Goal: Task Accomplishment & Management: Use online tool/utility

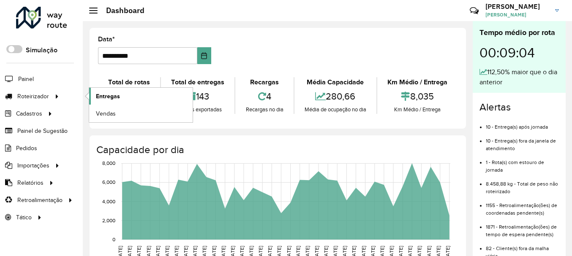
click at [110, 98] on span "Entregas" at bounding box center [108, 96] width 24 height 9
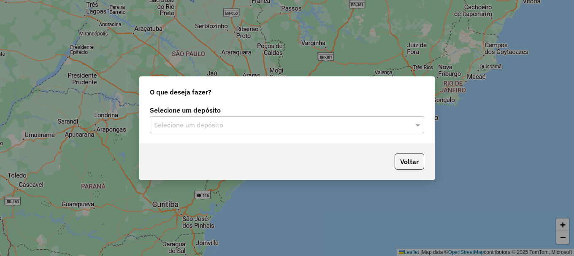
click at [181, 125] on input "text" at bounding box center [278, 125] width 249 height 10
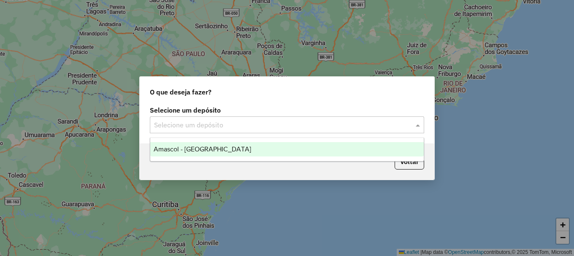
click at [186, 149] on span "Amascol - [GEOGRAPHIC_DATA]" at bounding box center [203, 149] width 98 height 7
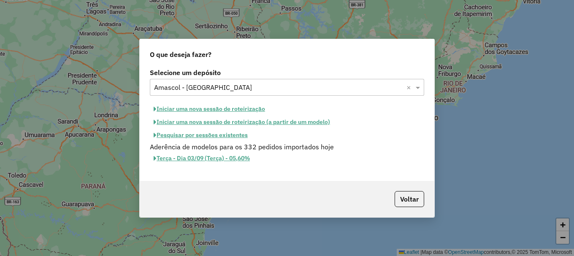
click at [208, 109] on button "Iniciar uma nova sessão de roteirização" at bounding box center [209, 109] width 119 height 13
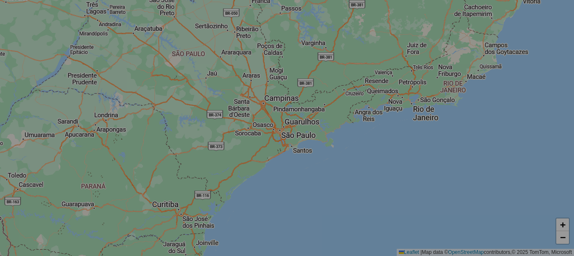
select select "*"
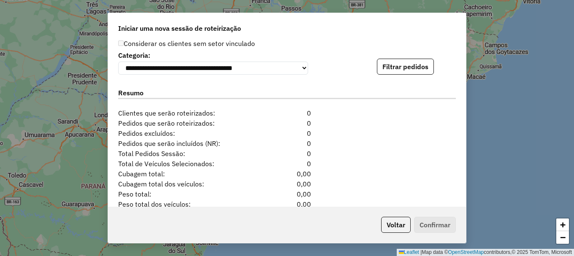
scroll to position [819, 0]
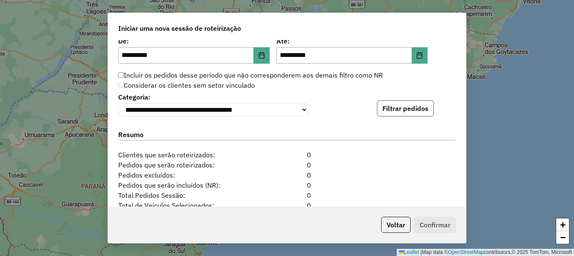
click at [402, 112] on button "Filtrar pedidos" at bounding box center [405, 108] width 57 height 16
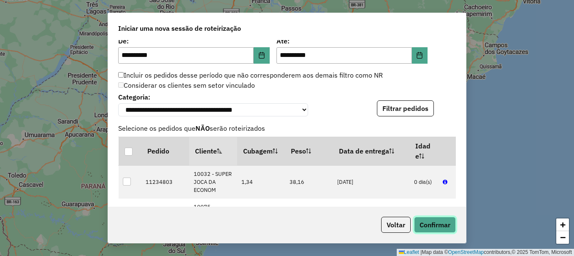
click at [431, 225] on button "Confirmar" at bounding box center [435, 225] width 42 height 16
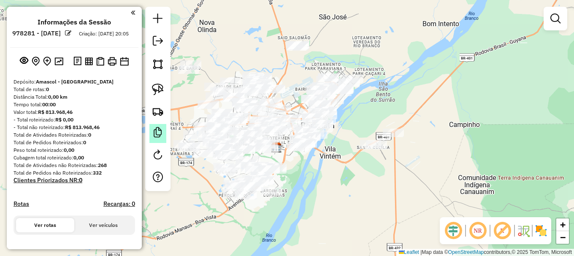
scroll to position [159, 0]
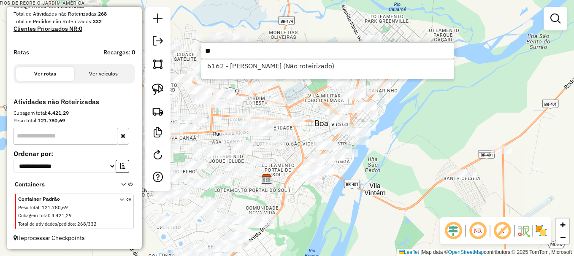
type input "*"
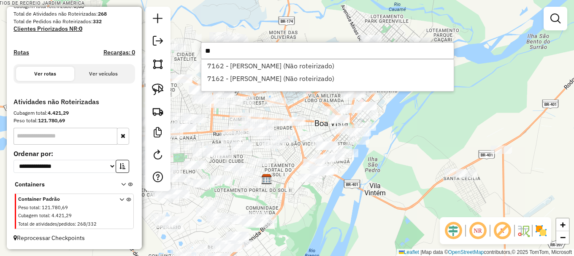
type input "*"
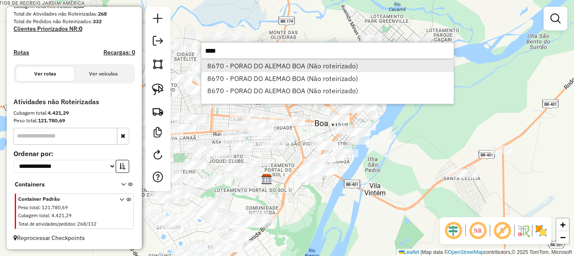
type input "****"
click at [249, 66] on li "8670 - PORAO DO ALEMAO BOA (Não roteirizado)" at bounding box center [327, 66] width 252 height 13
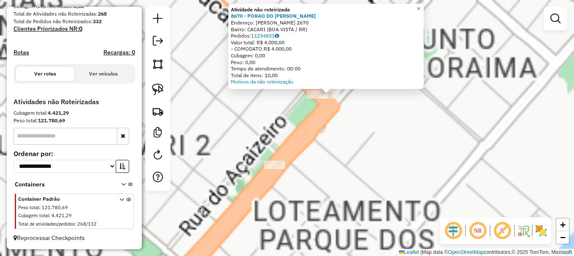
drag, startPoint x: 295, startPoint y: 106, endPoint x: 270, endPoint y: 173, distance: 71.6
click at [270, 173] on div "Atividade não roteirizada 8670 - PORAO DO ALEMAO BOA Endereço: VILLE ROY 2670 B…" at bounding box center [287, 128] width 574 height 256
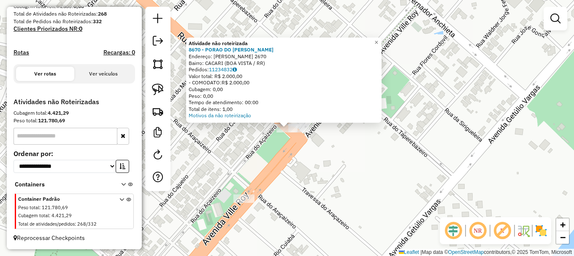
drag, startPoint x: 290, startPoint y: 162, endPoint x: 298, endPoint y: 148, distance: 16.5
click at [291, 160] on div "Atividade não roteirizada 8670 - PORAO DO ALEMAO BOA Endereço: VILLE ROY 2670 B…" at bounding box center [287, 128] width 574 height 256
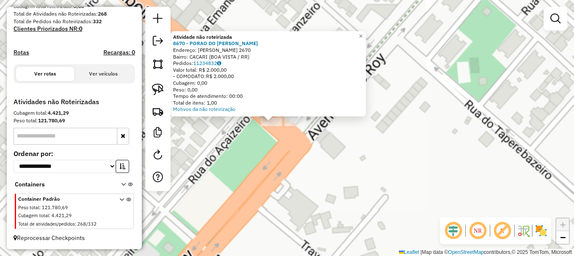
click at [307, 131] on div "Atividade não roteirizada 8670 - PORAO DO ALEMAO BOA Endereço: VILLE ROY 2670 B…" at bounding box center [287, 128] width 574 height 256
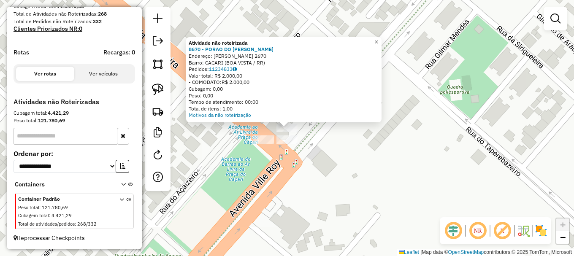
drag, startPoint x: 160, startPoint y: 95, endPoint x: 162, endPoint y: 100, distance: 5.7
click at [160, 95] on img at bounding box center [158, 90] width 12 height 12
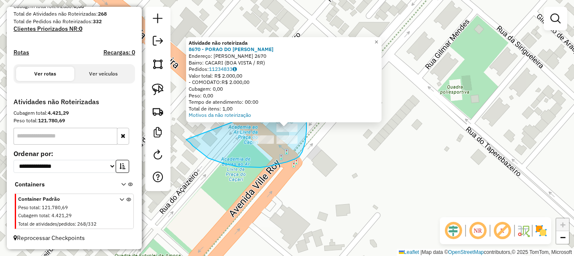
drag, startPoint x: 190, startPoint y: 143, endPoint x: 292, endPoint y: 95, distance: 112.7
click at [292, 95] on div "Atividade não roteirizada 8670 - PORAO DO ALEMAO BOA Endereço: VILLE ROY 2670 B…" at bounding box center [287, 128] width 574 height 256
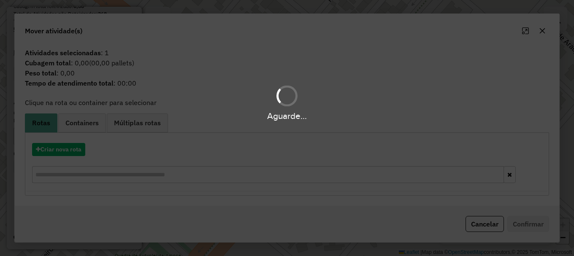
click at [65, 152] on div "Aguarde..." at bounding box center [287, 128] width 574 height 256
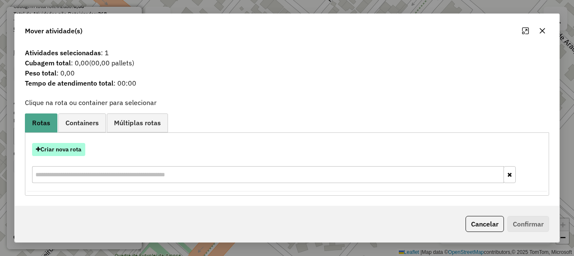
click at [65, 152] on button "Criar nova rota" at bounding box center [58, 149] width 53 height 13
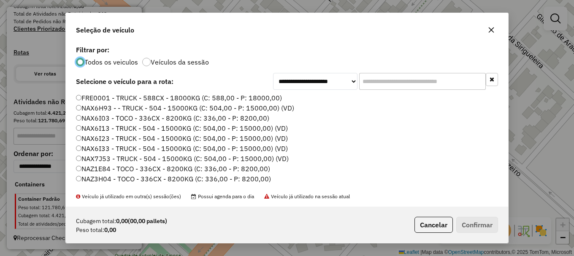
scroll to position [5, 3]
click at [474, 223] on button "Confirmar" at bounding box center [477, 225] width 42 height 16
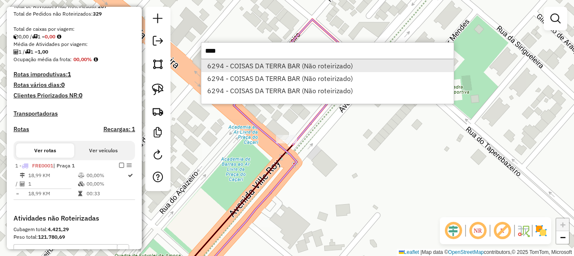
type input "****"
click at [253, 67] on li "6294 - COISAS DA TERRA BAR (Não roteirizado)" at bounding box center [327, 66] width 252 height 13
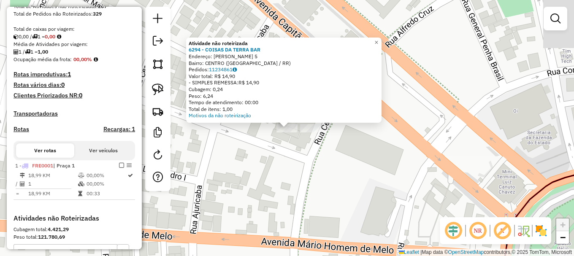
click at [271, 142] on div "Atividade não roteirizada 6294 - COISAS DA TERRA BAR Endereço: FLORIANO PEIXOTO…" at bounding box center [287, 128] width 574 height 256
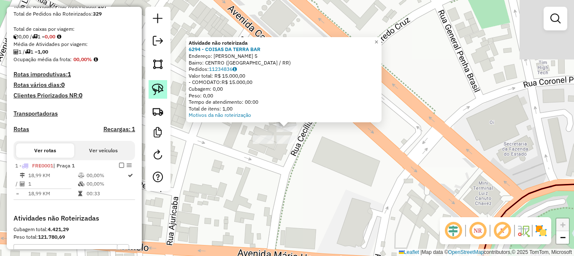
click at [161, 84] on img at bounding box center [158, 90] width 12 height 12
drag, startPoint x: 260, startPoint y: 129, endPoint x: 291, endPoint y: 112, distance: 35.1
click at [291, 112] on div "Atividade não roteirizada 6294 - COISAS DA TERRA BAR Endereço: FLORIANO PEIXOTO…" at bounding box center [287, 128] width 574 height 256
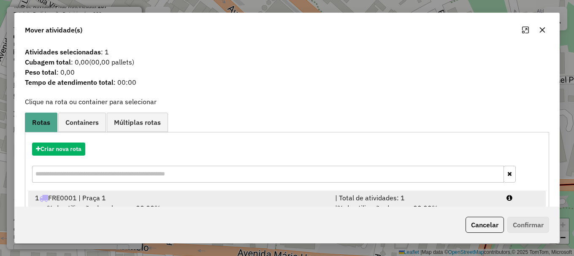
click at [510, 195] on div at bounding box center [522, 198] width 43 height 10
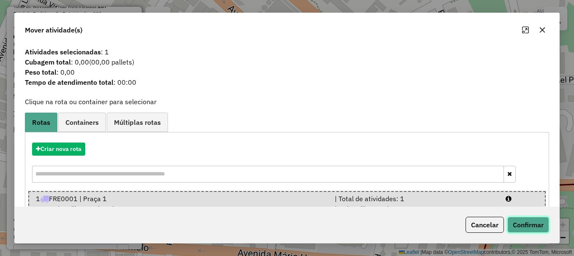
click at [523, 220] on button "Confirmar" at bounding box center [528, 225] width 42 height 16
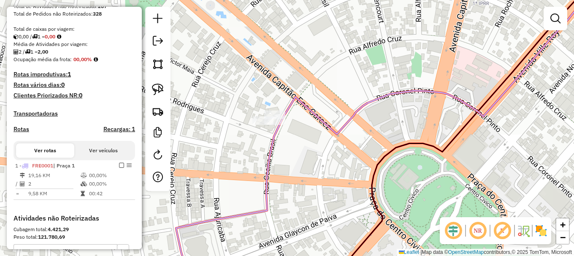
click at [268, 170] on icon at bounding box center [228, 202] width 104 height 158
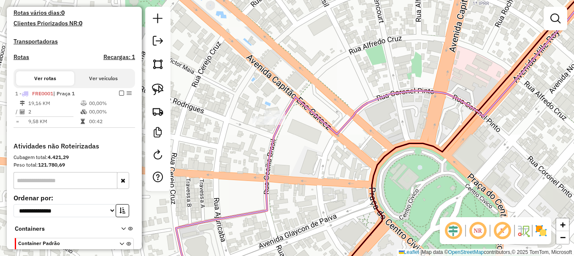
click at [268, 170] on icon at bounding box center [228, 202] width 104 height 158
select select "**********"
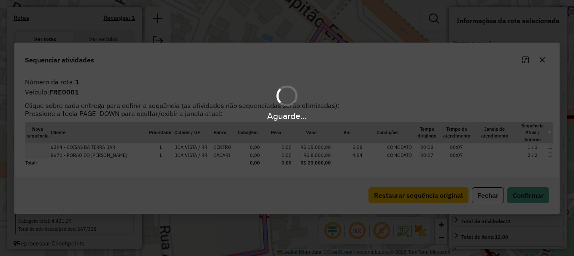
scroll to position [284, 0]
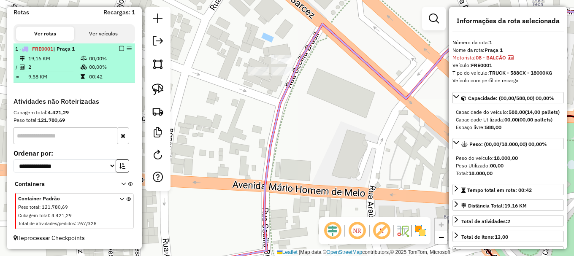
click at [120, 47] on em at bounding box center [121, 48] width 5 height 5
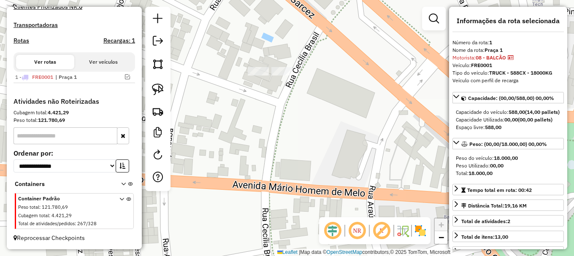
scroll to position [255, 0]
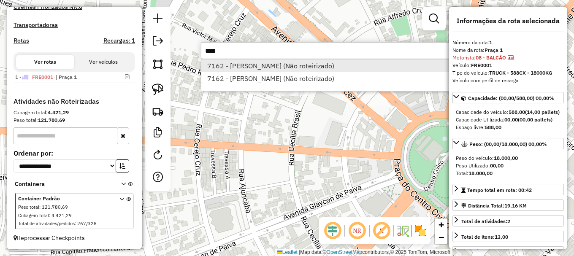
type input "****"
click at [237, 68] on li "7162 - GLEICIANE SILVA (Não roteirizado)" at bounding box center [327, 66] width 252 height 13
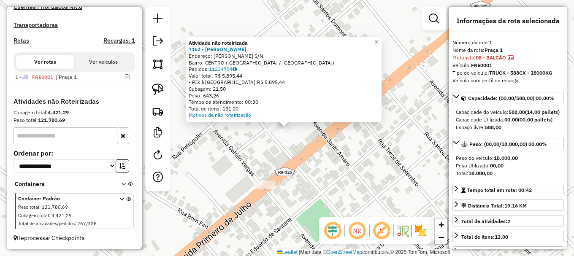
click at [165, 99] on div at bounding box center [157, 99] width 25 height 184
drag, startPoint x: 163, startPoint y: 87, endPoint x: 165, endPoint y: 92, distance: 5.5
click at [163, 87] on img at bounding box center [158, 90] width 12 height 12
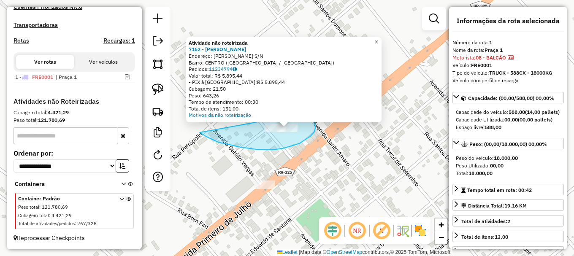
drag, startPoint x: 232, startPoint y: 145, endPoint x: 308, endPoint y: 113, distance: 82.6
click at [308, 113] on div "Atividade não roteirizada 7162 - GLEICIANE SILVA Endereço: JOAO XXIII S/N Bairr…" at bounding box center [287, 128] width 574 height 256
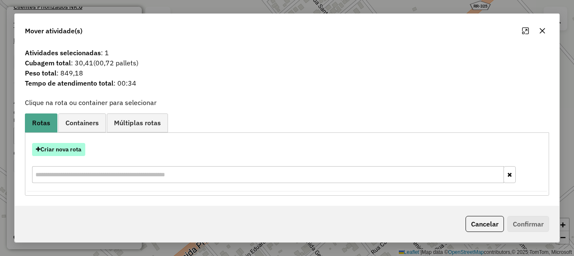
click at [70, 147] on button "Criar nova rota" at bounding box center [58, 149] width 53 height 13
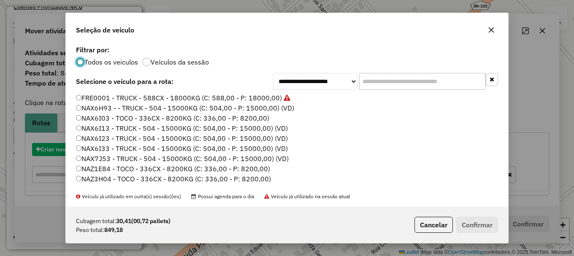
scroll to position [5, 3]
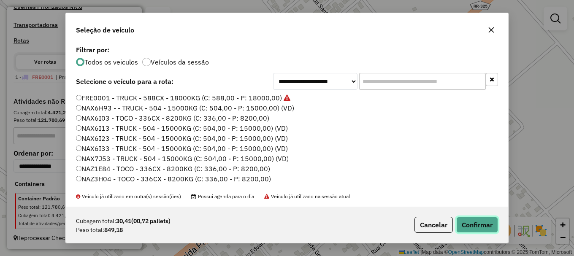
click at [474, 226] on button "Confirmar" at bounding box center [477, 225] width 42 height 16
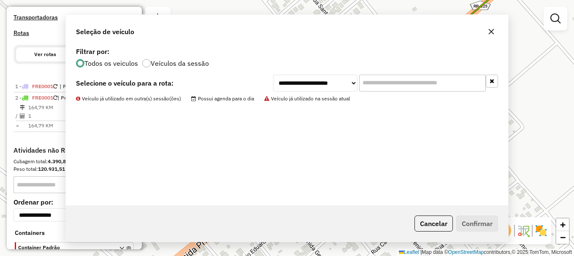
scroll to position [284, 0]
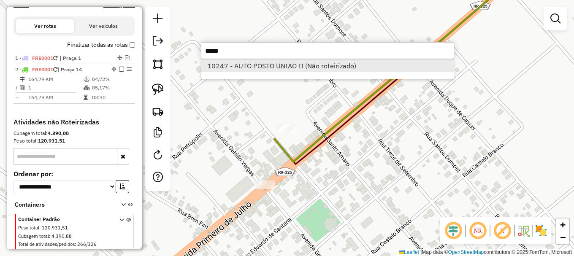
type input "*****"
click at [239, 65] on li "10247 - AUTO POSTO UNIAO II (Não roteirizado)" at bounding box center [327, 66] width 252 height 13
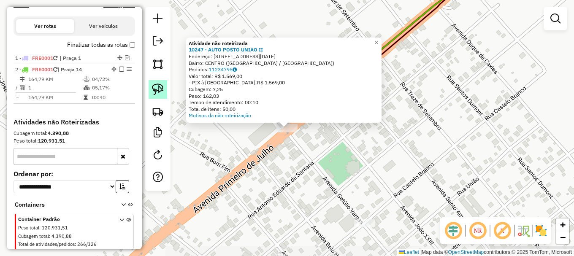
click at [160, 93] on img at bounding box center [158, 90] width 12 height 12
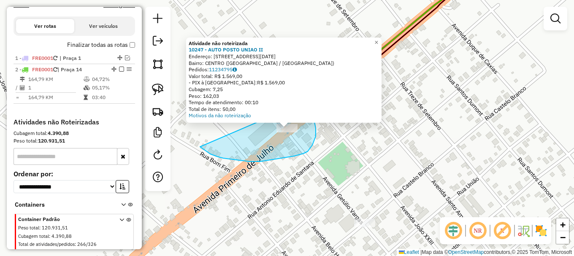
drag, startPoint x: 223, startPoint y: 158, endPoint x: 302, endPoint y: 103, distance: 96.4
click at [302, 103] on div "Atividade não roteirizada 10247 - AUTO POSTO UNIAO II Endereço: Av 1 de julho 2…" at bounding box center [287, 128] width 574 height 256
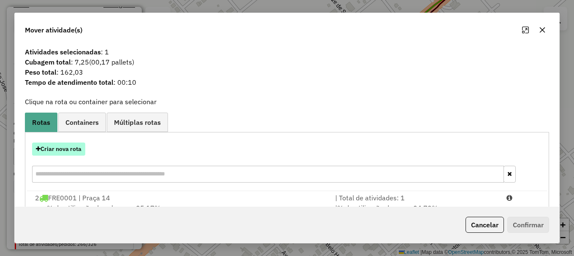
click at [53, 151] on button "Criar nova rota" at bounding box center [58, 149] width 53 height 13
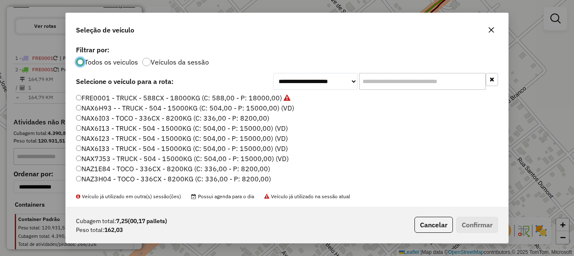
scroll to position [5, 3]
click at [485, 224] on button "Confirmar" at bounding box center [477, 225] width 42 height 16
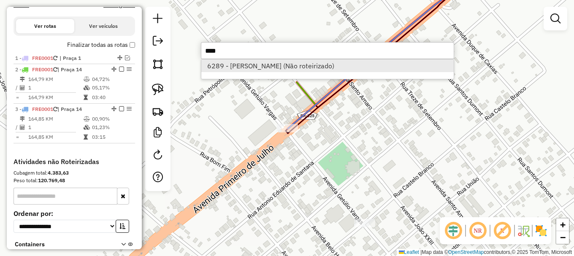
type input "****"
click at [234, 67] on li "6289 - ANTONIO MARCOS BEZER (Não roteirizado)" at bounding box center [327, 66] width 252 height 13
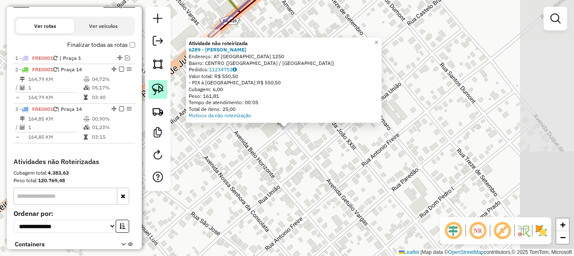
click at [157, 91] on img at bounding box center [158, 90] width 12 height 12
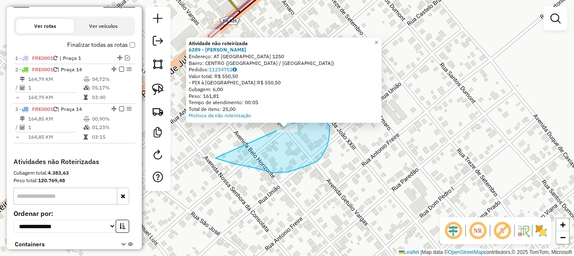
drag, startPoint x: 236, startPoint y: 164, endPoint x: 312, endPoint y: 106, distance: 96.3
click at [312, 106] on div "Atividade não roteirizada 6289 - ANTONIO MARCOS BEZER Endereço: AT ALTO ALEGRE …" at bounding box center [287, 128] width 574 height 256
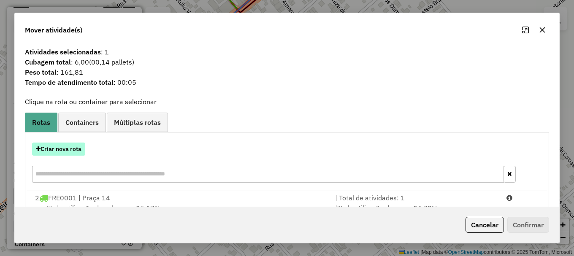
click at [60, 150] on button "Criar nova rota" at bounding box center [58, 149] width 53 height 13
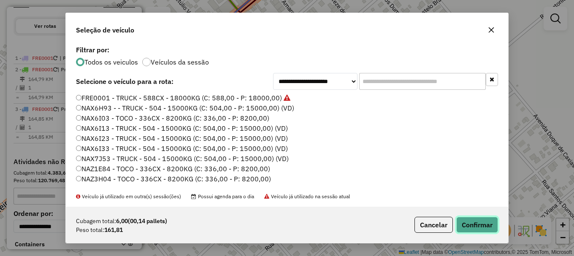
click at [485, 227] on button "Confirmar" at bounding box center [477, 225] width 42 height 16
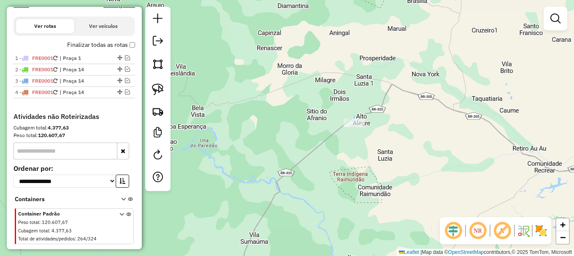
click at [233, 66] on div "Janela de atendimento Grade de atendimento Capacidade Transportadoras Veículos …" at bounding box center [287, 128] width 574 height 256
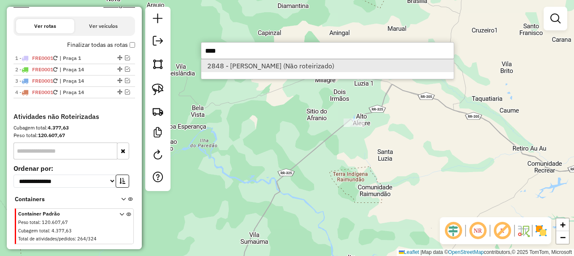
type input "****"
click at [235, 69] on li "2848 - FRANCISCO MONTEIRO B (Não roteirizado)" at bounding box center [327, 66] width 252 height 13
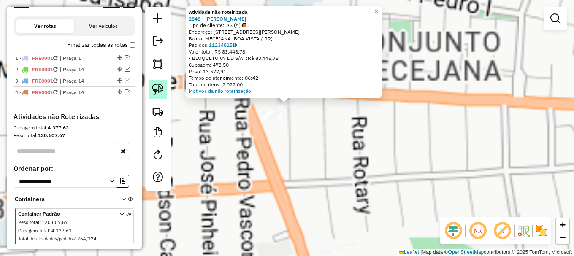
click at [161, 87] on img at bounding box center [158, 90] width 12 height 12
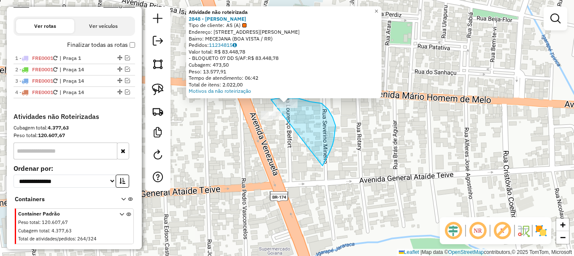
drag, startPoint x: 323, startPoint y: 165, endPoint x: 271, endPoint y: 100, distance: 83.8
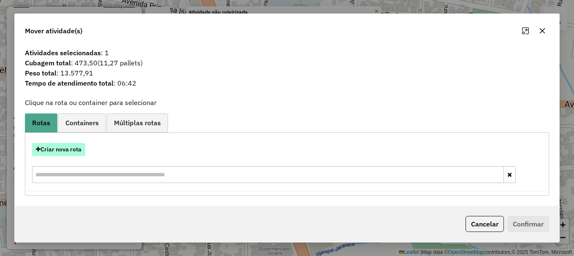
click at [46, 149] on button "Criar nova rota" at bounding box center [58, 149] width 53 height 13
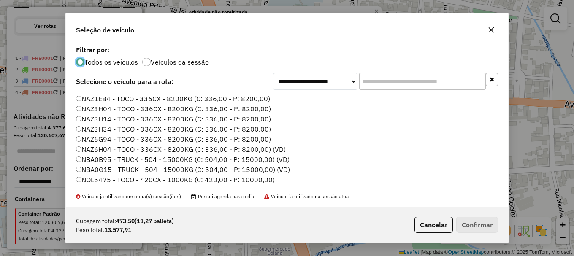
scroll to position [84, 0]
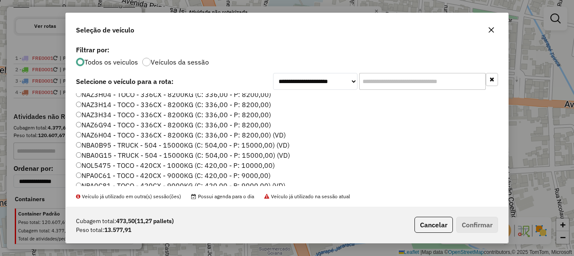
click at [113, 144] on label "NBA0B95 - TRUCK - 504 - 15000KG (C: 504,00 - P: 15000,00) (VD)" at bounding box center [183, 145] width 214 height 10
click at [491, 225] on button "Confirmar" at bounding box center [477, 225] width 42 height 16
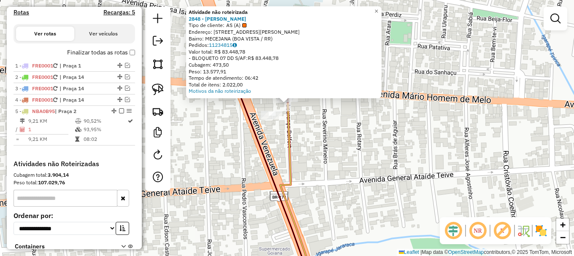
scroll to position [291, 0]
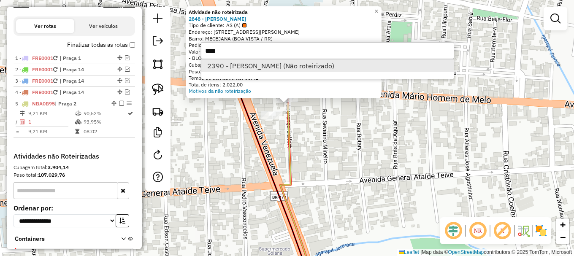
type input "****"
click at [248, 65] on li "2390 - MARCELO RAIMUNDO DA (Não roteirizado)" at bounding box center [327, 66] width 252 height 13
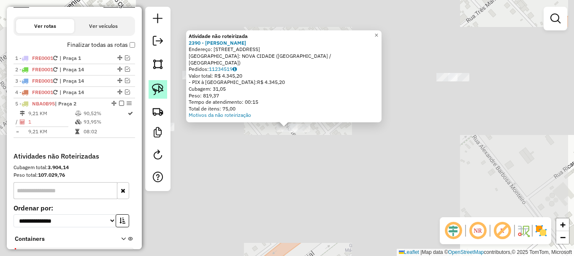
click at [160, 93] on img at bounding box center [158, 90] width 12 height 12
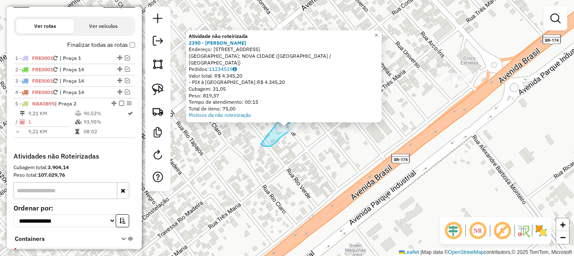
drag, startPoint x: 261, startPoint y: 144, endPoint x: 276, endPoint y: 114, distance: 34.0
click at [276, 114] on div "Atividade não roteirizada 2390 - MARCELO RAIMUNDO DA Endereço: R CAMPO GRANDE 7…" at bounding box center [287, 128] width 574 height 256
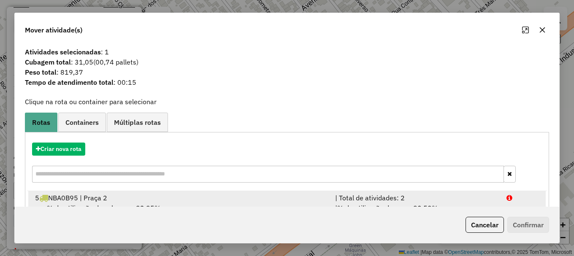
click at [521, 195] on div at bounding box center [522, 198] width 43 height 10
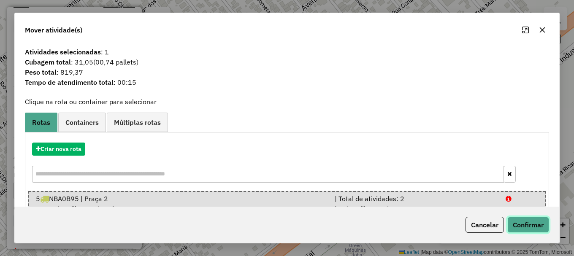
click at [535, 226] on button "Confirmar" at bounding box center [528, 225] width 42 height 16
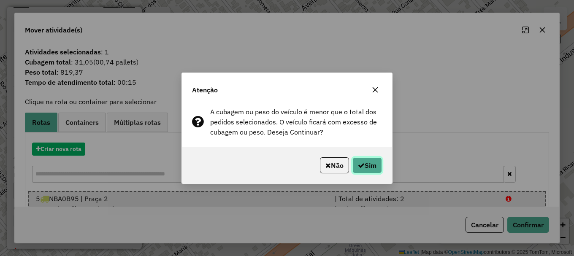
click at [368, 167] on button "Sim" at bounding box center [367, 165] width 30 height 16
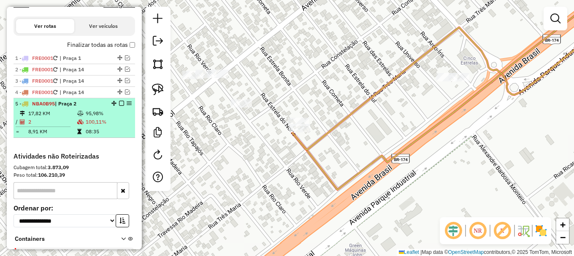
click at [121, 106] on em at bounding box center [121, 103] width 5 height 5
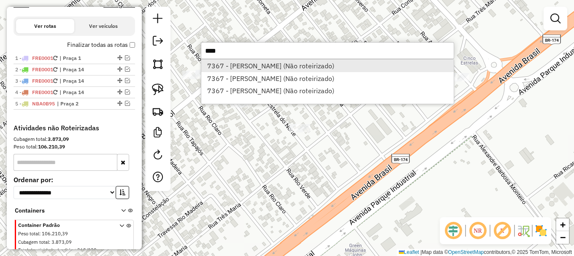
type input "****"
click at [261, 66] on li "7367 - GAVIAO CARANA (Não roteirizado)" at bounding box center [327, 66] width 252 height 13
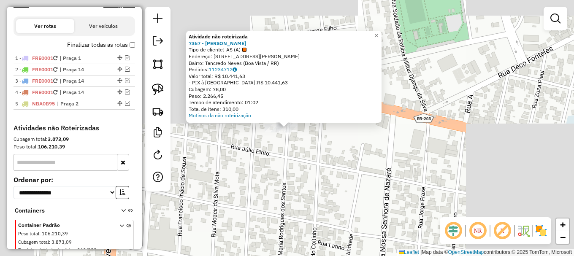
drag, startPoint x: 159, startPoint y: 93, endPoint x: 183, endPoint y: 133, distance: 46.8
click at [160, 92] on img at bounding box center [158, 90] width 12 height 12
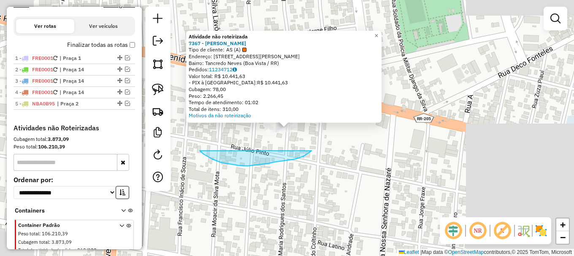
drag, startPoint x: 274, startPoint y: 162, endPoint x: 304, endPoint y: 84, distance: 83.8
click at [304, 84] on div "Atividade não roteirizada 7367 - GAVIAO CARANA Tipo de cliente: AS (A) Endereço…" at bounding box center [287, 128] width 574 height 256
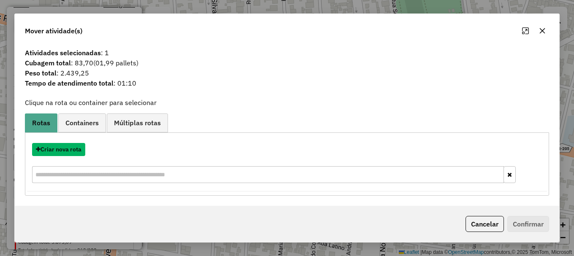
click at [63, 149] on button "Criar nova rota" at bounding box center [58, 149] width 53 height 13
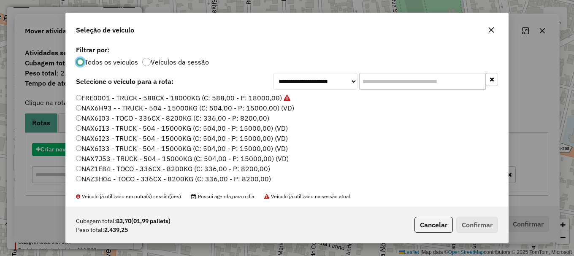
scroll to position [5, 3]
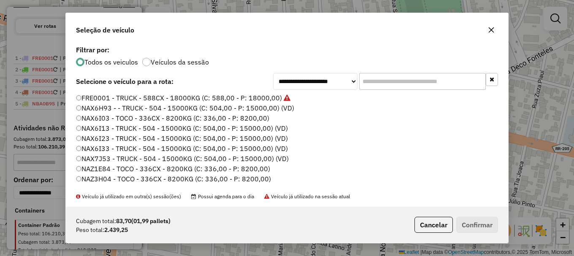
click at [111, 158] on label "NAX7J53 - TRUCK - 504 - 15000KG (C: 504,00 - P: 15000,00) (VD)" at bounding box center [182, 159] width 213 height 10
click at [479, 219] on button "Confirmar" at bounding box center [477, 225] width 42 height 16
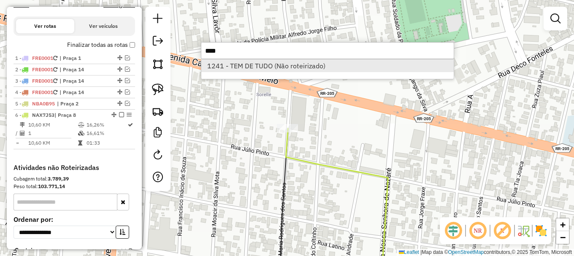
type input "****"
click at [237, 66] on li "1241 - TEM DE TUDO (Não roteirizado)" at bounding box center [327, 66] width 252 height 13
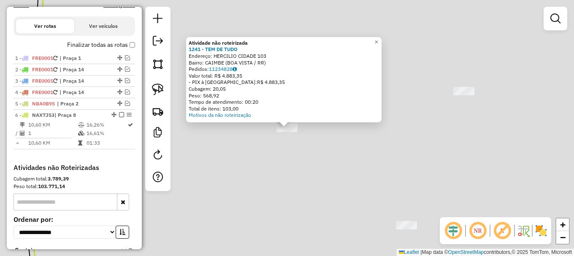
click at [164, 92] on link at bounding box center [158, 89] width 19 height 19
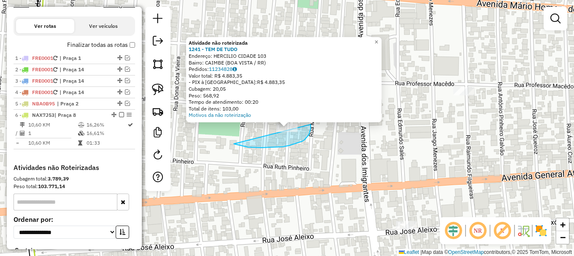
drag, startPoint x: 241, startPoint y: 146, endPoint x: 293, endPoint y: 97, distance: 71.1
click at [293, 97] on div "Atividade não roteirizada 1241 - TEM DE TUDO Endereço: HERCILIO CIDADE 103 Bair…" at bounding box center [287, 128] width 574 height 256
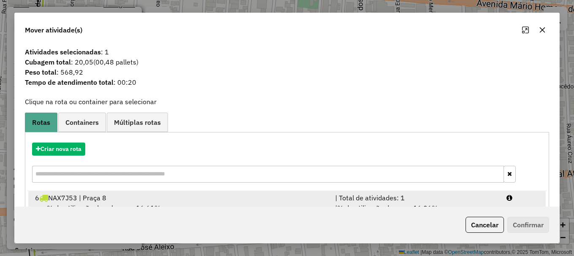
drag, startPoint x: 517, startPoint y: 198, endPoint x: 518, endPoint y: 203, distance: 4.9
click at [517, 198] on div at bounding box center [522, 198] width 43 height 10
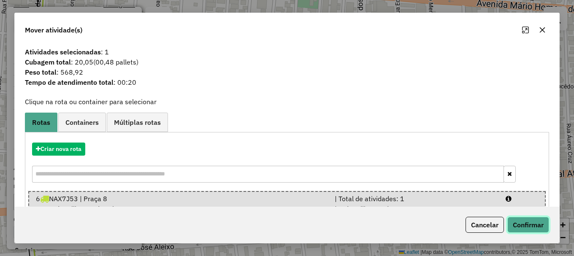
click at [522, 221] on button "Confirmar" at bounding box center [528, 225] width 42 height 16
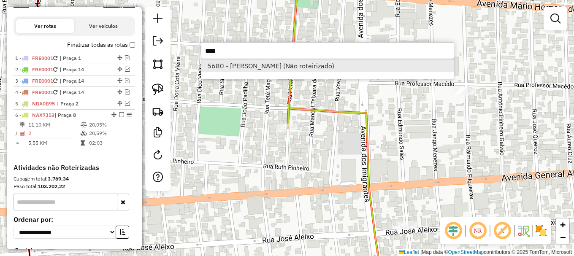
type input "****"
click at [228, 68] on li "5680 - ITALO RENATO SANTOS (Não roteirizado)" at bounding box center [327, 66] width 252 height 13
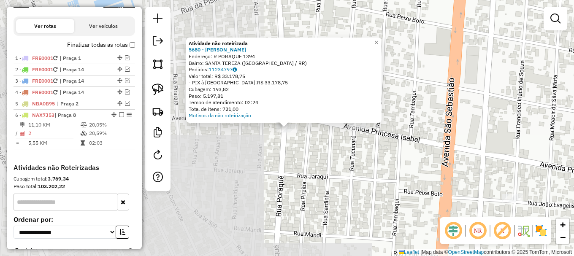
drag, startPoint x: 162, startPoint y: 92, endPoint x: 177, endPoint y: 110, distance: 23.7
click at [163, 92] on img at bounding box center [158, 90] width 12 height 12
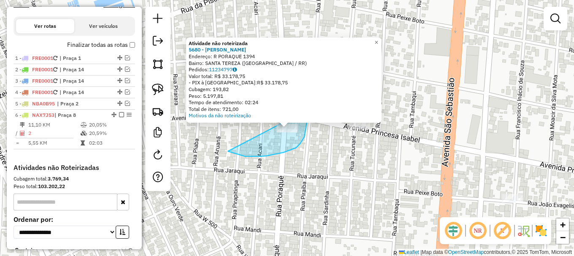
drag, startPoint x: 245, startPoint y: 156, endPoint x: 296, endPoint y: 98, distance: 77.4
click at [296, 98] on div "Atividade não roteirizada 5680 - ITALO RENATO SANTOS Endereço: R PORAQUE 1394 B…" at bounding box center [287, 128] width 574 height 256
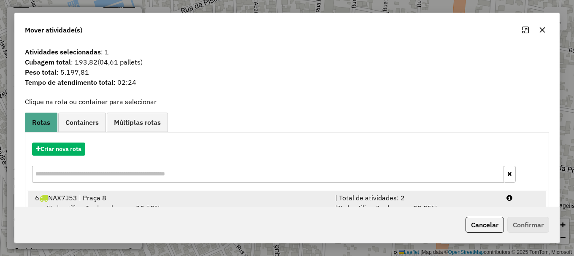
click at [525, 196] on div at bounding box center [522, 198] width 43 height 10
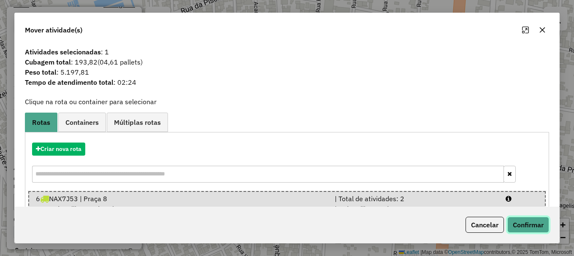
click at [529, 226] on button "Confirmar" at bounding box center [528, 225] width 42 height 16
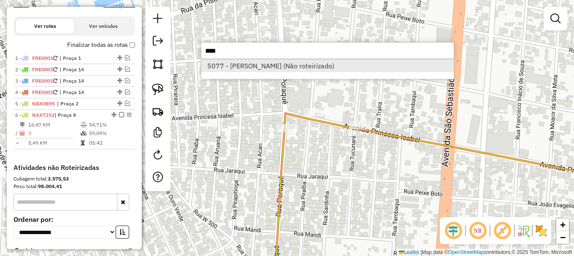
type input "****"
click at [239, 66] on li "5077 - H SOARES DA SILVA (Não roteirizado)" at bounding box center [327, 66] width 252 height 13
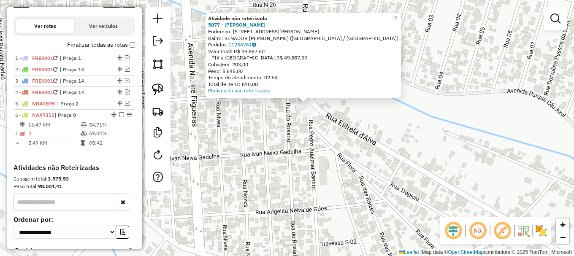
drag, startPoint x: 241, startPoint y: 197, endPoint x: 214, endPoint y: 157, distance: 48.4
click at [224, 159] on div "Atividade não roteirizada 5077 - H SOARES DA SILVA Endereço: R Rua Pedro Aldema…" at bounding box center [287, 128] width 574 height 256
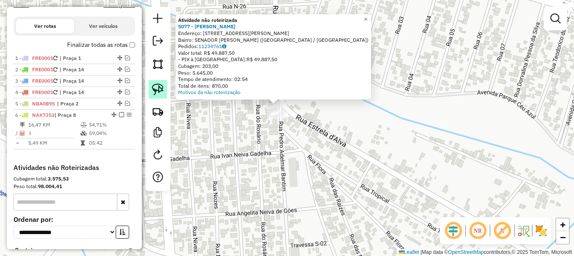
click at [162, 89] on img at bounding box center [158, 90] width 12 height 12
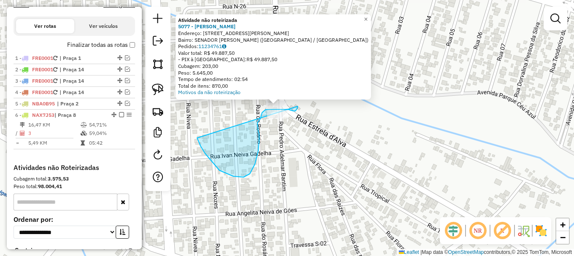
drag, startPoint x: 220, startPoint y: 171, endPoint x: 286, endPoint y: 94, distance: 101.7
click at [286, 94] on div "Atividade não roteirizada 5077 - H SOARES DA SILVA Endereço: R Rua Pedro Aldema…" at bounding box center [287, 128] width 574 height 256
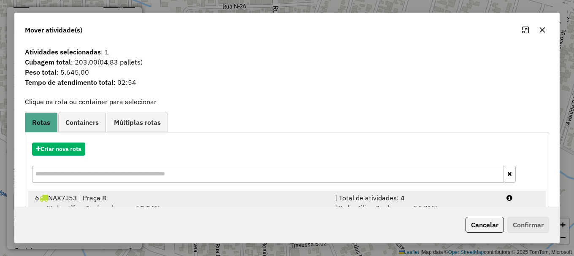
click at [518, 199] on div at bounding box center [522, 198] width 43 height 10
click at [518, 198] on div at bounding box center [522, 198] width 43 height 10
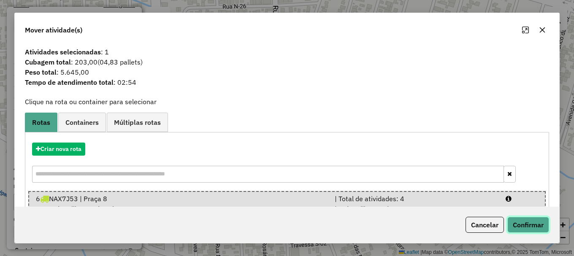
click at [530, 230] on button "Confirmar" at bounding box center [528, 225] width 42 height 16
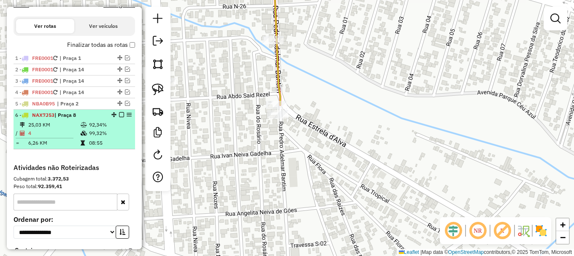
click at [119, 117] on em at bounding box center [121, 114] width 5 height 5
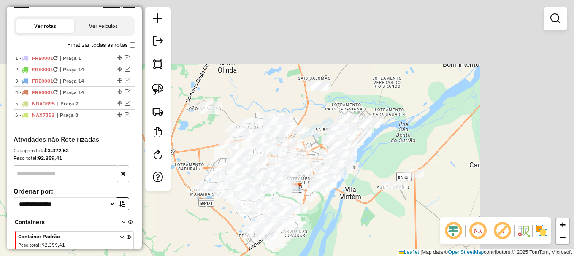
drag, startPoint x: 527, startPoint y: 111, endPoint x: 336, endPoint y: 208, distance: 214.6
click at [336, 211] on div "Janela de atendimento Grade de atendimento Capacidade Transportadoras Veículos …" at bounding box center [287, 128] width 574 height 256
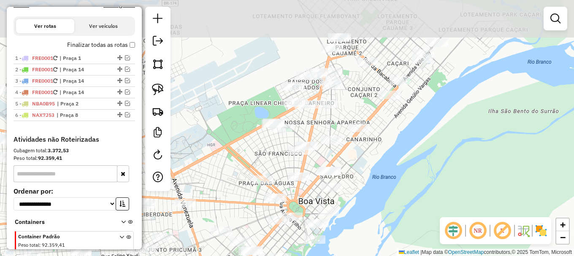
drag, startPoint x: 429, startPoint y: 133, endPoint x: 375, endPoint y: 232, distance: 112.0
click at [377, 231] on div "Janela de atendimento Grade de atendimento Capacidade Transportadoras Veículos …" at bounding box center [287, 128] width 574 height 256
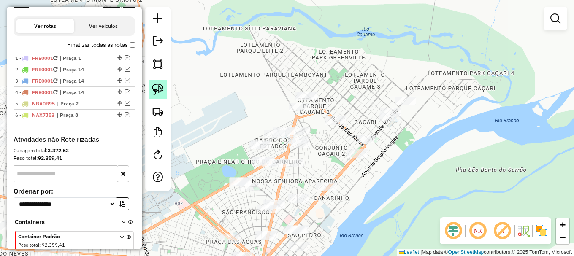
click at [162, 87] on img at bounding box center [158, 90] width 12 height 12
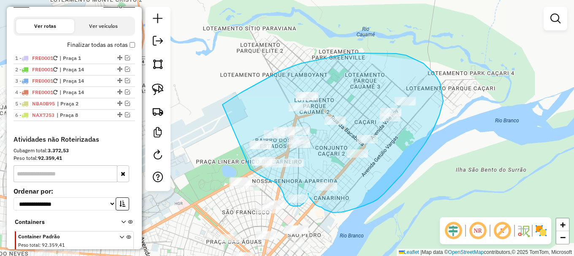
drag, startPoint x: 223, startPoint y: 104, endPoint x: 250, endPoint y: 169, distance: 70.4
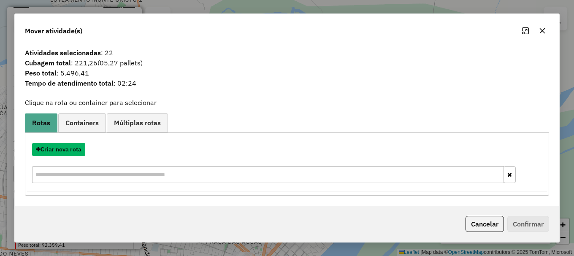
click at [70, 150] on button "Criar nova rota" at bounding box center [58, 149] width 53 height 13
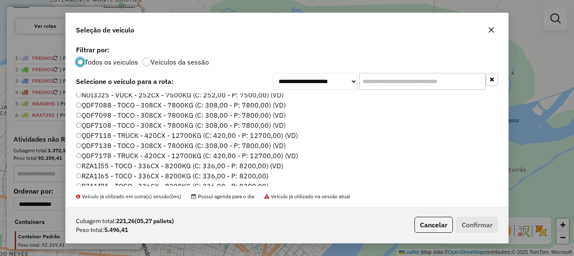
scroll to position [253, 0]
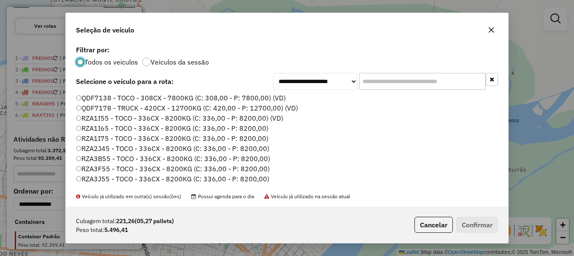
click at [110, 129] on label "RZA1I65 - TOCO - 336CX - 8200KG (C: 336,00 - P: 8200,00)" at bounding box center [172, 128] width 192 height 10
click at [485, 226] on button "Confirmar" at bounding box center [477, 225] width 42 height 16
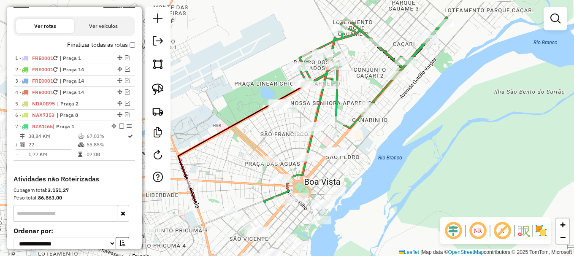
drag, startPoint x: 392, startPoint y: 203, endPoint x: 436, endPoint y: 100, distance: 112.0
click at [434, 104] on div "Janela de atendimento Grade de atendimento Capacidade Transportadoras Veículos …" at bounding box center [287, 128] width 574 height 256
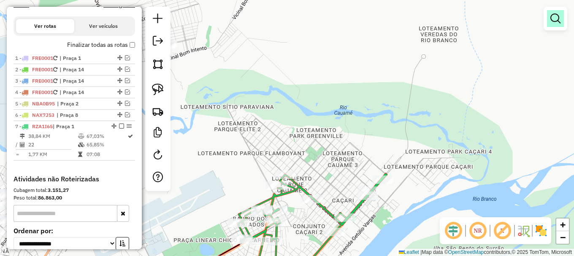
click at [555, 17] on em at bounding box center [555, 19] width 10 height 10
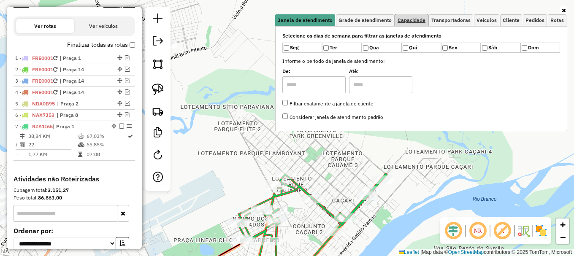
click at [412, 19] on span "Capacidade" at bounding box center [412, 20] width 28 height 5
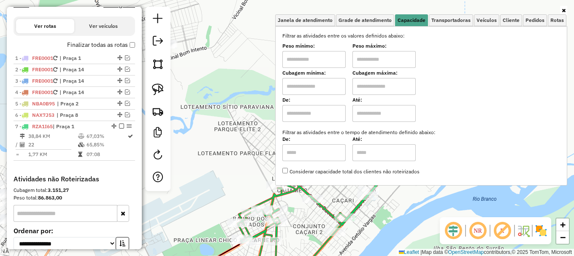
drag, startPoint x: 333, startPoint y: 86, endPoint x: 334, endPoint y: 91, distance: 5.6
click at [333, 86] on input "text" at bounding box center [313, 86] width 63 height 17
type input "*****"
click at [372, 84] on input "text" at bounding box center [383, 86] width 63 height 17
type input "*******"
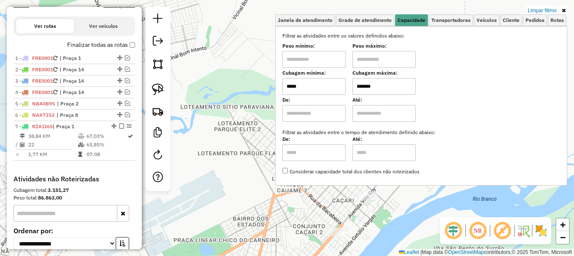
click at [228, 136] on div "Limpar filtros Janela de atendimento Grade de atendimento Capacidade Transporta…" at bounding box center [287, 128] width 574 height 256
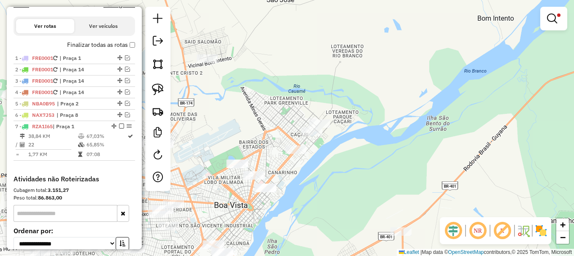
drag, startPoint x: 292, startPoint y: 171, endPoint x: 325, endPoint y: 157, distance: 36.1
click at [325, 157] on div "Limpar filtros Janela de atendimento Grade de atendimento Capacidade Transporta…" at bounding box center [287, 128] width 574 height 256
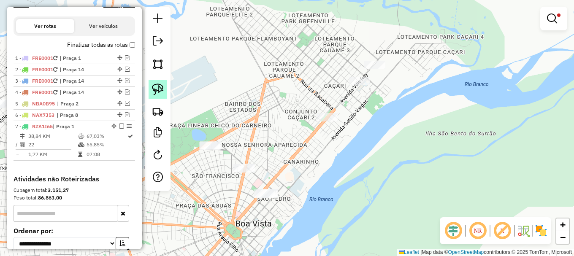
click at [160, 92] on img at bounding box center [158, 90] width 12 height 12
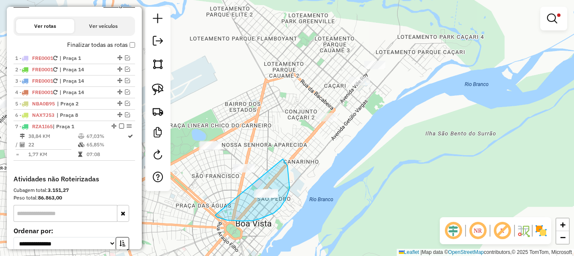
drag, startPoint x: 217, startPoint y: 217, endPoint x: 279, endPoint y: 155, distance: 87.8
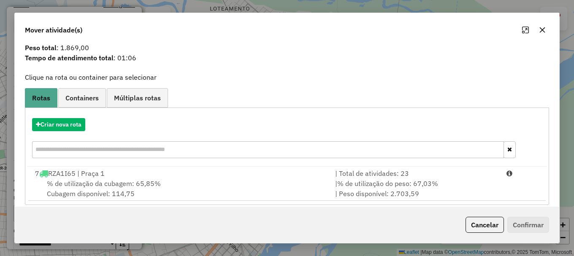
scroll to position [0, 0]
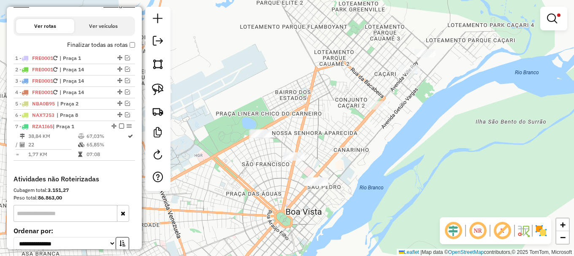
drag, startPoint x: 219, startPoint y: 188, endPoint x: 237, endPoint y: 167, distance: 28.2
click at [255, 175] on div "Limpar filtros Janela de atendimento Grade de atendimento Capacidade Transporta…" at bounding box center [287, 128] width 574 height 256
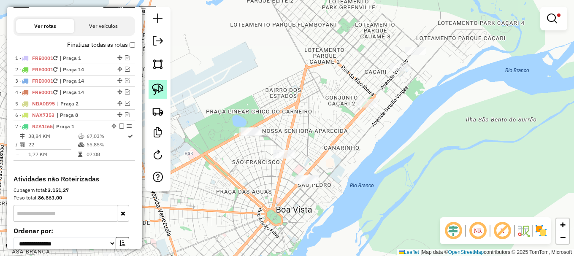
click at [157, 89] on img at bounding box center [158, 90] width 12 height 12
drag, startPoint x: 233, startPoint y: 174, endPoint x: 299, endPoint y: 135, distance: 77.4
drag, startPoint x: 165, startPoint y: 91, endPoint x: 207, endPoint y: 170, distance: 89.1
click at [166, 91] on link at bounding box center [158, 89] width 19 height 19
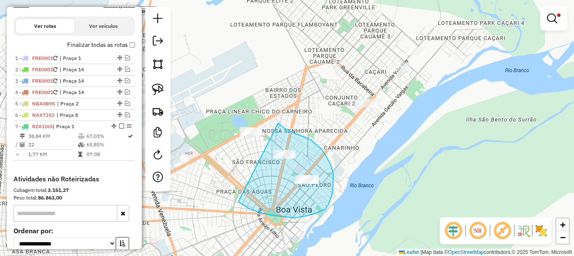
drag, startPoint x: 244, startPoint y: 206, endPoint x: 277, endPoint y: 122, distance: 90.6
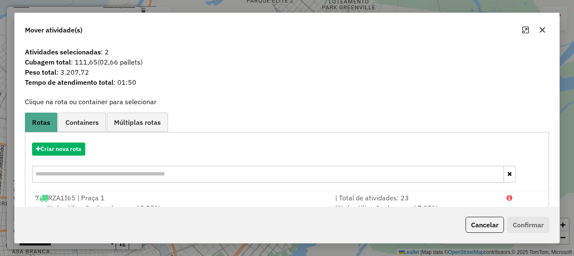
click at [519, 194] on div at bounding box center [522, 198] width 43 height 10
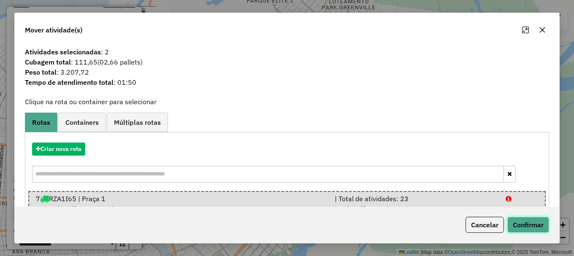
click at [531, 224] on button "Confirmar" at bounding box center [528, 225] width 42 height 16
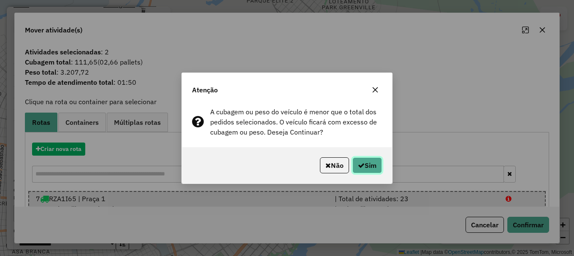
click at [365, 168] on button "Sim" at bounding box center [367, 165] width 30 height 16
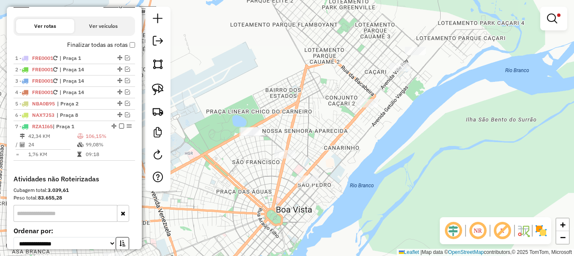
click at [541, 7] on hb-painel-filtro "Limpar filtros Janela de atendimento Grade de atendimento Capacidade Transporta…" at bounding box center [553, 19] width 27 height 24
click at [550, 18] on em at bounding box center [552, 19] width 10 height 10
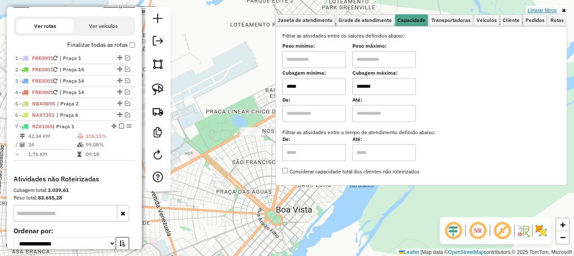
click at [541, 7] on link "Limpar filtros" at bounding box center [542, 10] width 33 height 9
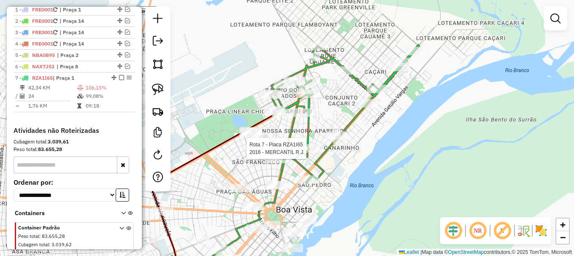
select select "**********"
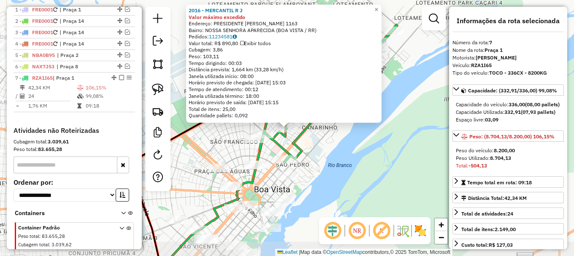
scroll to position [377, 0]
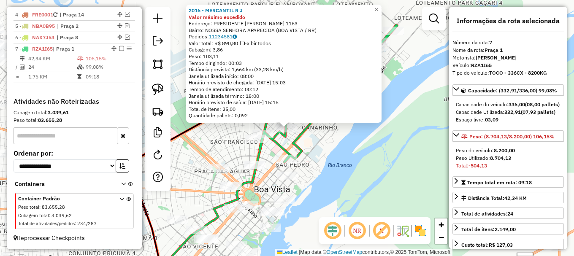
click at [322, 154] on div "2016 - MERCANTIL R J Valor máximo excedido Endereço: PRESIDENTE DUTRA 1163 Bair…" at bounding box center [287, 128] width 574 height 256
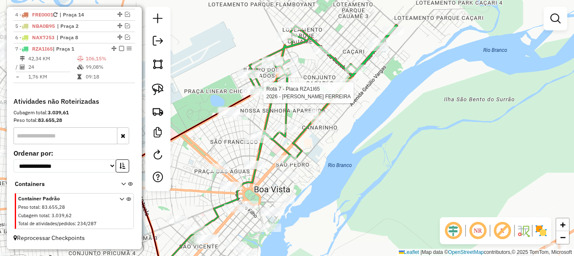
select select "**********"
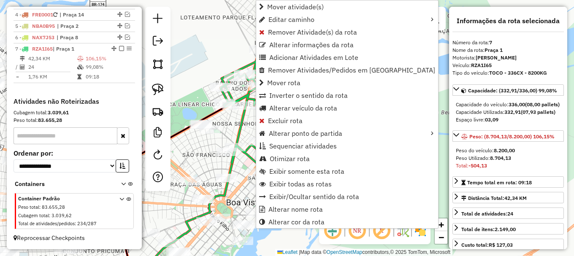
click at [244, 127] on icon at bounding box center [198, 183] width 123 height 195
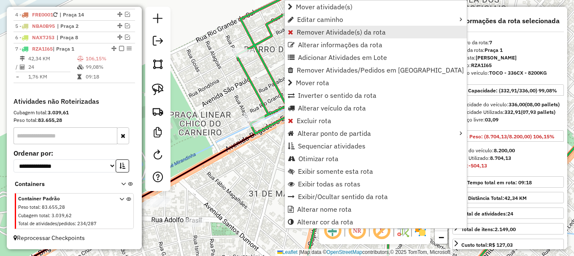
click at [310, 35] on span "Remover Atividade(s) da rota" at bounding box center [341, 32] width 89 height 7
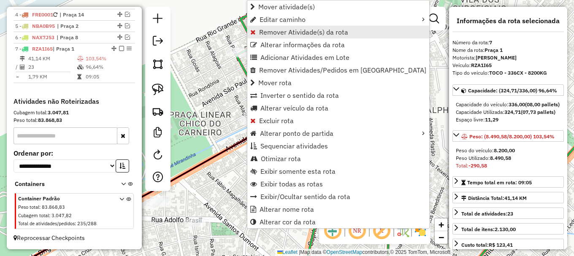
click at [277, 35] on span "Remover Atividade(s) da rota" at bounding box center [303, 32] width 89 height 7
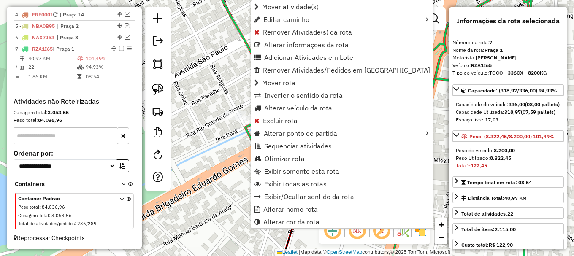
click at [285, 33] on span "Remover Atividade(s) da rota" at bounding box center [307, 32] width 89 height 7
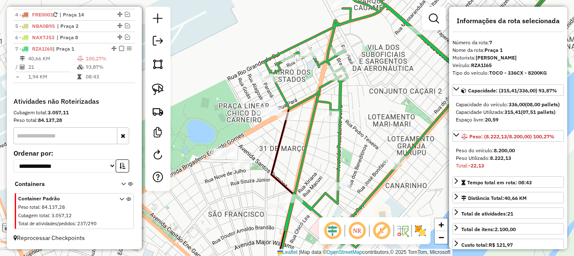
drag, startPoint x: 332, startPoint y: 106, endPoint x: 290, endPoint y: 102, distance: 42.4
click at [298, 103] on icon at bounding box center [413, 117] width 296 height 274
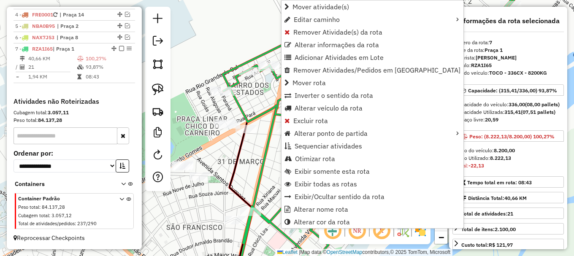
click at [266, 141] on icon at bounding box center [267, 185] width 63 height 192
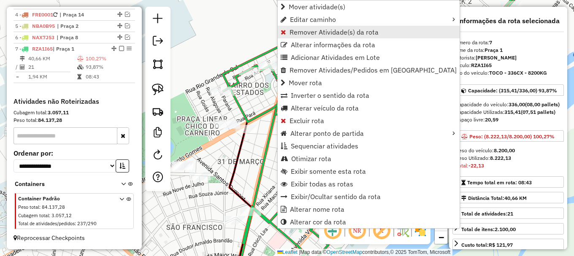
click at [298, 32] on span "Remover Atividade(s) da rota" at bounding box center [334, 32] width 89 height 7
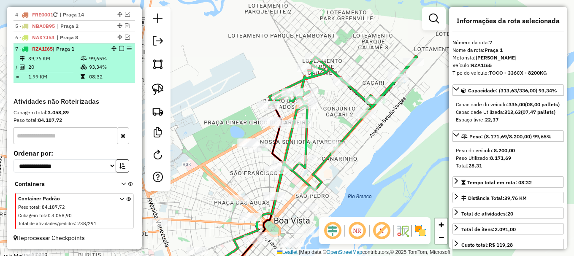
click at [120, 50] on em at bounding box center [121, 48] width 5 height 5
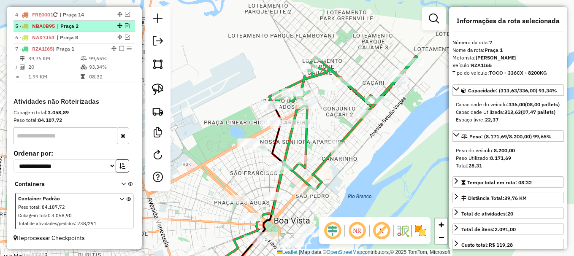
scroll to position [348, 0]
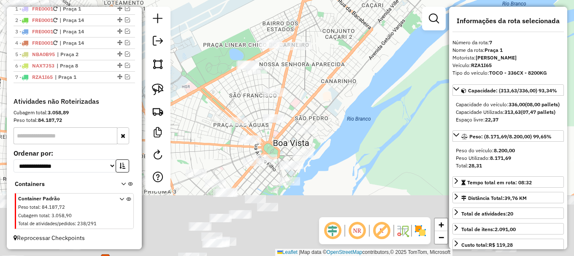
drag, startPoint x: 231, startPoint y: 183, endPoint x: 228, endPoint y: 97, distance: 86.2
click at [228, 97] on div "Janela de atendimento Grade de atendimento Capacidade Transportadoras Veículos …" at bounding box center [287, 128] width 574 height 256
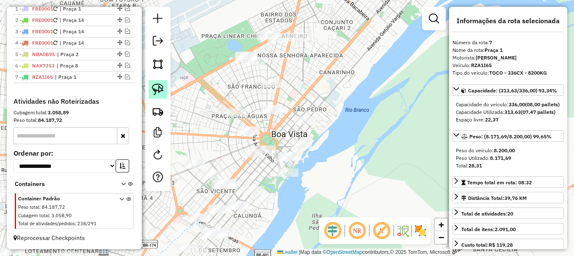
click at [158, 91] on img at bounding box center [158, 90] width 12 height 12
drag, startPoint x: 212, startPoint y: 51, endPoint x: 219, endPoint y: 51, distance: 7.2
click at [158, 87] on img at bounding box center [158, 90] width 12 height 12
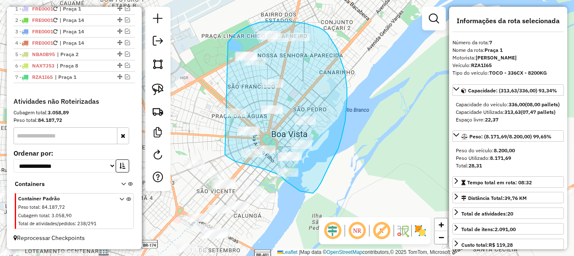
drag, startPoint x: 231, startPoint y: 39, endPoint x: 225, endPoint y: 154, distance: 115.4
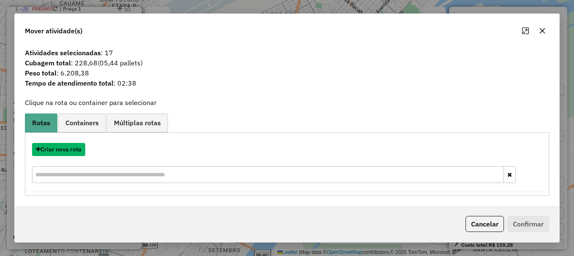
click at [67, 149] on button "Criar nova rota" at bounding box center [58, 149] width 53 height 13
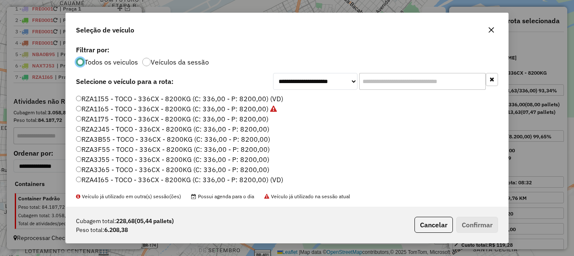
scroll to position [282, 0]
click at [110, 170] on label "RZA4I65 - TOCO - 336CX - 8200KG (C: 336,00 - P: 8200,00) (VD)" at bounding box center [179, 170] width 207 height 10
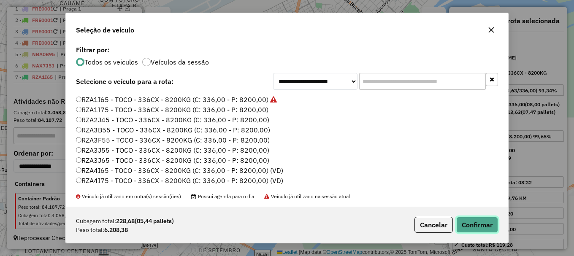
click at [481, 228] on button "Confirmar" at bounding box center [477, 225] width 42 height 16
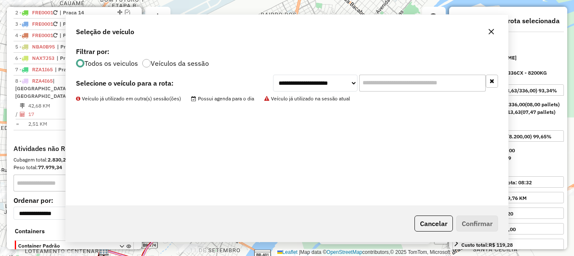
scroll to position [388, 0]
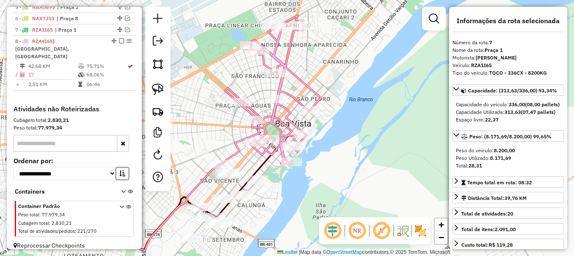
drag, startPoint x: 357, startPoint y: 176, endPoint x: 358, endPoint y: 108, distance: 68.0
click at [371, 113] on div "Janela de atendimento Grade de atendimento Capacidade Transportadoras Veículos …" at bounding box center [287, 128] width 574 height 256
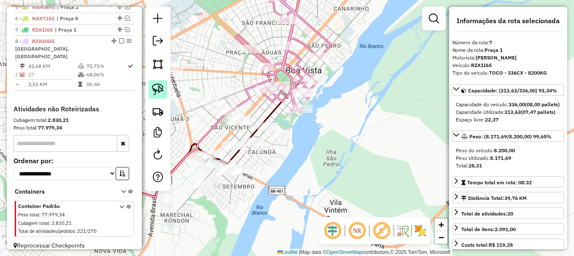
click at [154, 93] on img at bounding box center [158, 90] width 12 height 12
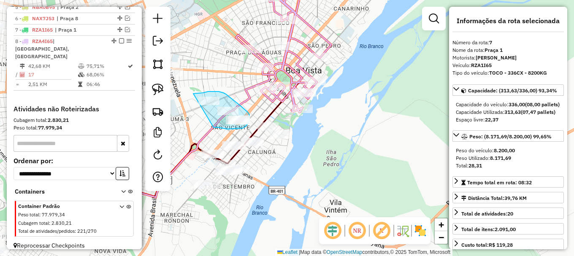
drag, startPoint x: 215, startPoint y: 127, endPoint x: 193, endPoint y: 94, distance: 40.3
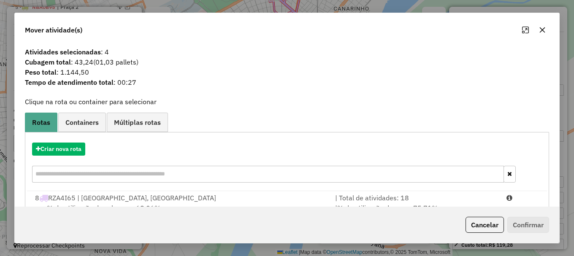
drag, startPoint x: 518, startPoint y: 199, endPoint x: 517, endPoint y: 211, distance: 12.7
click at [518, 198] on div at bounding box center [522, 198] width 43 height 10
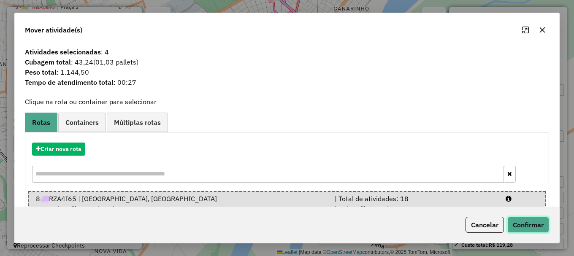
click at [530, 224] on button "Confirmar" at bounding box center [528, 225] width 42 height 16
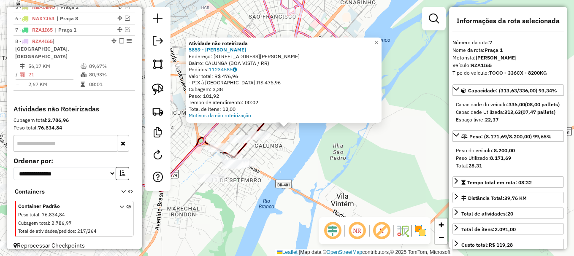
click at [312, 149] on div "Atividade não roteirizada 5859 - GENIVAL SOUZA GOMES Endereço: AV BENTO COELHO …" at bounding box center [287, 128] width 574 height 256
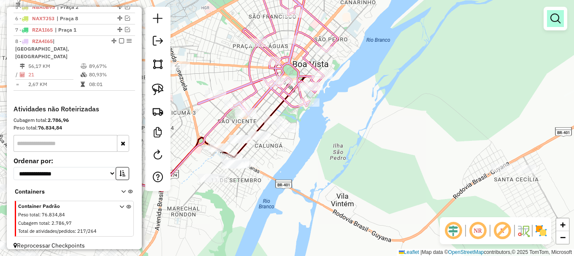
click at [556, 20] on em at bounding box center [555, 19] width 10 height 10
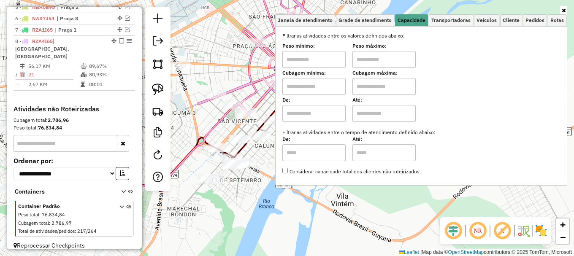
click at [331, 82] on input "text" at bounding box center [313, 86] width 63 height 17
type input "*****"
click at [385, 92] on input "text" at bounding box center [383, 86] width 63 height 17
type input "*******"
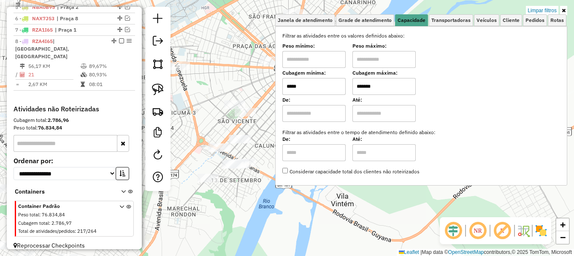
click at [205, 120] on div "Limpar filtros Janela de atendimento Grade de atendimento Capacidade Transporta…" at bounding box center [287, 128] width 574 height 256
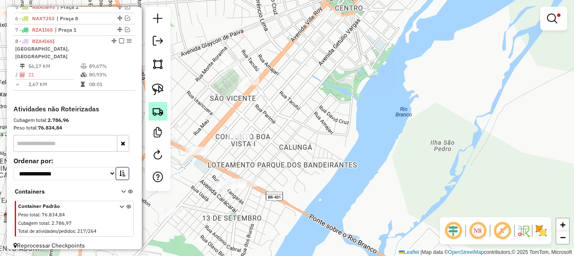
drag, startPoint x: 160, startPoint y: 91, endPoint x: 166, endPoint y: 103, distance: 13.2
click at [160, 90] on img at bounding box center [158, 90] width 12 height 12
drag, startPoint x: 202, startPoint y: 127, endPoint x: 267, endPoint y: 125, distance: 65.5
click at [151, 90] on link at bounding box center [158, 89] width 19 height 19
drag, startPoint x: 192, startPoint y: 171, endPoint x: 180, endPoint y: 129, distance: 43.8
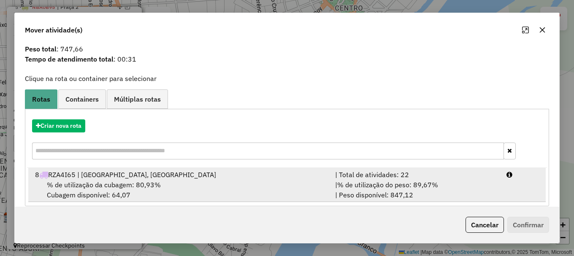
scroll to position [33, 0]
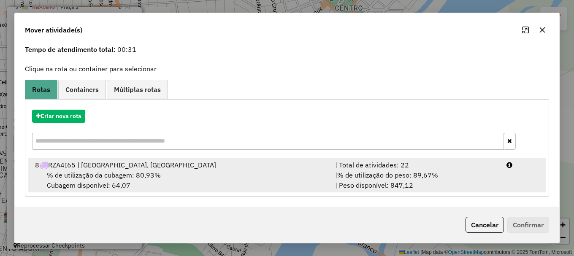
click at [494, 173] on div "| % de utilização do peso: 89,67% | Peso disponível: 847,12" at bounding box center [415, 180] width 171 height 20
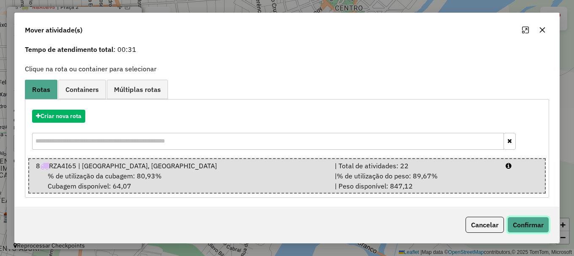
click at [538, 223] on button "Confirmar" at bounding box center [528, 225] width 42 height 16
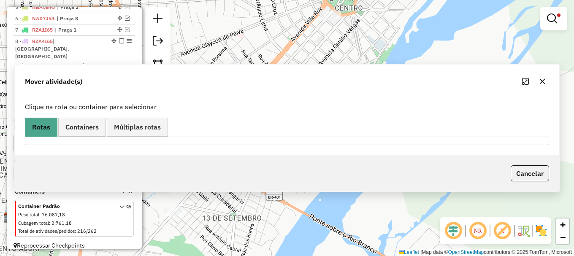
scroll to position [0, 0]
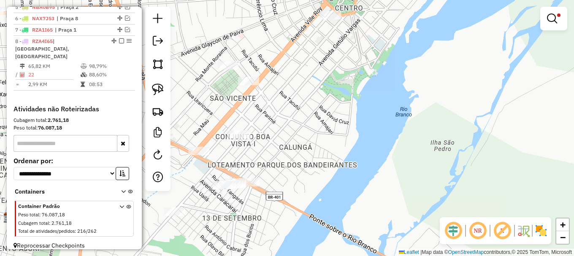
click at [551, 20] on em at bounding box center [552, 19] width 10 height 10
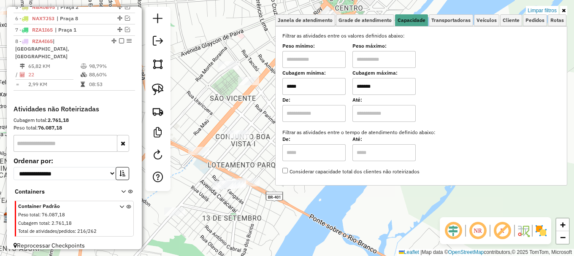
click at [548, 9] on link "Limpar filtros" at bounding box center [542, 10] width 33 height 9
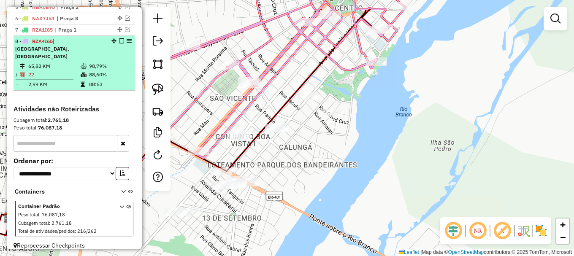
click at [119, 43] on em at bounding box center [121, 40] width 5 height 5
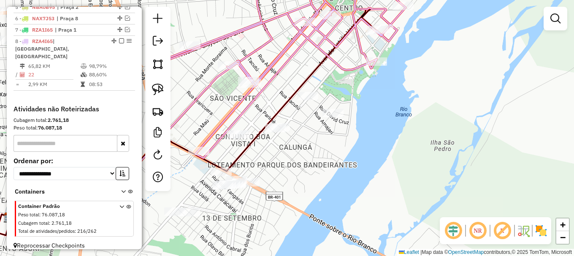
scroll to position [360, 0]
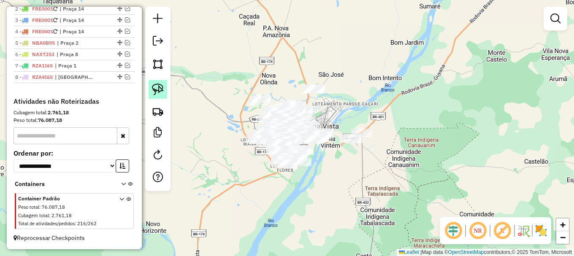
click at [161, 87] on img at bounding box center [158, 90] width 12 height 12
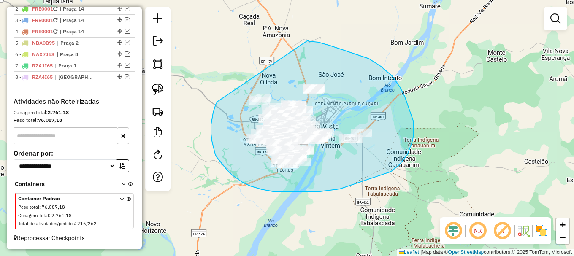
drag, startPoint x: 216, startPoint y: 105, endPoint x: 302, endPoint y: 43, distance: 106.2
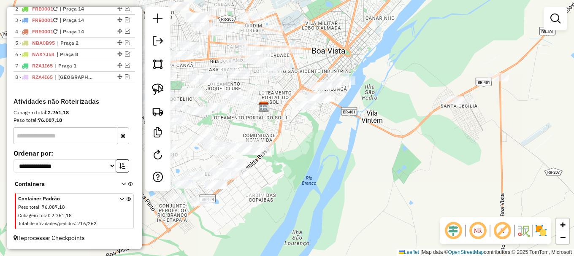
drag, startPoint x: 296, startPoint y: 176, endPoint x: 464, endPoint y: 73, distance: 197.1
click at [464, 73] on div "Janela de atendimento Grade de atendimento Capacidade Transportadoras Veículos …" at bounding box center [287, 128] width 574 height 256
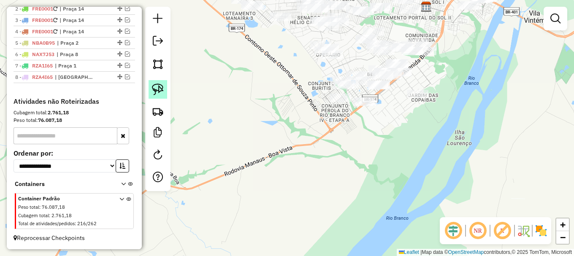
drag, startPoint x: 156, startPoint y: 89, endPoint x: 171, endPoint y: 98, distance: 16.4
click at [157, 89] on img at bounding box center [158, 90] width 12 height 12
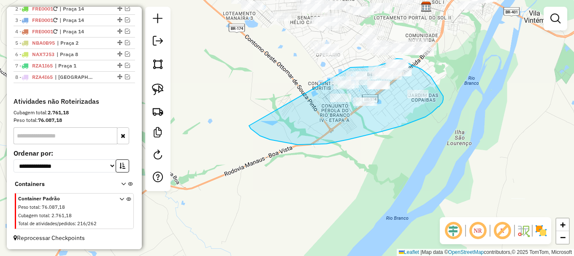
drag, startPoint x: 249, startPoint y: 126, endPoint x: 337, endPoint y: 69, distance: 105.0
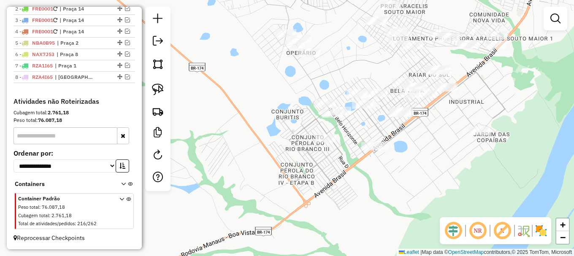
drag, startPoint x: 308, startPoint y: 96, endPoint x: 295, endPoint y: 145, distance: 50.6
click at [295, 145] on div "Janela de atendimento Grade de atendimento Capacidade Transportadoras Veículos …" at bounding box center [287, 128] width 574 height 256
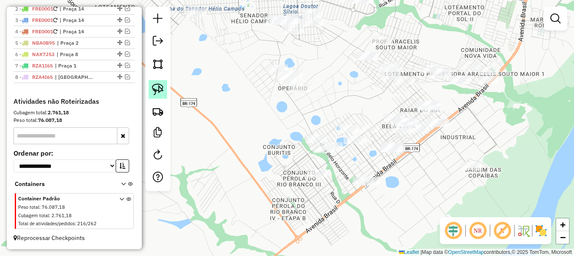
click at [158, 86] on img at bounding box center [158, 90] width 12 height 12
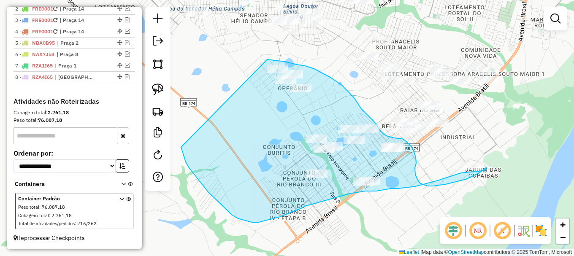
drag, startPoint x: 184, startPoint y: 156, endPoint x: 253, endPoint y: 59, distance: 119.5
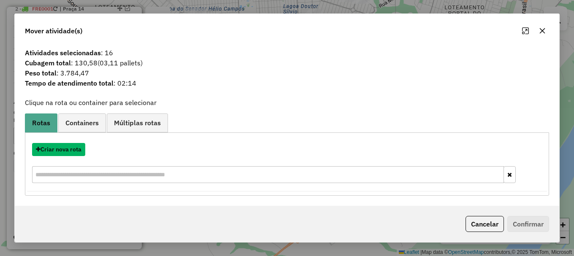
click at [68, 149] on button "Criar nova rota" at bounding box center [58, 149] width 53 height 13
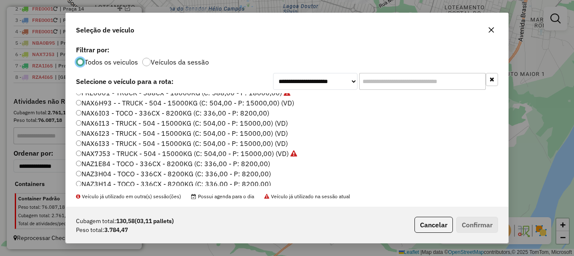
scroll to position [0, 0]
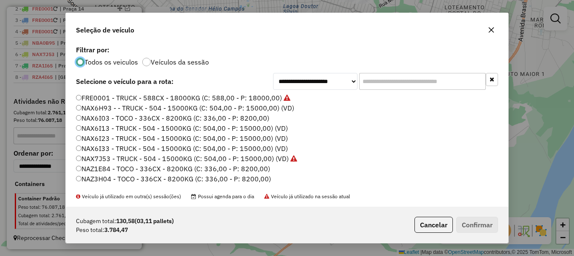
click at [113, 120] on label "NAX6I03 - TOCO - 336CX - 8200KG (C: 336,00 - P: 8200,00)" at bounding box center [172, 118] width 193 height 10
click at [470, 222] on button "Confirmar" at bounding box center [477, 225] width 42 height 16
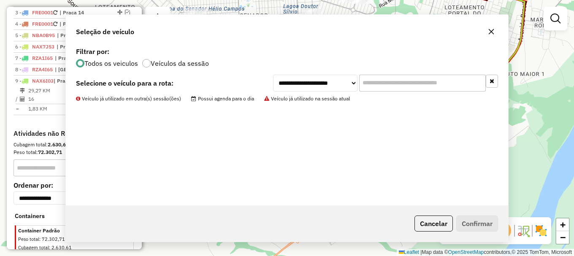
scroll to position [388, 0]
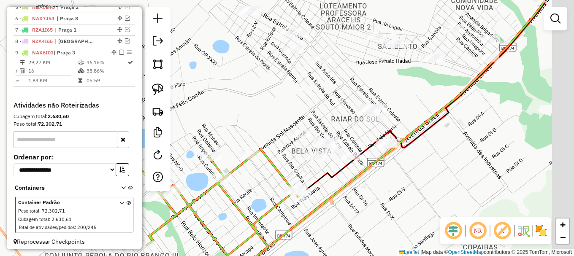
drag, startPoint x: 372, startPoint y: 197, endPoint x: 299, endPoint y: 187, distance: 74.0
click at [356, 206] on div "Janela de atendimento Grade de atendimento Capacidade Transportadoras Veículos …" at bounding box center [287, 128] width 574 height 256
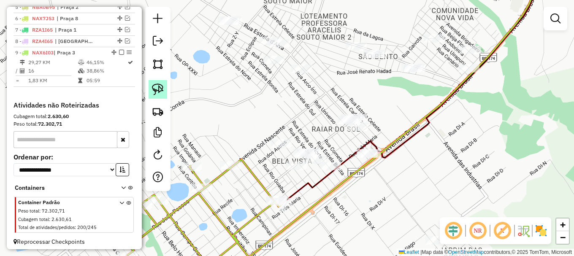
click at [155, 91] on img at bounding box center [158, 90] width 12 height 12
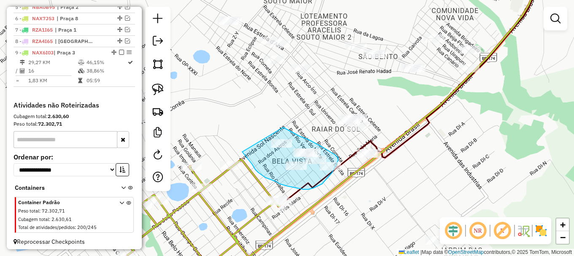
drag, startPoint x: 246, startPoint y: 156, endPoint x: 281, endPoint y: 127, distance: 45.6
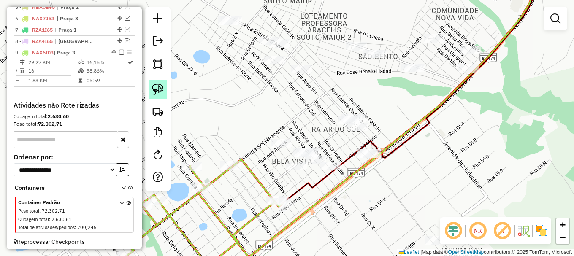
click at [161, 88] on img at bounding box center [158, 90] width 12 height 12
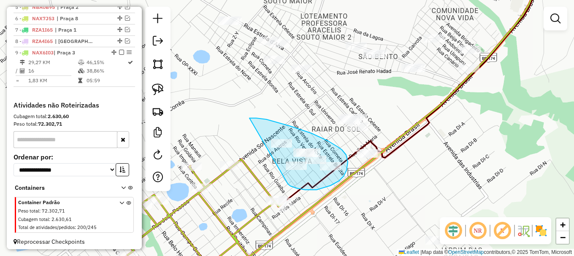
drag, startPoint x: 288, startPoint y: 184, endPoint x: 245, endPoint y: 119, distance: 77.6
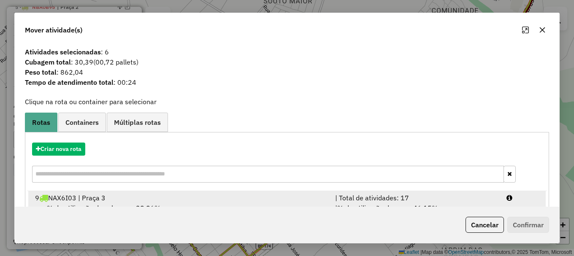
click at [530, 199] on div at bounding box center [522, 198] width 43 height 10
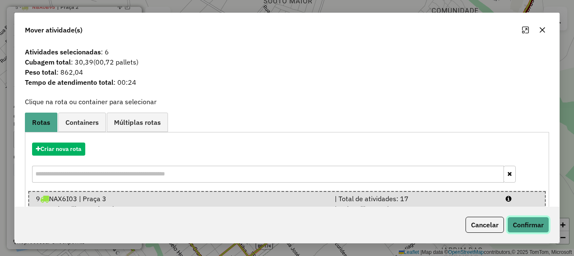
click at [537, 221] on button "Confirmar" at bounding box center [528, 225] width 42 height 16
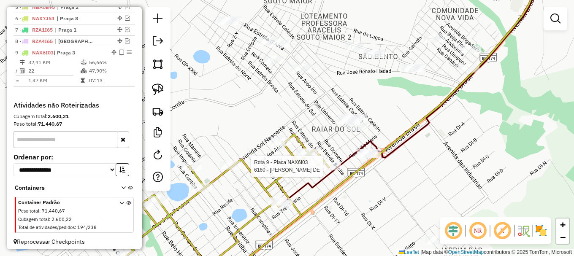
select select "**********"
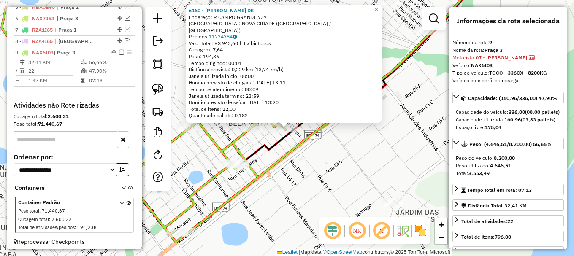
scroll to position [399, 0]
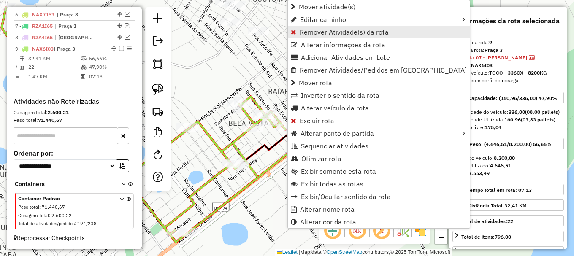
click at [321, 33] on span "Remover Atividade(s) da rota" at bounding box center [344, 32] width 89 height 7
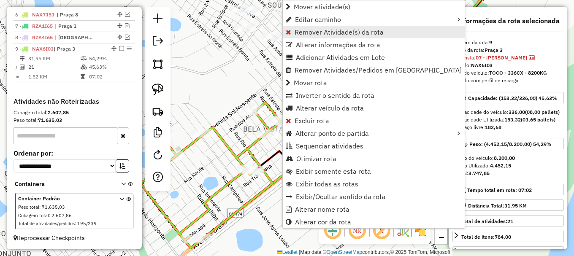
click at [304, 27] on link "Remover Atividade(s) da rota" at bounding box center [374, 32] width 182 height 13
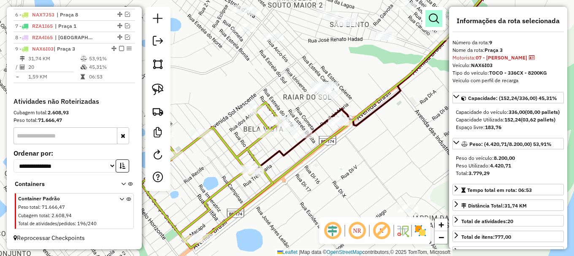
click at [432, 18] on em at bounding box center [434, 19] width 10 height 10
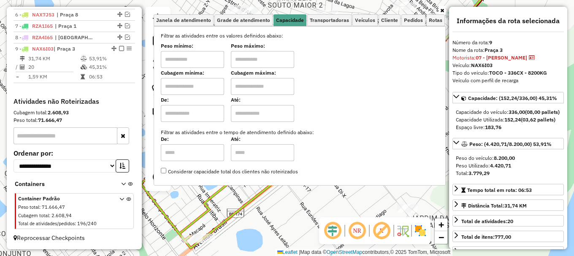
click at [189, 89] on input "text" at bounding box center [192, 86] width 63 height 17
type input "*****"
click at [276, 85] on input "text" at bounding box center [262, 86] width 63 height 17
type input "*******"
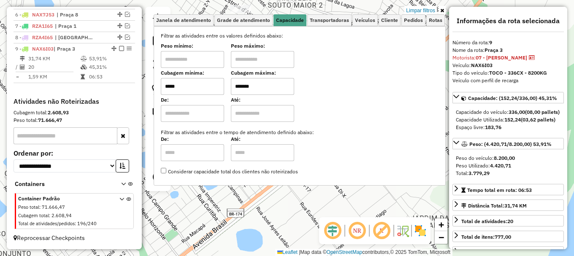
click at [271, 201] on div "Limpar filtros Janela de atendimento Grade de atendimento Capacidade Transporta…" at bounding box center [287, 128] width 574 height 256
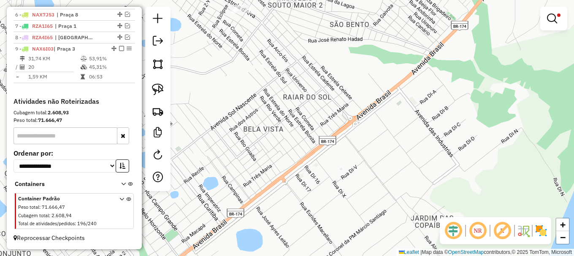
click at [271, 200] on div "Limpar filtros Janela de atendimento Grade de atendimento Capacidade Transporta…" at bounding box center [287, 128] width 574 height 256
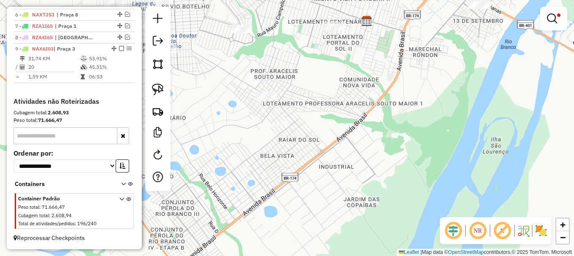
drag, startPoint x: 322, startPoint y: 77, endPoint x: 285, endPoint y: 119, distance: 56.2
click at [319, 115] on div "Limpar filtros Janela de atendimento Grade de atendimento Capacidade Transporta…" at bounding box center [287, 128] width 574 height 256
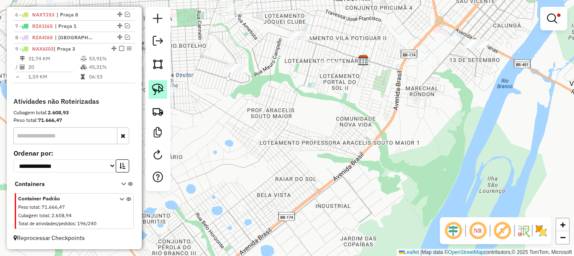
click at [157, 85] on img at bounding box center [158, 90] width 12 height 12
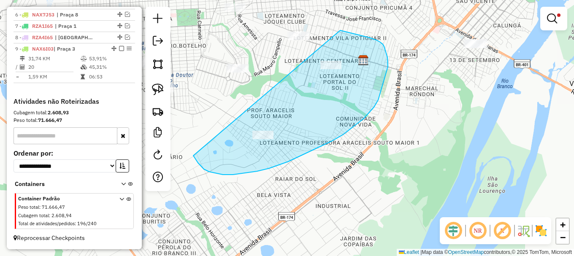
drag, startPoint x: 209, startPoint y: 172, endPoint x: 333, endPoint y: 31, distance: 188.1
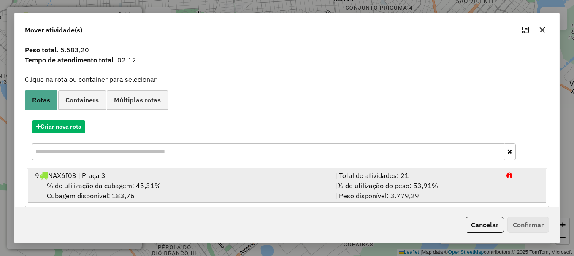
scroll to position [33, 0]
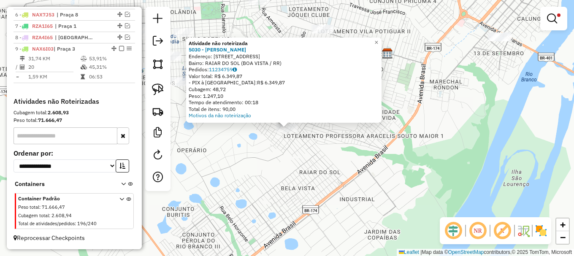
click at [298, 156] on div "Atividade não roteirizada 5030 - PAULO EDSON GOMES D Endereço: R ESTRELA D'ALVA…" at bounding box center [287, 128] width 574 height 256
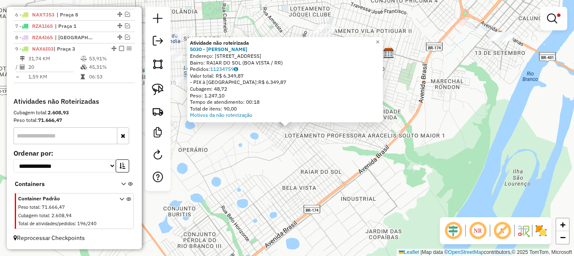
drag, startPoint x: 331, startPoint y: 153, endPoint x: 321, endPoint y: 142, distance: 14.7
click at [331, 154] on div "Atividade não roteirizada 5030 - PAULO EDSON GOMES D Endereço: R ESTRELA D'ALVA…" at bounding box center [287, 128] width 574 height 256
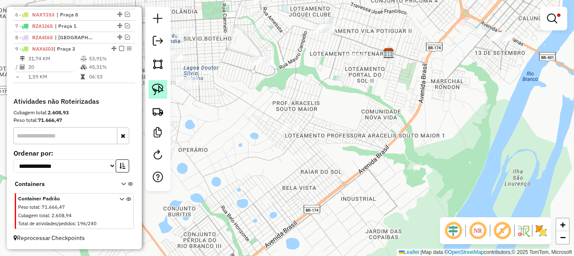
click at [157, 92] on img at bounding box center [158, 90] width 12 height 12
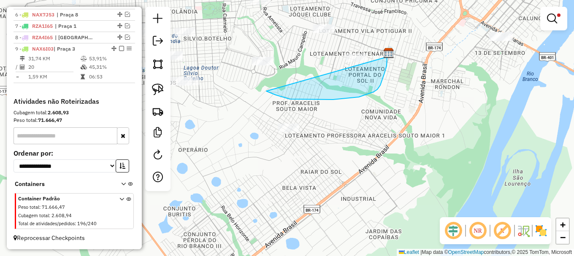
drag, startPoint x: 290, startPoint y: 99, endPoint x: 373, endPoint y: 32, distance: 106.8
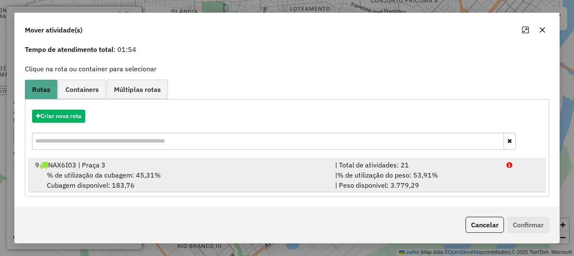
click at [517, 173] on li "9 NAX6I03 | Praça 3 | Total de atividades: 21 % de utilização da cubagem: 45,31…" at bounding box center [287, 175] width 518 height 34
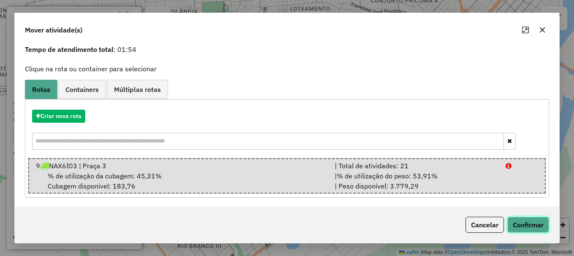
click at [525, 225] on button "Confirmar" at bounding box center [528, 225] width 42 height 16
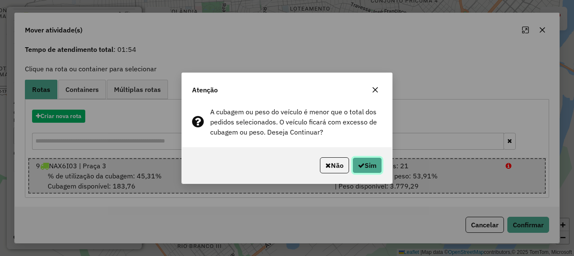
click at [371, 167] on button "Sim" at bounding box center [367, 165] width 30 height 16
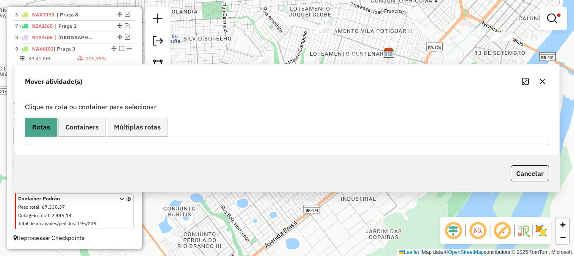
scroll to position [0, 0]
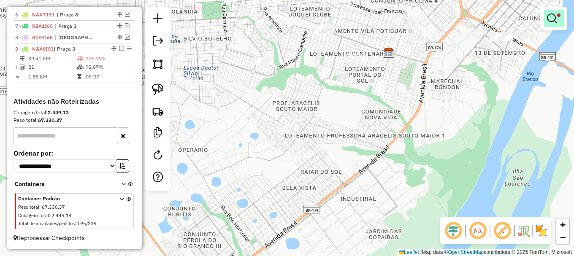
click at [549, 17] on em at bounding box center [552, 19] width 10 height 10
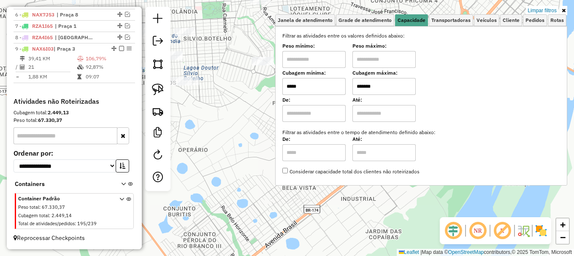
click at [540, 11] on link "Limpar filtros" at bounding box center [542, 10] width 33 height 9
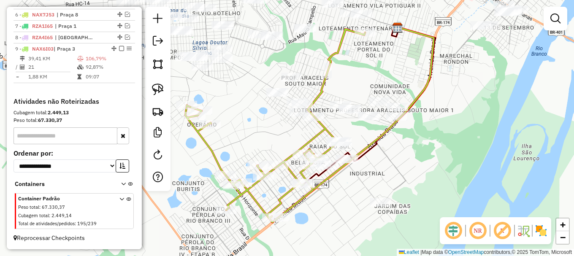
drag, startPoint x: 370, startPoint y: 173, endPoint x: 373, endPoint y: 123, distance: 49.5
click at [382, 124] on icon at bounding box center [370, 106] width 132 height 158
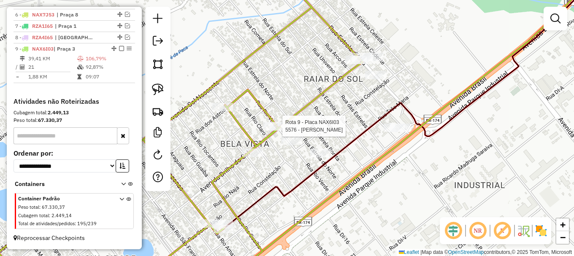
select select "**********"
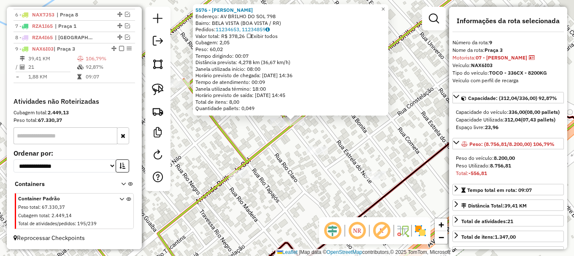
click at [279, 135] on icon at bounding box center [201, 127] width 517 height 307
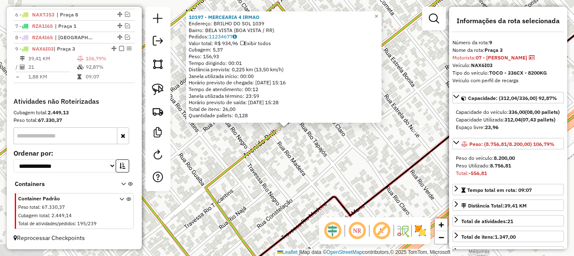
drag, startPoint x: 255, startPoint y: 171, endPoint x: 260, endPoint y: 155, distance: 16.7
click at [257, 170] on div "10197 - MERCEARIA 4 IRMAO Endereço: BRILHO DO SOL 1039 Bairro: BELA VISTA (BOA …" at bounding box center [287, 128] width 574 height 256
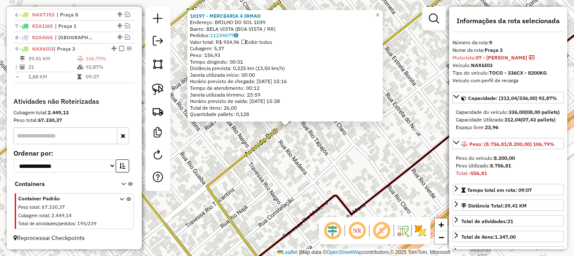
click at [204, 145] on div "10197 - MERCEARIA 4 IRMAO Endereço: BRILHO DO SOL 1039 Bairro: BELA VISTA (BOA …" at bounding box center [287, 128] width 574 height 256
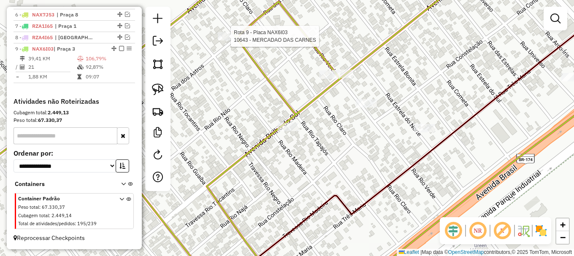
select select "**********"
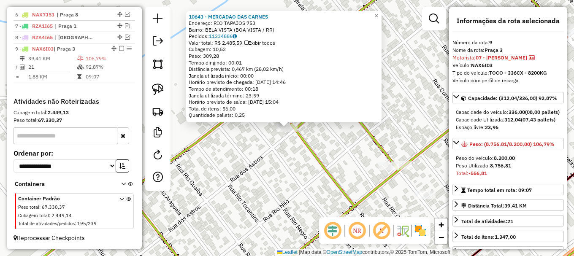
click at [270, 114] on div "10643 - MERCADAO DAS CARNES Endereço: RIO TAPAJOS 753 Bairro: BELA VISTA (BOA V…" at bounding box center [287, 128] width 574 height 256
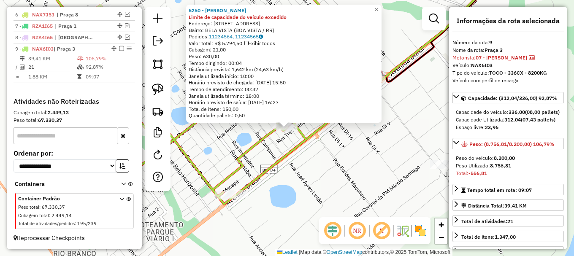
click at [290, 138] on div "5250 - MARIA ANDREIA DIAS D Limite de capacidade do veículo excedido Endereço: …" at bounding box center [287, 128] width 574 height 256
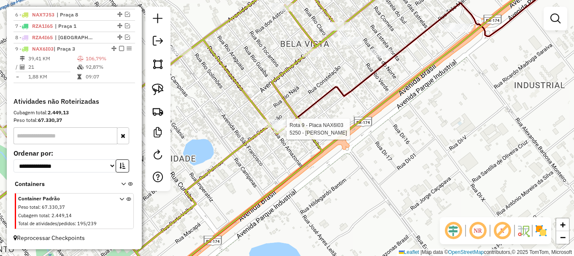
select select "**********"
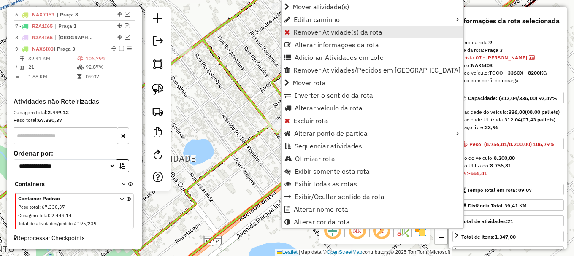
click at [306, 34] on span "Remover Atividade(s) da rota" at bounding box center [337, 32] width 89 height 7
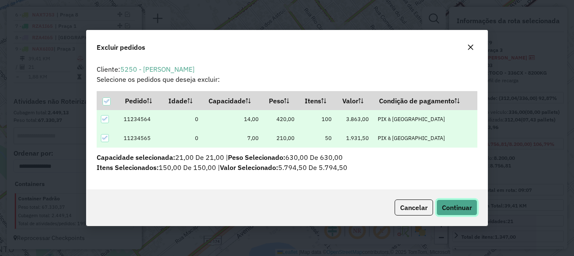
click at [456, 208] on span "Continuar" at bounding box center [457, 207] width 30 height 8
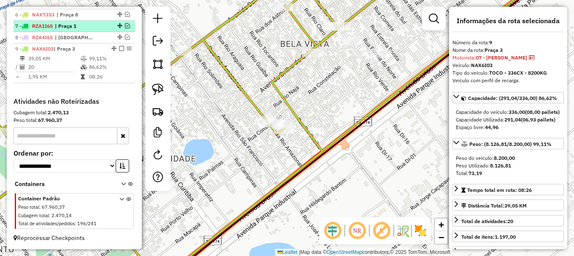
click at [119, 49] on em at bounding box center [121, 48] width 5 height 5
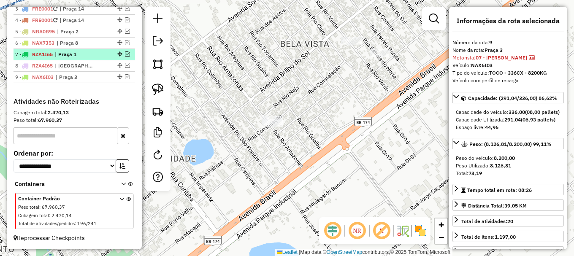
scroll to position [371, 0]
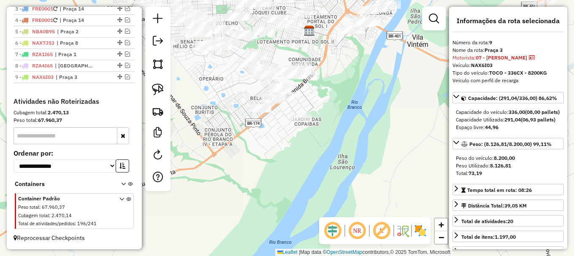
drag, startPoint x: 157, startPoint y: 86, endPoint x: 171, endPoint y: 92, distance: 15.1
click at [158, 86] on img at bounding box center [158, 90] width 12 height 12
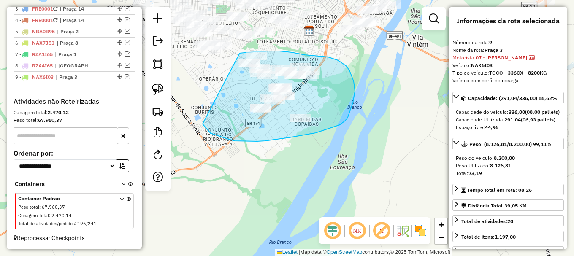
drag, startPoint x: 211, startPoint y: 133, endPoint x: 239, endPoint y: 54, distance: 84.8
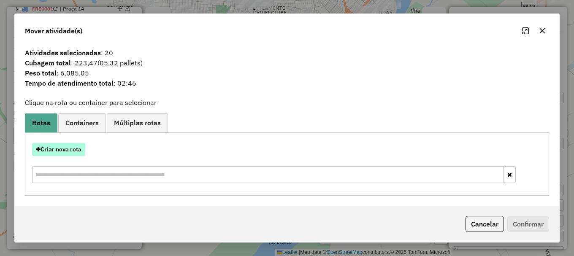
click at [66, 151] on button "Criar nova rota" at bounding box center [58, 149] width 53 height 13
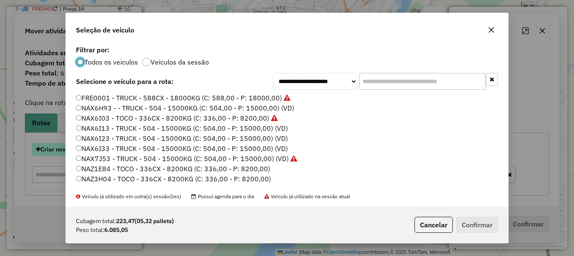
scroll to position [5, 3]
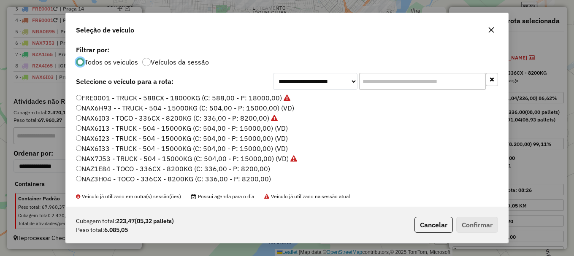
click at [98, 179] on label "NAZ3H04 - TOCO - 336CX - 8200KG (C: 336,00 - P: 8200,00)" at bounding box center [173, 179] width 195 height 10
click at [488, 222] on button "Confirmar" at bounding box center [477, 225] width 42 height 16
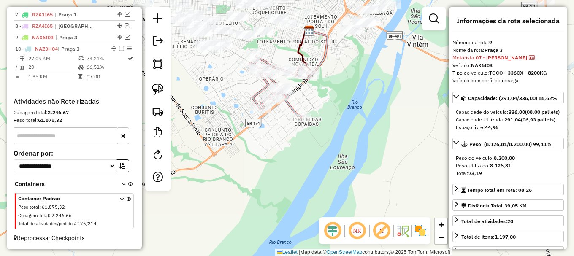
scroll to position [411, 0]
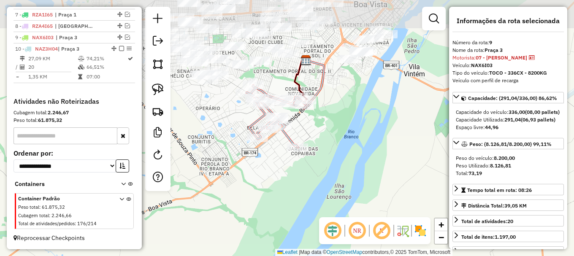
drag, startPoint x: 338, startPoint y: 119, endPoint x: 384, endPoint y: 79, distance: 60.7
click at [339, 121] on div "Janela de atendimento Grade de atendimento Capacidade Transportadoras Veículos …" at bounding box center [287, 128] width 574 height 256
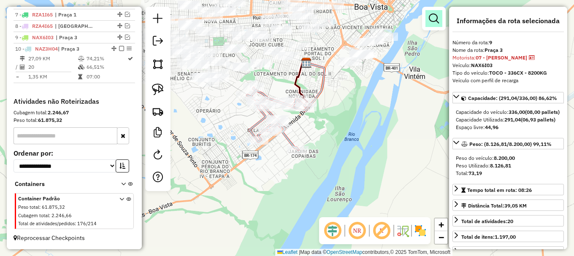
click at [430, 20] on em at bounding box center [434, 19] width 10 height 10
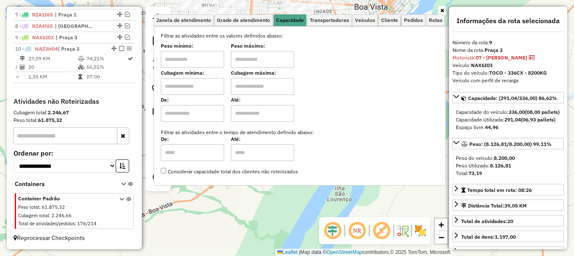
click at [211, 86] on input "text" at bounding box center [192, 86] width 63 height 17
type input "*****"
click at [250, 85] on input "text" at bounding box center [262, 86] width 63 height 17
type input "*******"
click at [282, 212] on div "Limpar filtros Janela de atendimento Grade de atendimento Capacidade Transporta…" at bounding box center [287, 128] width 574 height 256
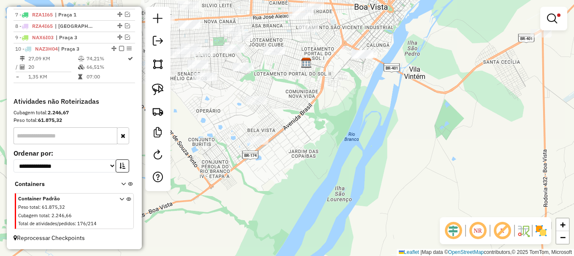
click at [282, 210] on div "Limpar filtros Janela de atendimento Grade de atendimento Capacidade Transporta…" at bounding box center [287, 128] width 574 height 256
drag, startPoint x: 282, startPoint y: 88, endPoint x: 287, endPoint y: 139, distance: 51.7
click at [287, 139] on div "Limpar filtros Janela de atendimento Grade de atendimento Capacidade Transporta…" at bounding box center [287, 128] width 574 height 256
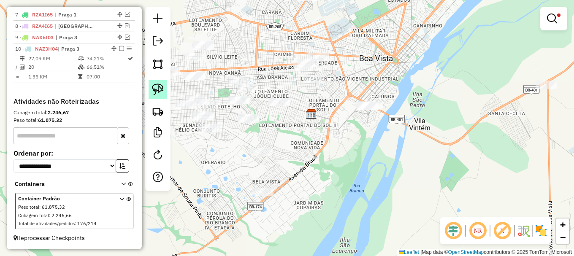
click at [155, 92] on img at bounding box center [158, 90] width 12 height 12
drag, startPoint x: 233, startPoint y: 141, endPoint x: 244, endPoint y: 109, distance: 32.8
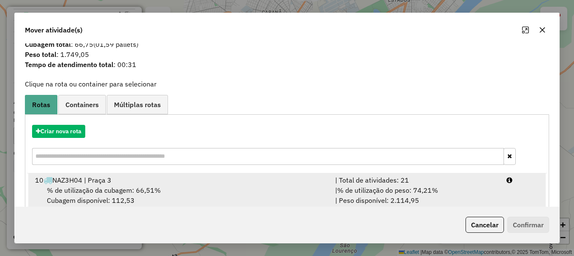
scroll to position [33, 0]
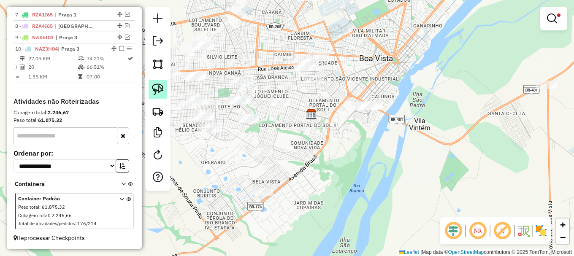
click at [153, 93] on img at bounding box center [158, 90] width 12 height 12
drag, startPoint x: 287, startPoint y: 127, endPoint x: 263, endPoint y: 87, distance: 46.9
click at [164, 89] on link at bounding box center [158, 89] width 19 height 19
drag, startPoint x: 231, startPoint y: 137, endPoint x: 236, endPoint y: 114, distance: 23.6
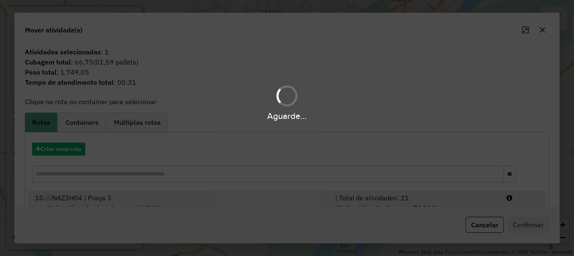
click at [522, 199] on div at bounding box center [522, 198] width 43 height 10
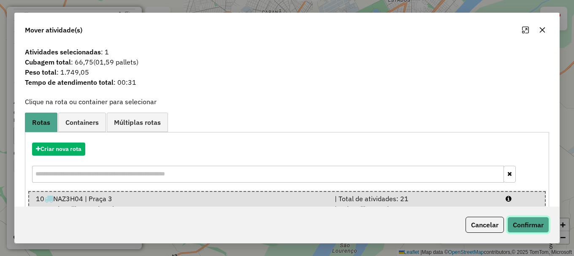
click at [524, 227] on button "Confirmar" at bounding box center [528, 225] width 42 height 16
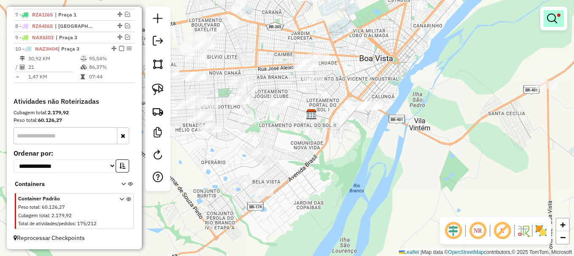
click at [548, 20] on em at bounding box center [552, 19] width 10 height 10
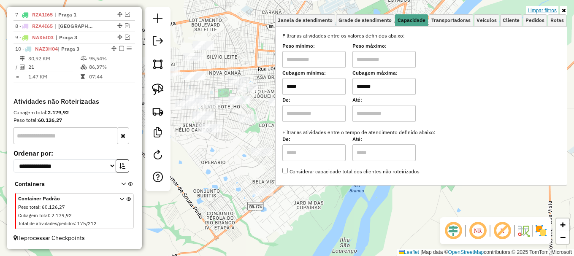
click at [541, 11] on link "Limpar filtros" at bounding box center [542, 10] width 33 height 9
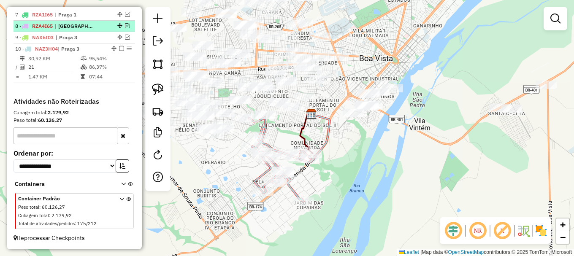
click at [119, 49] on em at bounding box center [121, 48] width 5 height 5
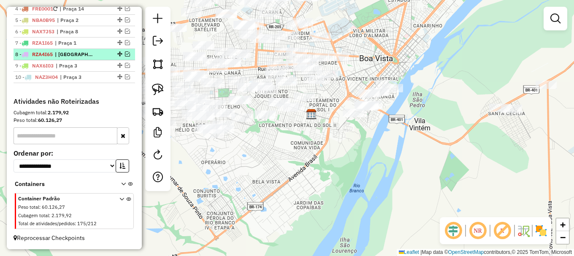
scroll to position [382, 0]
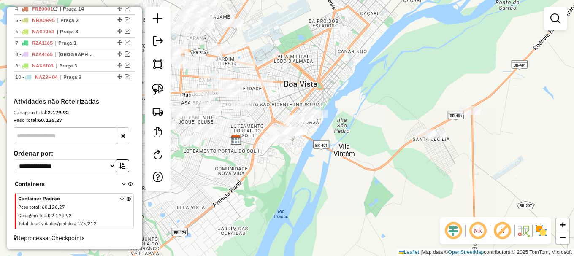
drag, startPoint x: 446, startPoint y: 172, endPoint x: 372, endPoint y: 195, distance: 77.0
click at [372, 195] on div "Janela de atendimento Grade de atendimento Capacidade Transportadoras Veículos …" at bounding box center [287, 128] width 574 height 256
click at [157, 90] on img at bounding box center [158, 90] width 12 height 12
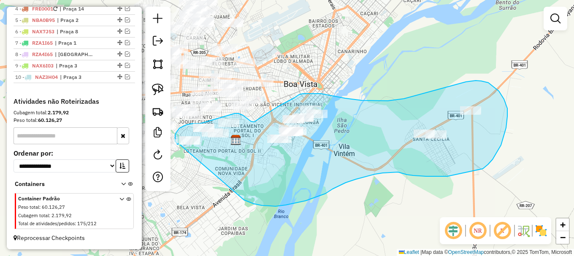
click at [179, 143] on div "Janela de atendimento Grade de atendimento Capacidade Transportadoras Veículos …" at bounding box center [287, 128] width 574 height 256
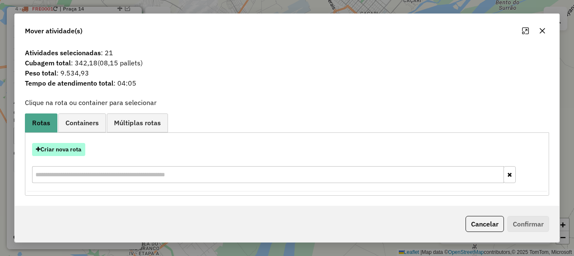
click at [79, 152] on button "Criar nova rota" at bounding box center [58, 149] width 53 height 13
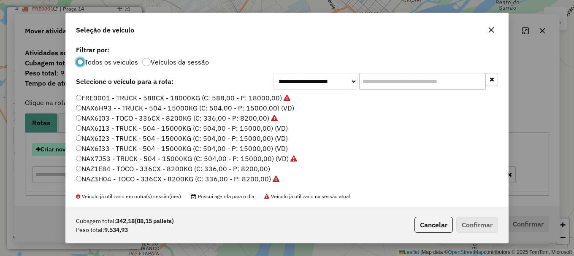
scroll to position [5, 3]
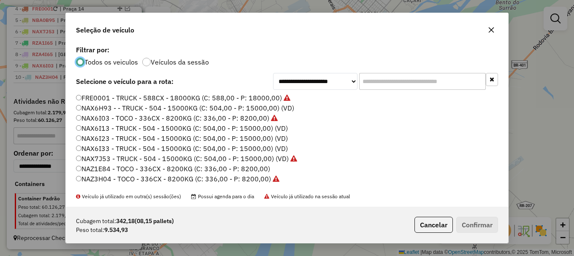
click at [111, 168] on label "NAZ1E84 - TOCO - 336CX - 8200KG (C: 336,00 - P: 8200,00)" at bounding box center [173, 169] width 194 height 10
click at [480, 225] on button "Confirmar" at bounding box center [477, 225] width 42 height 16
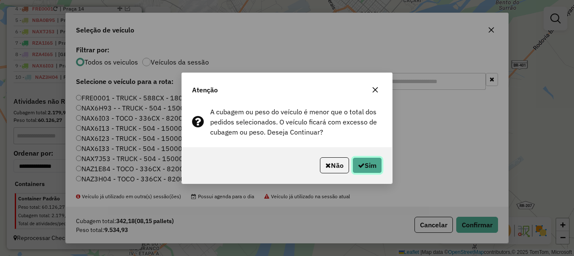
click at [371, 164] on button "Sim" at bounding box center [367, 165] width 30 height 16
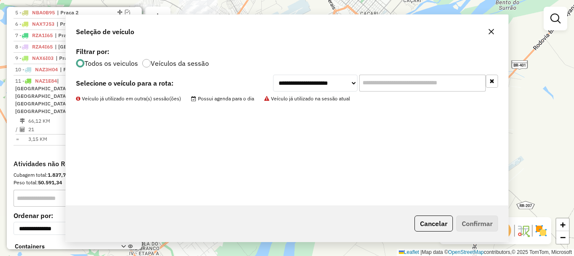
scroll to position [411, 0]
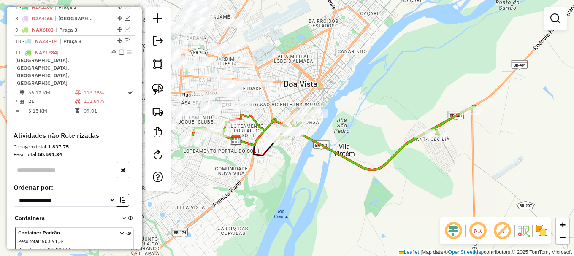
drag, startPoint x: 287, startPoint y: 98, endPoint x: 346, endPoint y: 67, distance: 66.5
click at [346, 67] on div "Janela de atendimento Grade de atendimento Capacidade Transportadoras Veículos …" at bounding box center [287, 128] width 574 height 256
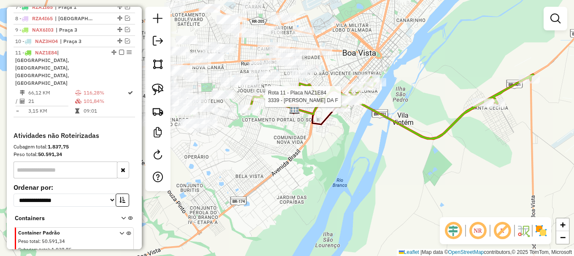
select select "**********"
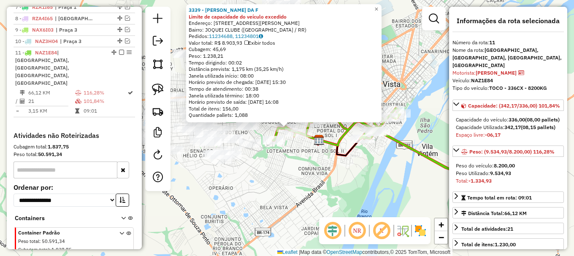
scroll to position [430, 0]
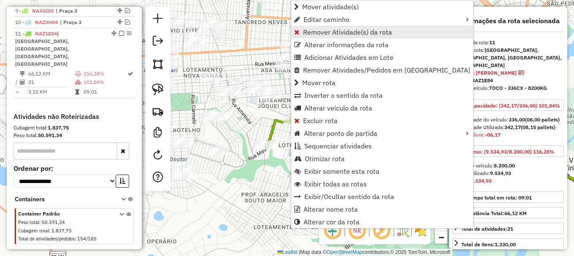
click at [307, 32] on span "Remover Atividade(s) da rota" at bounding box center [347, 32] width 89 height 7
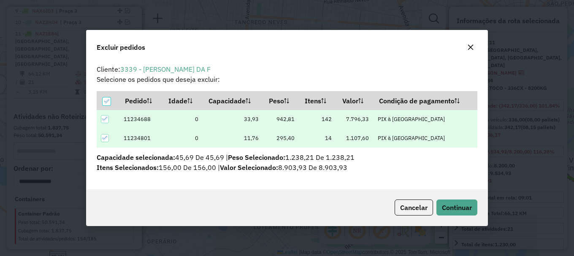
scroll to position [0, 0]
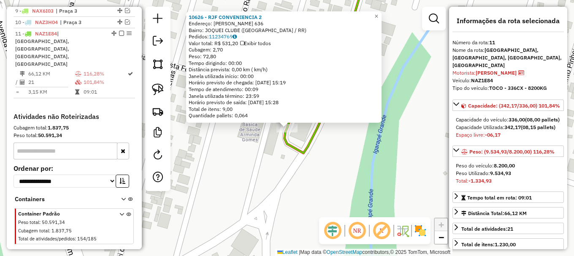
click at [301, 150] on icon at bounding box center [326, 63] width 82 height 179
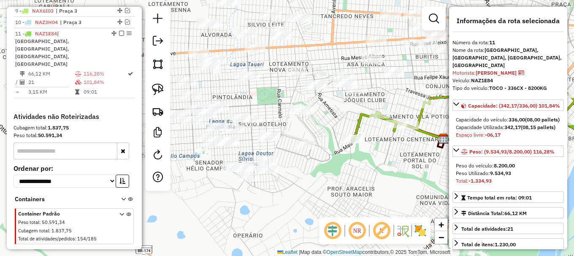
drag, startPoint x: 398, startPoint y: 148, endPoint x: 322, endPoint y: 148, distance: 76.4
click at [325, 149] on div "Janela de atendimento Grade de atendimento Capacidade Transportadoras Veículos …" at bounding box center [287, 128] width 574 height 256
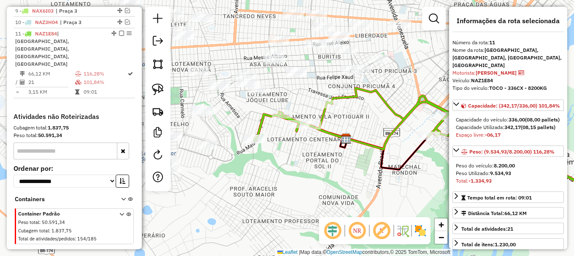
drag, startPoint x: 368, startPoint y: 164, endPoint x: 259, endPoint y: 176, distance: 110.0
click at [269, 176] on div "Janela de atendimento Grade de atendimento Capacidade Transportadoras Veículos …" at bounding box center [287, 128] width 574 height 256
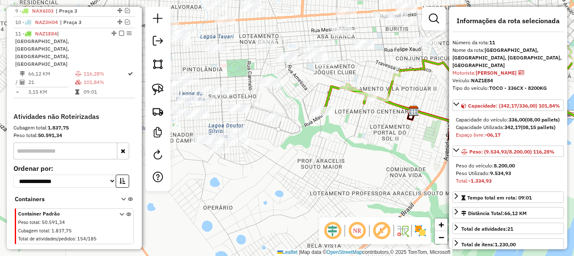
drag, startPoint x: 220, startPoint y: 188, endPoint x: 374, endPoint y: 152, distance: 158.0
click at [374, 152] on div "Janela de atendimento Grade de atendimento Capacidade Transportadoras Veículos …" at bounding box center [287, 128] width 574 height 256
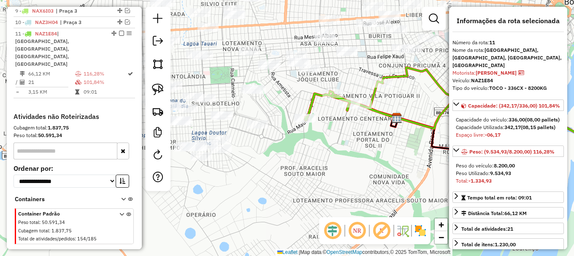
drag, startPoint x: 355, startPoint y: 124, endPoint x: 302, endPoint y: 136, distance: 54.5
click at [309, 137] on div "Janela de atendimento Grade de atendimento Capacidade Transportadoras Veículos …" at bounding box center [287, 128] width 574 height 256
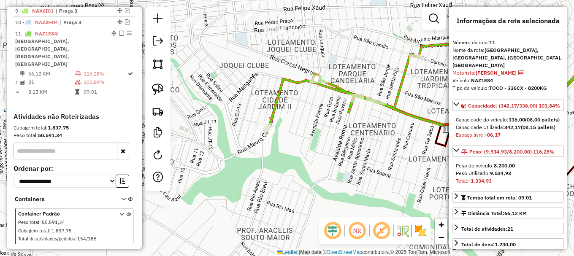
drag, startPoint x: 288, startPoint y: 152, endPoint x: 247, endPoint y: 148, distance: 41.5
click at [249, 148] on div "Janela de atendimento Grade de atendimento Capacidade Transportadoras Veículos …" at bounding box center [287, 128] width 574 height 256
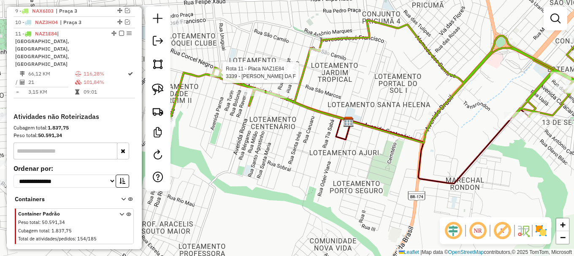
select select "**********"
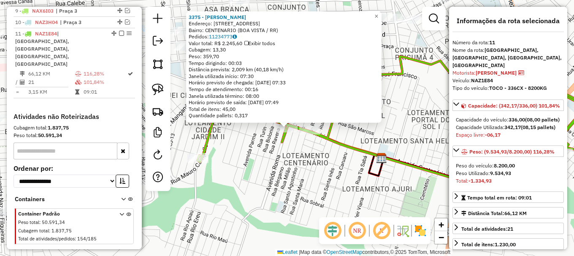
click at [307, 148] on div "3375 - MARIA NEUZELIR LIMA Endereço: AV ROMA 918 Bairro: CENTENARIO (BOA VISTA …" at bounding box center [287, 128] width 574 height 256
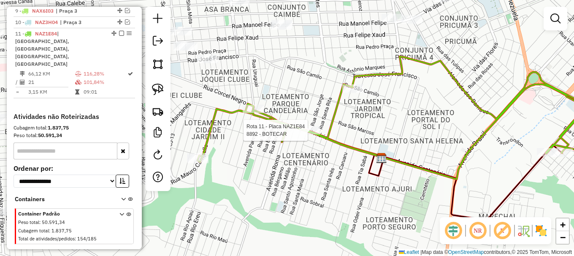
select select "**********"
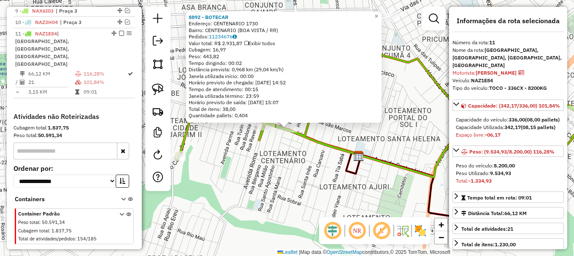
drag, startPoint x: 295, startPoint y: 150, endPoint x: 288, endPoint y: 142, distance: 10.7
click at [295, 150] on div "8892 - BOTECAR Endereço: CENTENARIO 1730 Bairro: CENTENARIO (BOA VISTA / RR) Pe…" at bounding box center [287, 128] width 574 height 256
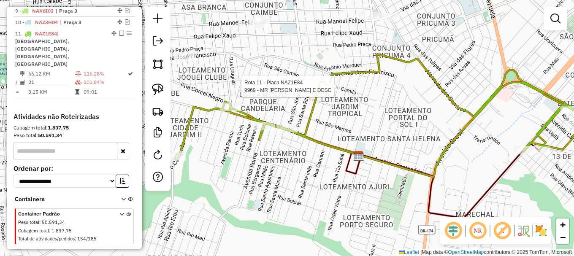
select select "**********"
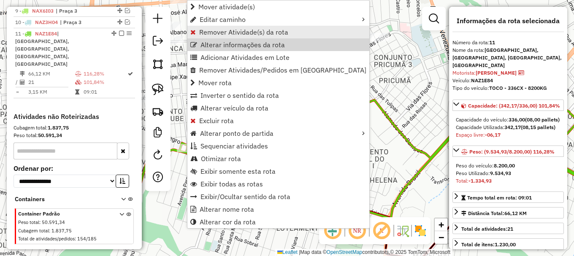
click at [233, 31] on span "Remover Atividade(s) da rota" at bounding box center [243, 32] width 89 height 7
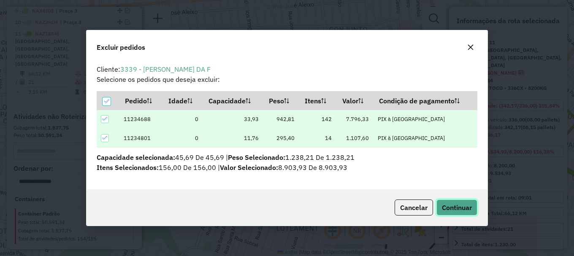
click at [460, 202] on button "Continuar" at bounding box center [456, 208] width 41 height 16
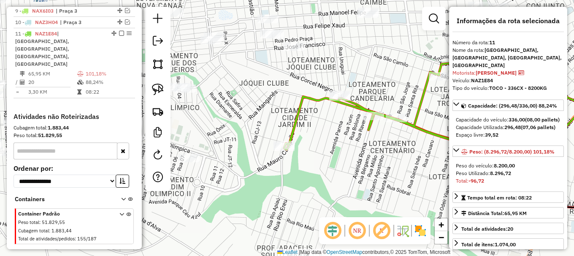
drag, startPoint x: 203, startPoint y: 208, endPoint x: 373, endPoint y: 147, distance: 180.5
click at [370, 150] on div "Janela de atendimento Grade de atendimento Capacidade Transportadoras Veículos …" at bounding box center [287, 128] width 574 height 256
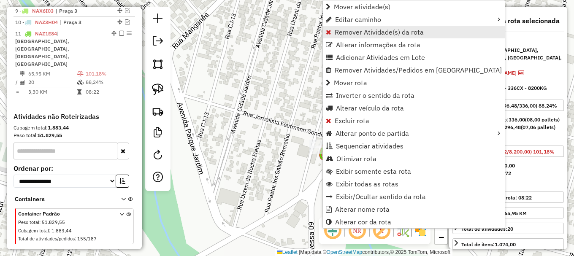
click at [349, 33] on span "Remover Atividade(s) da rota" at bounding box center [379, 32] width 89 height 7
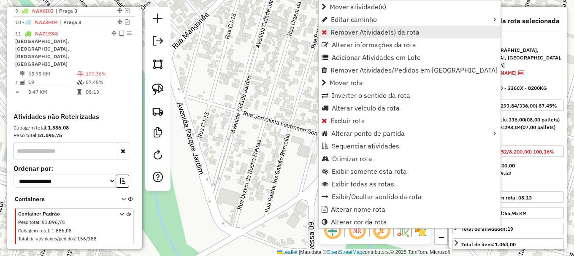
click at [347, 33] on span "Remover Atividade(s) da rota" at bounding box center [375, 32] width 89 height 7
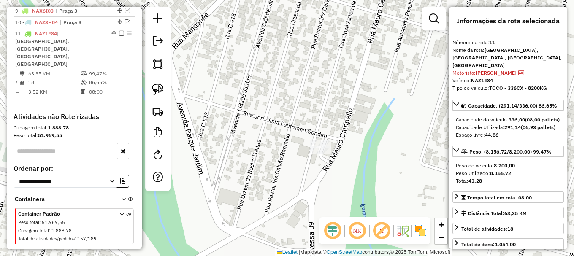
drag, startPoint x: 395, startPoint y: 149, endPoint x: 266, endPoint y: 125, distance: 131.3
click at [275, 127] on div "Janela de atendimento Grade de atendimento Capacidade Transportadoras Veículos …" at bounding box center [287, 128] width 574 height 256
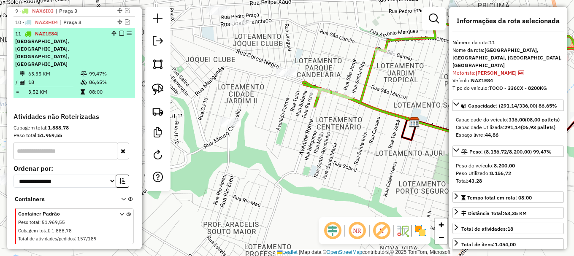
click at [119, 36] on em at bounding box center [121, 33] width 5 height 5
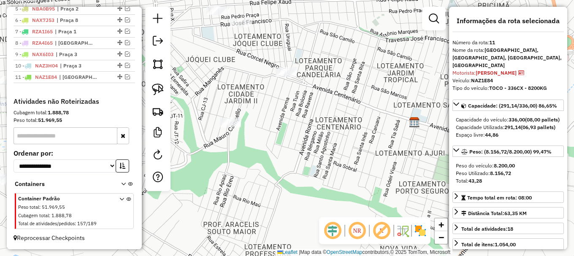
scroll to position [394, 0]
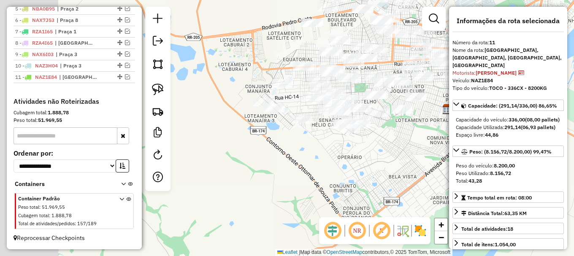
drag, startPoint x: 295, startPoint y: 160, endPoint x: 377, endPoint y: 155, distance: 82.5
click at [379, 155] on div "Janela de atendimento Grade de atendimento Capacidade Transportadoras Veículos …" at bounding box center [287, 128] width 574 height 256
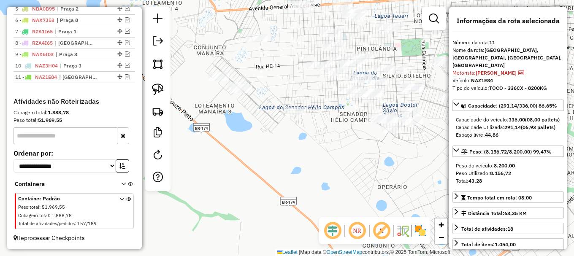
drag, startPoint x: 321, startPoint y: 141, endPoint x: 340, endPoint y: 149, distance: 20.2
click at [341, 152] on div "Janela de atendimento Grade de atendimento Capacidade Transportadoras Veículos …" at bounding box center [287, 128] width 574 height 256
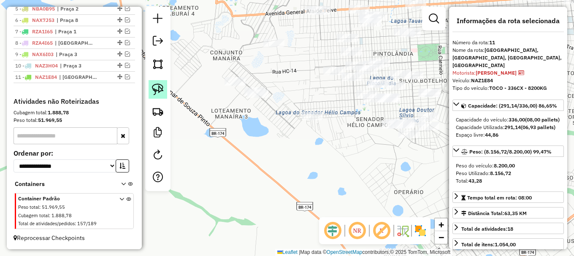
click at [154, 87] on img at bounding box center [158, 90] width 12 height 12
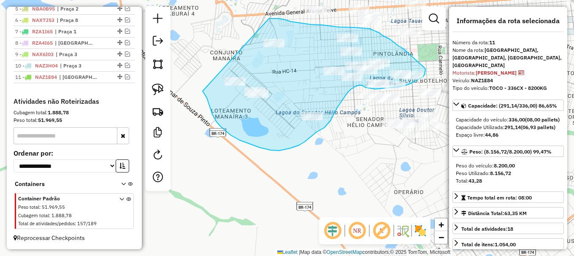
drag, startPoint x: 212, startPoint y: 114, endPoint x: 268, endPoint y: 19, distance: 110.3
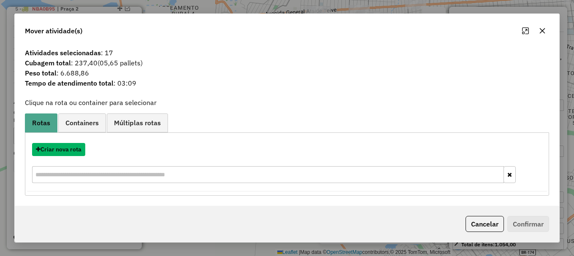
click at [66, 153] on button "Criar nova rota" at bounding box center [58, 149] width 53 height 13
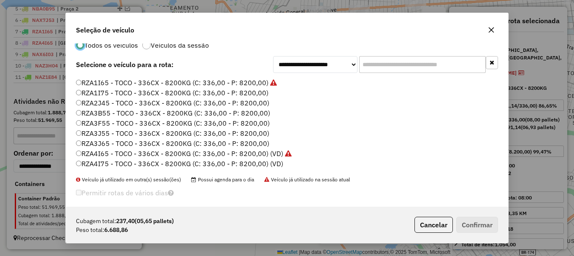
scroll to position [24, 0]
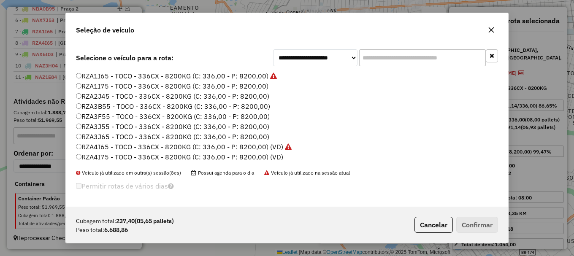
click at [137, 156] on label "RZA4I75 - TOCO - 336CX - 8200KG (C: 336,00 - P: 8200,00) (VD)" at bounding box center [179, 157] width 207 height 10
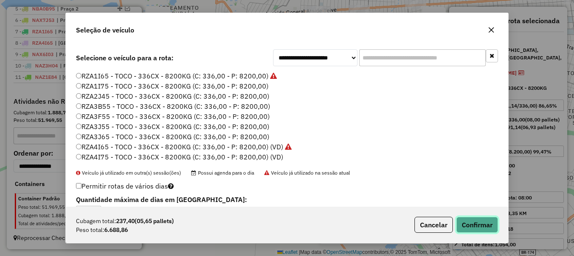
drag, startPoint x: 482, startPoint y: 227, endPoint x: 480, endPoint y: 223, distance: 4.8
click at [482, 225] on button "Confirmar" at bounding box center [477, 225] width 42 height 16
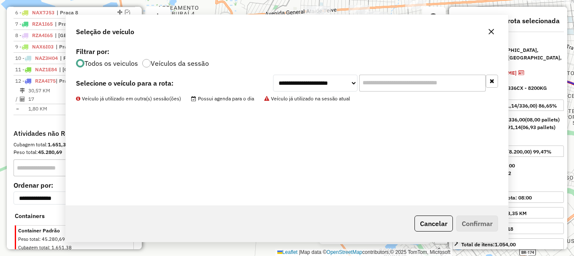
scroll to position [0, 0]
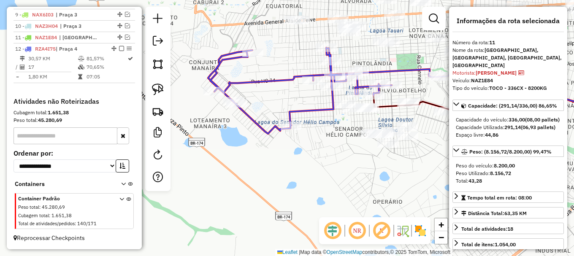
drag, startPoint x: 317, startPoint y: 162, endPoint x: 213, endPoint y: 209, distance: 114.9
click at [237, 201] on div "Janela de atendimento Grade de atendimento Capacidade Transportadoras Veículos …" at bounding box center [287, 128] width 574 height 256
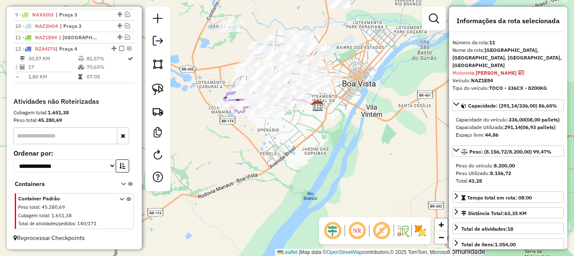
drag, startPoint x: 214, startPoint y: 72, endPoint x: 278, endPoint y: 61, distance: 64.8
click at [277, 62] on div "Janela de atendimento Grade de atendimento Capacidade Transportadoras Veículos …" at bounding box center [287, 128] width 574 height 256
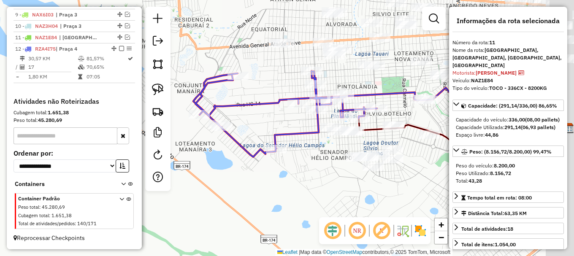
drag, startPoint x: 372, startPoint y: 113, endPoint x: 244, endPoint y: 61, distance: 138.0
click at [254, 66] on div "Janela de atendimento Grade de atendimento Capacidade Transportadoras Veículos …" at bounding box center [287, 128] width 574 height 256
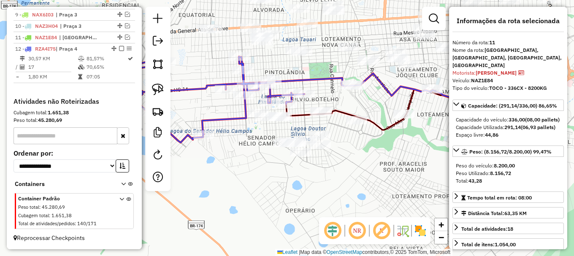
drag, startPoint x: 324, startPoint y: 202, endPoint x: 374, endPoint y: 192, distance: 51.1
click at [374, 193] on div "Janela de atendimento Grade de atendimento Capacidade Transportadoras Veículos …" at bounding box center [287, 128] width 574 height 256
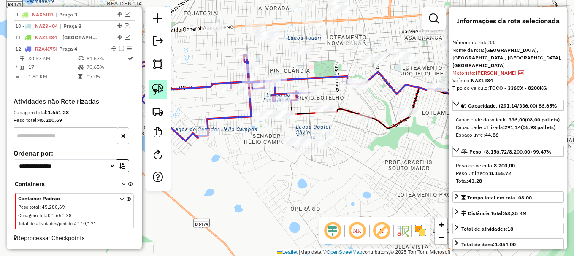
drag, startPoint x: 160, startPoint y: 81, endPoint x: 164, endPoint y: 89, distance: 8.9
click at [161, 81] on link at bounding box center [158, 89] width 19 height 19
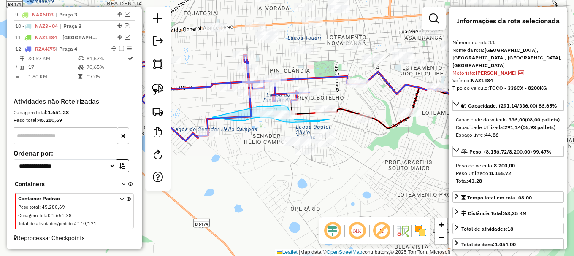
drag, startPoint x: 223, startPoint y: 119, endPoint x: 259, endPoint y: 106, distance: 38.3
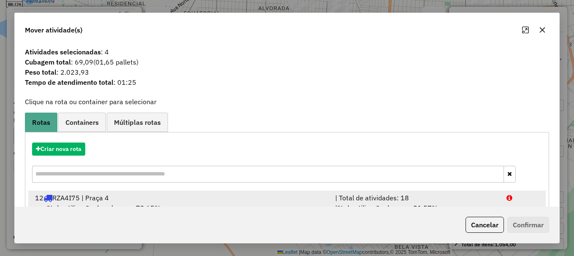
click at [514, 199] on div at bounding box center [522, 198] width 43 height 10
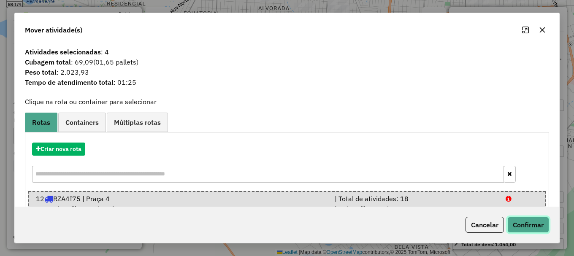
click at [528, 219] on button "Confirmar" at bounding box center [528, 225] width 42 height 16
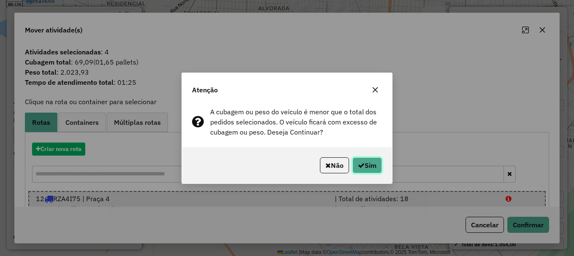
click at [361, 165] on icon "button" at bounding box center [361, 165] width 7 height 7
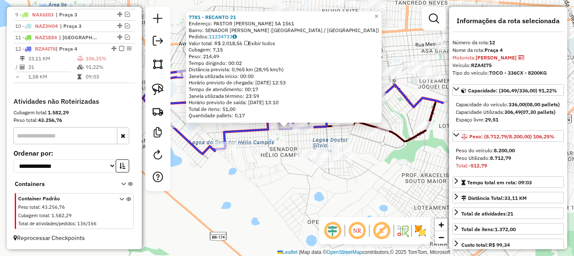
click at [278, 136] on div "7781 - RECANTO 21 Endereço: PASTOR NICANOR FABRICIO DOS SA 1561 Bairro: SENADOR…" at bounding box center [287, 128] width 574 height 256
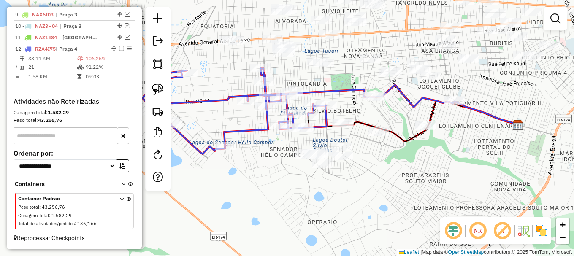
select select "**********"
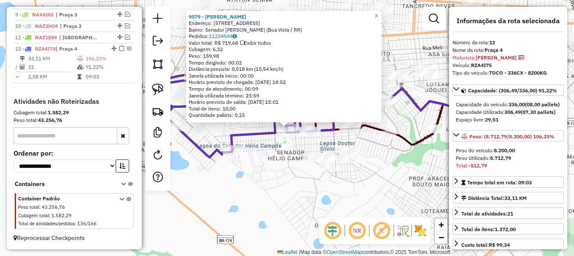
click at [275, 141] on div "9579 - WESLAINE ARAUJO Endereço: Rua S Vinte, 458 Bairro: Senador Hélio Campos …" at bounding box center [287, 128] width 574 height 256
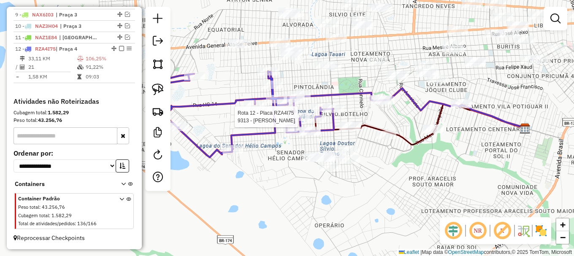
select select "**********"
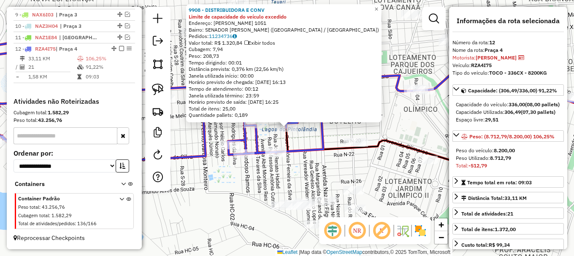
click at [307, 136] on div "9908 - DISTRIBUIDORA E CONV Limite de capacidade do veículo excedido Endereço: …" at bounding box center [287, 128] width 574 height 256
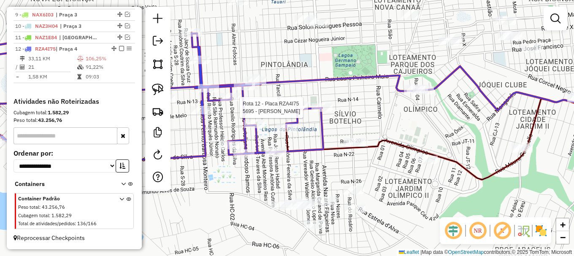
select select "**********"
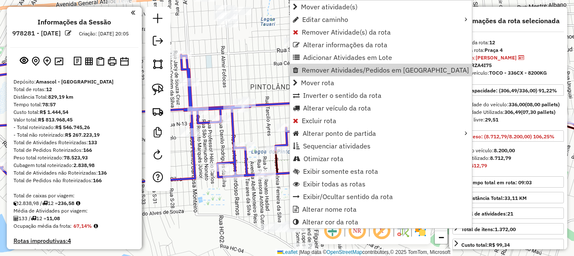
select select "**********"
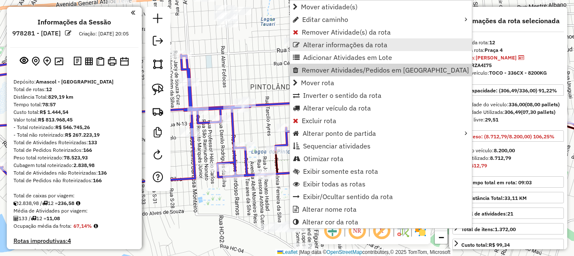
scroll to position [434, 0]
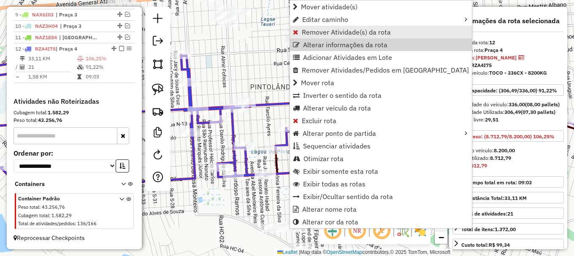
click at [323, 32] on span "Remover Atividade(s) da rota" at bounding box center [346, 32] width 89 height 7
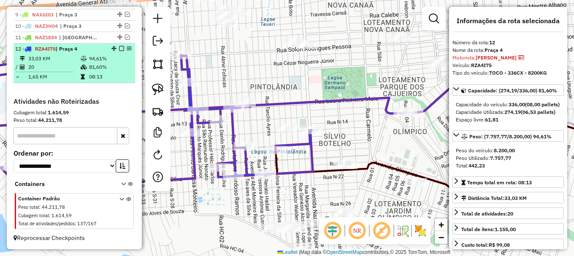
click at [119, 48] on em at bounding box center [121, 48] width 5 height 5
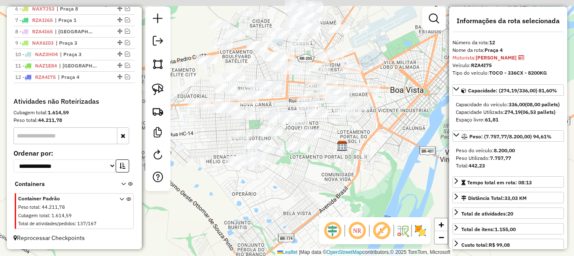
drag, startPoint x: 323, startPoint y: 167, endPoint x: 358, endPoint y: 182, distance: 37.6
click at [358, 182] on div "Janela de atendimento Grade de atendimento Capacidade Transportadoras Veículos …" at bounding box center [287, 128] width 574 height 256
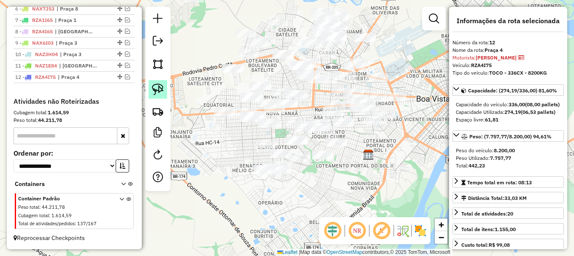
click at [155, 95] on img at bounding box center [158, 90] width 12 height 12
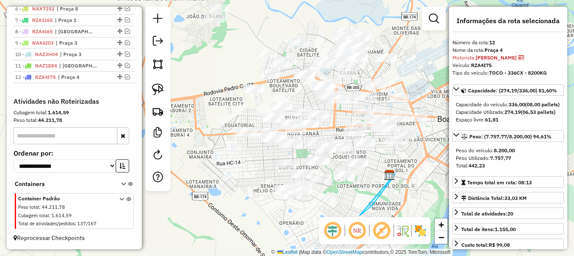
drag, startPoint x: 381, startPoint y: 193, endPoint x: 359, endPoint y: 216, distance: 31.6
click at [356, 218] on hb-router-mapa "Informações da Sessão 978281 - 12/08/2025 Criação: 11/08/2025 20:05 Depósito: A…" at bounding box center [287, 128] width 574 height 256
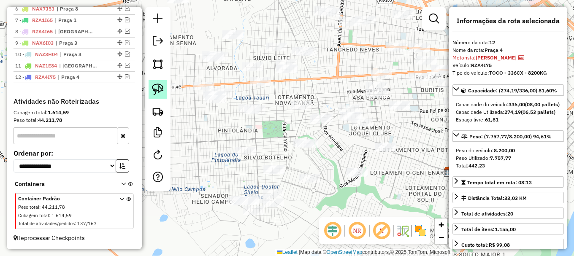
click at [158, 89] on img at bounding box center [158, 90] width 12 height 12
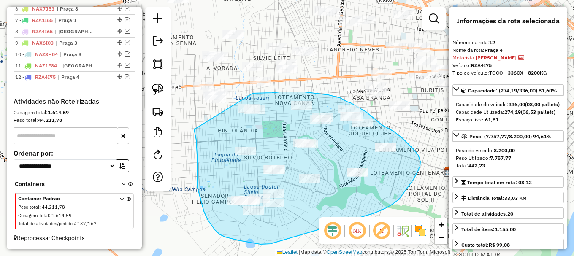
drag, startPoint x: 196, startPoint y: 138, endPoint x: 253, endPoint y: 93, distance: 72.7
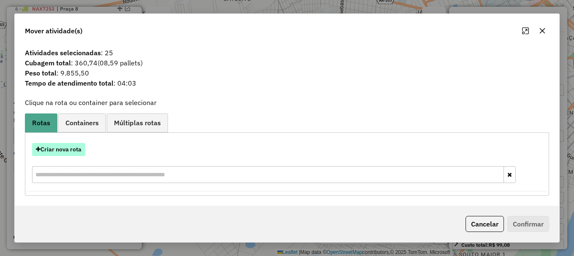
click at [60, 151] on button "Criar nova rota" at bounding box center [58, 149] width 53 height 13
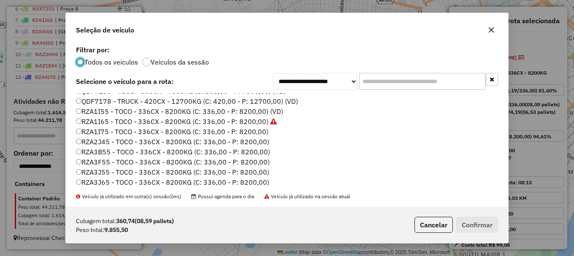
scroll to position [282, 0]
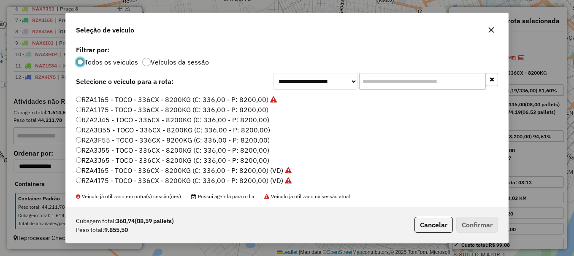
click at [114, 130] on label "RZA3B55 - TOCO - 336CX - 8200KG (C: 336,00 - P: 8200,00)" at bounding box center [173, 130] width 194 height 10
click at [481, 227] on button "Confirmar" at bounding box center [477, 225] width 42 height 16
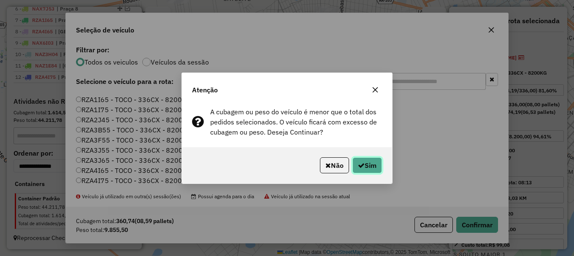
click at [366, 166] on button "Sim" at bounding box center [367, 165] width 30 height 16
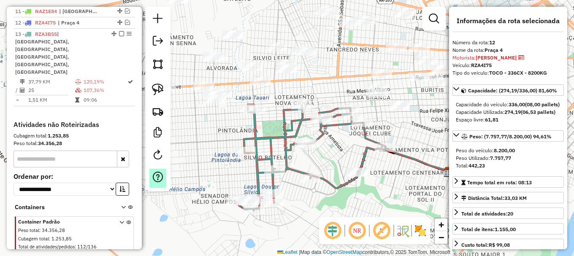
scroll to position [453, 0]
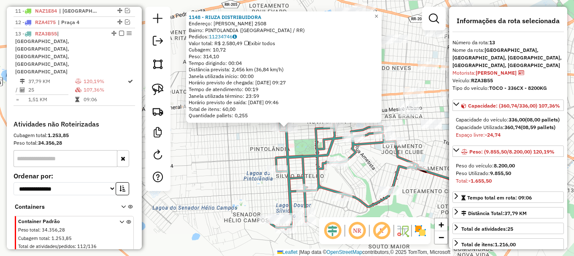
click at [298, 133] on div "Rota 13 - Placa RZA3B55 1148 - RIUZA DISTRIBUIDORA 1148 - RIUZA DISTRIBUIDORA E…" at bounding box center [287, 128] width 574 height 256
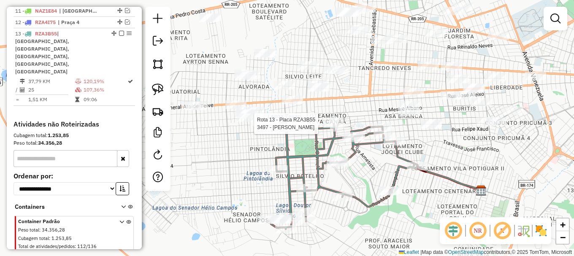
select select "**********"
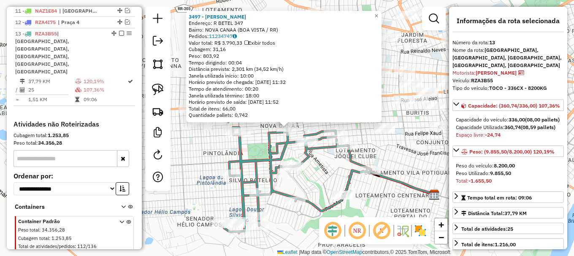
click at [319, 130] on icon at bounding box center [296, 180] width 148 height 106
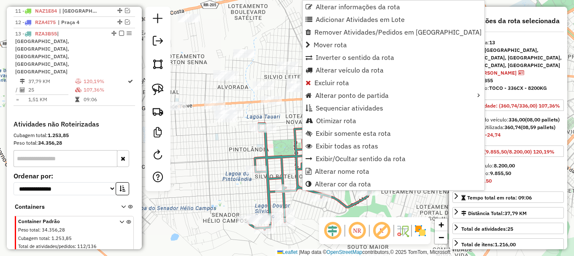
click at [293, 116] on div "Janela de atendimento Grade de atendimento Capacidade Transportadoras Veículos …" at bounding box center [287, 128] width 574 height 256
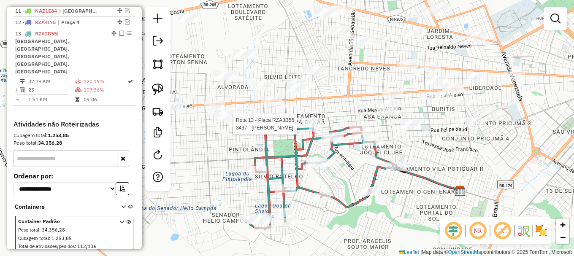
select select "**********"
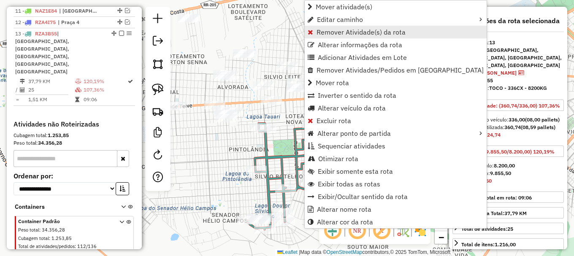
click at [324, 31] on span "Remover Atividade(s) da rota" at bounding box center [361, 32] width 89 height 7
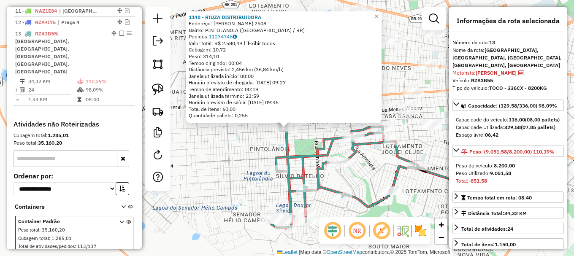
click at [248, 148] on div "1148 - RIUZA DISTRIBUIDORA Endereço: NAZARE FIGUEIRA 2508 Bairro: PINTOLANDIA (…" at bounding box center [287, 128] width 574 height 256
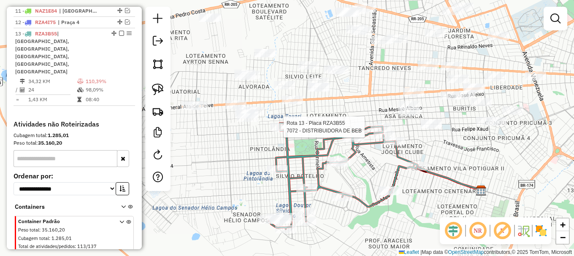
select select "**********"
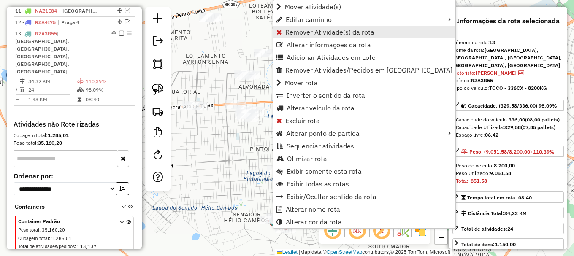
click at [294, 33] on span "Remover Atividade(s) da rota" at bounding box center [329, 32] width 89 height 7
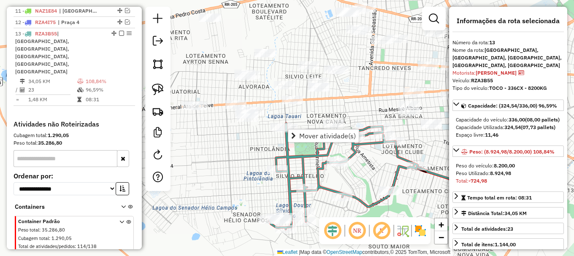
click at [263, 135] on div "Janela de atendimento Grade de atendimento Capacidade Transportadoras Veículos …" at bounding box center [287, 128] width 574 height 256
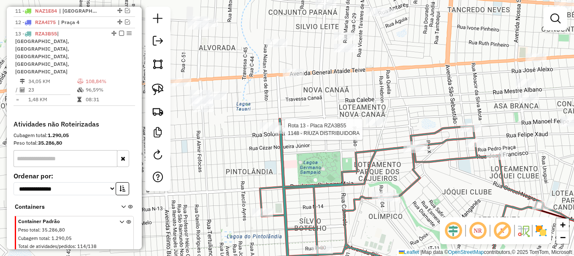
select select "**********"
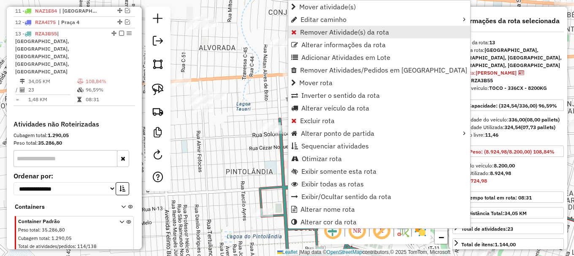
click at [314, 32] on span "Remover Atividade(s) da rota" at bounding box center [344, 32] width 89 height 7
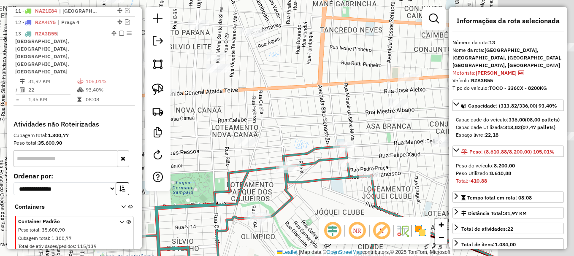
drag, startPoint x: 404, startPoint y: 95, endPoint x: 249, endPoint y: 115, distance: 155.9
click at [253, 115] on div "Janela de atendimento Grade de atendimento Capacidade Transportadoras Veículos …" at bounding box center [287, 128] width 574 height 256
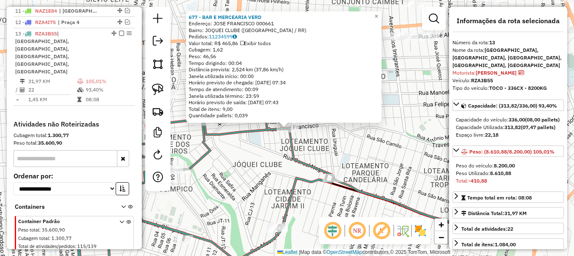
click at [259, 143] on div "677 - BAR E MERCEARIA VERD Endereço: JOSE FRANCISCO 000661 Bairro: JOQUEI CLUBE…" at bounding box center [287, 128] width 574 height 256
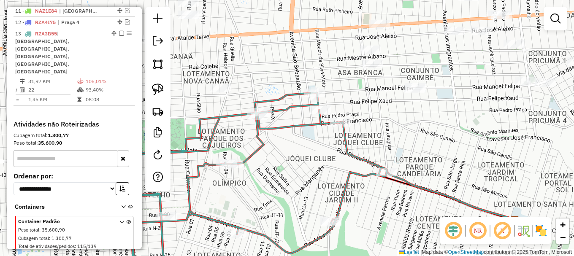
drag, startPoint x: 237, startPoint y: 145, endPoint x: 310, endPoint y: 127, distance: 74.8
click at [313, 130] on div "Janela de atendimento Grade de atendimento Capacidade Transportadoras Veículos …" at bounding box center [287, 128] width 574 height 256
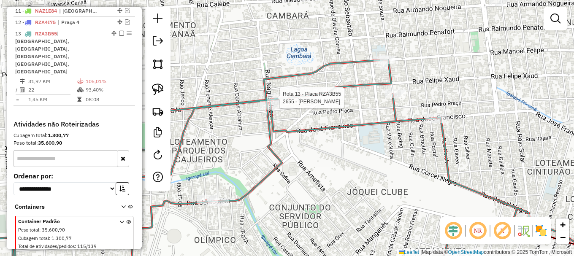
select select "**********"
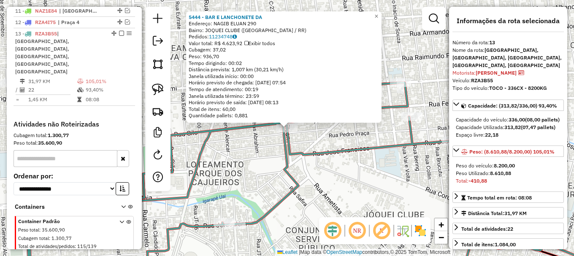
drag, startPoint x: 396, startPoint y: 171, endPoint x: 280, endPoint y: 148, distance: 118.9
click at [290, 156] on div "5444 - BAR E LANCHONETE DA Endereço: NAGIB ELUAN 290 Bairro: JOQUEI CLUBE (BOA …" at bounding box center [287, 128] width 574 height 256
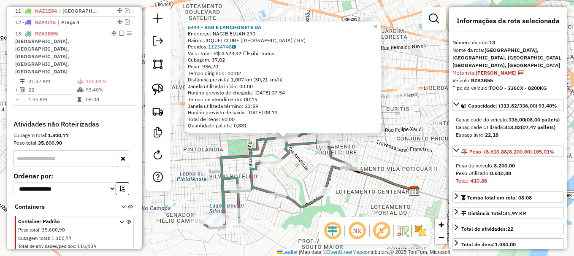
click at [394, 160] on div "5444 - BAR E LANCHONETE DA Endereço: NAGIB ELUAN 290 Bairro: JOQUEI CLUBE (BOA …" at bounding box center [287, 128] width 574 height 256
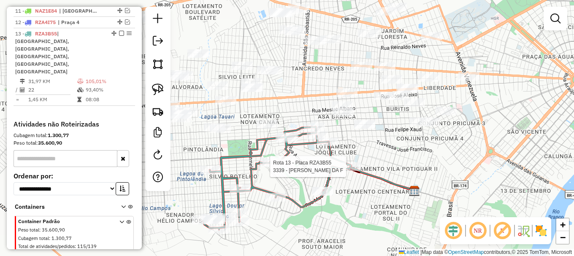
select select "**********"
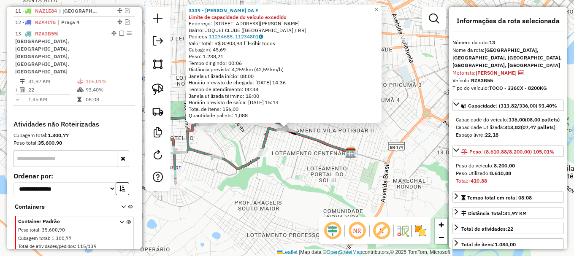
click at [306, 140] on icon at bounding box center [308, 127] width 89 height 49
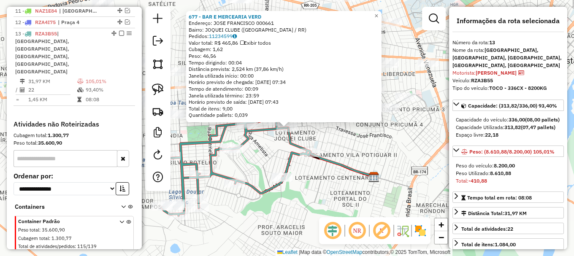
click at [265, 133] on icon at bounding box center [236, 164] width 148 height 103
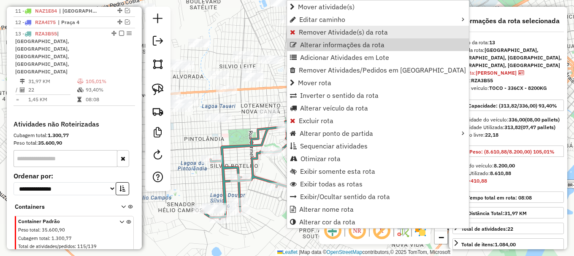
click at [304, 34] on span "Remover Atividade(s) da rota" at bounding box center [343, 32] width 89 height 7
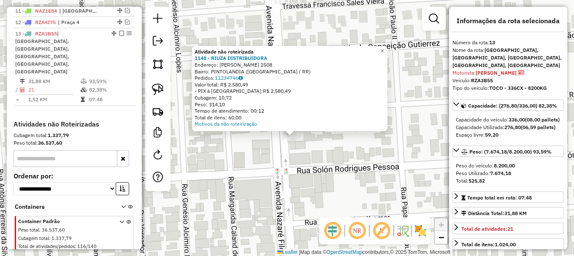
drag, startPoint x: 158, startPoint y: 91, endPoint x: 166, endPoint y: 102, distance: 13.6
click at [159, 90] on img at bounding box center [158, 90] width 12 height 12
drag, startPoint x: 279, startPoint y: 173, endPoint x: 267, endPoint y: 117, distance: 57.5
click at [267, 117] on div "Atividade não roteirizada 1148 - RIUZA DISTRIBUIDORA Endereço: NAZARE FIGUEIRA …" at bounding box center [287, 128] width 574 height 256
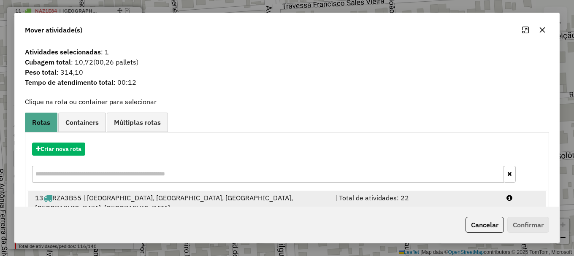
click at [523, 200] on div at bounding box center [522, 203] width 43 height 20
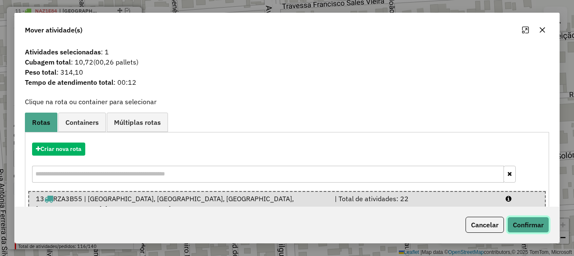
click at [529, 219] on button "Confirmar" at bounding box center [528, 225] width 42 height 16
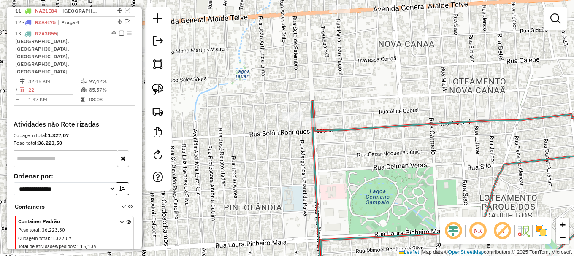
click at [120, 36] on em at bounding box center [121, 33] width 5 height 5
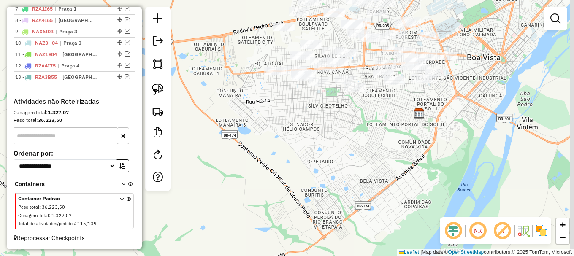
drag, startPoint x: 301, startPoint y: 87, endPoint x: 239, endPoint y: 80, distance: 62.8
click at [285, 85] on div "Janela de atendimento Grade de atendimento Capacidade Transportadoras Veículos …" at bounding box center [287, 128] width 574 height 256
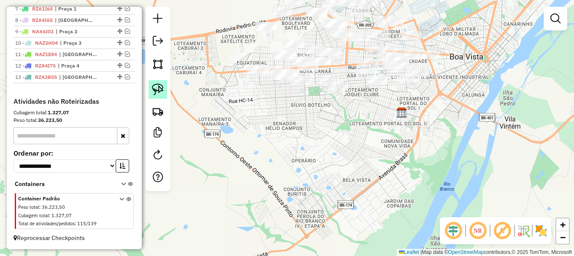
click at [152, 88] on img at bounding box center [158, 90] width 12 height 12
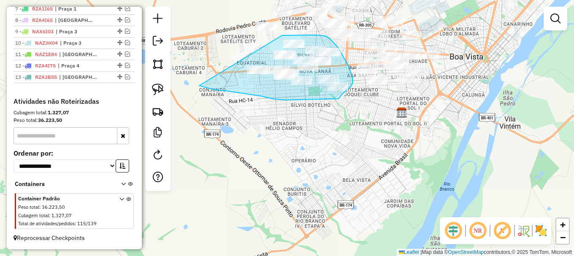
drag, startPoint x: 202, startPoint y: 87, endPoint x: 281, endPoint y: 35, distance: 94.0
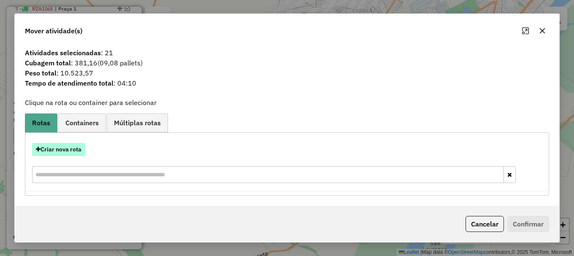
click at [73, 147] on button "Criar nova rota" at bounding box center [58, 149] width 53 height 13
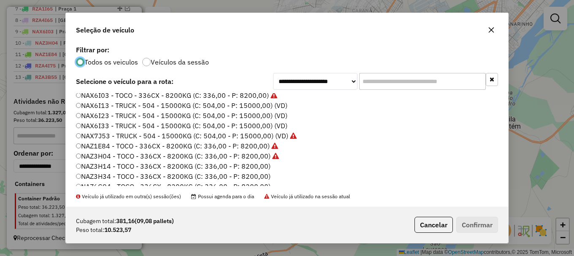
scroll to position [42, 0]
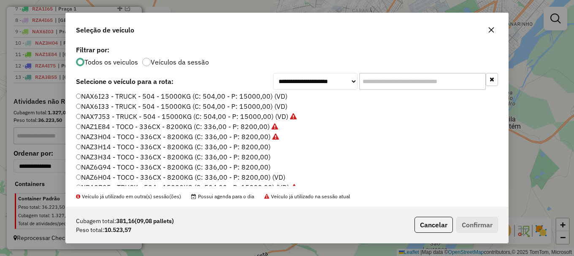
click at [107, 167] on label "NAZ6G94 - TOCO - 336CX - 8200KG (C: 336,00 - P: 8200,00)" at bounding box center [173, 167] width 195 height 10
click at [472, 225] on button "Confirmar" at bounding box center [477, 225] width 42 height 16
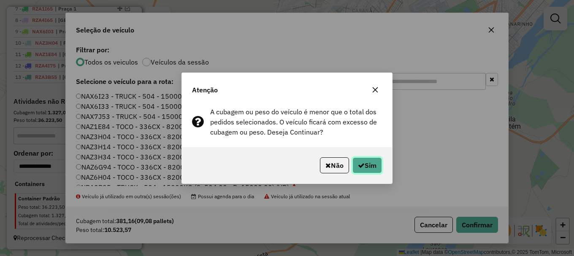
click at [363, 165] on icon "button" at bounding box center [361, 165] width 7 height 7
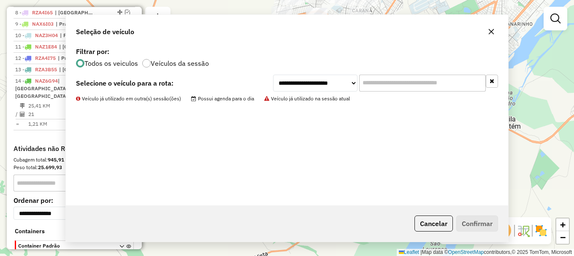
scroll to position [453, 0]
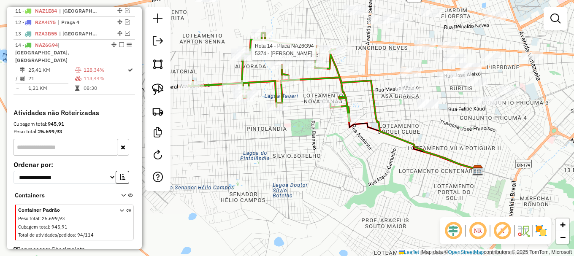
select select "**********"
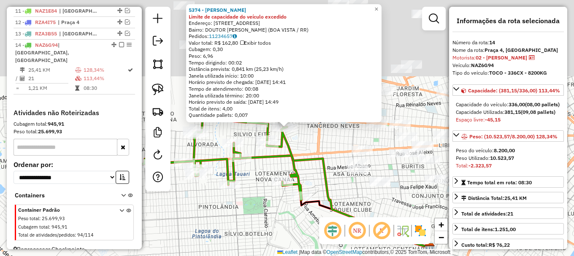
scroll to position [456, 0]
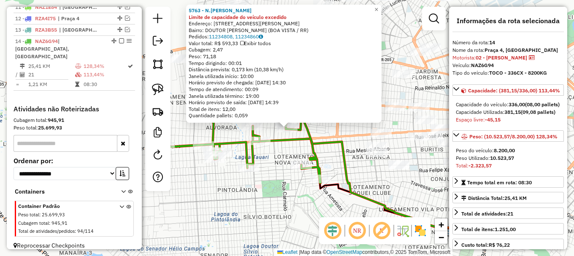
click at [285, 141] on icon at bounding box center [352, 178] width 198 height 105
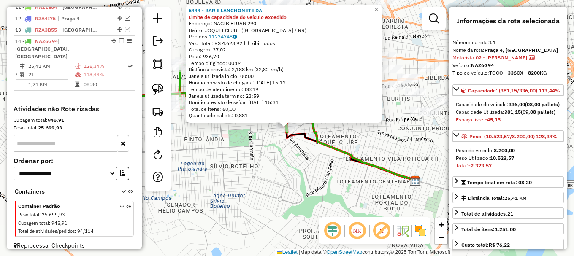
click at [302, 144] on div "5444 - BAR E LANCHONETE DA Limite de capacidade do veículo excedido Endereço: N…" at bounding box center [287, 128] width 574 height 256
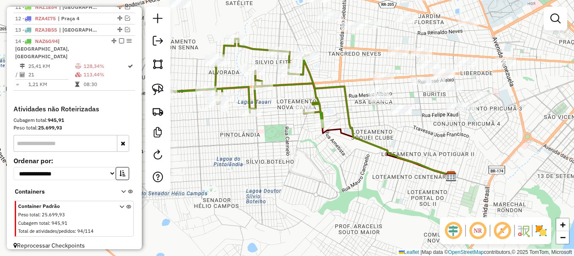
drag, startPoint x: 282, startPoint y: 122, endPoint x: 312, endPoint y: 105, distance: 34.2
click at [310, 107] on div "Janela de atendimento Grade de atendimento Capacidade Transportadoras Veículos …" at bounding box center [287, 128] width 574 height 256
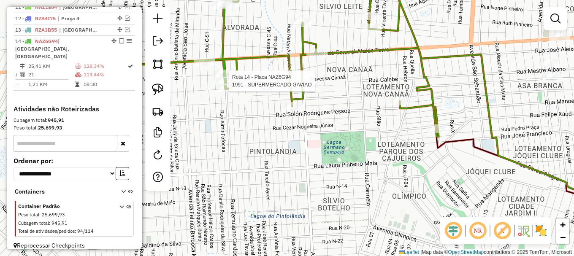
select select "**********"
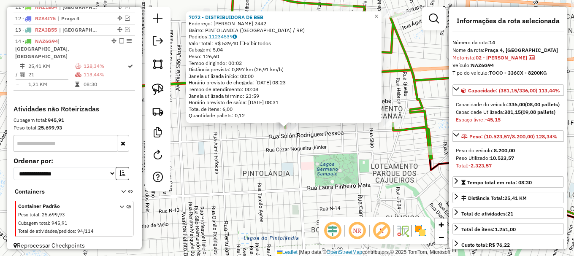
click at [353, 152] on div "7072 - DISTRIBUIDORA DE BEB Endereço: GENESIO ALCIMIRO LOPES 2442 Bairro: PINTO…" at bounding box center [287, 128] width 574 height 256
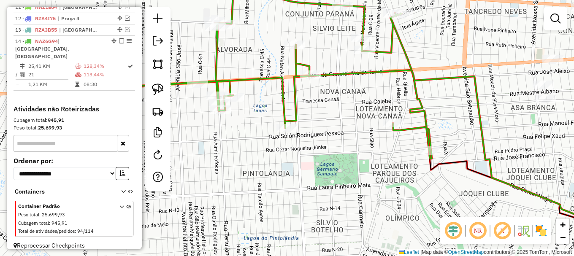
drag, startPoint x: 350, startPoint y: 138, endPoint x: 297, endPoint y: 140, distance: 53.2
click at [306, 141] on div "Janela de atendimento Grade de atendimento Capacidade Transportadoras Veículos …" at bounding box center [287, 128] width 574 height 256
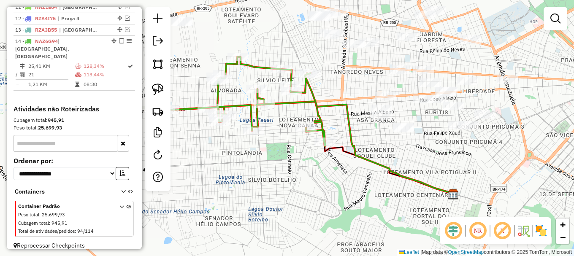
drag, startPoint x: 159, startPoint y: 89, endPoint x: 190, endPoint y: 105, distance: 35.7
click at [159, 88] on img at bounding box center [158, 90] width 12 height 12
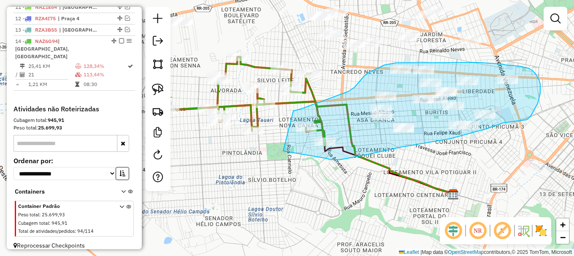
drag, startPoint x: 287, startPoint y: 152, endPoint x: 290, endPoint y: 114, distance: 38.5
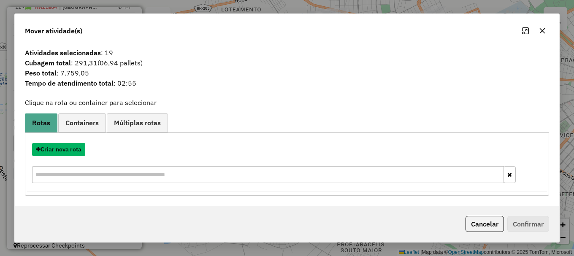
click at [74, 147] on button "Criar nova rota" at bounding box center [58, 149] width 53 height 13
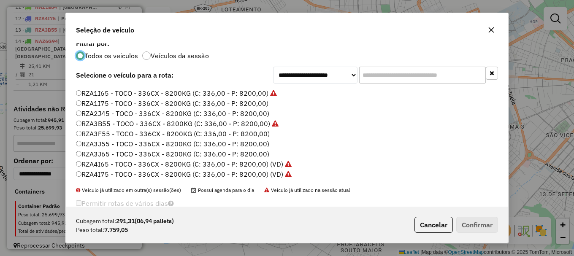
scroll to position [24, 0]
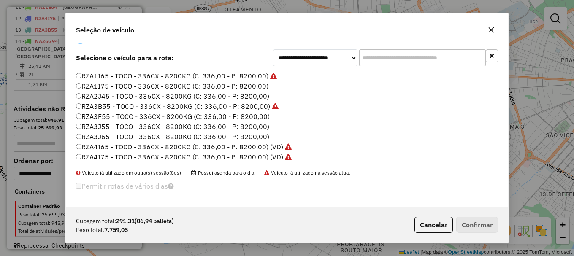
click at [109, 84] on label "RZA1I75 - TOCO - 336CX - 8200KG (C: 336,00 - P: 8200,00)" at bounding box center [172, 86] width 192 height 10
click at [484, 224] on button "Confirmar" at bounding box center [477, 225] width 42 height 16
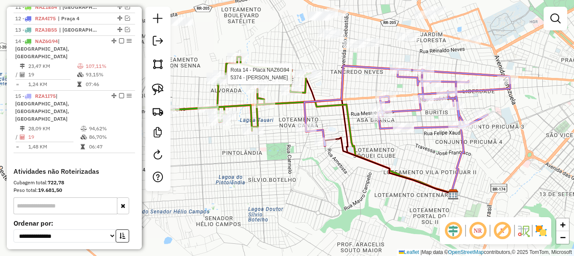
select select "**********"
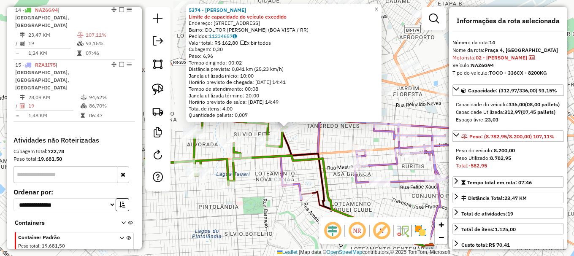
scroll to position [493, 0]
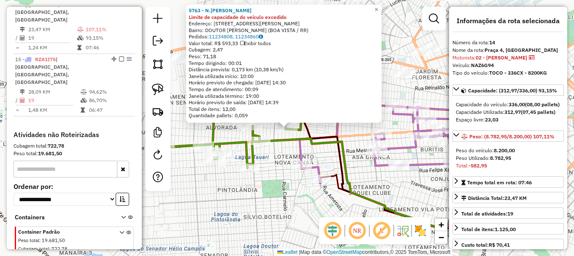
click at [281, 143] on icon at bounding box center [352, 178] width 198 height 105
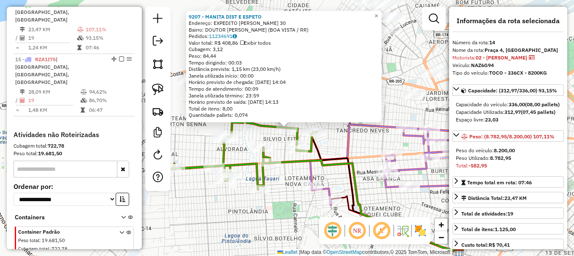
click at [320, 143] on icon at bounding box center [385, 192] width 149 height 121
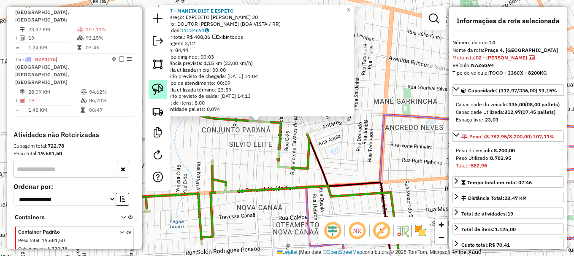
click at [160, 89] on img at bounding box center [158, 90] width 12 height 12
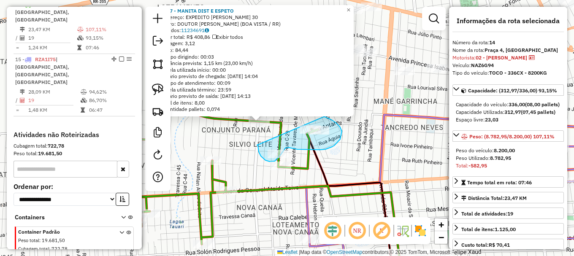
drag, startPoint x: 257, startPoint y: 145, endPoint x: 315, endPoint y: 114, distance: 65.7
click at [315, 114] on div "9207 - MANITA DIST E ESPETO Endereço: EXPEDITO FRANCISCO DA SILVA 30 Bairro: DO…" at bounding box center [287, 128] width 574 height 256
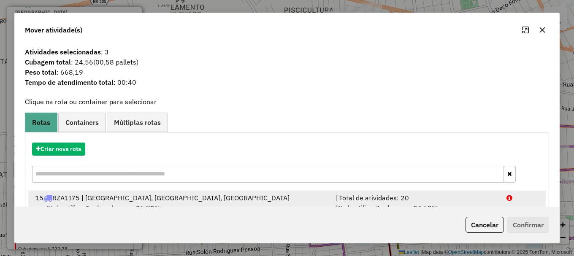
click at [516, 200] on div at bounding box center [522, 198] width 43 height 10
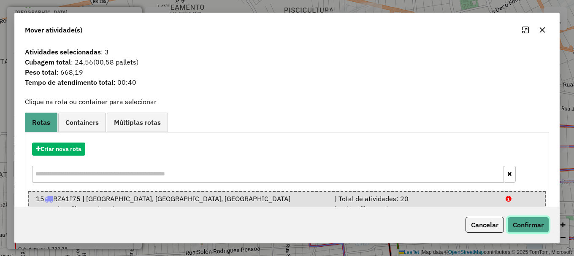
click at [536, 224] on button "Confirmar" at bounding box center [528, 225] width 42 height 16
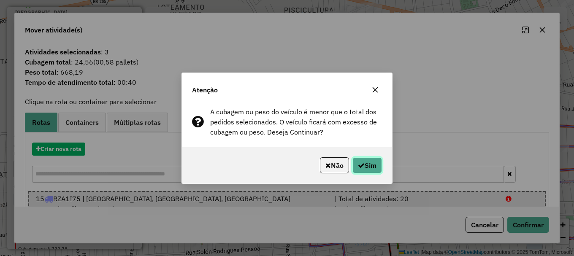
click at [358, 170] on button "Sim" at bounding box center [367, 165] width 30 height 16
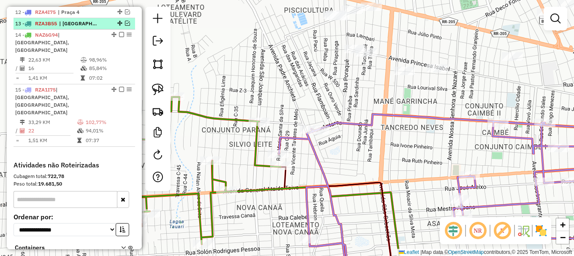
scroll to position [451, 0]
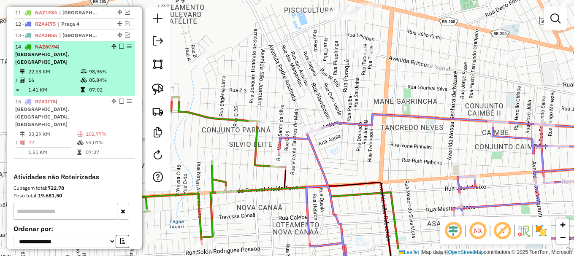
click at [119, 49] on em at bounding box center [121, 46] width 5 height 5
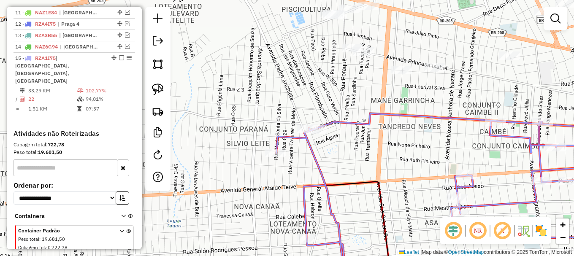
drag, startPoint x: 309, startPoint y: 80, endPoint x: 217, endPoint y: 35, distance: 102.1
click at [237, 48] on div "Janela de atendimento Grade de atendimento Capacidade Transportadoras Veículos …" at bounding box center [287, 128] width 574 height 256
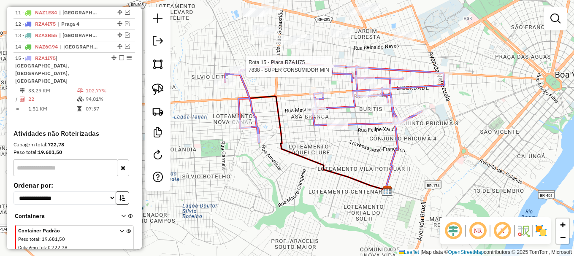
select select "**********"
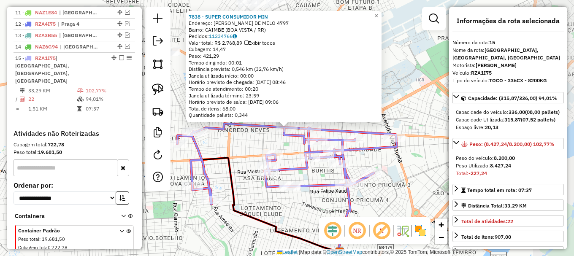
scroll to position [475, 0]
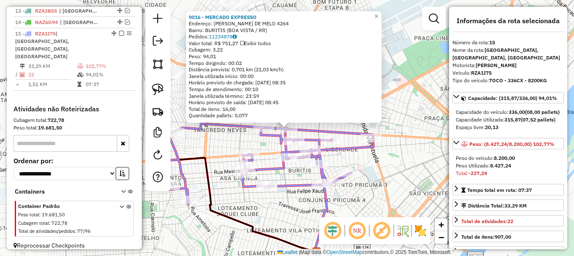
click at [268, 141] on div "9016 - MERCADO EXPRESSO Endereço: MARIO HOMEM DE MELO 4264 Bairro: BURITIS (BOA…" at bounding box center [287, 128] width 574 height 256
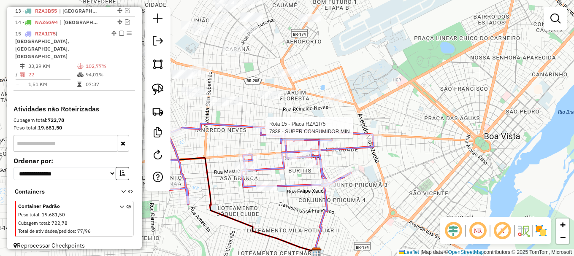
select select "**********"
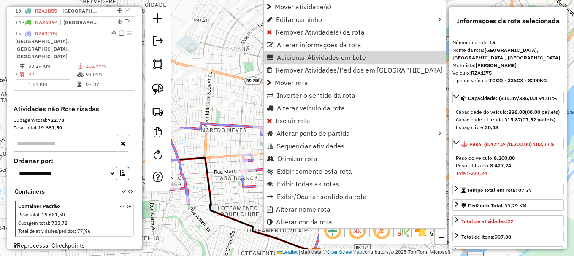
click at [249, 106] on div "Janela de atendimento Grade de atendimento Capacidade Transportadoras Veículos …" at bounding box center [287, 128] width 574 height 256
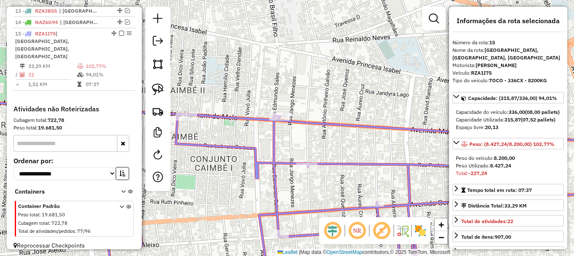
drag, startPoint x: 377, startPoint y: 111, endPoint x: 281, endPoint y: 76, distance: 102.3
click at [298, 84] on div "Janela de atendimento Grade de atendimento Capacidade Transportadoras Veículos …" at bounding box center [287, 128] width 574 height 256
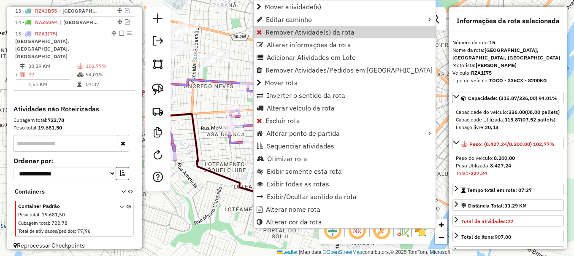
click at [272, 35] on span "Remover Atividade(s) da rota" at bounding box center [310, 32] width 89 height 7
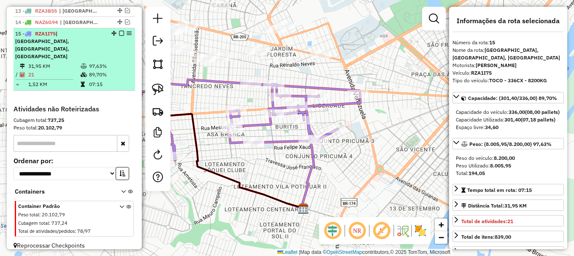
click at [119, 36] on em at bounding box center [121, 33] width 5 height 5
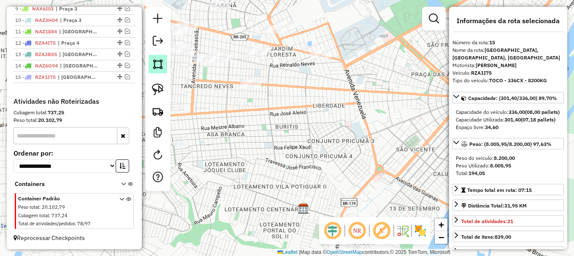
scroll to position [439, 0]
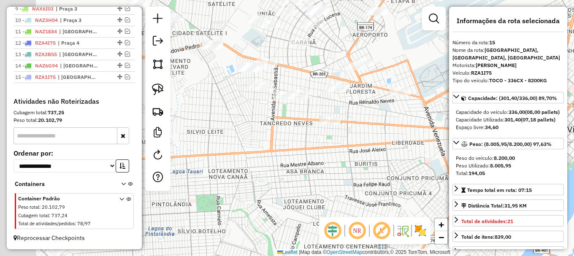
drag, startPoint x: 249, startPoint y: 142, endPoint x: 332, endPoint y: 157, distance: 84.5
click at [325, 160] on div "Janela de atendimento Grade de atendimento Capacidade Transportadoras Veículos …" at bounding box center [287, 128] width 574 height 256
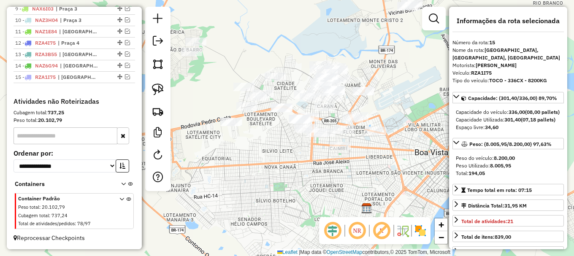
drag, startPoint x: 285, startPoint y: 131, endPoint x: 220, endPoint y: 199, distance: 94.3
click at [220, 199] on div "Janela de atendimento Grade de atendimento Capacidade Transportadoras Veículos …" at bounding box center [287, 128] width 574 height 256
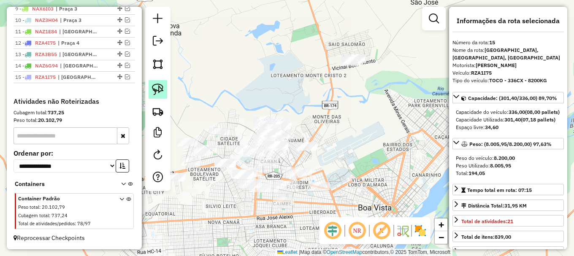
click at [153, 92] on img at bounding box center [158, 90] width 12 height 12
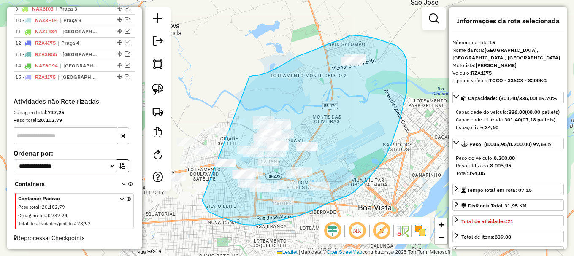
drag, startPoint x: 203, startPoint y: 203, endPoint x: 249, endPoint y: 77, distance: 133.9
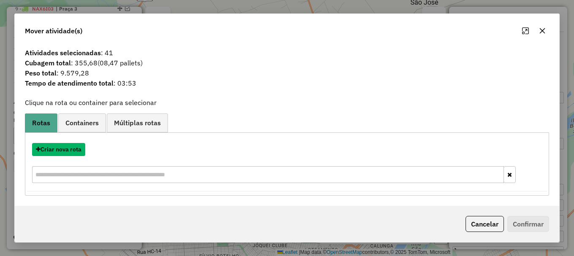
click at [71, 152] on button "Criar nova rota" at bounding box center [58, 149] width 53 height 13
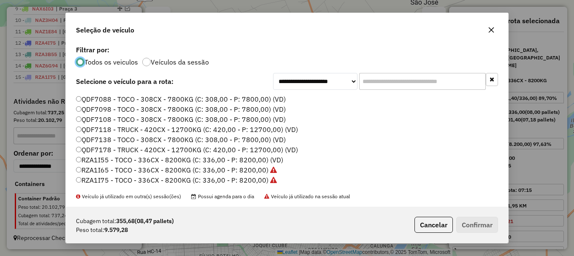
scroll to position [253, 0]
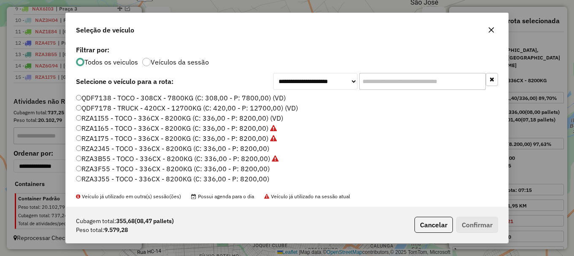
click at [116, 159] on label "RZA3B55 - TOCO - 336CX - 8200KG (C: 336,00 - P: 8200,00)" at bounding box center [177, 159] width 203 height 10
click at [112, 171] on label "RZA3F55 - TOCO - 336CX - 8200KG (C: 336,00 - P: 8200,00)" at bounding box center [173, 169] width 194 height 10
click at [486, 227] on button "Confirmar" at bounding box center [477, 225] width 42 height 16
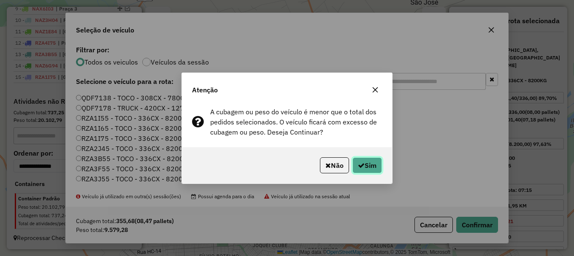
click at [371, 165] on button "Sim" at bounding box center [367, 165] width 30 height 16
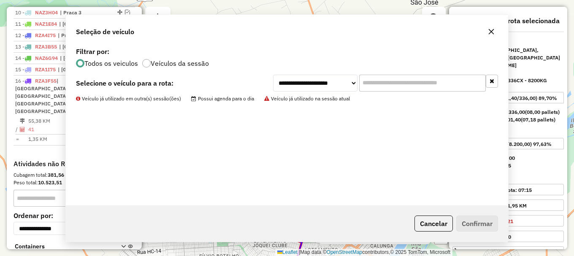
scroll to position [487, 0]
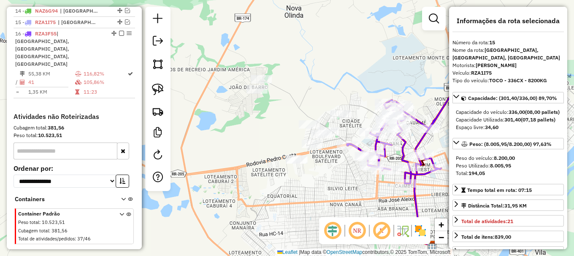
drag, startPoint x: 267, startPoint y: 35, endPoint x: 389, endPoint y: 15, distance: 124.0
click at [389, 15] on div "Janela de atendimento Grade de atendimento Capacidade Transportadoras Veículos …" at bounding box center [287, 128] width 574 height 256
click at [164, 90] on link at bounding box center [158, 89] width 19 height 19
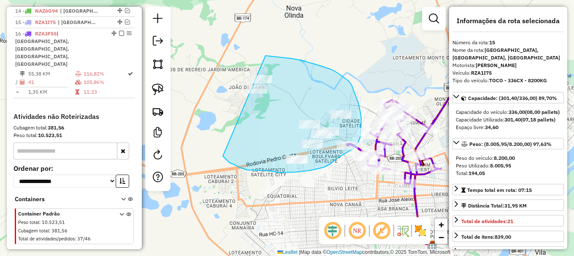
drag, startPoint x: 223, startPoint y: 156, endPoint x: 236, endPoint y: 52, distance: 105.1
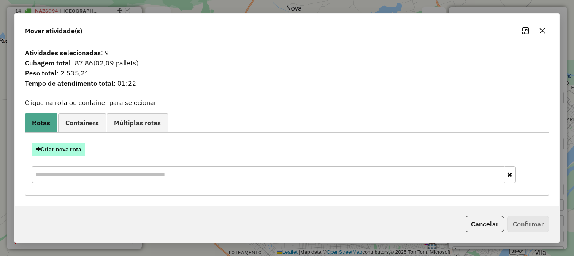
click at [68, 151] on button "Criar nova rota" at bounding box center [58, 149] width 53 height 13
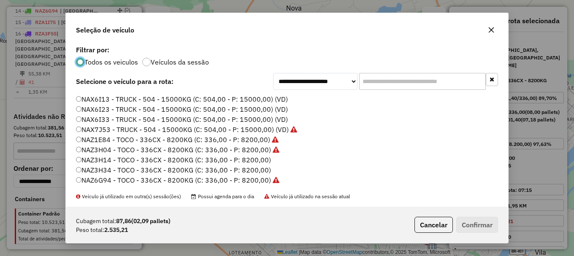
scroll to position [42, 0]
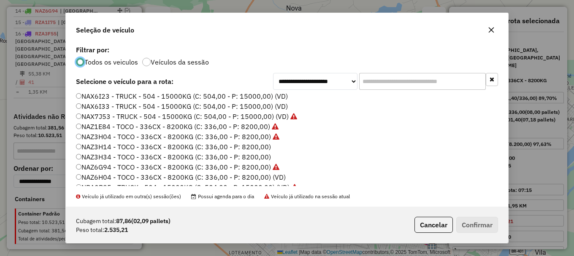
click at [109, 177] on label "NAZ6H04 - TOCO - 336CX - 8200KG (C: 336,00 - P: 8200,00) (VD)" at bounding box center [181, 177] width 210 height 10
click at [482, 228] on button "Confirmar" at bounding box center [477, 225] width 42 height 16
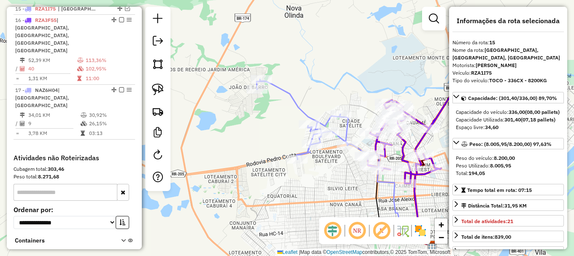
scroll to position [504, 0]
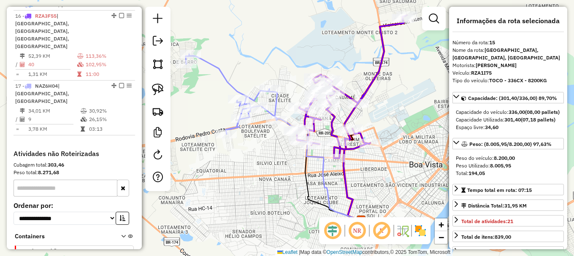
drag, startPoint x: 362, startPoint y: 95, endPoint x: 290, endPoint y: 62, distance: 79.0
click at [290, 63] on div "Janela de atendimento Grade de atendimento Capacidade Transportadoras Veículos …" at bounding box center [287, 128] width 574 height 256
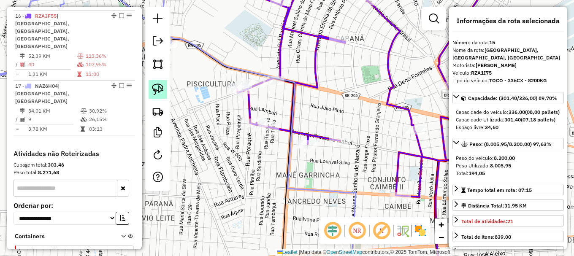
click at [157, 90] on img at bounding box center [158, 90] width 12 height 12
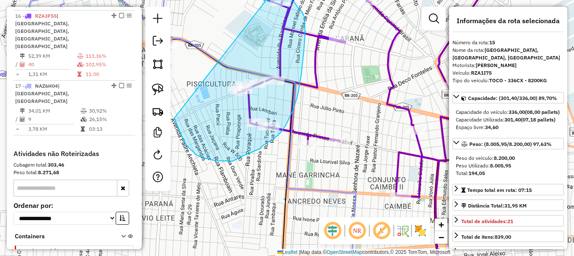
drag, startPoint x: 176, startPoint y: 122, endPoint x: 265, endPoint y: 2, distance: 148.8
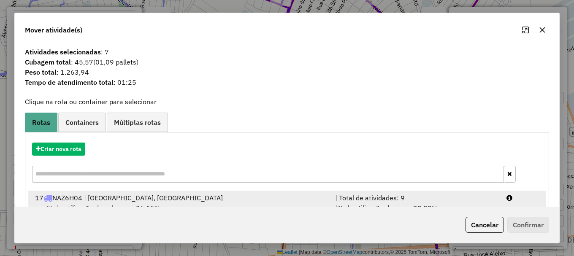
click at [520, 198] on div at bounding box center [522, 198] width 43 height 10
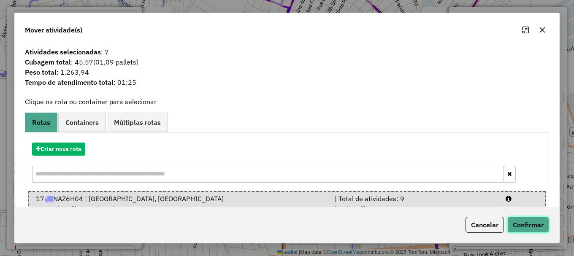
drag, startPoint x: 526, startPoint y: 225, endPoint x: 522, endPoint y: 223, distance: 4.9
click at [526, 226] on button "Confirmar" at bounding box center [528, 225] width 42 height 16
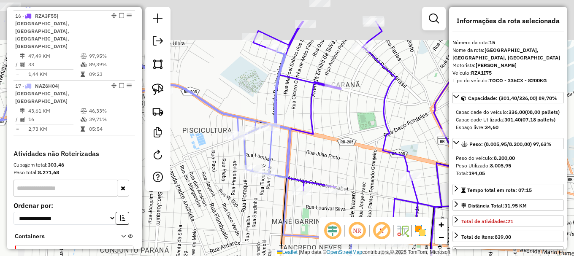
drag, startPoint x: 246, startPoint y: 66, endPoint x: 241, endPoint y: 135, distance: 69.0
click at [240, 132] on div "Janela de atendimento Grade de atendimento Capacidade Transportadoras Veículos …" at bounding box center [287, 128] width 574 height 256
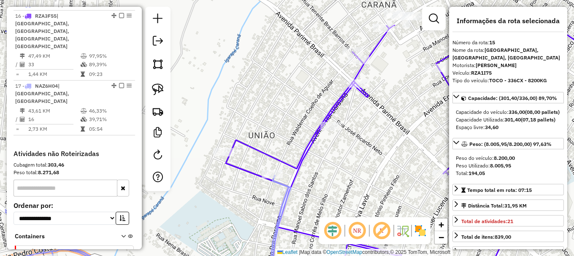
drag, startPoint x: 231, startPoint y: 65, endPoint x: 300, endPoint y: 122, distance: 89.6
click at [300, 122] on div "Janela de atendimento Grade de atendimento Capacidade Transportadoras Veículos …" at bounding box center [287, 128] width 574 height 256
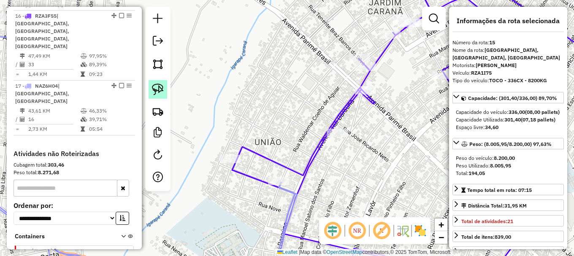
drag, startPoint x: 158, startPoint y: 86, endPoint x: 181, endPoint y: 135, distance: 53.6
click at [158, 87] on img at bounding box center [158, 90] width 12 height 12
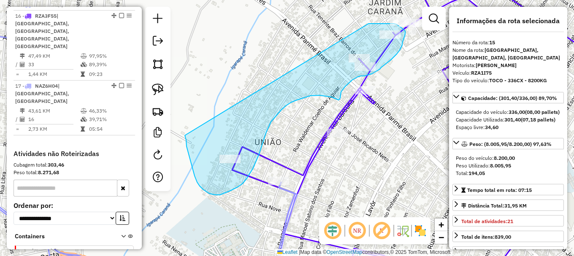
drag, startPoint x: 186, startPoint y: 140, endPoint x: 364, endPoint y: 26, distance: 211.7
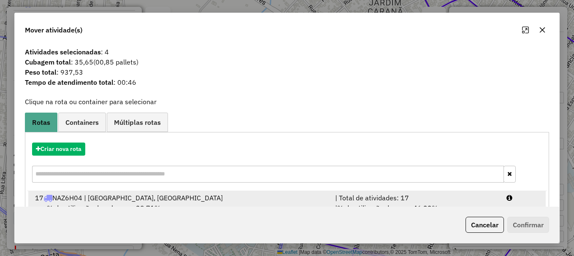
click at [515, 202] on div at bounding box center [522, 198] width 43 height 10
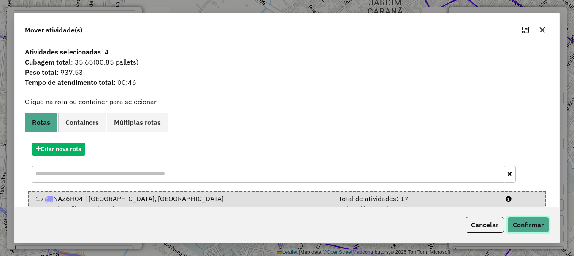
click at [524, 221] on button "Confirmar" at bounding box center [528, 225] width 42 height 16
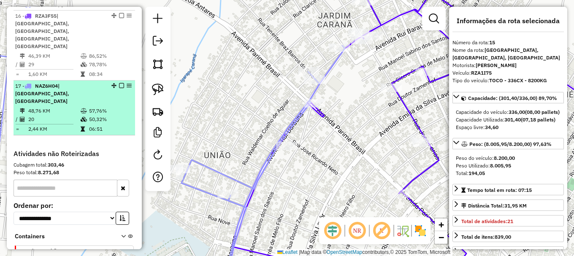
drag, startPoint x: 241, startPoint y: 77, endPoint x: 113, endPoint y: 82, distance: 128.0
click at [169, 92] on hb-router-mapa "Informações da Sessão 978281 - 12/08/2025 Criação: 11/08/2025 20:05 Depósito: A…" at bounding box center [287, 128] width 574 height 256
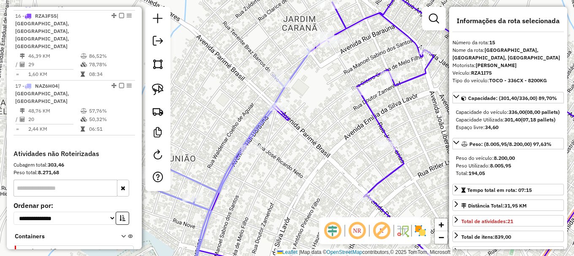
drag, startPoint x: 216, startPoint y: 73, endPoint x: 232, endPoint y: 81, distance: 17.9
click at [232, 81] on div "Janela de atendimento Grade de atendimento Capacidade Transportadoras Veículos …" at bounding box center [287, 128] width 574 height 256
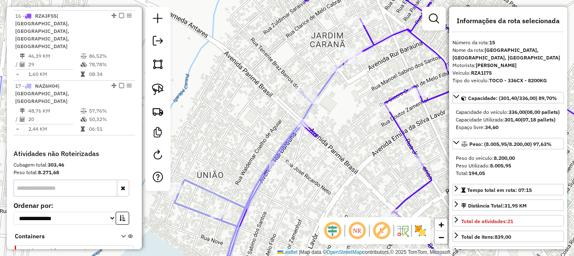
drag, startPoint x: 230, startPoint y: 111, endPoint x: 172, endPoint y: 57, distance: 78.9
click at [173, 60] on div "Janela de atendimento Grade de atendimento Capacidade Transportadoras Veículos …" at bounding box center [287, 128] width 574 height 256
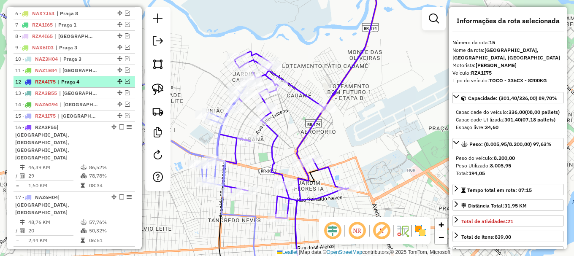
scroll to position [378, 0]
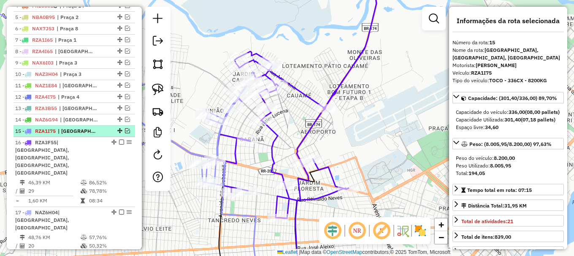
click at [126, 133] on em at bounding box center [127, 130] width 5 height 5
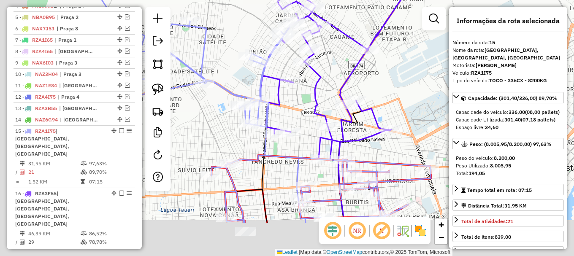
drag, startPoint x: 187, startPoint y: 138, endPoint x: 235, endPoint y: 74, distance: 79.7
click at [233, 77] on div "Janela de atendimento Grade de atendimento Capacidade Transportadoras Veículos …" at bounding box center [287, 128] width 574 height 256
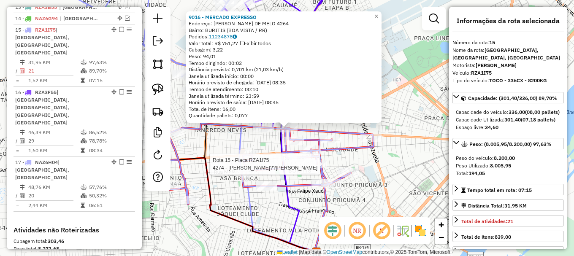
scroll to position [504, 0]
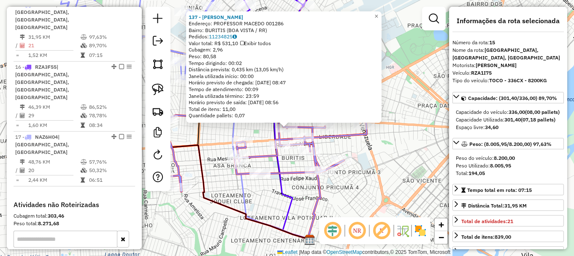
click at [249, 137] on div "Rota 15 - Placa RZA1I75 2985 - OMAR BARROS JUNIOR 137 - GILSIVAN GOMES DUART En…" at bounding box center [287, 128] width 574 height 256
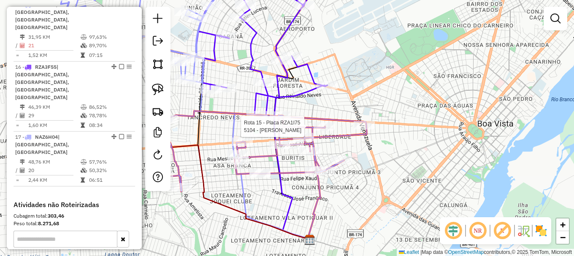
select select "**********"
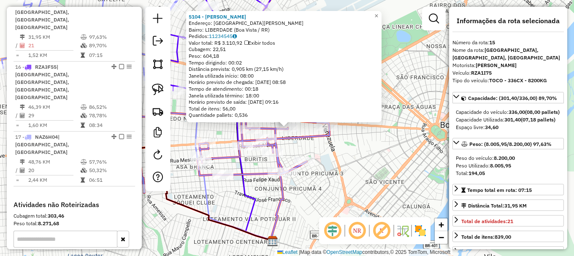
click at [211, 133] on div "5104 - TAIMARA ALVES PEREIR Endereço: Rua NELSON ALBUQUERQUE Bairro: LIBERDADE …" at bounding box center [287, 128] width 574 height 256
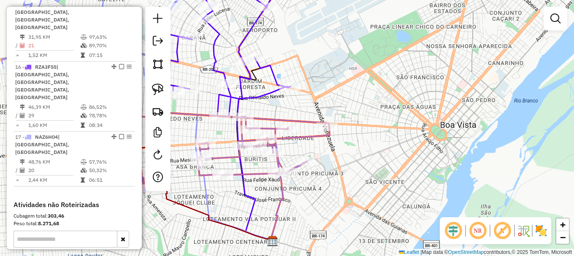
drag, startPoint x: 159, startPoint y: 88, endPoint x: 184, endPoint y: 105, distance: 30.8
click at [160, 87] on img at bounding box center [158, 90] width 12 height 12
drag, startPoint x: 270, startPoint y: 129, endPoint x: 217, endPoint y: 100, distance: 60.8
click at [158, 84] on img at bounding box center [158, 90] width 12 height 12
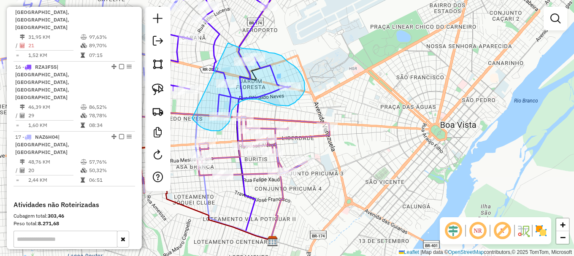
drag, startPoint x: 194, startPoint y: 120, endPoint x: 225, endPoint y: 42, distance: 84.3
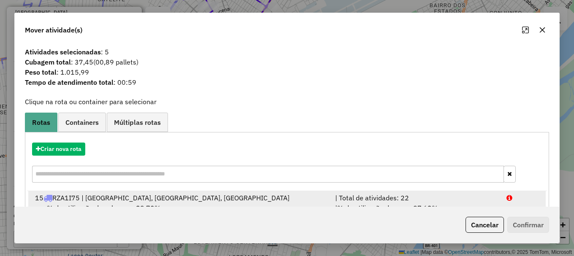
click at [469, 199] on div "| Total de atividades: 22" at bounding box center [415, 198] width 171 height 10
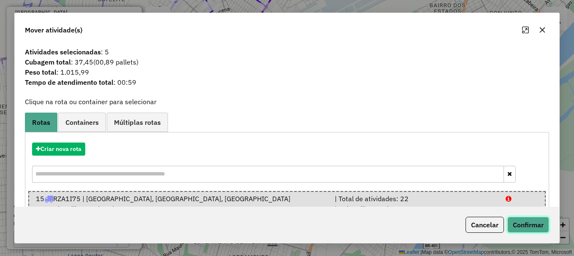
click at [524, 225] on button "Confirmar" at bounding box center [528, 225] width 42 height 16
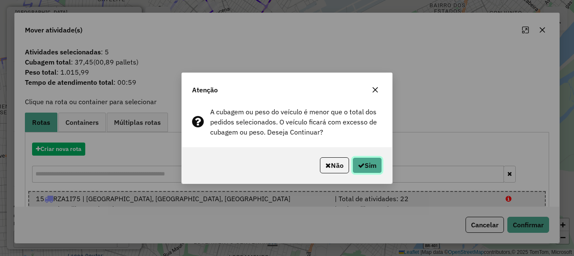
click at [369, 166] on button "Sim" at bounding box center [367, 165] width 30 height 16
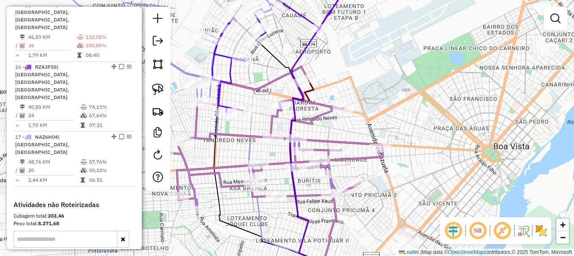
drag, startPoint x: 215, startPoint y: 79, endPoint x: 309, endPoint y: 110, distance: 98.4
click at [311, 110] on div "Rota 15 - Placa RZA1I75 499 - ANTONIO VIANA DE SOU Janela de atendimento Grade …" at bounding box center [287, 128] width 574 height 256
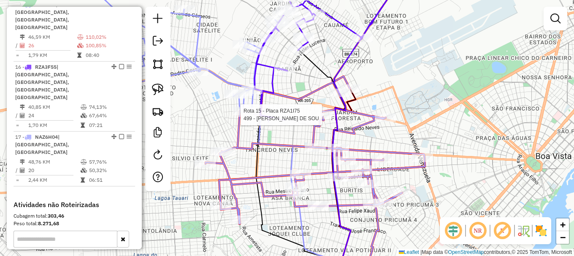
select select "**********"
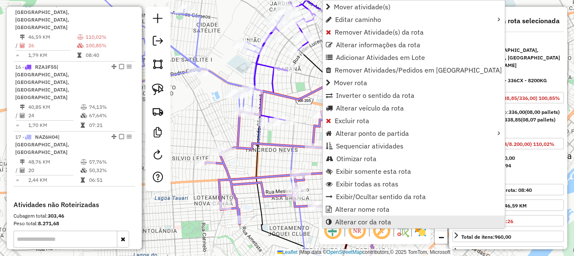
click at [369, 221] on span "Alterar cor da rota" at bounding box center [363, 222] width 56 height 7
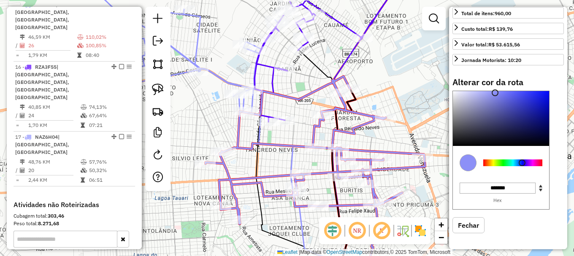
scroll to position [239, 0]
type input "*******"
click at [502, 161] on div at bounding box center [512, 163] width 59 height 7
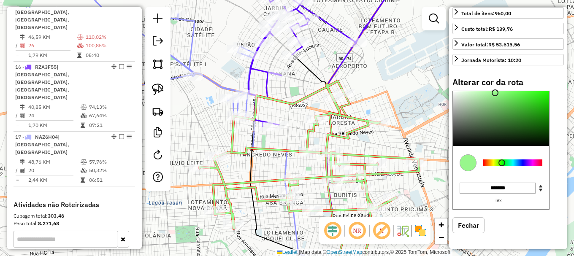
drag, startPoint x: 385, startPoint y: 87, endPoint x: 359, endPoint y: 103, distance: 31.1
click at [364, 98] on div "Janela de atendimento Grade de atendimento Capacidade Transportadoras Veículos …" at bounding box center [287, 128] width 574 height 256
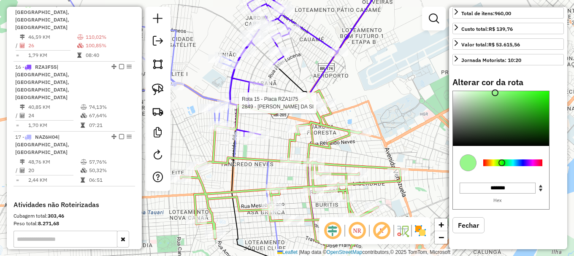
select select "**********"
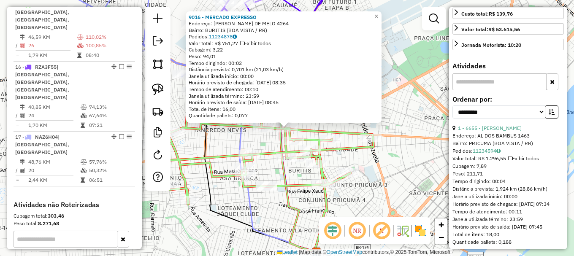
click at [245, 140] on icon at bounding box center [225, 120] width 186 height 263
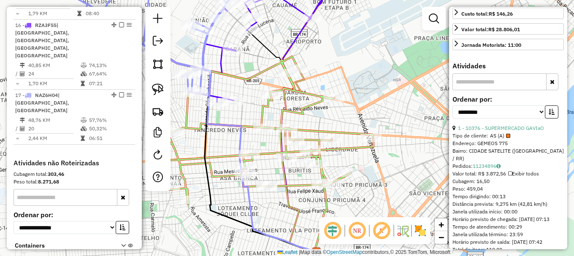
scroll to position [562, 0]
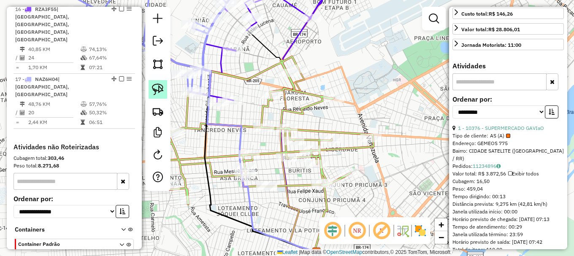
click at [159, 89] on img at bounding box center [158, 90] width 12 height 12
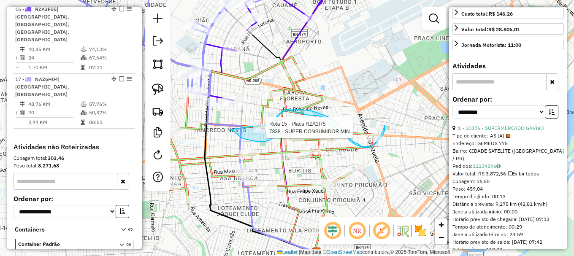
drag, startPoint x: 230, startPoint y: 130, endPoint x: 267, endPoint y: 141, distance: 37.9
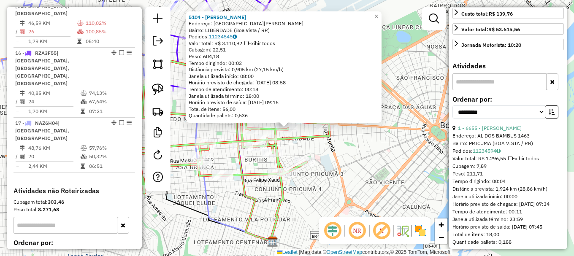
scroll to position [504, 0]
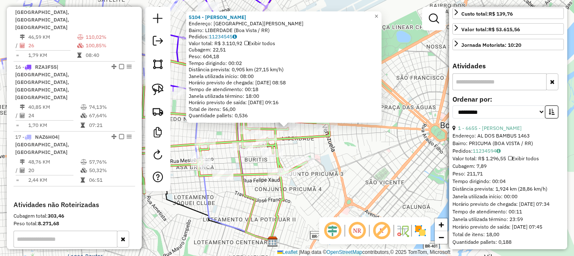
click at [316, 153] on div "5104 - TAIMARA ALVES PEREIR Endereço: Rua NELSON ALBUQUERQUE Bairro: LIBERDADE …" at bounding box center [287, 128] width 574 height 256
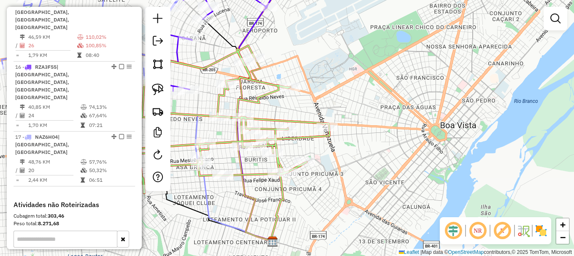
drag, startPoint x: 159, startPoint y: 90, endPoint x: 173, endPoint y: 108, distance: 22.2
click at [160, 91] on img at bounding box center [158, 90] width 12 height 12
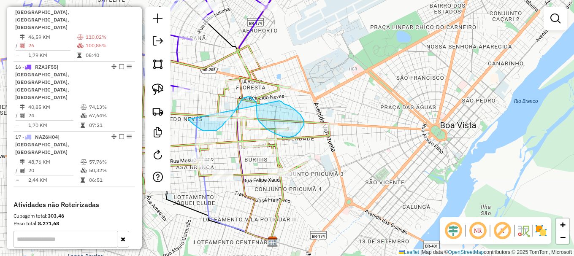
drag, startPoint x: 189, startPoint y: 120, endPoint x: 269, endPoint y: 97, distance: 83.1
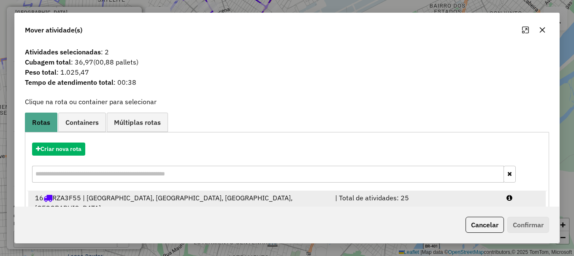
click at [521, 200] on div at bounding box center [522, 203] width 43 height 20
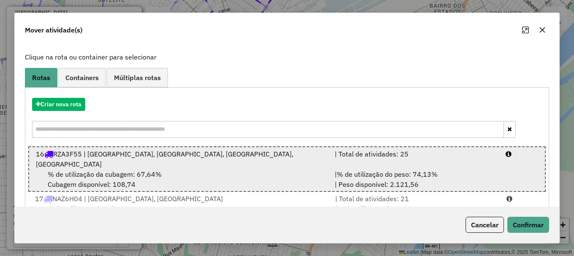
scroll to position [68, 0]
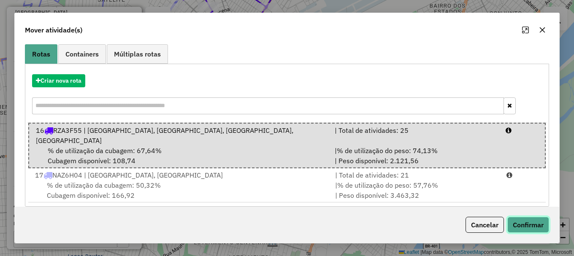
click at [529, 228] on button "Confirmar" at bounding box center [528, 225] width 42 height 16
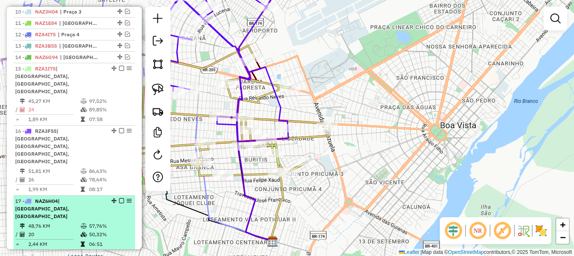
scroll to position [420, 0]
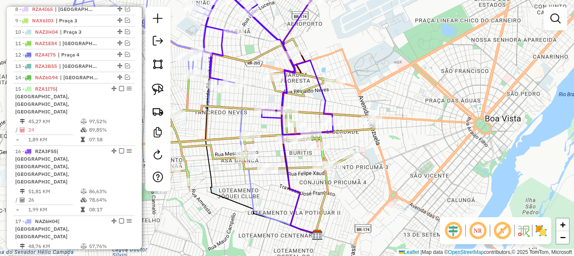
drag, startPoint x: 212, startPoint y: 102, endPoint x: 264, endPoint y: 93, distance: 52.6
click at [259, 94] on div "Janela de atendimento Grade de atendimento Capacidade Transportadoras Veículos …" at bounding box center [287, 128] width 574 height 256
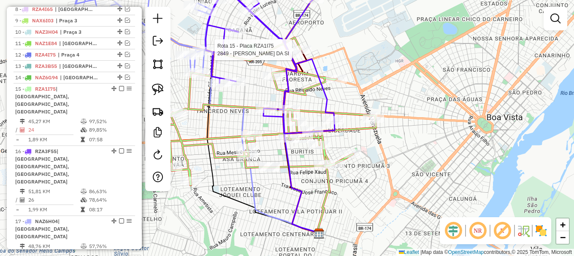
select select "**********"
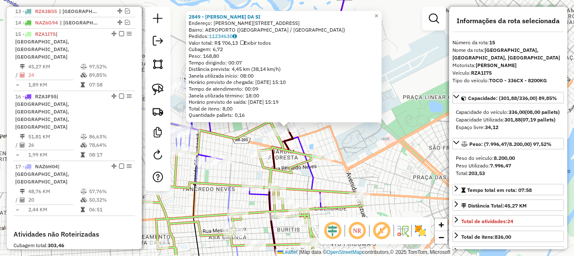
scroll to position [504, 0]
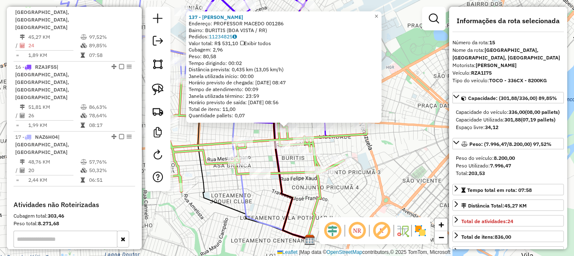
click at [212, 149] on icon at bounding box center [257, 118] width 220 height 148
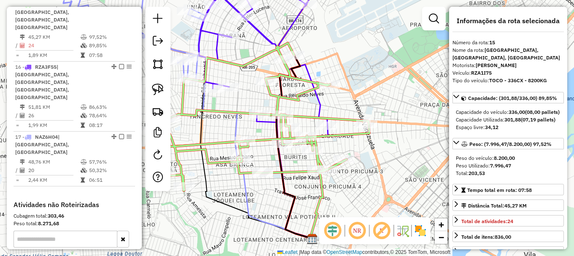
drag, startPoint x: 211, startPoint y: 132, endPoint x: 310, endPoint y: 142, distance: 100.1
click at [310, 142] on div "Janela de atendimento Grade de atendimento Capacidade Transportadoras Veículos …" at bounding box center [287, 128] width 574 height 256
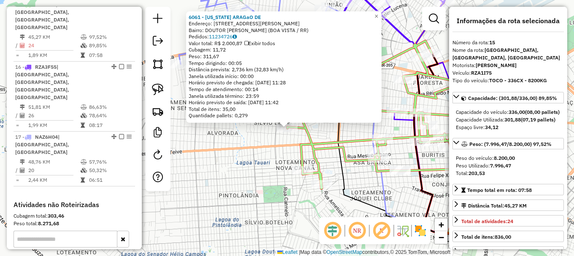
click at [326, 134] on div "6061 - WASHINGTON ARAGaO DE Endereço: R MARIA SANTA DA SILVA 395 Bairro: DOUTOR…" at bounding box center [287, 128] width 574 height 256
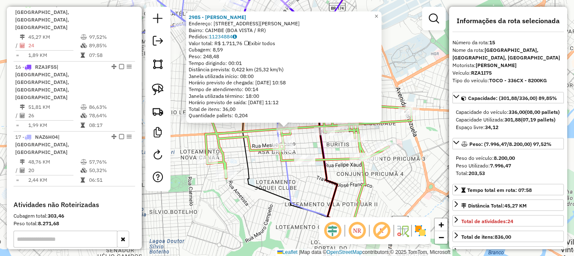
click at [258, 138] on div "Rota 15 - Placa RZA1I75 810 - DILTON ALVES DE SOUZ 2985 - OMAR BARROS JUNIOR En…" at bounding box center [287, 128] width 574 height 256
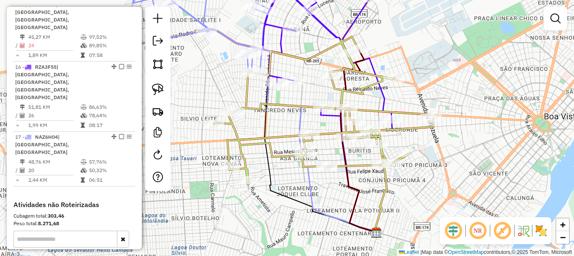
drag, startPoint x: 233, startPoint y: 122, endPoint x: 279, endPoint y: 133, distance: 46.4
click at [278, 133] on div "Janela de atendimento Grade de atendimento Capacidade Transportadoras Veículos …" at bounding box center [287, 128] width 574 height 256
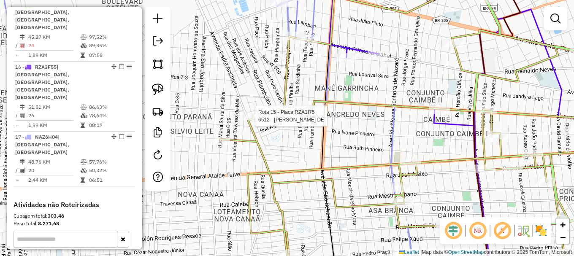
select select "**********"
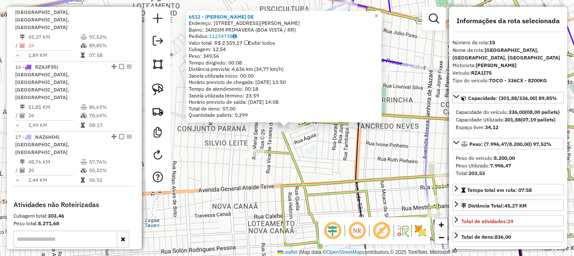
click at [304, 166] on div "Rota 15 - Placa RZA1I75 6061 - WASHINGTON ARAGaO DE 6512 - ROMAILSON BORGES DE …" at bounding box center [287, 128] width 574 height 256
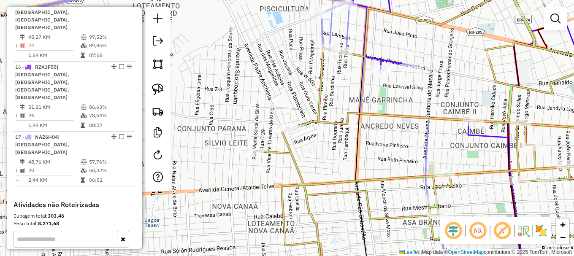
drag, startPoint x: 369, startPoint y: 167, endPoint x: 264, endPoint y: 130, distance: 110.9
click at [287, 138] on div "Janela de atendimento Grade de atendimento Capacidade Transportadoras Veículos …" at bounding box center [287, 128] width 574 height 256
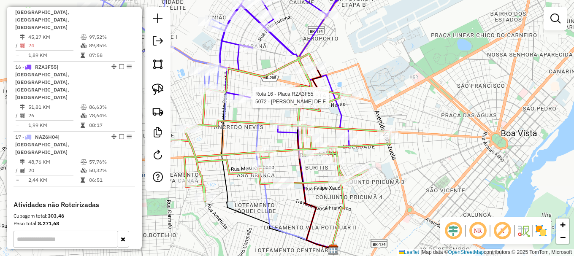
select select "**********"
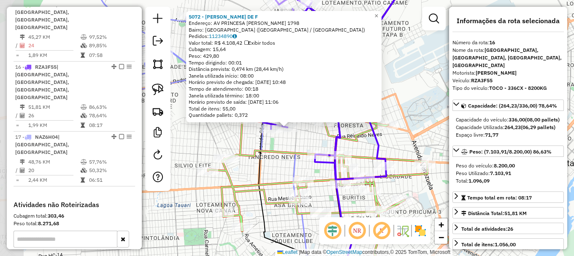
scroll to position [552, 0]
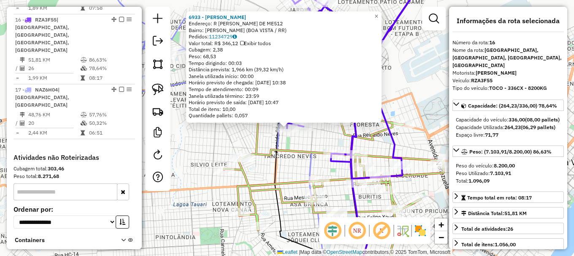
click at [302, 147] on icon at bounding box center [334, 157] width 220 height 148
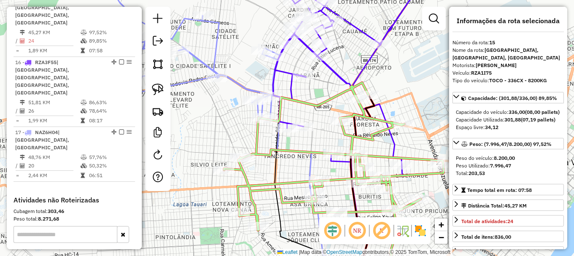
scroll to position [504, 0]
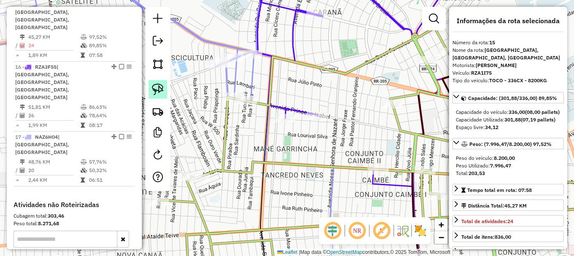
click at [156, 86] on img at bounding box center [158, 90] width 12 height 12
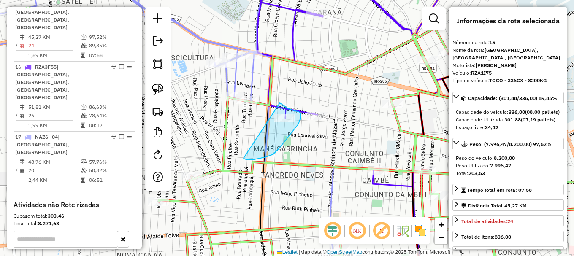
drag, startPoint x: 244, startPoint y: 158, endPoint x: 277, endPoint y: 101, distance: 66.2
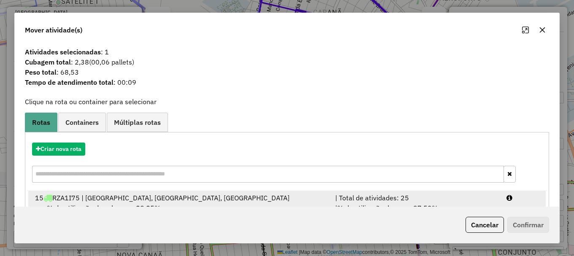
click at [527, 200] on div at bounding box center [522, 198] width 43 height 10
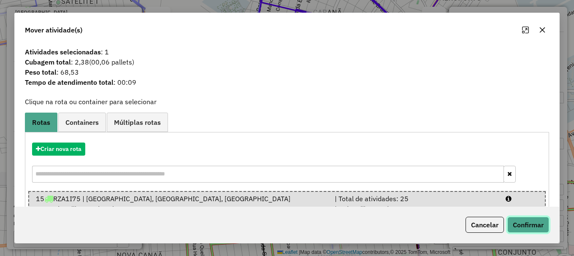
click at [534, 227] on button "Confirmar" at bounding box center [528, 225] width 42 height 16
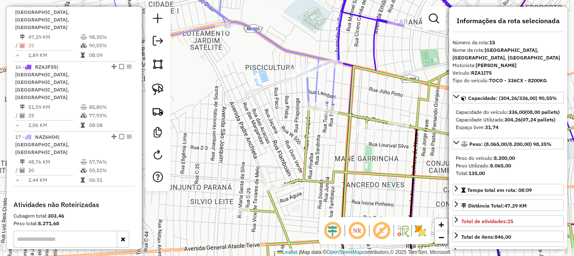
drag, startPoint x: 249, startPoint y: 119, endPoint x: 353, endPoint y: 120, distance: 103.8
click at [356, 122] on div "Janela de atendimento Grade de atendimento Capacidade Transportadoras Veículos …" at bounding box center [287, 128] width 574 height 256
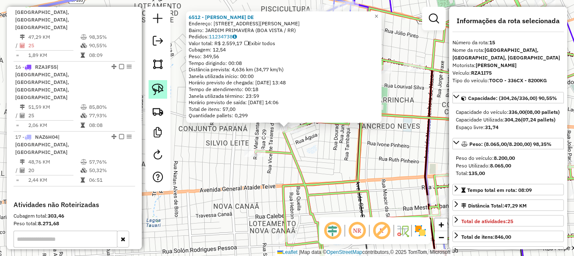
click at [159, 85] on img at bounding box center [158, 90] width 12 height 12
click at [323, 153] on div "6512 - ROMAILSON BORGES DE Endereço: AV PADRE ANCHIETA 598 Bairro: JARDIM PRIMA…" at bounding box center [287, 128] width 574 height 256
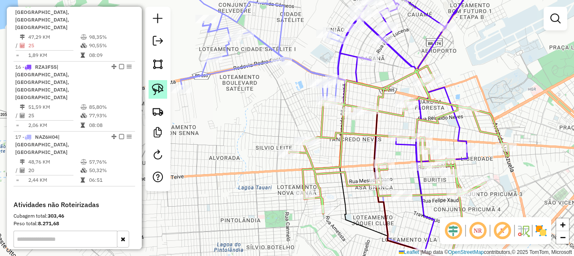
click at [158, 88] on img at bounding box center [158, 90] width 12 height 12
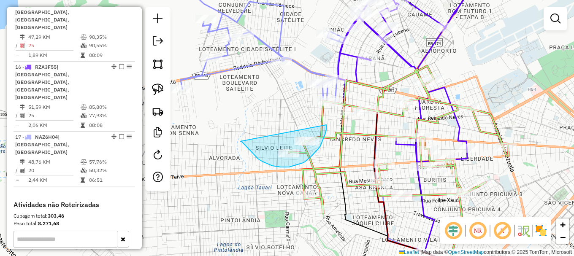
drag, startPoint x: 244, startPoint y: 144, endPoint x: 326, endPoint y: 125, distance: 84.6
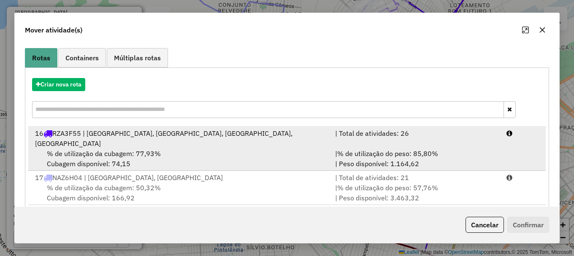
scroll to position [67, 0]
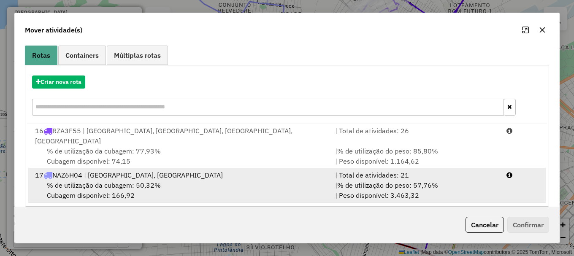
click at [498, 180] on div "| % de utilização do peso: 57,76% | Peso disponível: 3.463,32" at bounding box center [415, 190] width 171 height 20
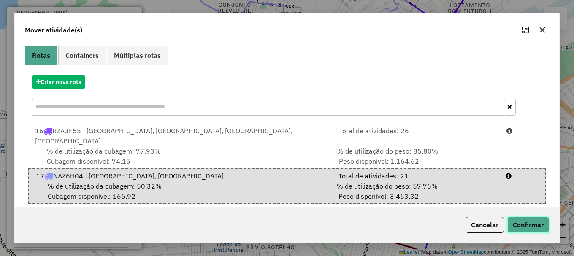
click at [536, 226] on button "Confirmar" at bounding box center [528, 225] width 42 height 16
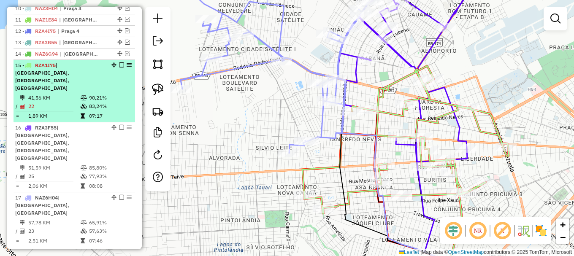
scroll to position [420, 0]
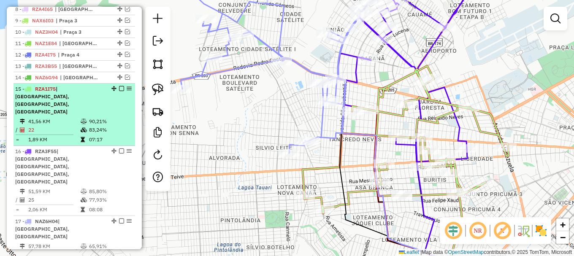
click at [119, 91] on em at bounding box center [121, 88] width 5 height 5
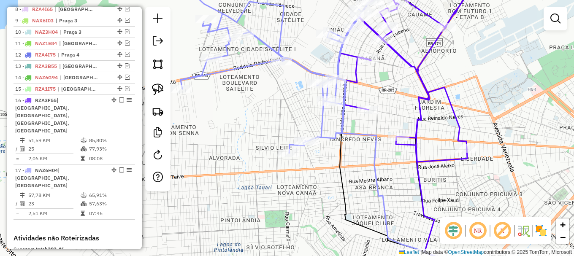
drag, startPoint x: 219, startPoint y: 126, endPoint x: 233, endPoint y: 144, distance: 22.9
click at [230, 143] on div "Janela de atendimento Grade de atendimento Capacidade Transportadoras Veículos …" at bounding box center [287, 128] width 574 height 256
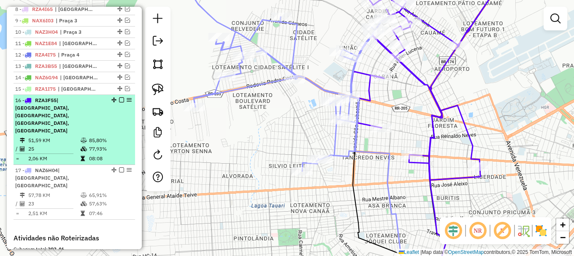
click at [120, 103] on em at bounding box center [121, 100] width 5 height 5
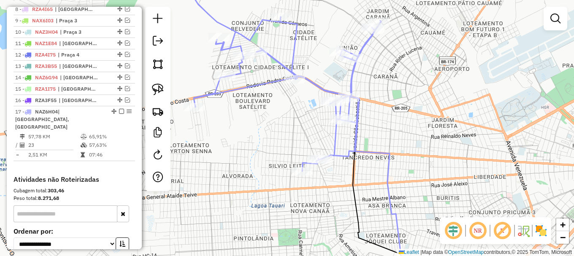
drag, startPoint x: 223, startPoint y: 149, endPoint x: 238, endPoint y: 145, distance: 15.0
click at [249, 152] on div "Janela de atendimento Grade de atendimento Capacidade Transportadoras Veículos …" at bounding box center [287, 128] width 574 height 256
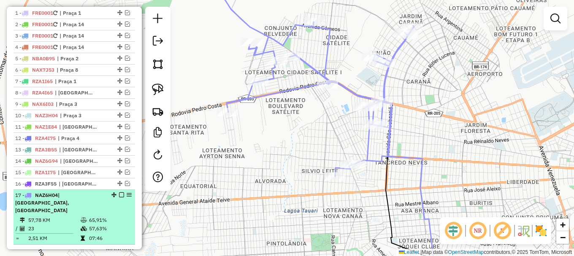
scroll to position [336, 0]
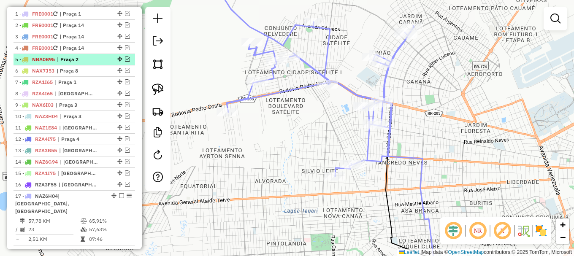
click at [125, 62] on em at bounding box center [127, 59] width 5 height 5
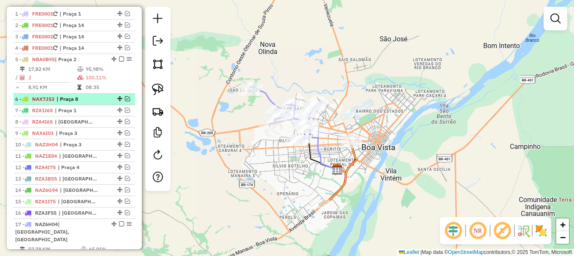
click at [126, 101] on em at bounding box center [127, 98] width 5 height 5
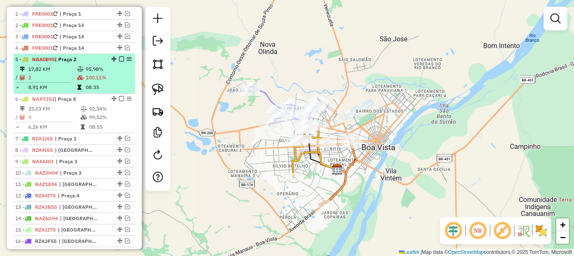
click at [119, 62] on em at bounding box center [121, 59] width 5 height 5
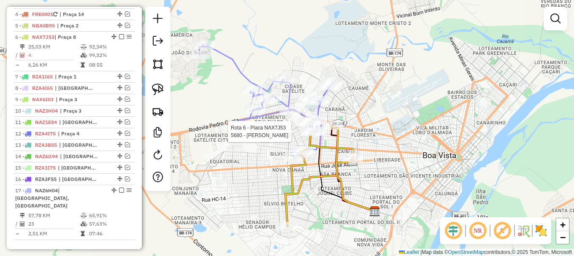
select select "**********"
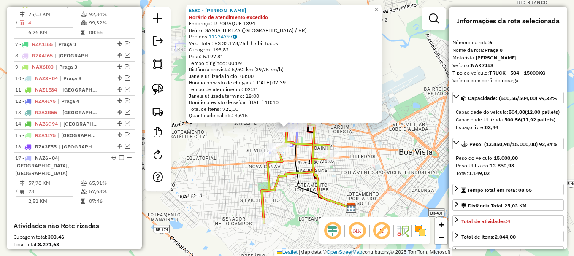
scroll to position [402, 0]
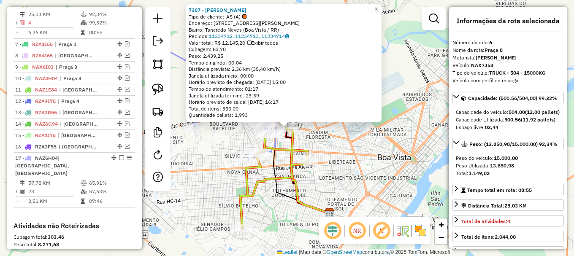
click at [289, 153] on icon at bounding box center [274, 178] width 68 height 100
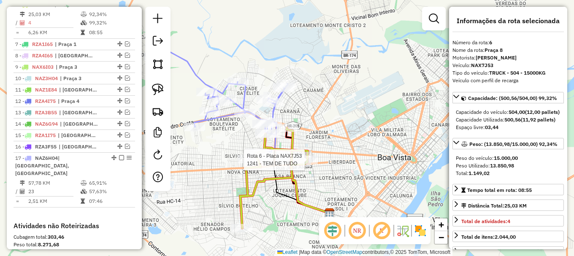
click at [304, 164] on div at bounding box center [307, 160] width 21 height 8
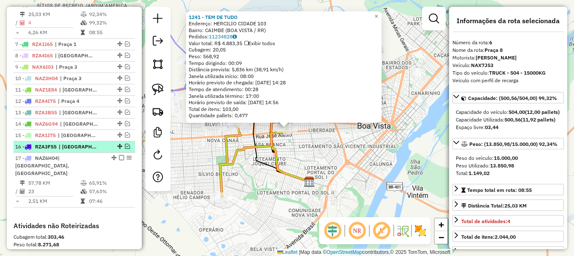
click at [125, 149] on em at bounding box center [127, 146] width 5 height 5
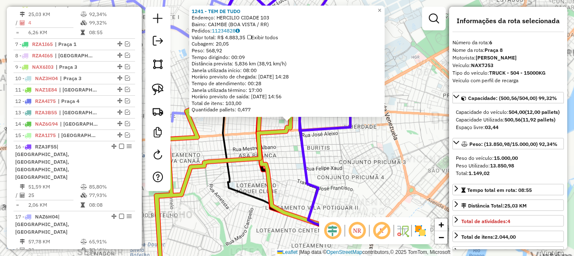
click at [282, 143] on div "1241 - TEM DE TUDO Endereço: HERCILIO CIDADE 103 Bairro: CAIMBE (BOA VISTA / RR…" at bounding box center [287, 128] width 574 height 256
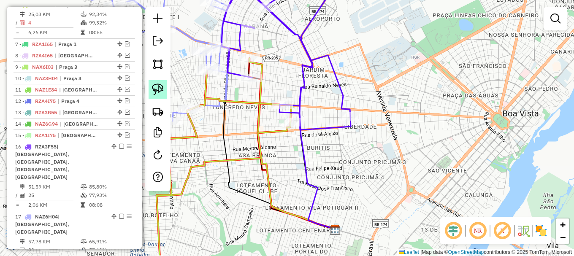
click at [157, 87] on img at bounding box center [158, 90] width 12 height 12
click at [291, 107] on div "Janela de atendimento Grade de atendimento Capacidade Transportadoras Veículos …" at bounding box center [287, 128] width 574 height 256
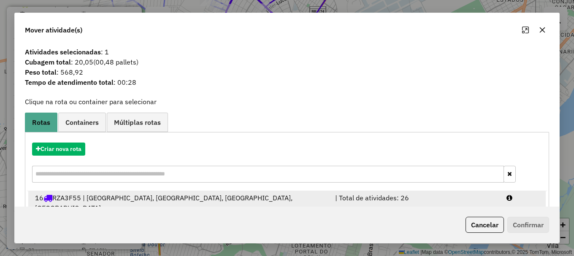
click at [519, 194] on div at bounding box center [522, 203] width 43 height 20
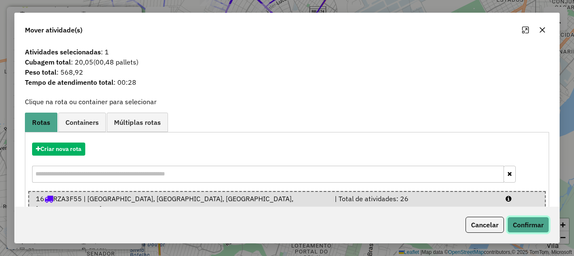
click at [530, 225] on button "Confirmar" at bounding box center [528, 225] width 42 height 16
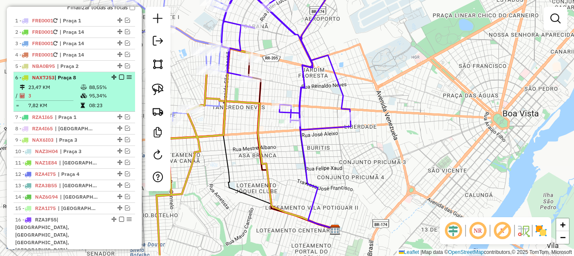
scroll to position [317, 0]
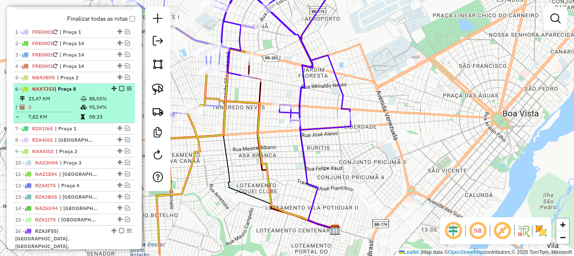
click at [119, 91] on em at bounding box center [121, 88] width 5 height 5
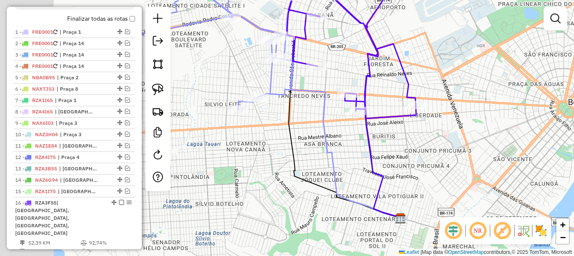
drag, startPoint x: 280, startPoint y: 134, endPoint x: 318, endPoint y: 122, distance: 39.9
click at [314, 125] on div "Janela de atendimento Grade de atendimento Capacidade Transportadoras Veículos …" at bounding box center [287, 128] width 574 height 256
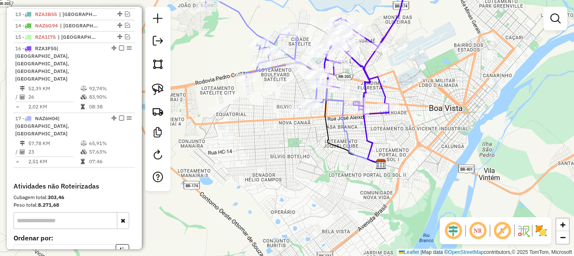
scroll to position [486, 0]
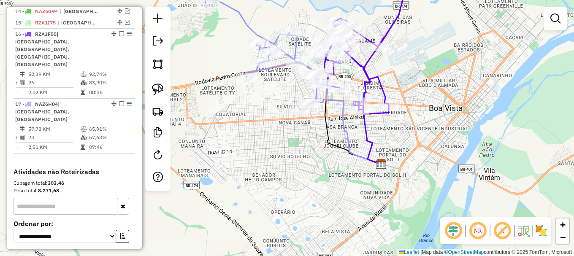
drag, startPoint x: 268, startPoint y: 92, endPoint x: 243, endPoint y: 134, distance: 49.2
click at [243, 134] on div "Janela de atendimento Grade de atendimento Capacidade Transportadoras Veículos …" at bounding box center [287, 128] width 574 height 256
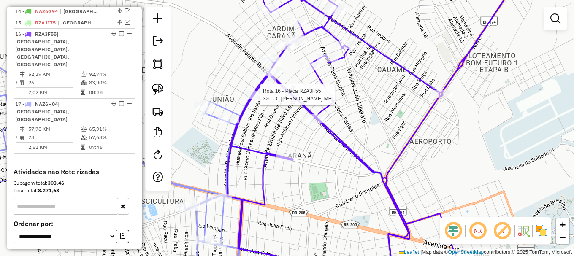
select select "**********"
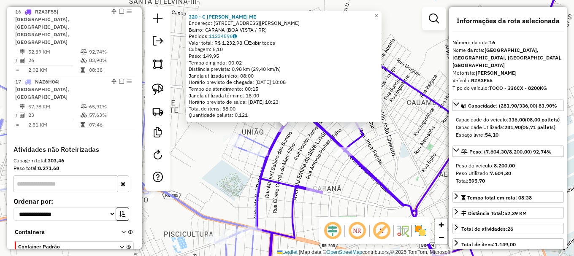
scroll to position [516, 0]
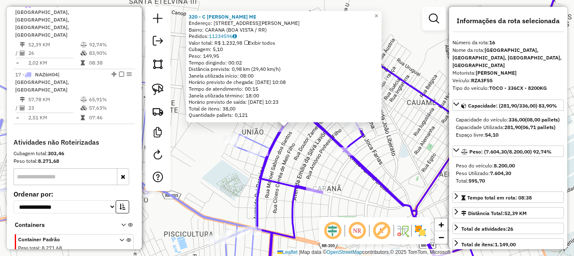
click at [279, 160] on div "Rota 17 - Placa NAZ6H04 9811 - SORVETEIRA DAS MOREN 320 - C TAVARES DIAS ME End…" at bounding box center [287, 128] width 574 height 256
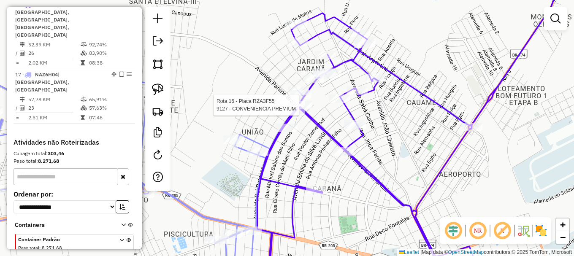
select select "**********"
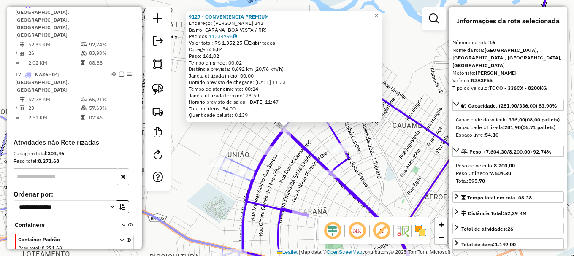
click at [253, 148] on div "9127 - CONVENIENCIA PREMIUM Endereço: RUI BARAUNA 343 Bairro: CARANA (BOA VISTA…" at bounding box center [287, 128] width 574 height 256
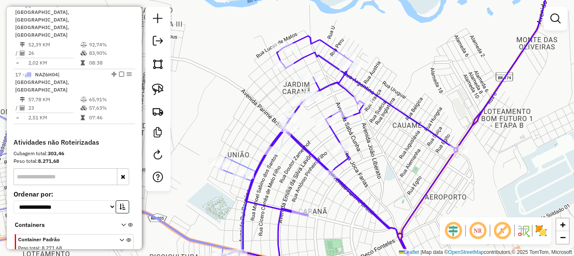
click at [282, 69] on div at bounding box center [283, 64] width 21 height 8
select select "**********"
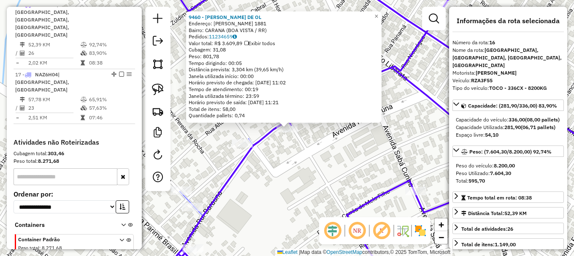
click at [301, 144] on div "9460 - OZIAS ANDRADE DE OL Endereço: JOCA FARIAS 1881 Bairro: CARANA (BOA VISTA…" at bounding box center [287, 128] width 574 height 256
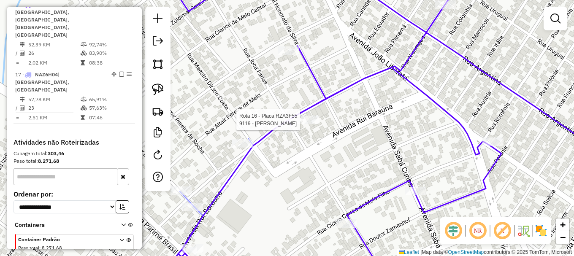
select select "**********"
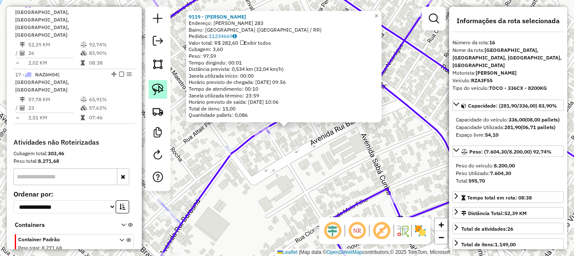
click at [163, 92] on img at bounding box center [158, 90] width 12 height 12
drag, startPoint x: 262, startPoint y: 156, endPoint x: 250, endPoint y: 132, distance: 26.2
click at [250, 132] on div "Rota 16 - Placa RZA3F55 10245 - CONVENIENCIA DUGO 9119 - GABRIEL FERREIRA Ender…" at bounding box center [287, 128] width 574 height 256
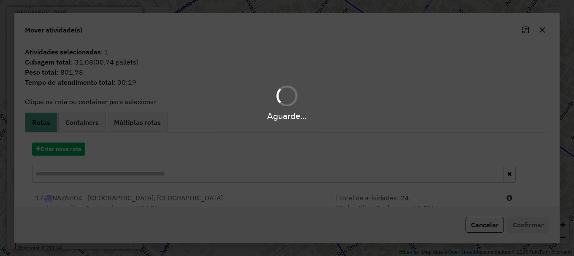
click at [511, 196] on div "Aguarde..." at bounding box center [287, 128] width 574 height 256
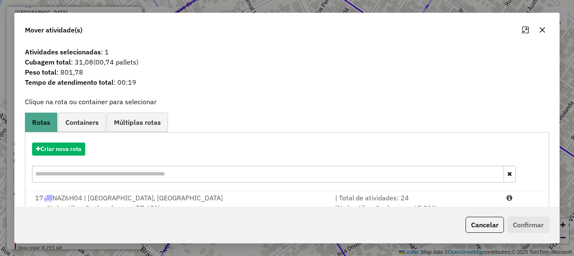
click at [511, 196] on div at bounding box center [522, 198] width 43 height 10
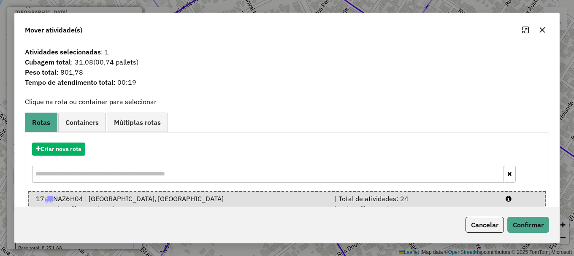
click at [511, 196] on div at bounding box center [522, 199] width 43 height 10
drag, startPoint x: 527, startPoint y: 223, endPoint x: 507, endPoint y: 216, distance: 21.6
click at [528, 223] on button "Confirmar" at bounding box center [528, 225] width 42 height 16
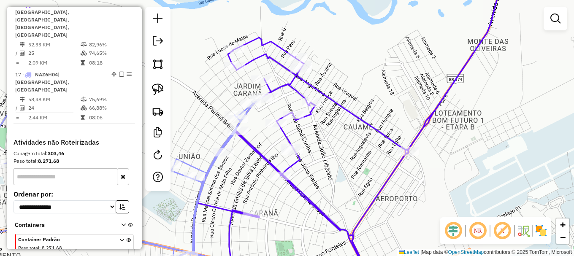
drag, startPoint x: 209, startPoint y: 84, endPoint x: 257, endPoint y: 124, distance: 62.0
click at [254, 124] on div "Janela de atendimento Grade de atendimento Capacidade Transportadoras Veículos …" at bounding box center [287, 128] width 574 height 256
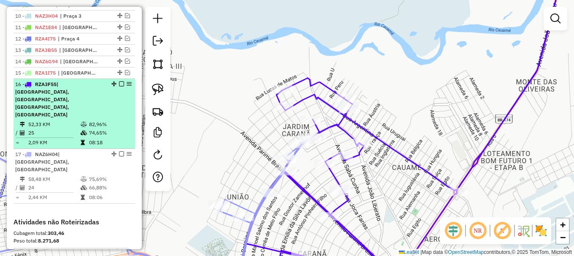
scroll to position [431, 0]
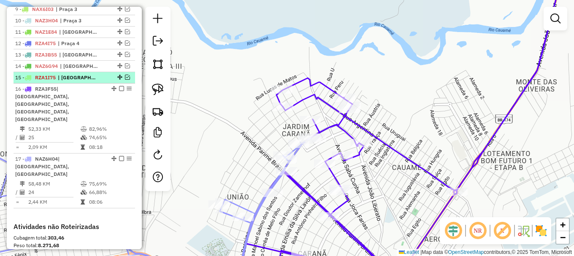
click at [126, 80] on em at bounding box center [127, 77] width 5 height 5
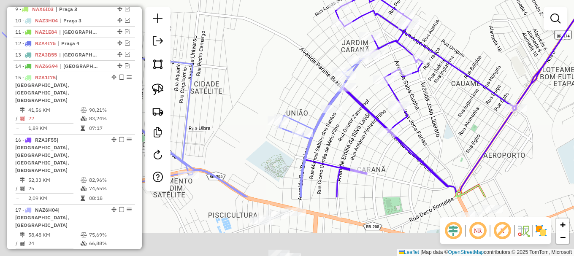
drag, startPoint x: 259, startPoint y: 70, endPoint x: 282, endPoint y: 41, distance: 36.3
click at [271, 49] on div "Janela de atendimento Grade de atendimento Capacidade Transportadoras Veículos …" at bounding box center [287, 128] width 574 height 256
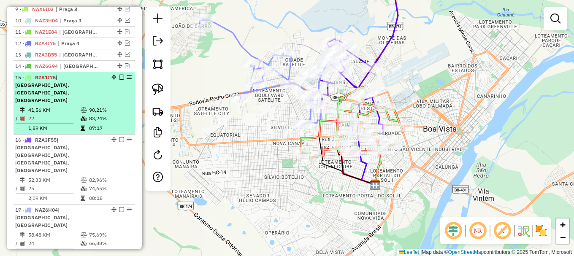
click at [120, 80] on em at bounding box center [121, 77] width 5 height 5
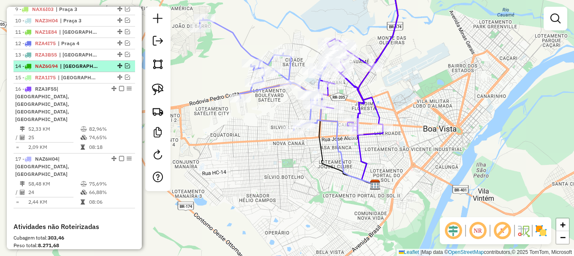
click at [125, 68] on em at bounding box center [127, 65] width 5 height 5
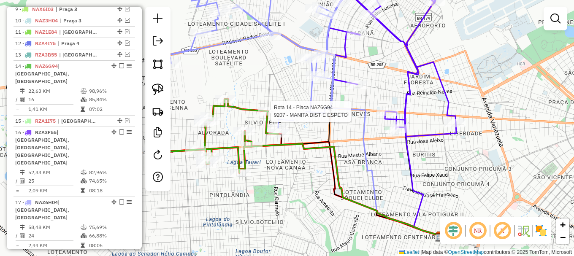
select select "**********"
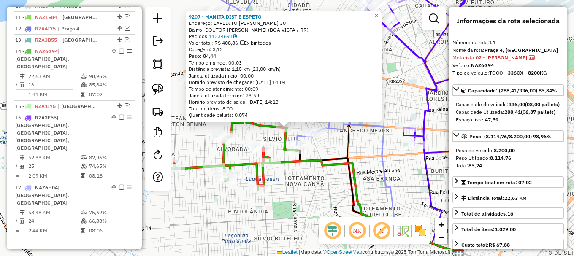
scroll to position [493, 0]
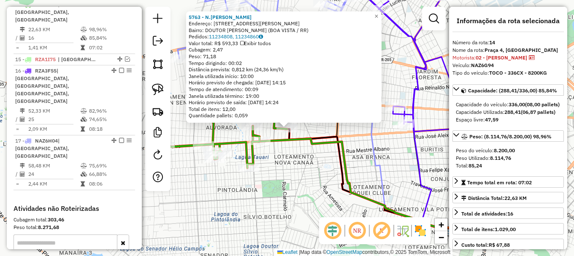
click at [292, 151] on div "5763 - N.DA COSTA SOUZA Endereço: AV GENERAL ATAIDE TEIVE 7252 Bairro: DOUTOR S…" at bounding box center [287, 128] width 574 height 256
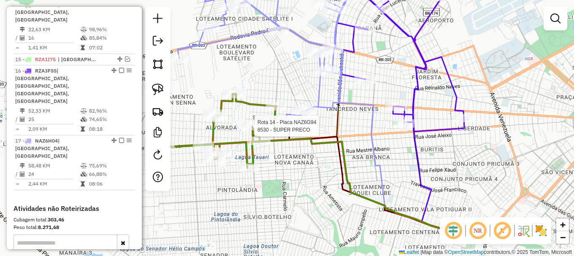
select select "**********"
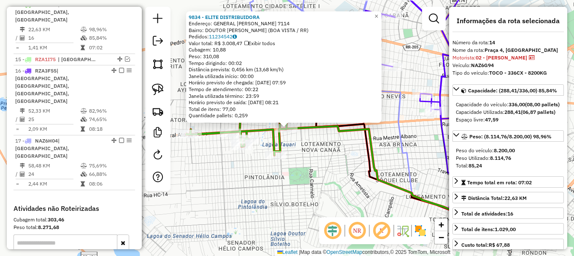
click at [307, 148] on div "9834 - ELITE DISTRIBUIDORA Endereço: GENERAL ATAIDE TEIVE 7114 Bairro: DOUTOR S…" at bounding box center [287, 128] width 574 height 256
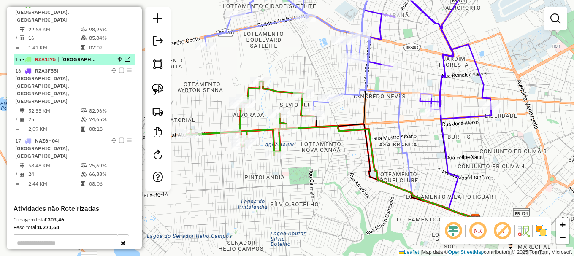
click at [125, 57] on em at bounding box center [127, 59] width 5 height 5
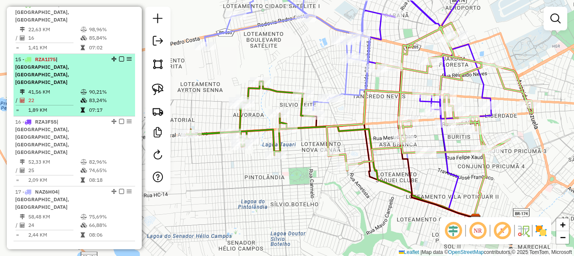
click at [119, 57] on em at bounding box center [121, 59] width 5 height 5
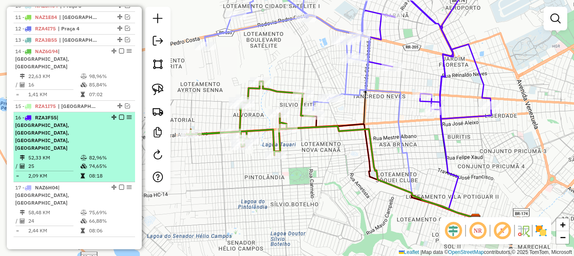
scroll to position [409, 0]
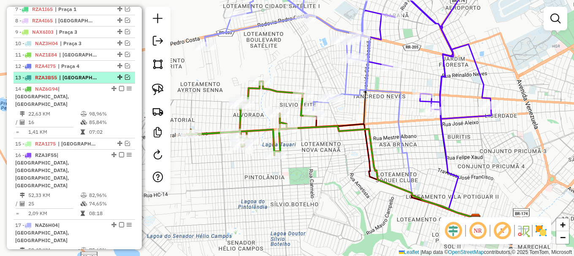
click at [125, 80] on em at bounding box center [127, 77] width 5 height 5
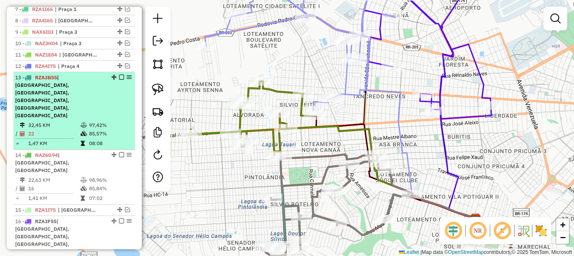
click at [119, 80] on em at bounding box center [121, 77] width 5 height 5
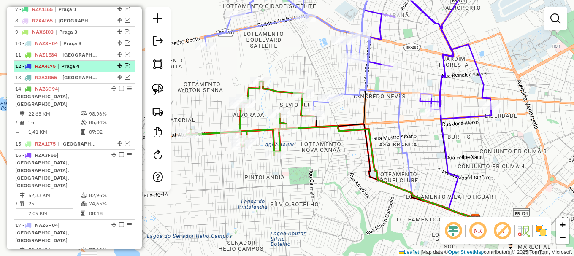
click at [125, 68] on em at bounding box center [127, 65] width 5 height 5
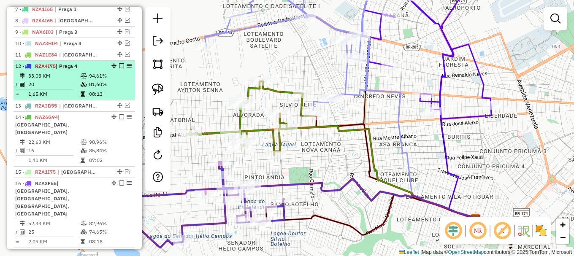
click at [119, 68] on em at bounding box center [121, 65] width 5 height 5
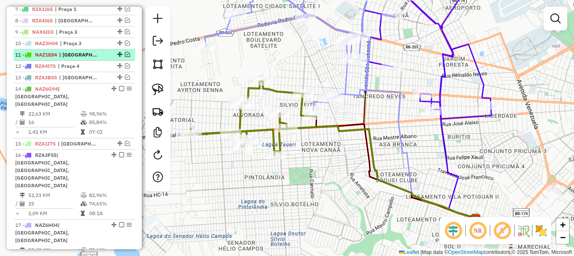
click at [125, 57] on em at bounding box center [127, 54] width 5 height 5
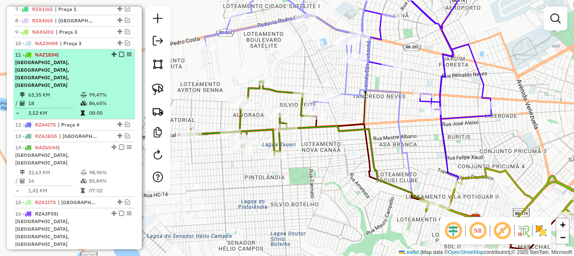
click at [120, 57] on em at bounding box center [121, 54] width 5 height 5
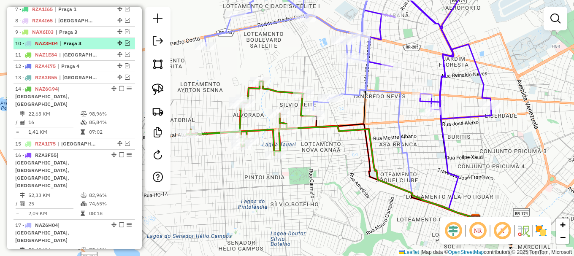
click at [126, 46] on em at bounding box center [127, 43] width 5 height 5
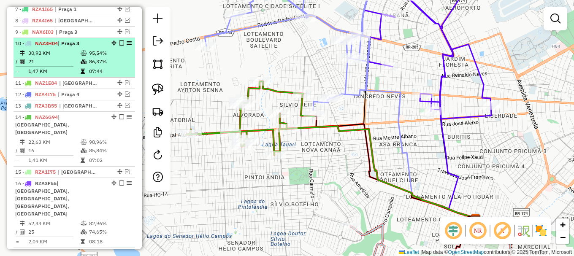
click at [119, 46] on em at bounding box center [121, 43] width 5 height 5
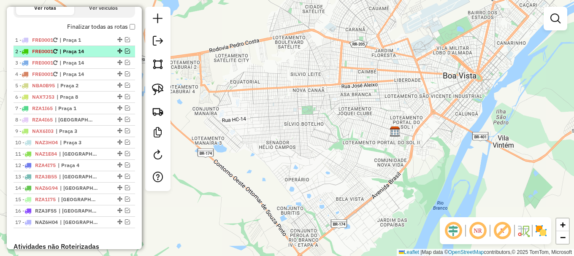
scroll to position [324, 0]
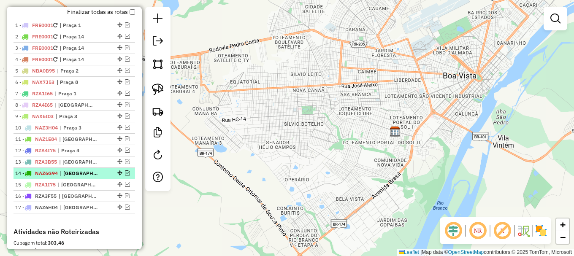
click at [125, 176] on em at bounding box center [127, 173] width 5 height 5
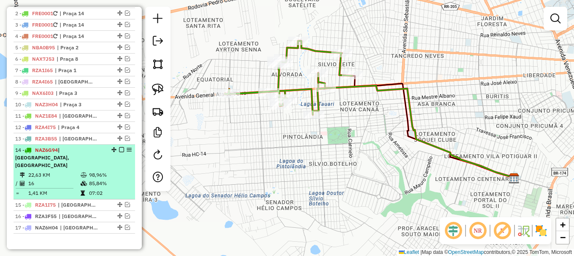
scroll to position [366, 0]
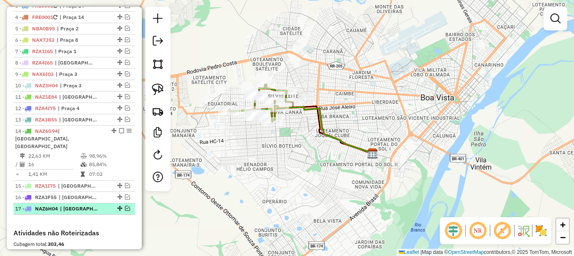
click at [120, 206] on div at bounding box center [118, 208] width 25 height 5
select select "**********"
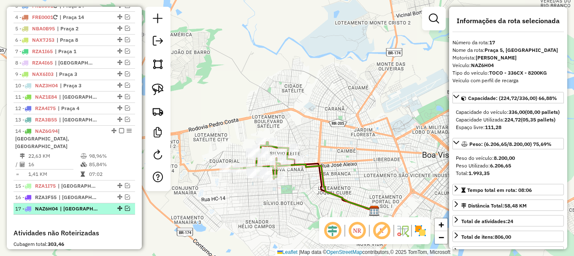
click at [125, 206] on em at bounding box center [127, 208] width 5 height 5
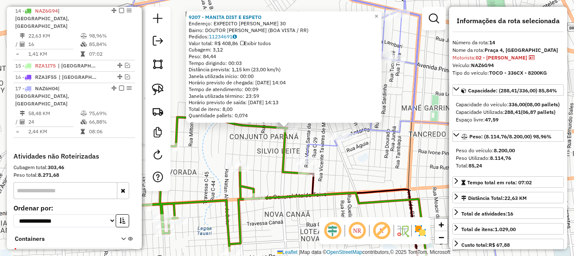
scroll to position [493, 0]
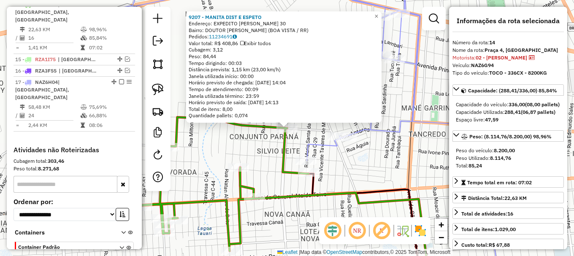
click at [238, 148] on div "9207 - MANITA DIST E ESPETO Endereço: EXPEDITO FRANCISCO DA SILVA 30 Bairro: DO…" at bounding box center [287, 128] width 574 height 256
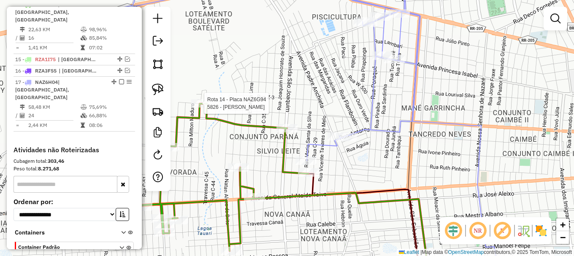
select select "**********"
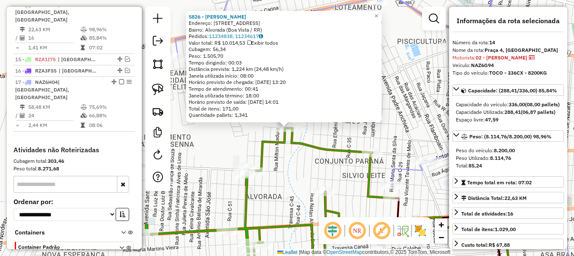
click at [306, 152] on div "5826 - ANTONIO DA SILVA FRE Endereço: Rua Z3, nº1215 Bairro: Alvorada (Boa Vist…" at bounding box center [287, 128] width 574 height 256
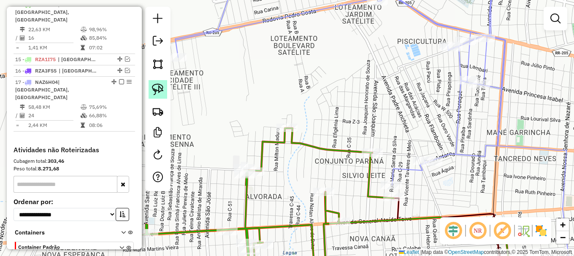
click at [160, 92] on img at bounding box center [158, 90] width 12 height 12
drag, startPoint x: 292, startPoint y: 145, endPoint x: 290, endPoint y: 98, distance: 47.3
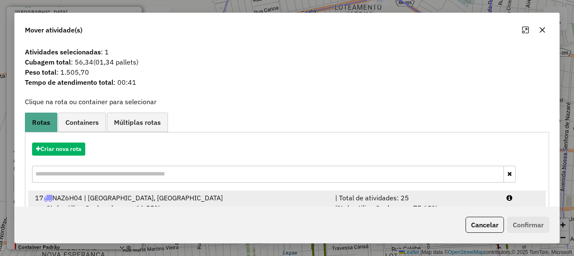
click at [523, 198] on div at bounding box center [522, 198] width 43 height 10
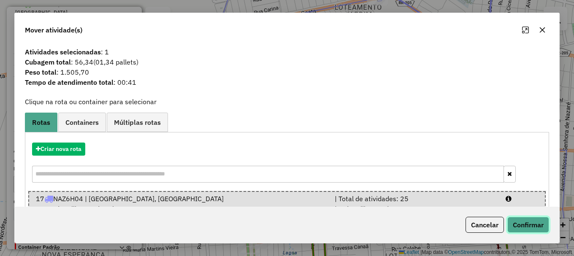
click at [528, 226] on button "Confirmar" at bounding box center [528, 225] width 42 height 16
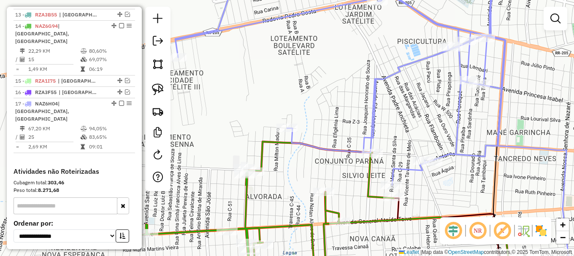
scroll to position [451, 0]
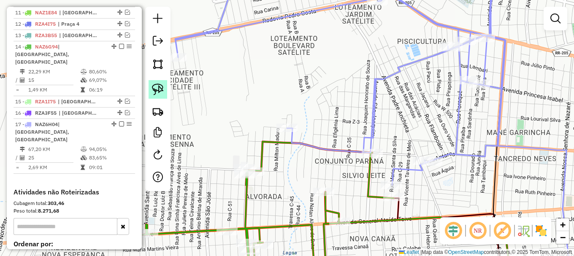
drag, startPoint x: 155, startPoint y: 88, endPoint x: 189, endPoint y: 111, distance: 41.0
click at [156, 88] on img at bounding box center [158, 90] width 12 height 12
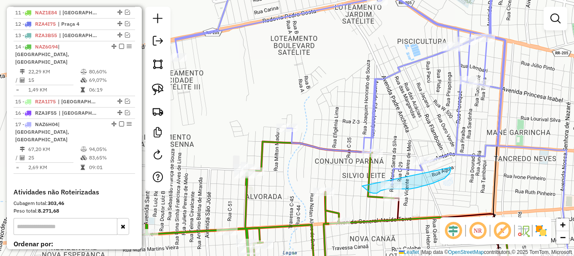
drag, startPoint x: 367, startPoint y: 190, endPoint x: 436, endPoint y: 137, distance: 86.6
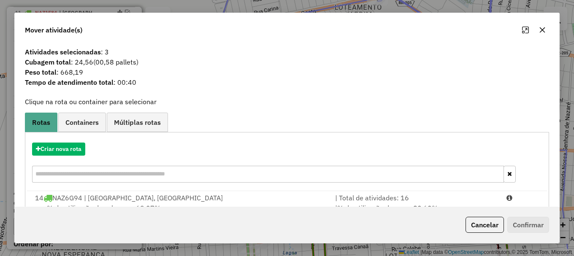
drag, startPoint x: 526, startPoint y: 201, endPoint x: 534, endPoint y: 222, distance: 21.8
click at [528, 203] on li "14 NAZ6G94 | Praça 4, Praça 5 | Total de atividades: 16 % de utilização da cuba…" at bounding box center [287, 208] width 518 height 34
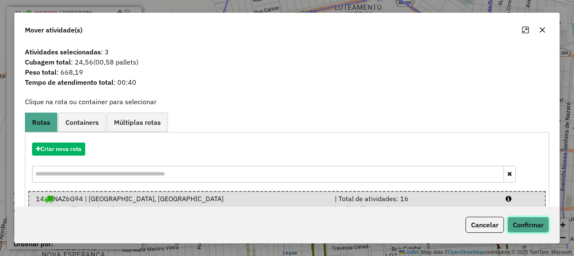
click at [536, 231] on button "Confirmar" at bounding box center [528, 225] width 42 height 16
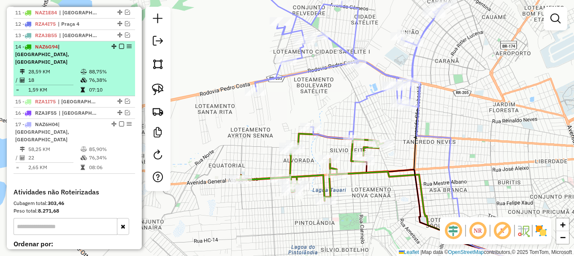
click at [119, 49] on em at bounding box center [121, 46] width 5 height 5
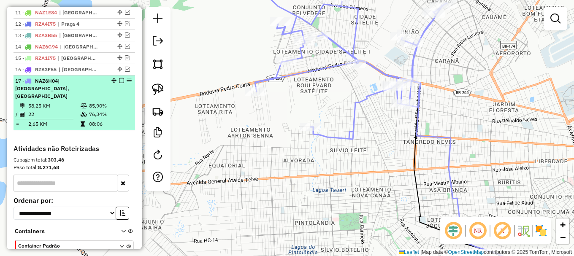
click at [120, 83] on em at bounding box center [121, 80] width 5 height 5
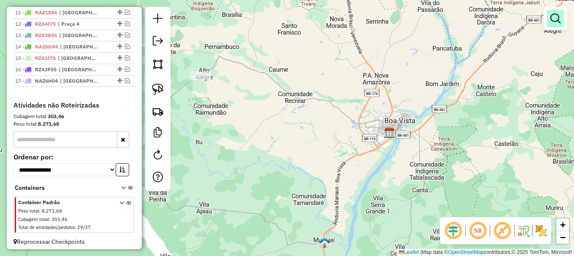
click at [557, 19] on em at bounding box center [555, 19] width 10 height 10
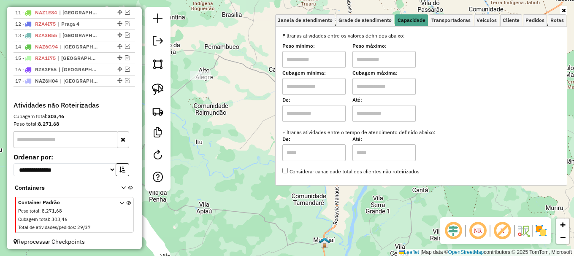
click at [243, 91] on div "Janela de atendimento Grade de atendimento Capacidade Transportadoras Veículos …" at bounding box center [287, 128] width 574 height 256
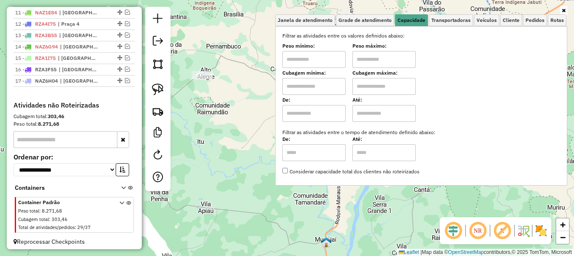
drag, startPoint x: 216, startPoint y: 133, endPoint x: 209, endPoint y: 138, distance: 8.0
click at [216, 134] on div "Janela de atendimento Grade de atendimento Capacidade Transportadoras Veículos …" at bounding box center [287, 128] width 574 height 256
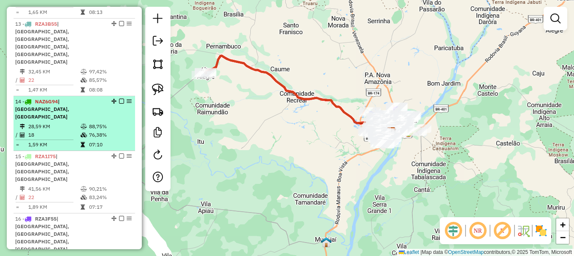
scroll to position [954, 0]
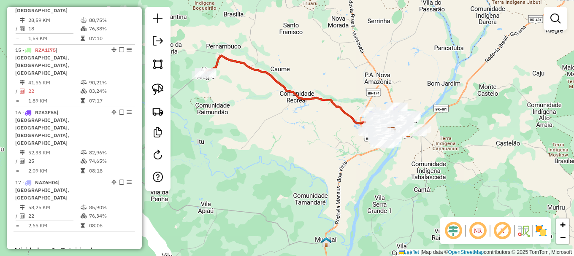
click at [226, 129] on div "Janela de atendimento Grade de atendimento Capacidade Transportadoras Veículos …" at bounding box center [287, 128] width 574 height 256
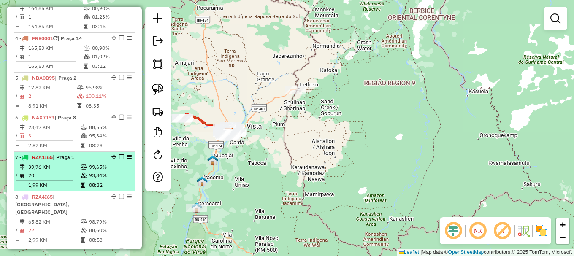
scroll to position [298, 0]
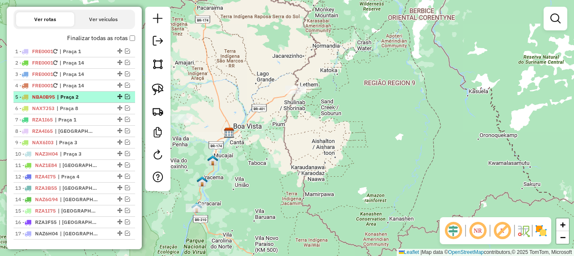
click at [127, 99] on em at bounding box center [127, 96] width 5 height 5
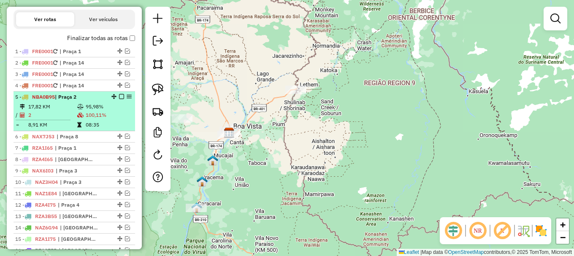
click at [110, 111] on td "95,98%" at bounding box center [108, 107] width 46 height 8
select select "**********"
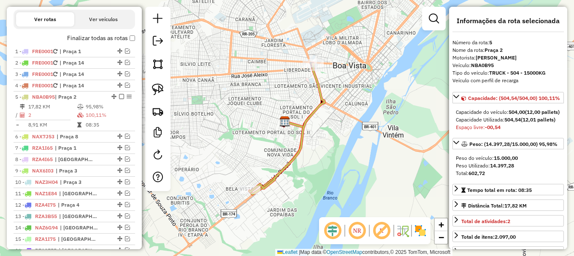
click at [312, 117] on icon at bounding box center [286, 128] width 75 height 128
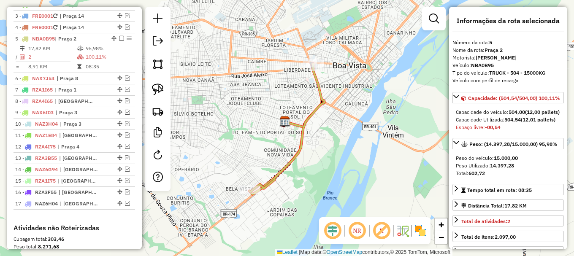
click at [312, 117] on icon at bounding box center [286, 128] width 75 height 128
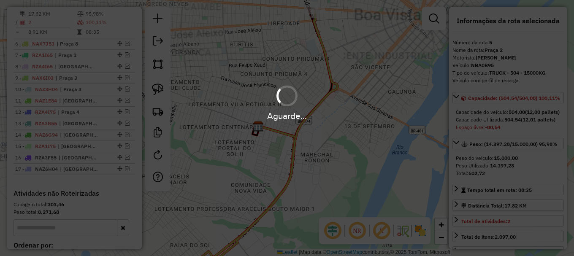
scroll to position [390, 0]
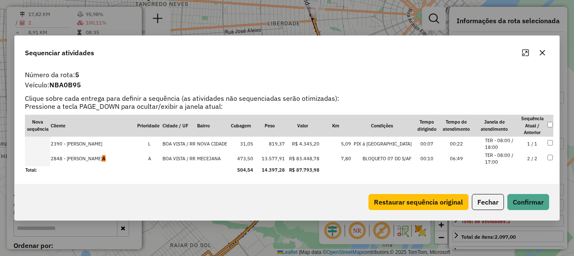
click at [40, 162] on td at bounding box center [37, 159] width 25 height 15
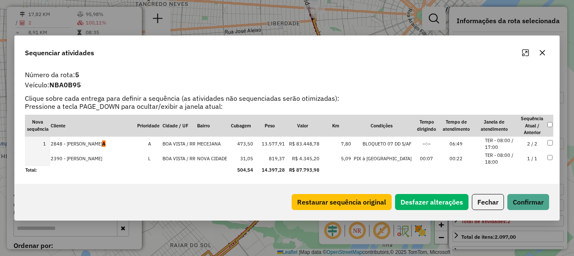
click at [40, 162] on td at bounding box center [37, 159] width 25 height 15
click at [528, 200] on button "Confirmar" at bounding box center [528, 202] width 42 height 16
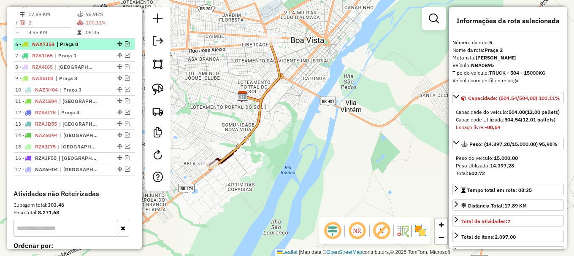
click at [125, 46] on em at bounding box center [127, 43] width 5 height 5
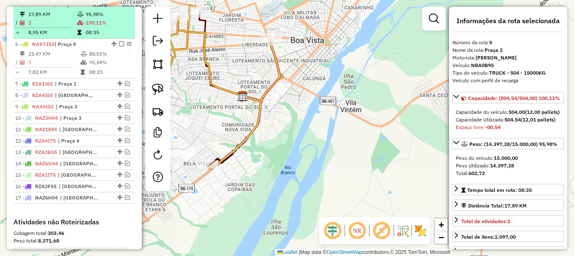
drag, startPoint x: 116, startPoint y: 13, endPoint x: 132, endPoint y: 20, distance: 17.6
click at [117, 7] on div at bounding box center [118, 4] width 25 height 5
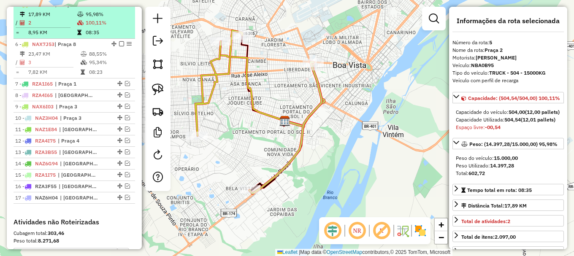
click at [120, 7] on em at bounding box center [121, 4] width 5 height 5
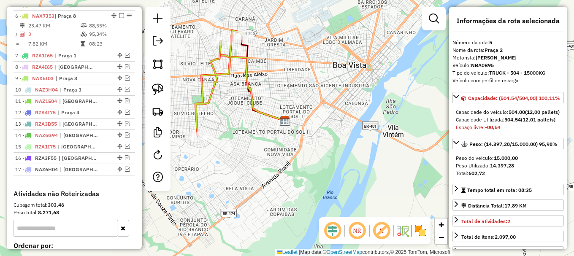
click at [226, 73] on icon at bounding box center [218, 83] width 47 height 106
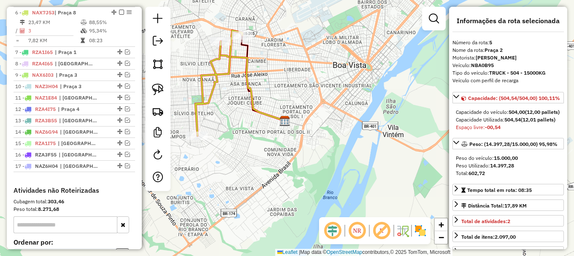
click at [226, 73] on icon at bounding box center [218, 83] width 47 height 106
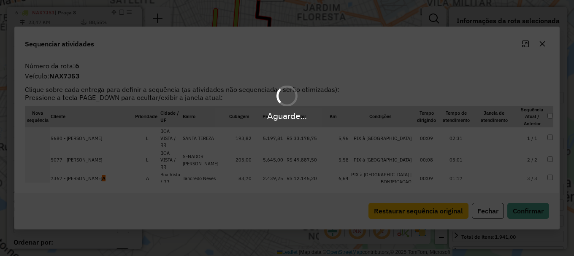
scroll to position [402, 0]
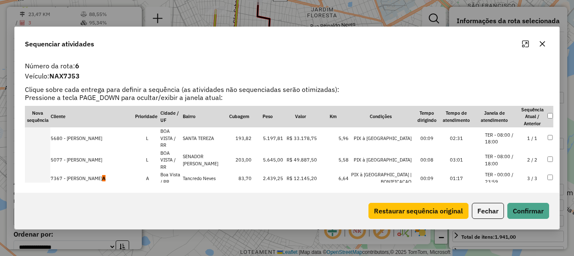
click at [41, 171] on td at bounding box center [37, 178] width 25 height 15
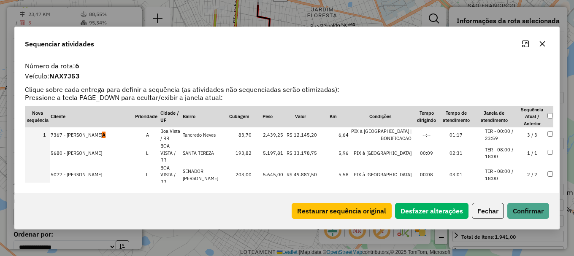
click at [43, 152] on td at bounding box center [37, 153] width 25 height 22
click at [45, 164] on td at bounding box center [37, 175] width 25 height 22
click at [535, 211] on button "Confirmar" at bounding box center [528, 211] width 42 height 16
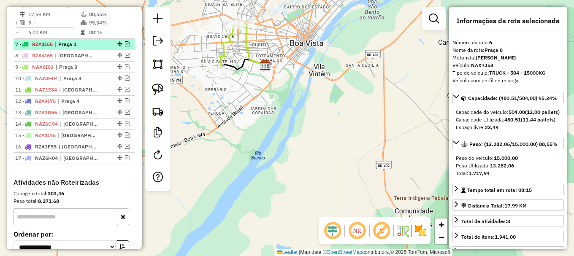
click at [125, 46] on em at bounding box center [127, 43] width 5 height 5
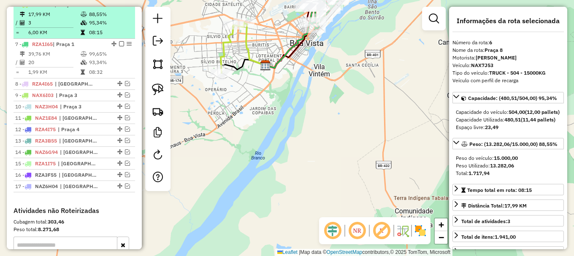
click at [121, 7] on em at bounding box center [121, 4] width 5 height 5
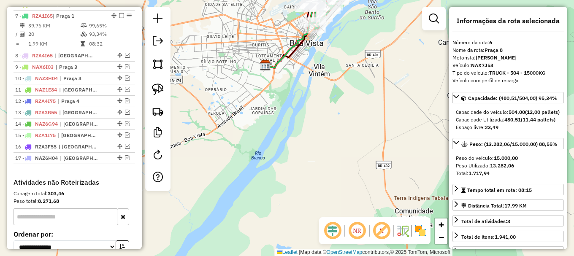
drag, startPoint x: 262, startPoint y: 43, endPoint x: 255, endPoint y: 106, distance: 63.3
click at [254, 105] on div "Janela de atendimento Grade de atendimento Capacidade Transportadoras Veículos …" at bounding box center [287, 128] width 574 height 256
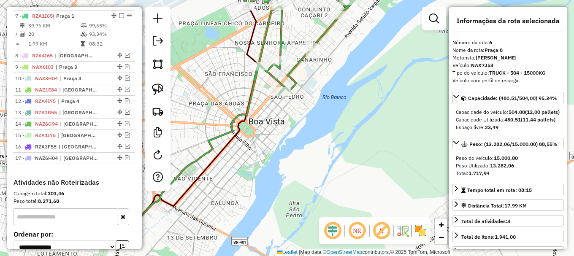
drag, startPoint x: 327, startPoint y: 64, endPoint x: 314, endPoint y: 172, distance: 108.9
click at [314, 171] on div "Janela de atendimento Grade de atendimento Capacidade Transportadoras Veículos …" at bounding box center [287, 128] width 574 height 256
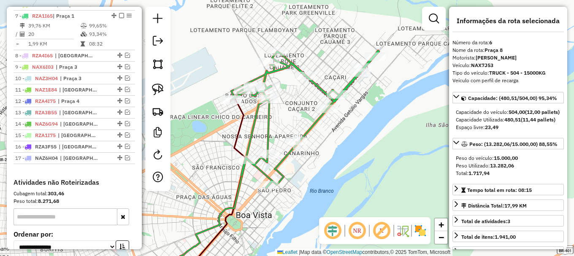
click at [348, 84] on icon at bounding box center [305, 120] width 148 height 138
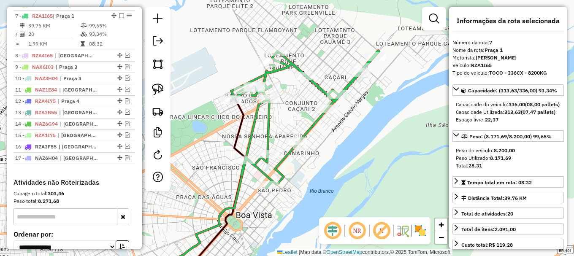
click at [348, 84] on icon at bounding box center [305, 120] width 148 height 138
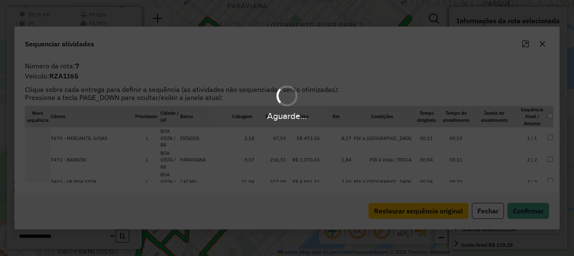
scroll to position [413, 0]
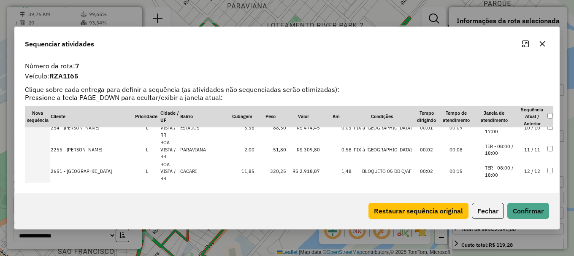
click at [512, 252] on li "TER - 08:00 / 17:00" at bounding box center [501, 259] width 32 height 14
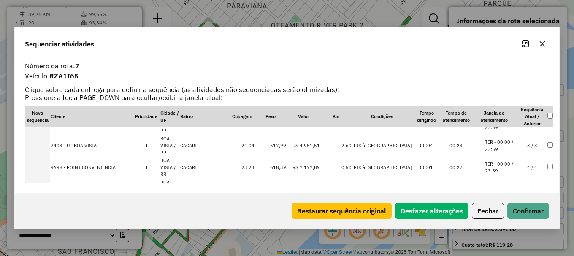
scroll to position [10, 0]
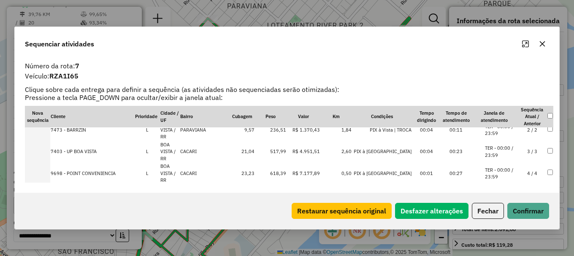
click at [507, 167] on li "TER - 00:00 / 23:59" at bounding box center [501, 174] width 32 height 14
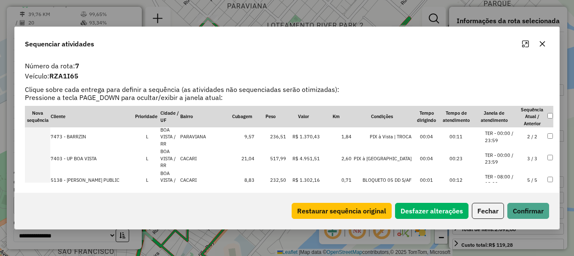
click at [507, 173] on li "TER - 08:00 / 18:00" at bounding box center [501, 180] width 32 height 14
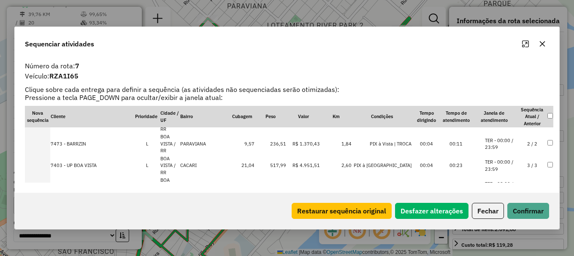
click at [507, 159] on li "TER - 00:00 / 23:59" at bounding box center [501, 166] width 32 height 14
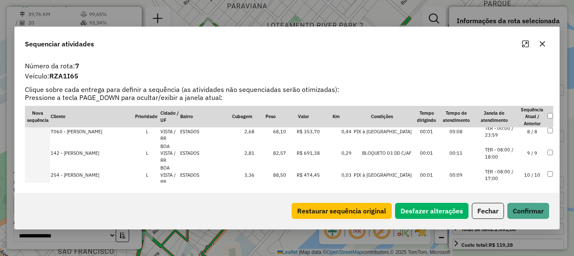
click at [508, 233] on li "TER - 08:00 / 18:00" at bounding box center [501, 240] width 32 height 14
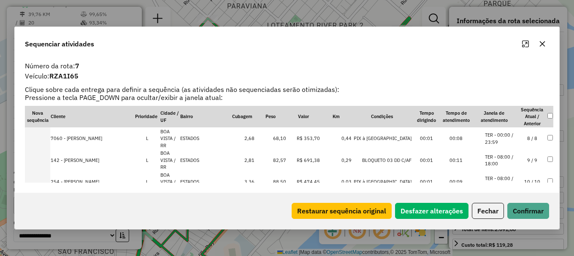
click at [508, 241] on li "TER - 08:00 / 11:00" at bounding box center [501, 248] width 32 height 14
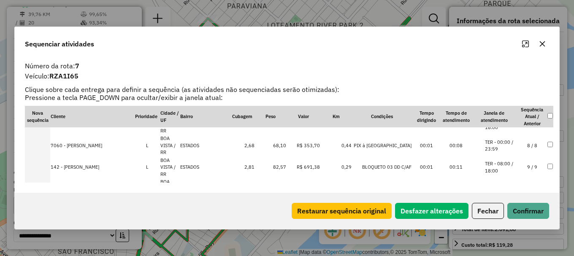
click at [508, 226] on li "TER - 08:00 / 18:00" at bounding box center [501, 233] width 32 height 14
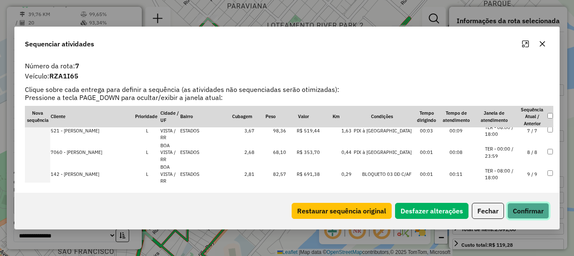
click at [520, 209] on button "Confirmar" at bounding box center [528, 211] width 42 height 16
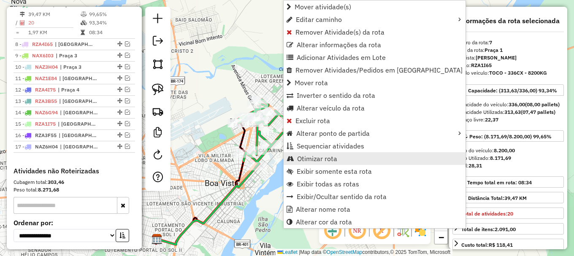
click at [326, 160] on span "Otimizar rota" at bounding box center [317, 158] width 40 height 7
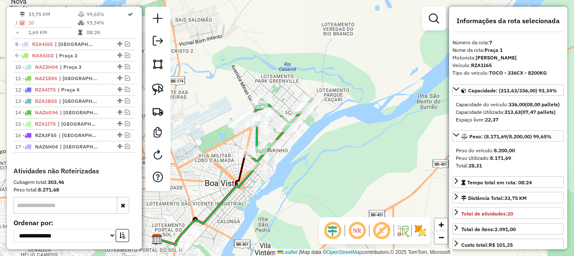
click at [125, 46] on em at bounding box center [127, 43] width 5 height 5
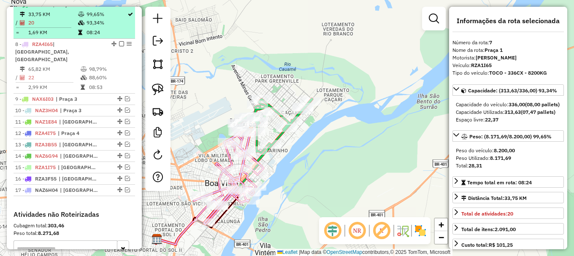
click at [119, 7] on em at bounding box center [121, 4] width 5 height 5
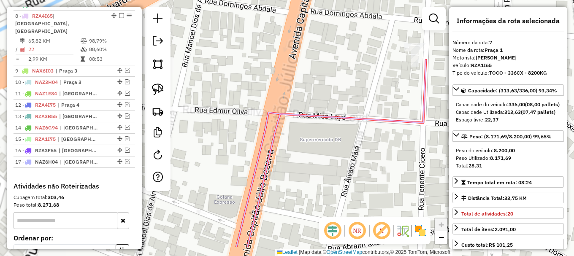
drag, startPoint x: 243, startPoint y: 126, endPoint x: 387, endPoint y: 84, distance: 149.9
click at [383, 85] on div "Janela de atendimento Grade de atendimento Capacidade Transportadoras Veículos …" at bounding box center [287, 128] width 574 height 256
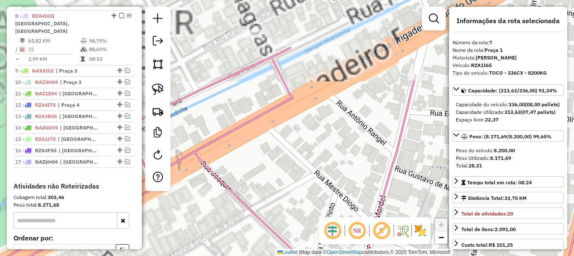
click at [280, 117] on div "Janela de atendimento Grade de atendimento Capacidade Transportadoras Veículos …" at bounding box center [287, 128] width 574 height 256
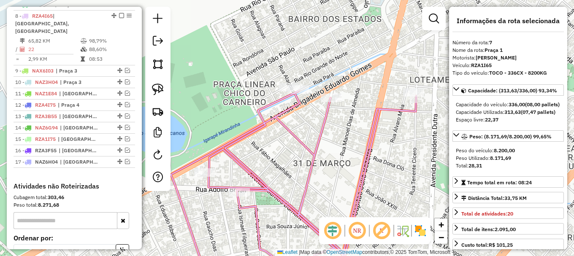
click at [263, 106] on icon at bounding box center [293, 186] width 245 height 191
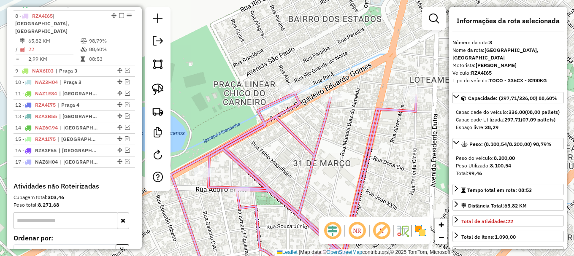
click at [263, 106] on icon at bounding box center [293, 186] width 245 height 191
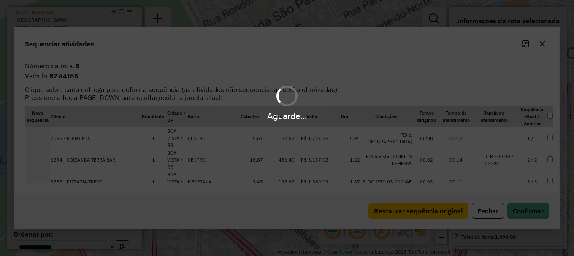
scroll to position [425, 0]
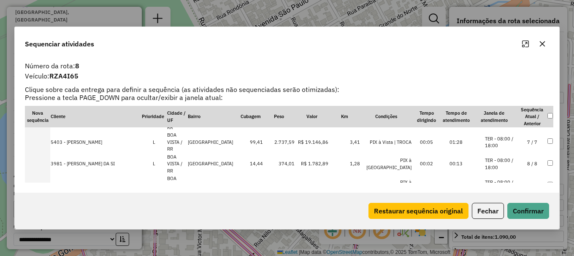
click at [503, 222] on li "TER - 08:00 / 18:00" at bounding box center [501, 229] width 32 height 14
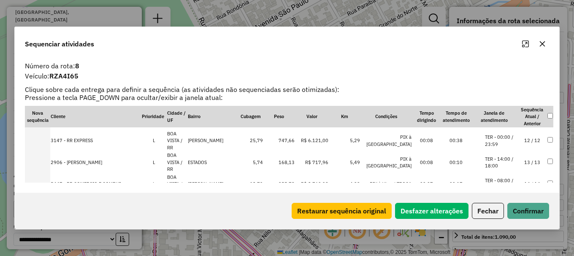
scroll to position [278, 0]
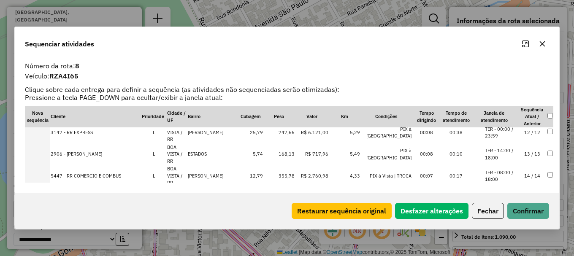
scroll to position [236, 0]
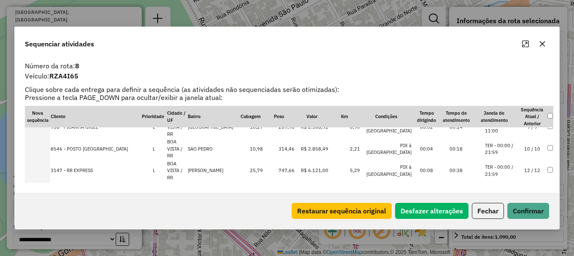
scroll to position [208, 0]
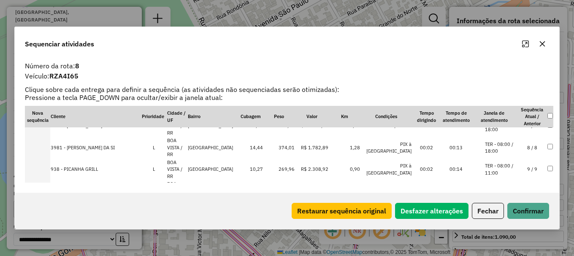
click at [505, 228] on li "TER - 14:00 / 18:00" at bounding box center [501, 235] width 32 height 14
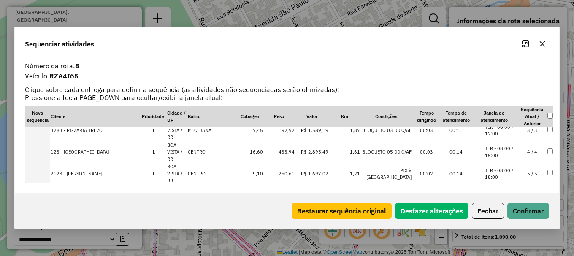
click at [504, 211] on li "TER - 08:00 / 18:00" at bounding box center [501, 218] width 32 height 14
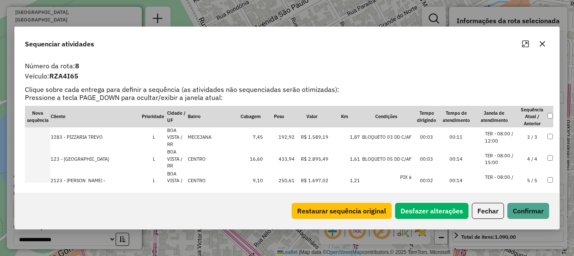
click at [506, 239] on li "TER - 08:00 / 11:00" at bounding box center [501, 246] width 32 height 14
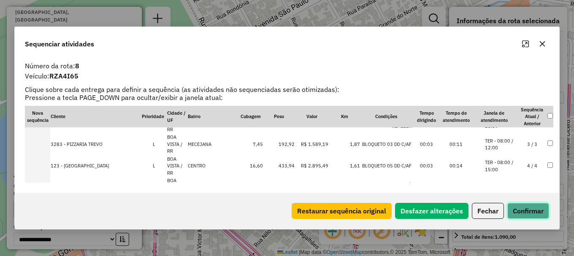
click at [514, 211] on button "Confirmar" at bounding box center [528, 211] width 42 height 16
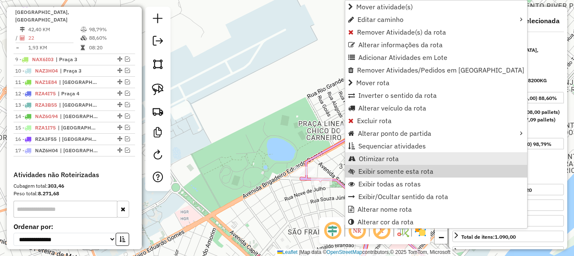
click at [396, 160] on span "Otimizar rota" at bounding box center [379, 158] width 40 height 7
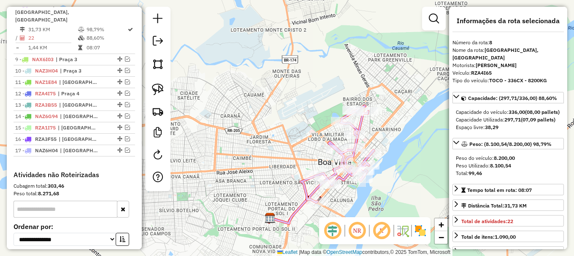
drag, startPoint x: 395, startPoint y: 171, endPoint x: 373, endPoint y: 116, distance: 59.1
click at [388, 106] on div "Janela de atendimento Grade de atendimento Capacidade Transportadoras Veículos …" at bounding box center [287, 128] width 574 height 256
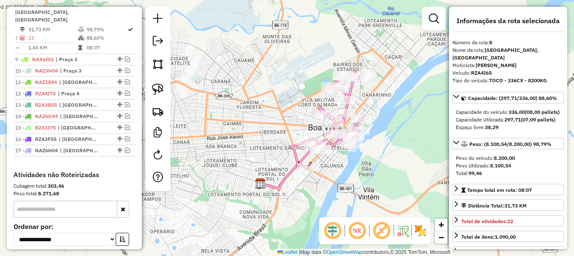
click at [351, 87] on icon at bounding box center [309, 133] width 98 height 112
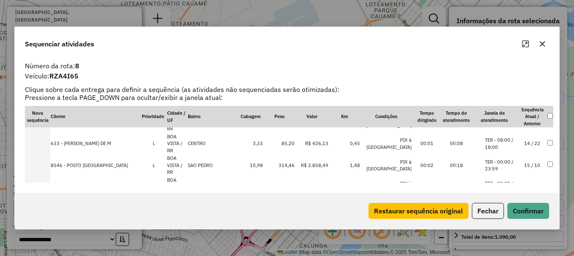
scroll to position [278, 0]
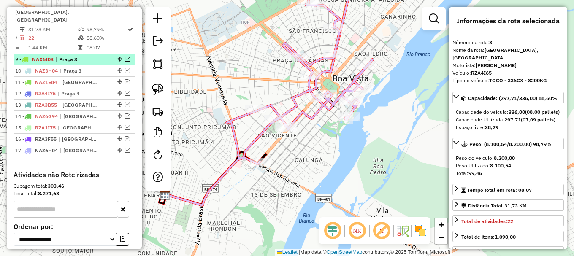
click at [125, 57] on em at bounding box center [127, 59] width 5 height 5
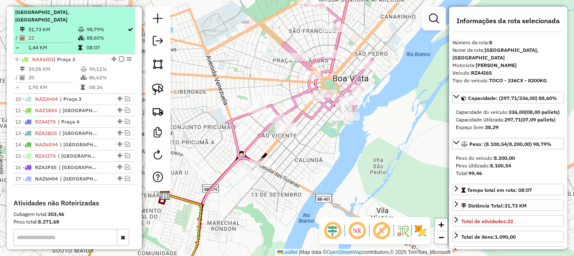
click at [119, 7] on em at bounding box center [121, 4] width 5 height 5
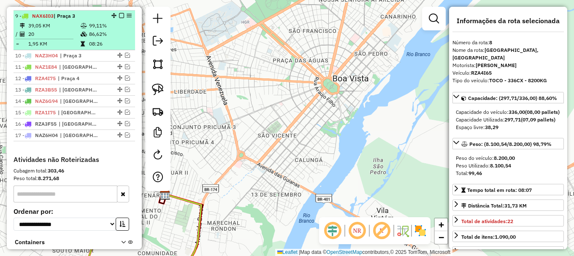
click at [115, 48] on td "08:26" at bounding box center [110, 44] width 43 height 8
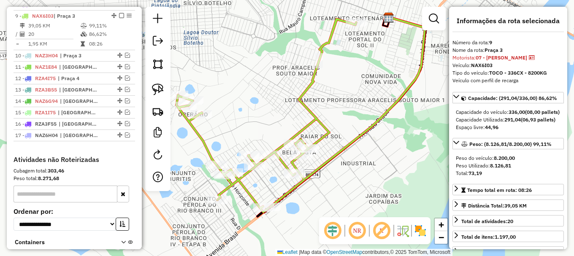
drag, startPoint x: 251, startPoint y: 125, endPoint x: 316, endPoint y: 71, distance: 84.0
click at [313, 74] on div "Janela de atendimento Grade de atendimento Capacidade Transportadoras Veículos …" at bounding box center [287, 128] width 574 height 256
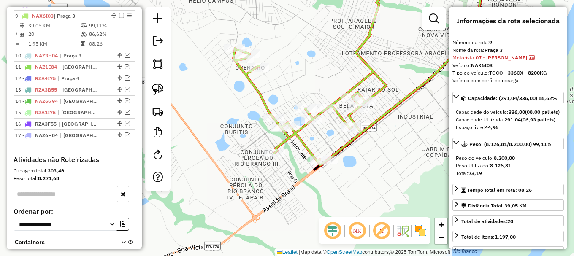
click at [259, 95] on icon at bounding box center [323, 67] width 180 height 187
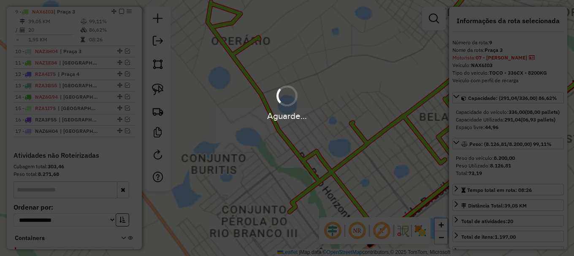
scroll to position [436, 0]
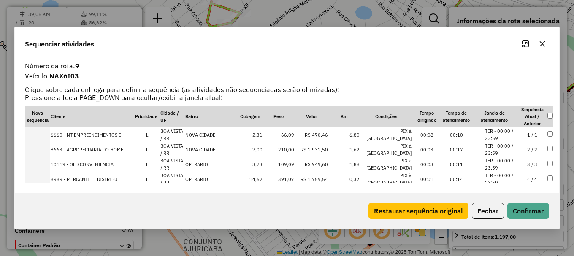
click at [504, 161] on li "TER - 00:00 / 23:59" at bounding box center [501, 164] width 32 height 14
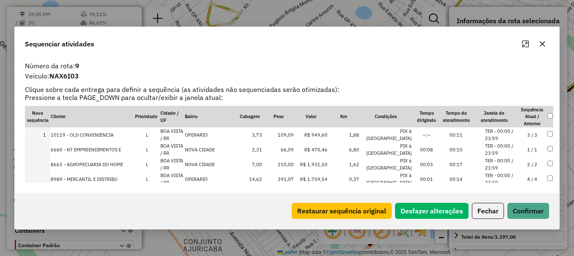
click at [511, 176] on li "TER - 00:00 / 23:59" at bounding box center [501, 179] width 32 height 14
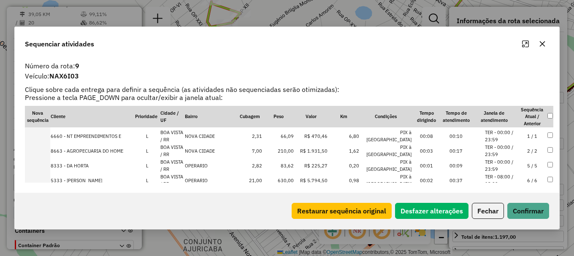
scroll to position [42, 0]
click at [508, 150] on li "TER - 00:00 / 23:59" at bounding box center [501, 152] width 32 height 14
click at [506, 163] on li "TER - 08:00 / 18:00" at bounding box center [501, 167] width 32 height 14
click at [506, 163] on li "TER - 00:00 / 23:59" at bounding box center [501, 167] width 32 height 14
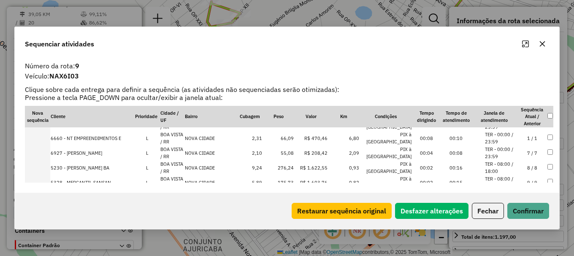
scroll to position [84, 0]
click at [501, 168] on li "TER - 08:00 / 18:00" at bounding box center [501, 169] width 32 height 14
click at [502, 152] on li "TER - 00:00 / 23:59" at bounding box center [501, 154] width 32 height 14
drag, startPoint x: 501, startPoint y: 163, endPoint x: 511, endPoint y: 185, distance: 24.2
click at [502, 165] on li "TER - 08:00 / 18:00" at bounding box center [501, 169] width 32 height 14
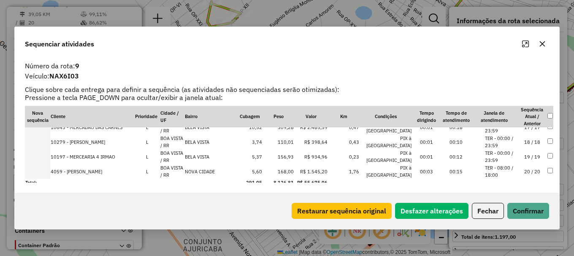
scroll to position [248, 0]
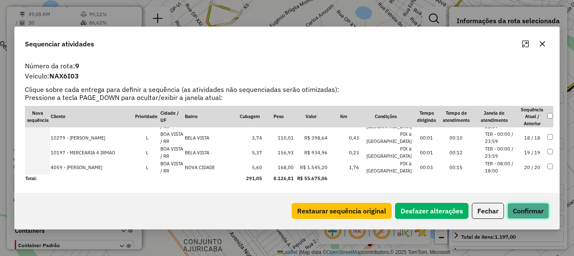
click at [534, 212] on button "Confirmar" at bounding box center [528, 211] width 42 height 16
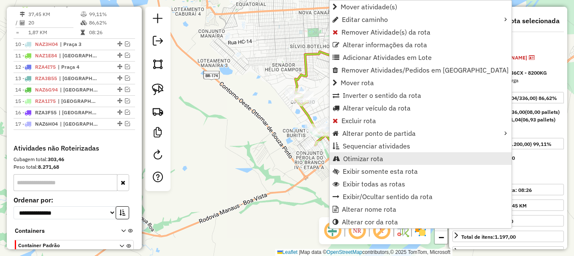
click at [380, 157] on span "Otimizar rota" at bounding box center [363, 158] width 40 height 7
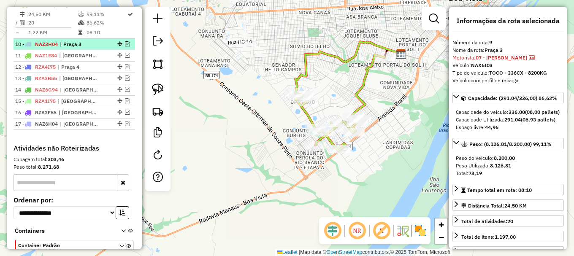
click at [126, 46] on em at bounding box center [127, 43] width 5 height 5
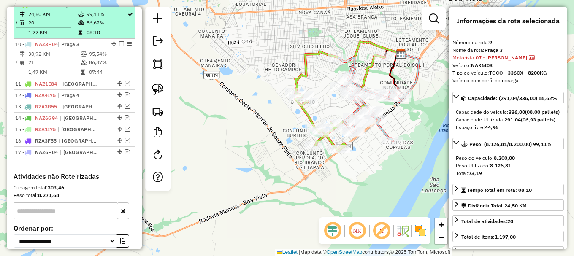
click at [119, 7] on em at bounding box center [121, 4] width 5 height 5
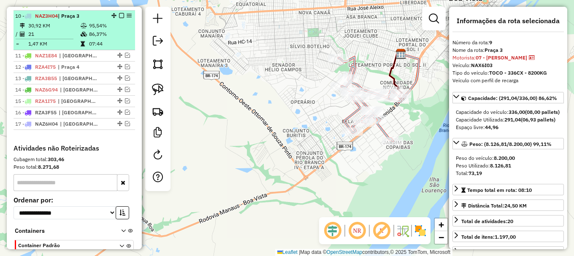
click at [115, 38] on td "86,37%" at bounding box center [110, 34] width 43 height 8
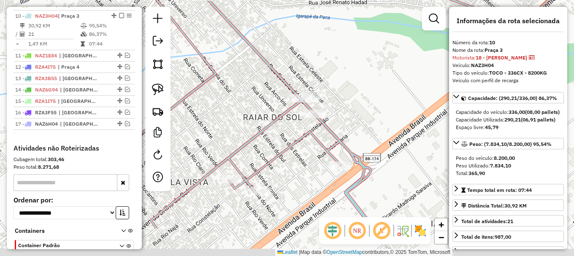
drag, startPoint x: 350, startPoint y: 145, endPoint x: 358, endPoint y: 74, distance: 71.3
click at [358, 82] on div "Janela de atendimento Grade de atendimento Capacidade Transportadoras Veículos …" at bounding box center [287, 128] width 574 height 256
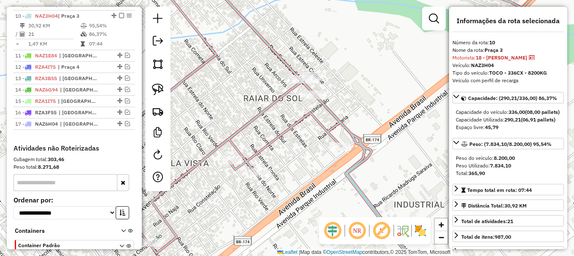
click at [271, 146] on icon at bounding box center [310, 127] width 455 height 307
click at [271, 145] on icon at bounding box center [310, 127] width 455 height 307
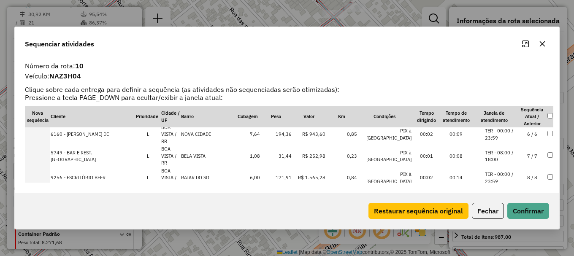
scroll to position [127, 0]
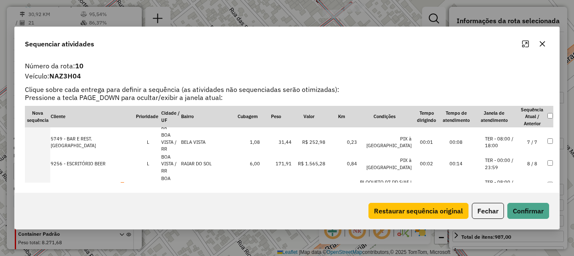
click at [494, 182] on li "TER - 08:00 / 17:00" at bounding box center [501, 186] width 32 height 14
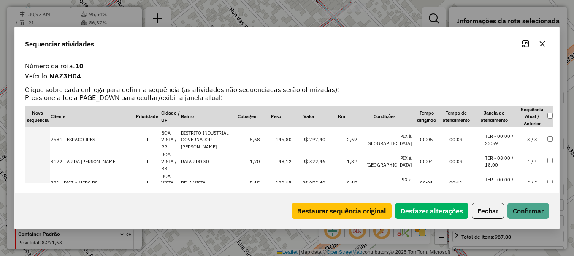
click at [496, 179] on li "TER - 00:00 / 23:59" at bounding box center [501, 183] width 32 height 14
click at [504, 161] on li "TER - 08:00 / 18:00" at bounding box center [501, 161] width 32 height 14
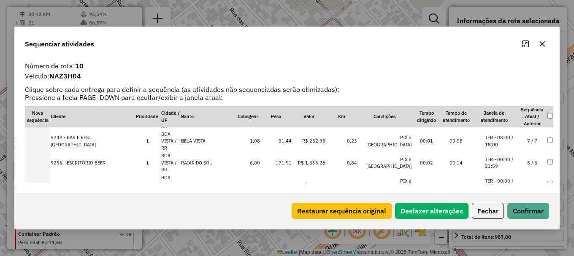
click at [506, 160] on li "TER - 00:00 / 23:59" at bounding box center [501, 163] width 32 height 14
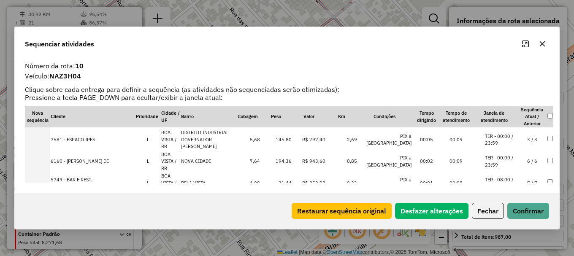
click at [510, 157] on li "TER - 00:00 / 23:59" at bounding box center [501, 161] width 32 height 14
click at [510, 158] on li "TER - 08:00 / 18:00" at bounding box center [501, 162] width 32 height 14
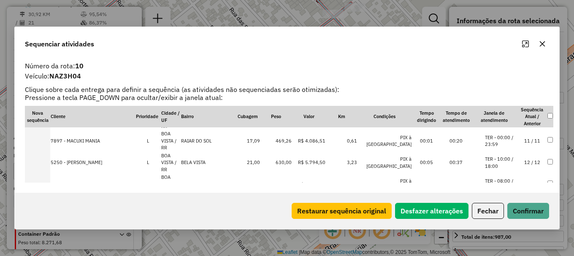
click at [508, 160] on li "TER - 10:00 / 18:00" at bounding box center [501, 163] width 32 height 14
click at [521, 215] on button "Confirmar" at bounding box center [528, 211] width 42 height 16
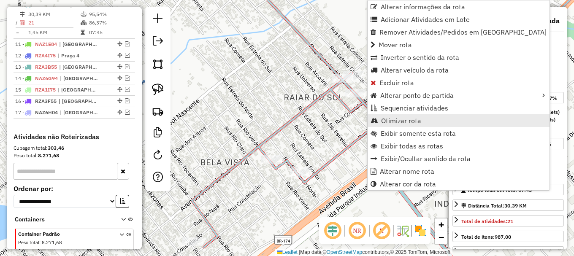
click at [395, 124] on span "Otimizar rota" at bounding box center [401, 120] width 40 height 7
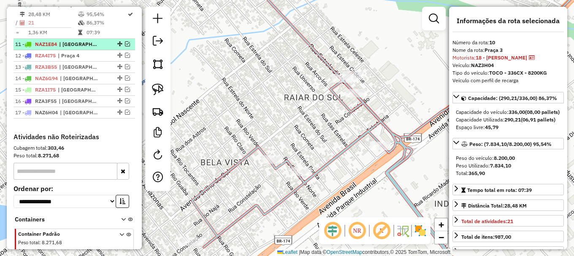
click at [125, 46] on em at bounding box center [127, 43] width 5 height 5
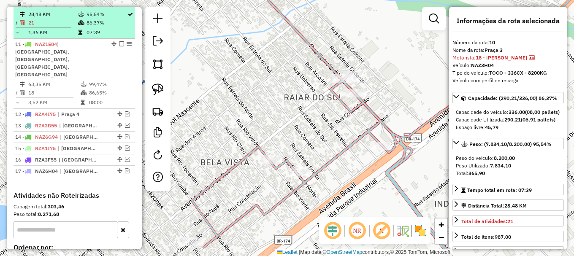
click at [120, 7] on em at bounding box center [121, 4] width 5 height 5
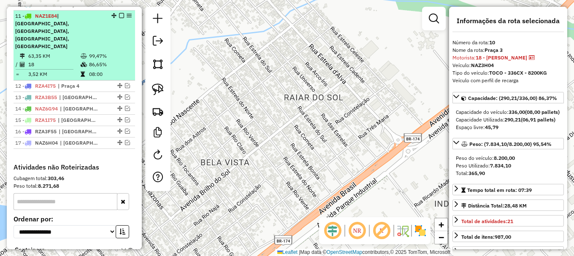
click at [113, 52] on td "99,47%" at bounding box center [110, 56] width 43 height 8
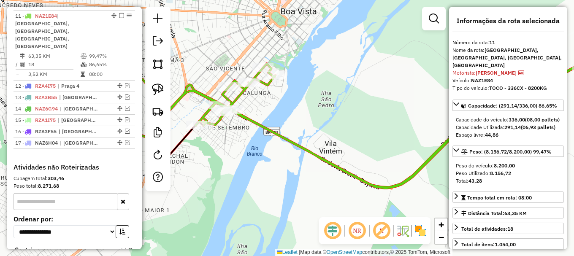
drag, startPoint x: 295, startPoint y: 113, endPoint x: 360, endPoint y: 97, distance: 66.2
click at [359, 98] on div "Janela de atendimento Grade de atendimento Capacidade Transportadoras Veículos …" at bounding box center [287, 128] width 574 height 256
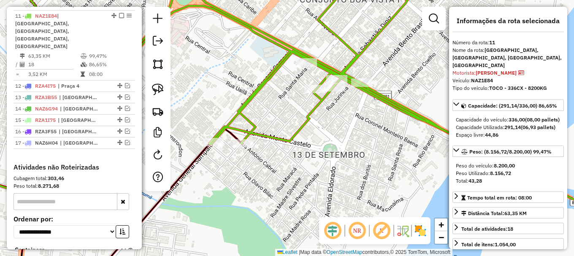
drag, startPoint x: 337, startPoint y: 152, endPoint x: 256, endPoint y: 130, distance: 84.1
click at [265, 134] on div "Janela de atendimento Grade de atendimento Capacidade Transportadoras Veículos …" at bounding box center [287, 128] width 574 height 256
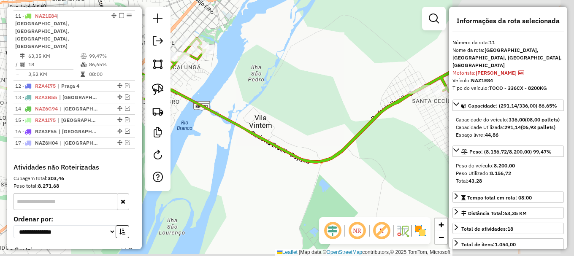
drag, startPoint x: 398, startPoint y: 129, endPoint x: 221, endPoint y: 75, distance: 185.3
click at [236, 81] on div "Janela de atendimento Grade de atendimento Capacidade Transportadoras Veículos …" at bounding box center [287, 128] width 574 height 256
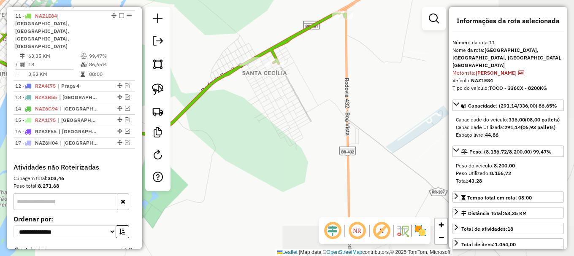
drag, startPoint x: 261, startPoint y: 97, endPoint x: 295, endPoint y: 123, distance: 42.7
click at [293, 123] on div "Janela de atendimento Grade de atendimento Capacidade Transportadoras Veículos …" at bounding box center [287, 128] width 574 height 256
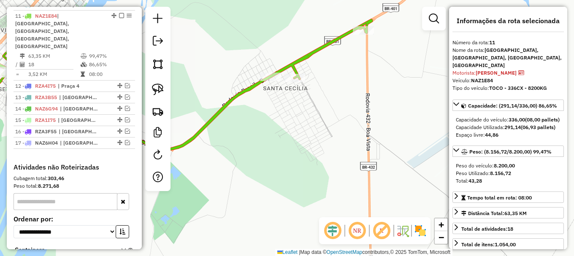
click at [248, 89] on icon at bounding box center [157, 85] width 429 height 130
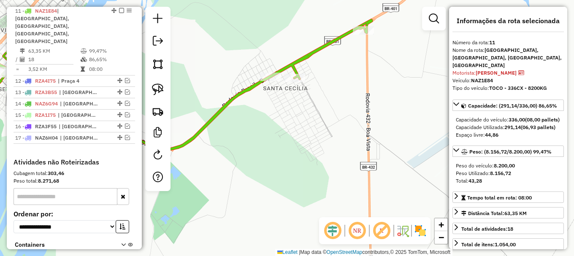
click at [248, 89] on icon at bounding box center [157, 85] width 429 height 130
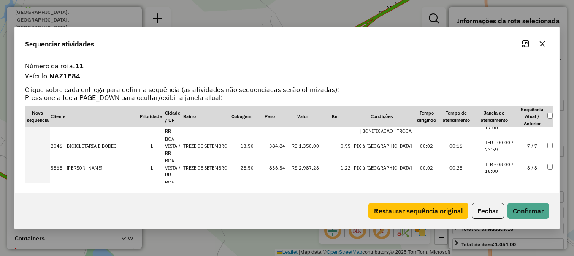
scroll to position [84, 0]
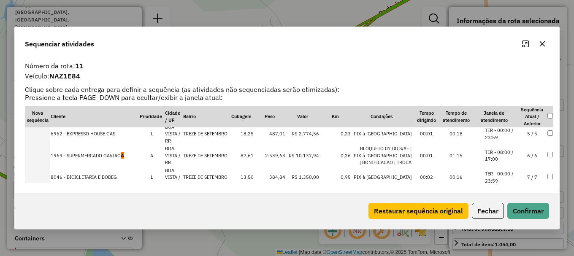
click at [128, 157] on td "1969 - SUPERMERCADO GAVIAO A" at bounding box center [94, 156] width 89 height 22
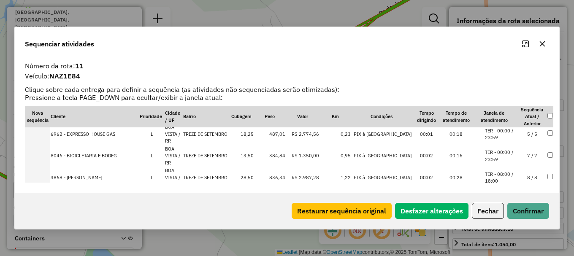
scroll to position [64, 0]
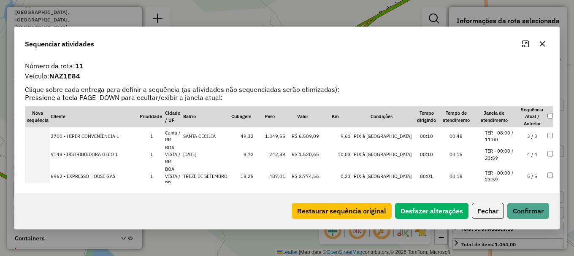
click at [518, 137] on td "3 / 3" at bounding box center [533, 136] width 30 height 15
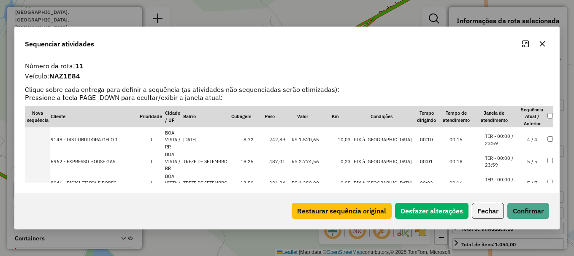
click at [510, 140] on li "TER - 00:00 / 23:59" at bounding box center [501, 140] width 32 height 14
click at [507, 137] on li "TER - 00:00 / 23:59" at bounding box center [501, 140] width 32 height 14
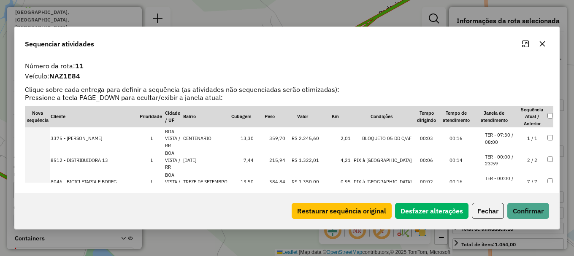
click at [512, 157] on li "TER - 00:00 / 23:59" at bounding box center [501, 161] width 32 height 14
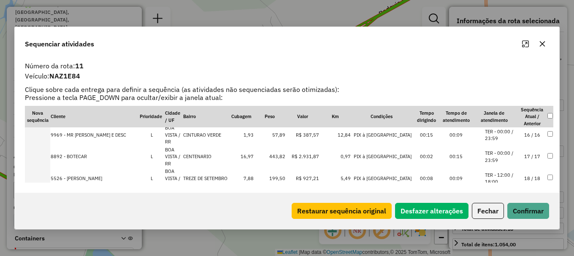
scroll to position [316, 0]
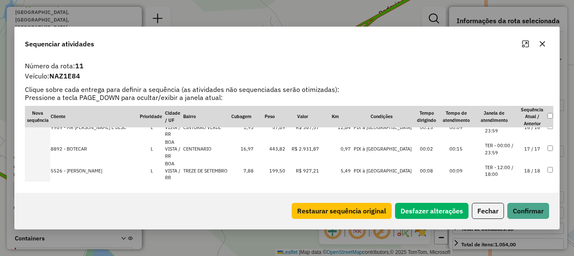
click at [505, 164] on li "TER - 12:00 / 18:00" at bounding box center [501, 171] width 32 height 14
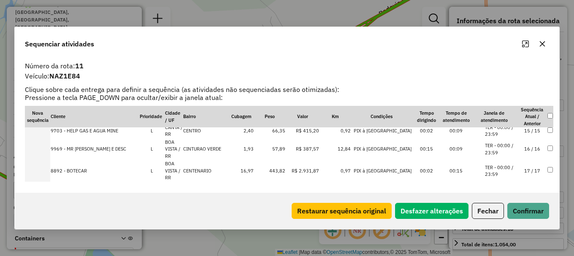
click at [506, 164] on li "TER - 00:00 / 23:59" at bounding box center [501, 171] width 32 height 14
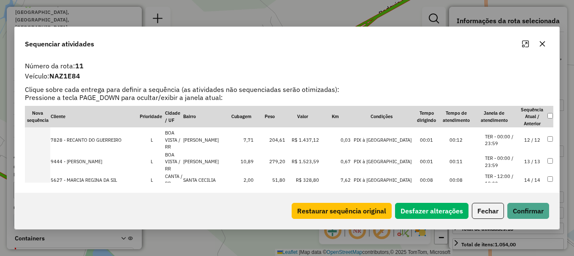
click at [229, 175] on td "2,00" at bounding box center [241, 180] width 25 height 15
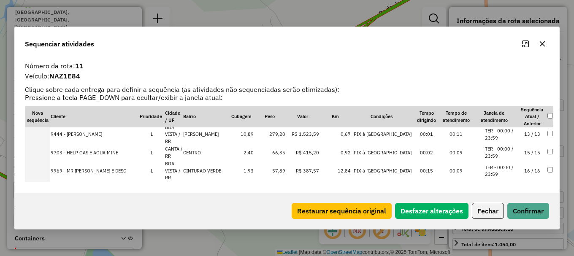
click at [170, 145] on td "CANTA / RR" at bounding box center [174, 152] width 18 height 15
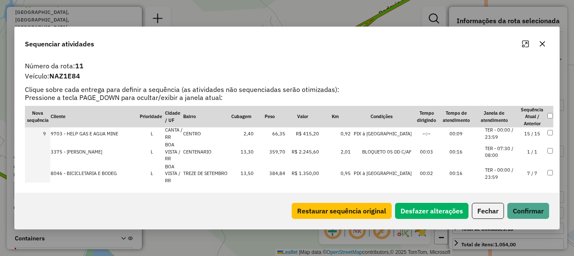
scroll to position [147, 0]
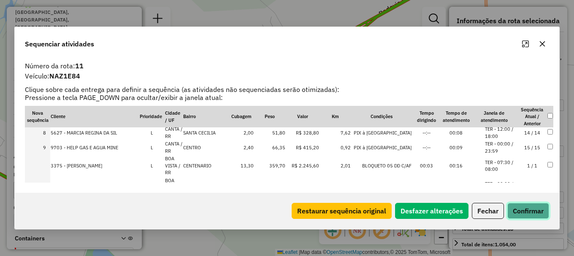
click at [539, 209] on button "Confirmar" at bounding box center [528, 211] width 42 height 16
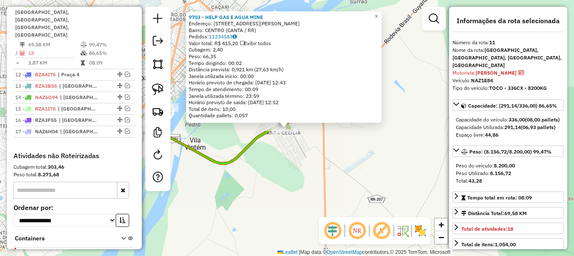
drag, startPoint x: 257, startPoint y: 151, endPoint x: 260, endPoint y: 147, distance: 4.6
click at [258, 150] on div "9703 - HELP GAS E AGUA MINE Endereço: Rua Lupicinio Rodrigues 674 Bairro: CENTR…" at bounding box center [287, 128] width 574 height 256
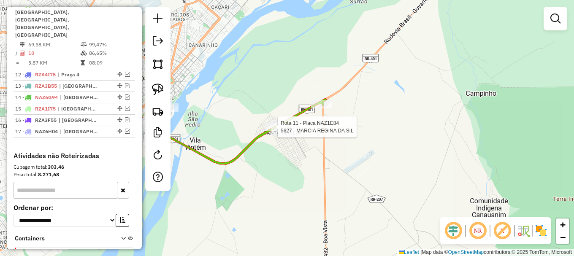
select select "**********"
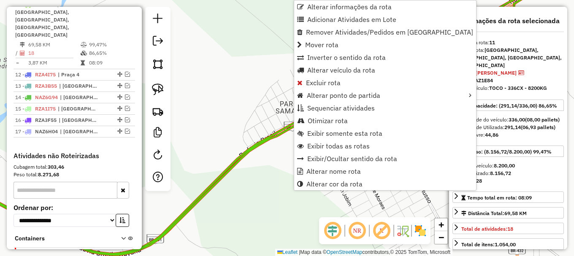
click at [330, 119] on span "Otimizar rota" at bounding box center [328, 120] width 40 height 7
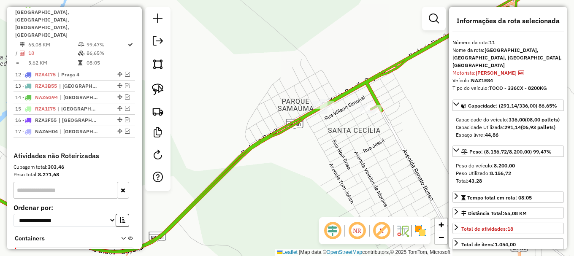
drag, startPoint x: 268, startPoint y: 184, endPoint x: 331, endPoint y: 137, distance: 78.6
click at [330, 138] on div "Janela de atendimento Grade de atendimento Capacidade Transportadoras Veículos …" at bounding box center [287, 128] width 574 height 256
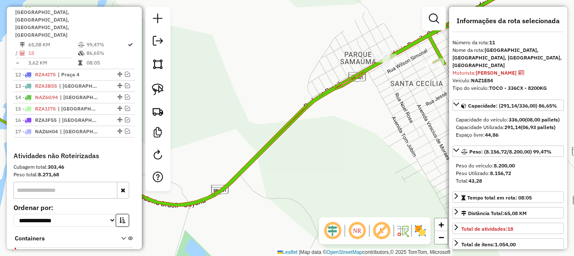
click at [314, 105] on icon at bounding box center [241, 89] width 597 height 231
click at [314, 104] on icon at bounding box center [241, 89] width 597 height 231
click at [313, 101] on icon at bounding box center [241, 89] width 597 height 231
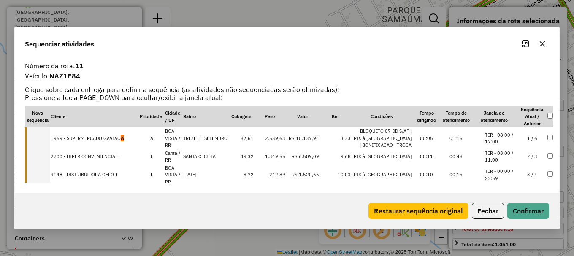
click at [113, 136] on td "1969 - SUPERMERCADO GAVIAO A" at bounding box center [94, 138] width 89 height 22
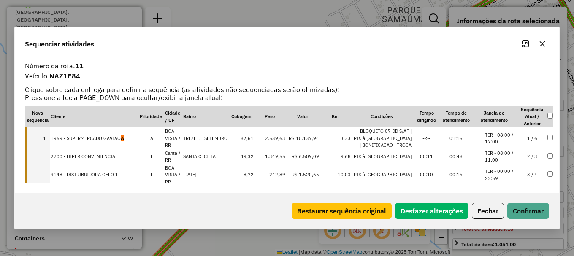
click at [119, 173] on td "9148 - DISTRIBUIDORA GELO 1" at bounding box center [94, 175] width 89 height 22
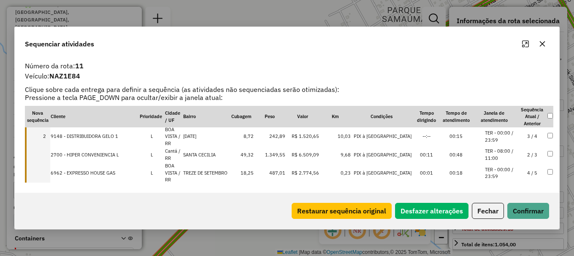
scroll to position [42, 0]
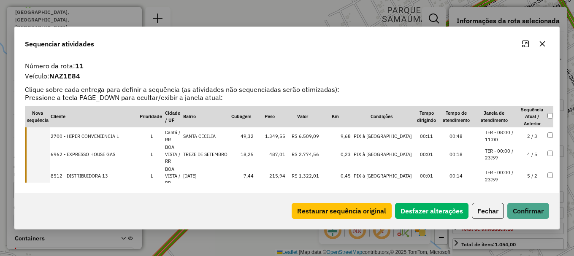
drag, startPoint x: 125, startPoint y: 154, endPoint x: 123, endPoint y: 159, distance: 5.1
click at [125, 155] on td "6962 - EXPRESSO HOUSE GAS" at bounding box center [94, 155] width 89 height 22
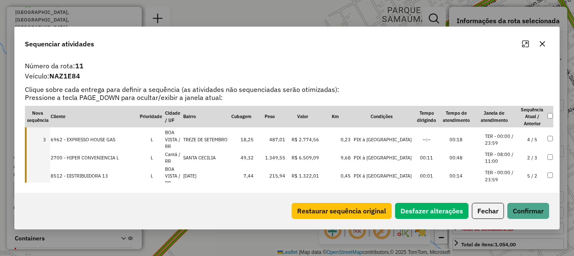
click at [111, 173] on td "8512 - DISTRIBUIDORA 13" at bounding box center [94, 176] width 89 height 22
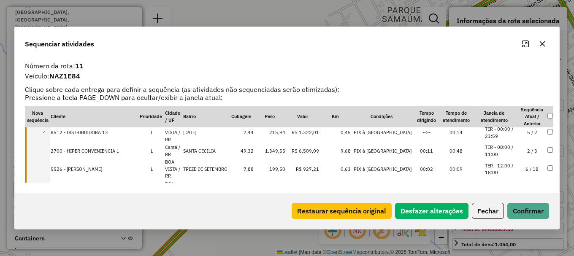
scroll to position [84, 0]
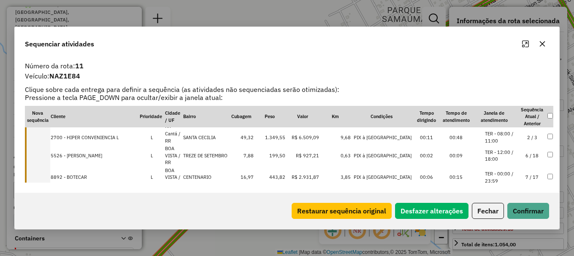
click at [124, 158] on td "5526 - ANTONIO ALVES MORAIS" at bounding box center [94, 156] width 89 height 22
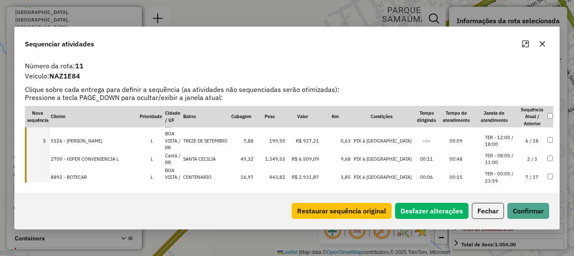
drag, startPoint x: 108, startPoint y: 178, endPoint x: 119, endPoint y: 171, distance: 13.3
click at [108, 178] on td "8892 - BOTECAR" at bounding box center [94, 178] width 89 height 22
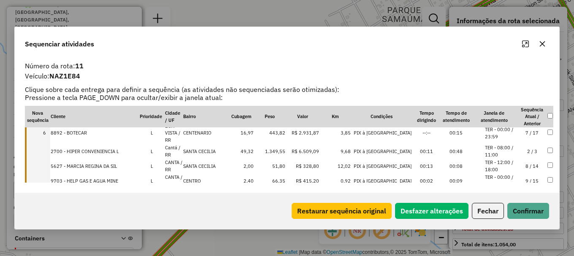
scroll to position [127, 0]
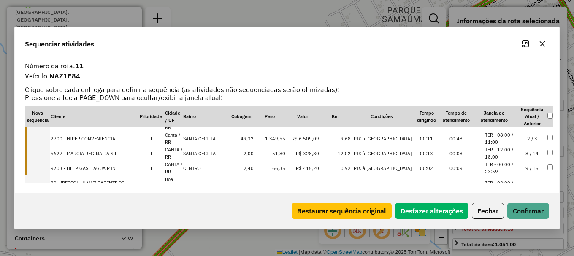
click at [117, 136] on td "2700 - HIPER CONVENIENCIA L" at bounding box center [94, 138] width 89 height 15
drag, startPoint x: 114, startPoint y: 153, endPoint x: 111, endPoint y: 163, distance: 10.7
click at [114, 153] on td "5627 - MARCIA REGINA DA SIL" at bounding box center [94, 153] width 89 height 15
click at [110, 168] on td "9703 - HELP GAS E AGUA MINE" at bounding box center [94, 168] width 89 height 15
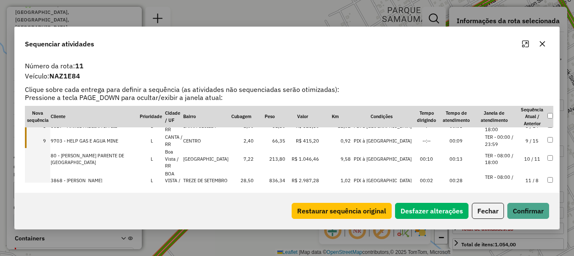
scroll to position [169, 0]
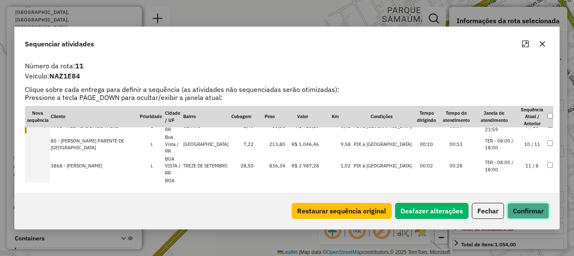
click at [531, 211] on button "Confirmar" at bounding box center [528, 211] width 42 height 16
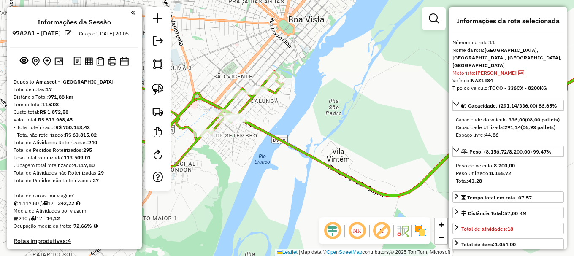
select select "**********"
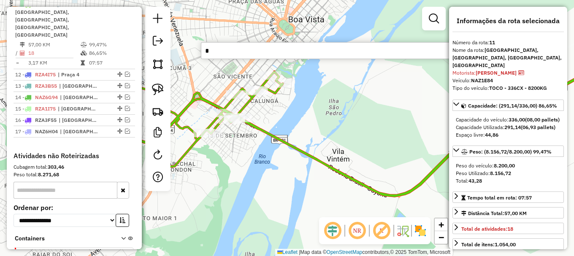
type input "*"
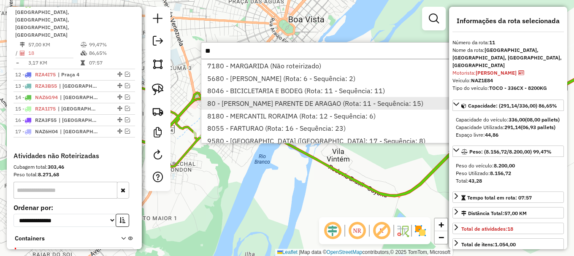
type input "**"
click at [233, 106] on li "80 - J. PARENTE DE ARAGAO (Rota: 11 - Sequência: 15)" at bounding box center [347, 103] width 292 height 13
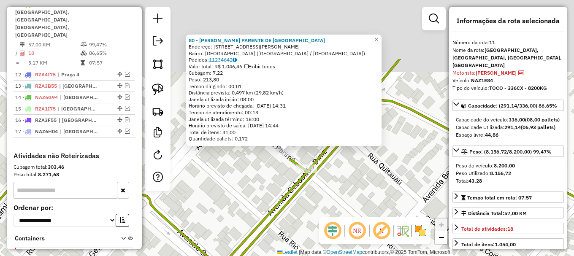
drag, startPoint x: 249, startPoint y: 85, endPoint x: 250, endPoint y: 172, distance: 87.4
click at [250, 172] on div "80 - J. PARENTE DE ARAGAO Endereço: Rua José Bonifácio, 1771 Bairro: São Franci…" at bounding box center [287, 128] width 574 height 256
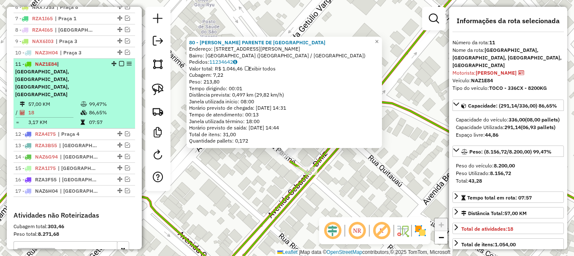
scroll to position [374, 0]
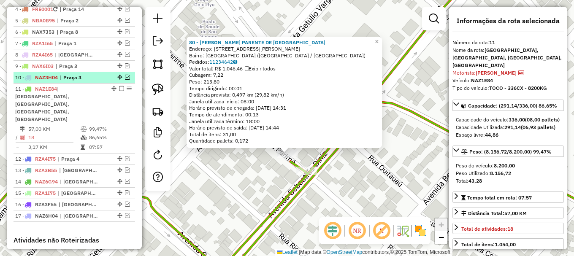
click at [125, 80] on em at bounding box center [127, 77] width 5 height 5
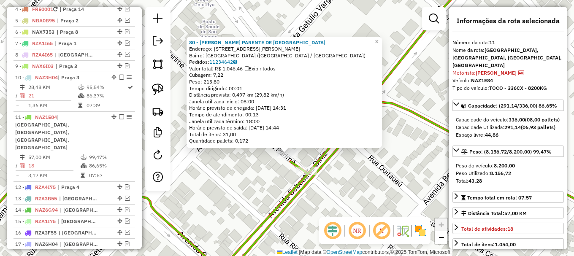
click at [213, 173] on div "80 - J. PARENTE DE ARAGAO Endereço: Rua José Bonifácio, 1771 Bairro: São Franci…" at bounding box center [287, 128] width 574 height 256
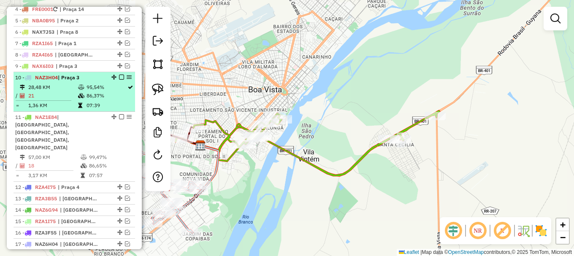
click at [119, 80] on em at bounding box center [121, 77] width 5 height 5
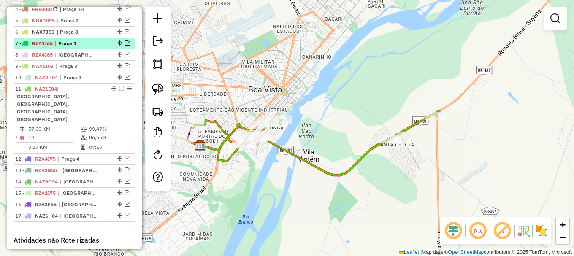
click at [125, 46] on em at bounding box center [127, 43] width 5 height 5
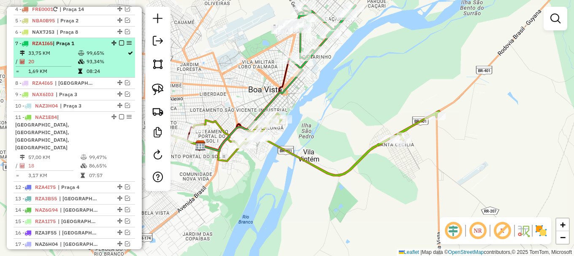
click at [119, 46] on em at bounding box center [121, 43] width 5 height 5
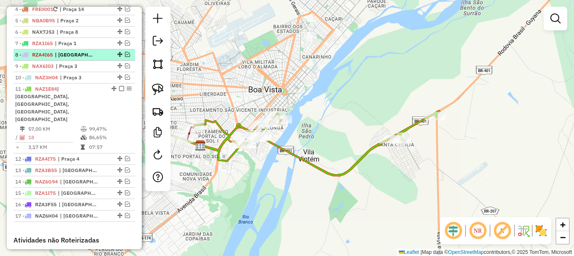
click at [125, 57] on em at bounding box center [127, 54] width 5 height 5
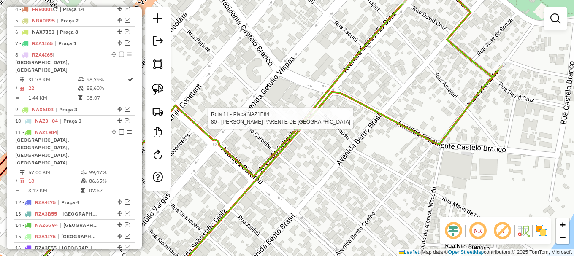
select select "**********"
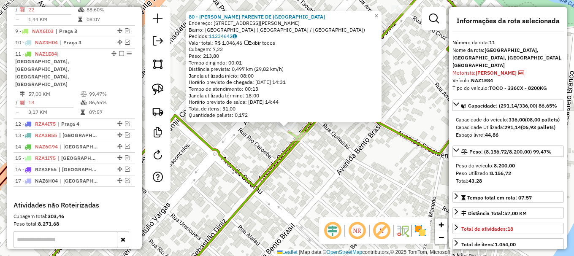
scroll to position [487, 0]
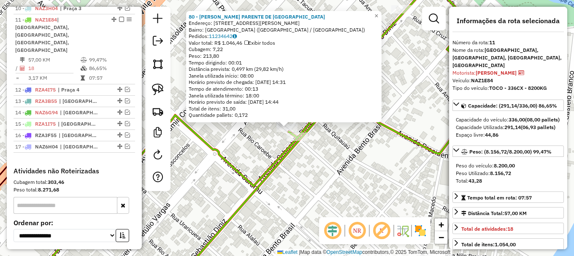
drag, startPoint x: 163, startPoint y: 88, endPoint x: 170, endPoint y: 93, distance: 9.4
click at [163, 87] on img at bounding box center [158, 90] width 12 height 12
drag, startPoint x: 234, startPoint y: 132, endPoint x: 301, endPoint y: 116, distance: 68.7
click at [301, 116] on div "80 - J. PARENTE DE ARAGAO Endereço: Rua José Bonifácio, 1771 Bairro: São Franci…" at bounding box center [287, 128] width 574 height 256
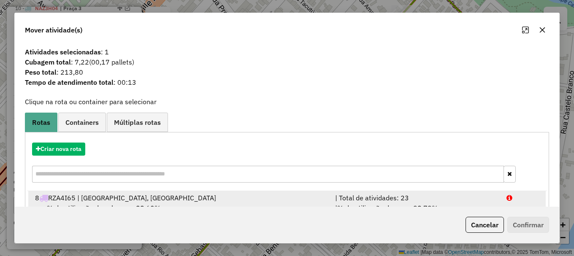
click at [507, 194] on div at bounding box center [522, 198] width 43 height 10
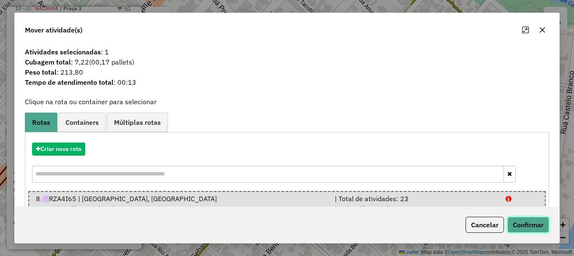
click at [528, 225] on button "Confirmar" at bounding box center [528, 225] width 42 height 16
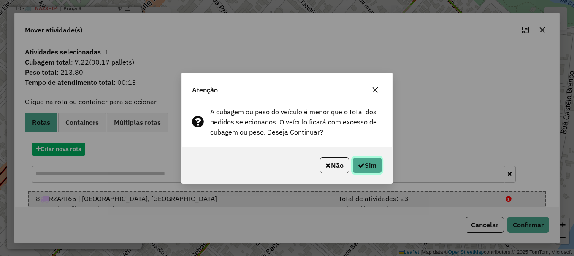
click at [365, 166] on button "Sim" at bounding box center [367, 165] width 30 height 16
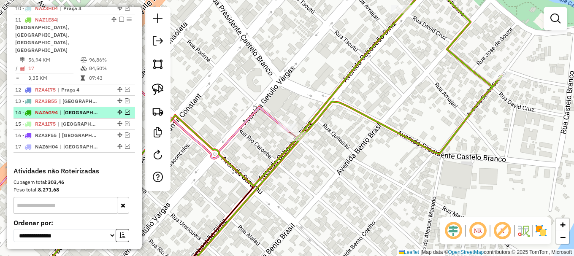
scroll to position [360, 0]
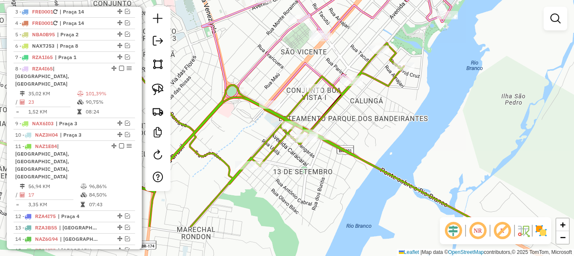
drag, startPoint x: 348, startPoint y: 168, endPoint x: 364, endPoint y: 120, distance: 50.3
click at [369, 120] on div "Janela de atendimento Grade de atendimento Capacidade Transportadoras Veículos …" at bounding box center [287, 128] width 574 height 256
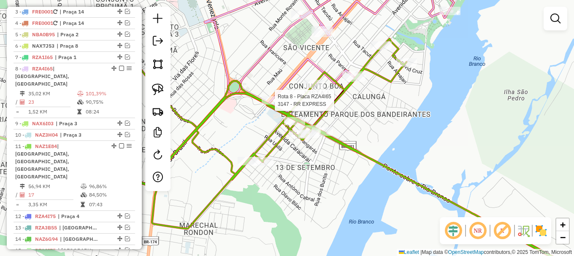
select select "**********"
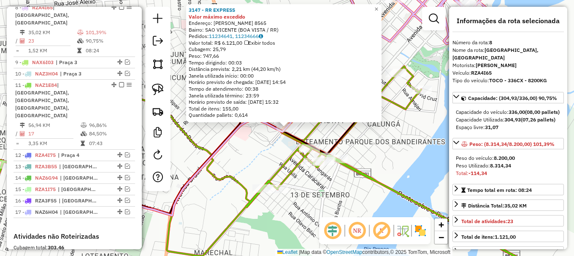
scroll to position [425, 0]
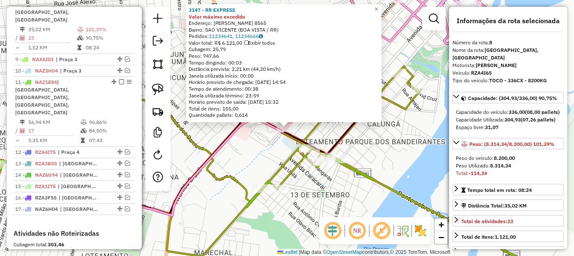
click at [279, 139] on div "3147 - RR EXPRESS Valor máximo excedido Endereço: VILLE ROY 8565 Bairro: SAO VI…" at bounding box center [287, 128] width 574 height 256
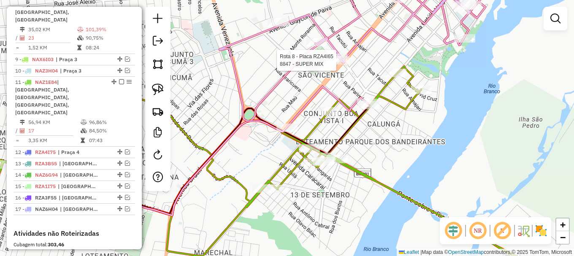
select select "**********"
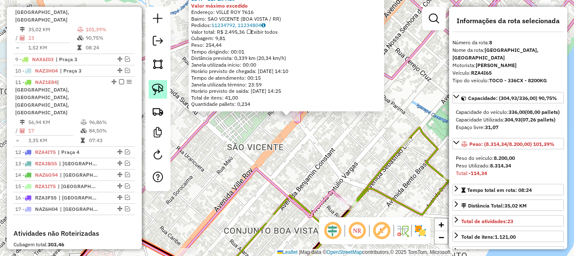
click at [160, 90] on img at bounding box center [158, 90] width 12 height 12
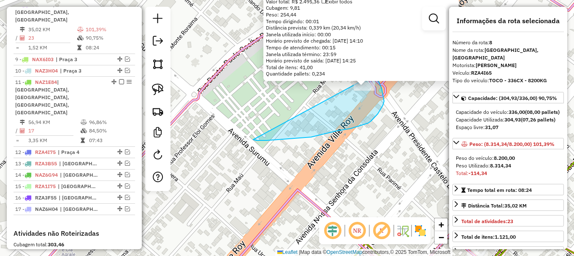
drag, startPoint x: 284, startPoint y: 139, endPoint x: 373, endPoint y: 71, distance: 111.7
click at [373, 71] on div "8847 - SUPER MIX Valor máximo excedido Endereço: VILLE ROY 7616 Bairro: SAO VIC…" at bounding box center [287, 128] width 574 height 256
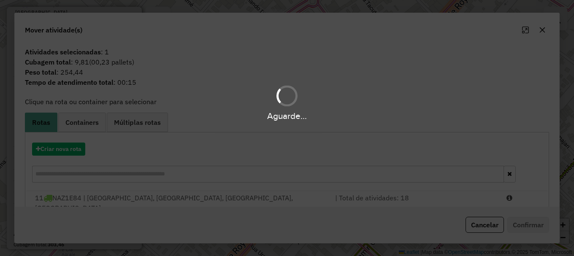
click at [517, 198] on div "Aguarde..." at bounding box center [287, 128] width 574 height 256
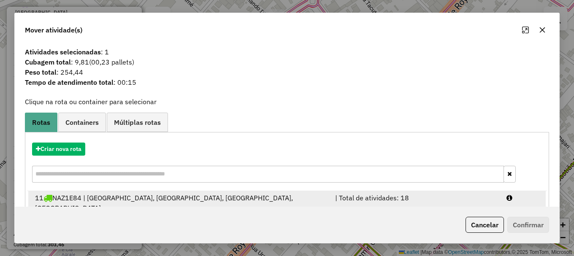
click at [518, 197] on div at bounding box center [522, 203] width 43 height 20
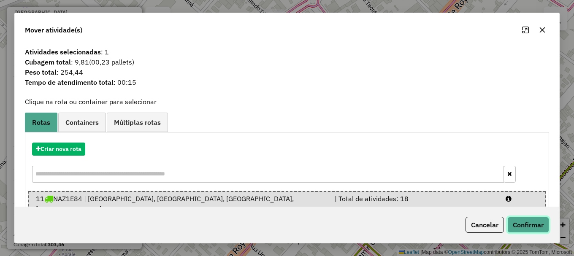
click at [526, 221] on button "Confirmar" at bounding box center [528, 225] width 42 height 16
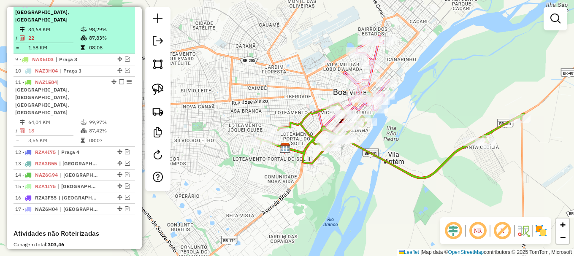
click at [119, 7] on em at bounding box center [121, 4] width 5 height 5
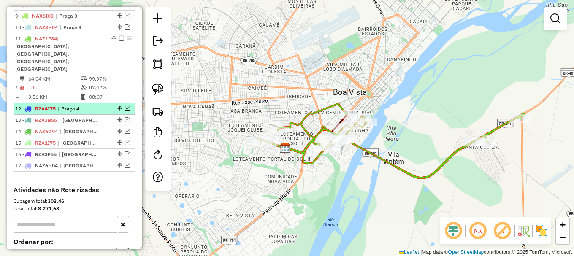
click at [125, 106] on em at bounding box center [127, 108] width 5 height 5
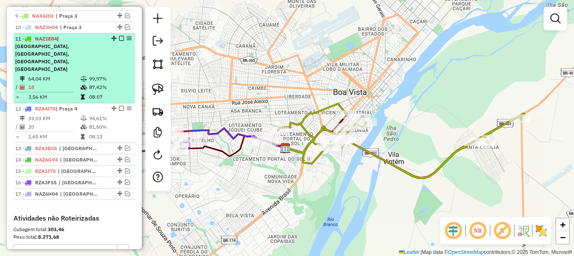
click at [119, 41] on em at bounding box center [121, 38] width 5 height 5
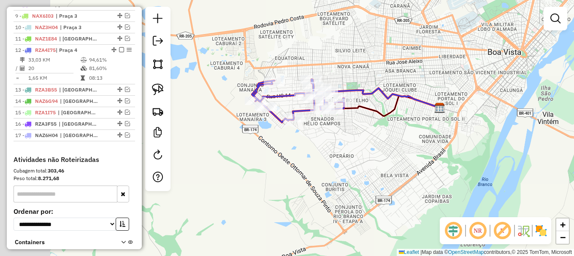
drag, startPoint x: 191, startPoint y: 85, endPoint x: 371, endPoint y: 38, distance: 186.3
click at [362, 40] on div "Janela de atendimento Grade de atendimento Capacidade Transportadoras Veículos …" at bounding box center [287, 128] width 574 height 256
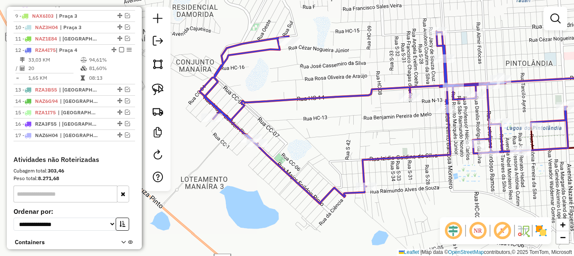
click at [295, 96] on icon at bounding box center [384, 117] width 369 height 173
select select "**********"
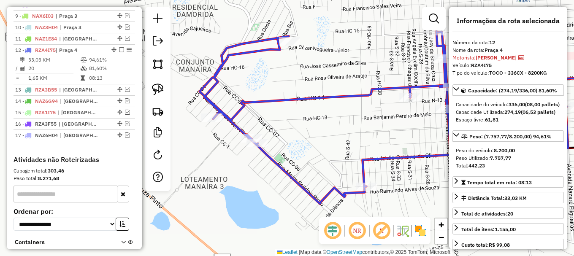
click at [295, 96] on icon at bounding box center [384, 117] width 369 height 173
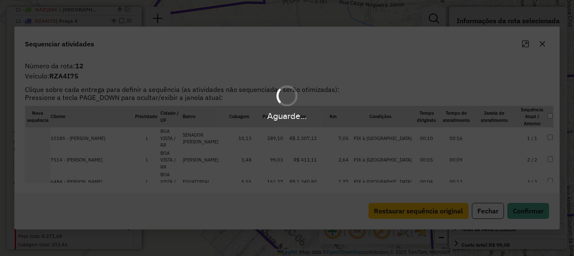
scroll to position [470, 0]
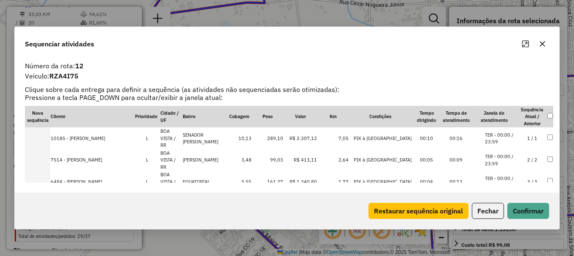
click at [495, 175] on li "TER - 00:00 / 23:59" at bounding box center [501, 182] width 32 height 14
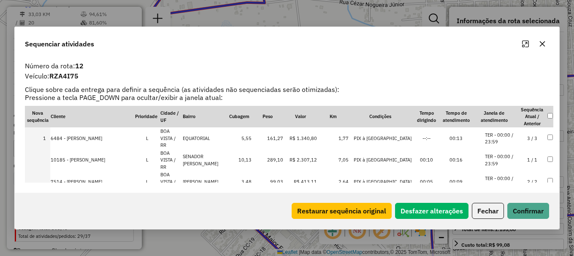
click at [495, 175] on li "TER - 00:00 / 23:59" at bounding box center [501, 182] width 32 height 14
click at [499, 197] on li "TER - 08:00 / 18:00" at bounding box center [501, 204] width 32 height 14
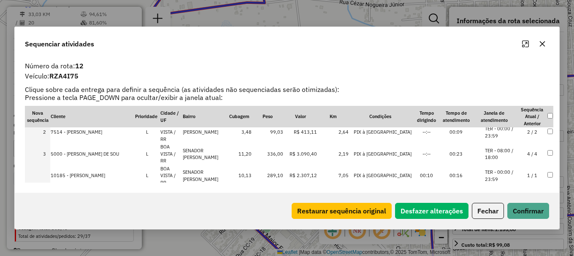
scroll to position [42, 0]
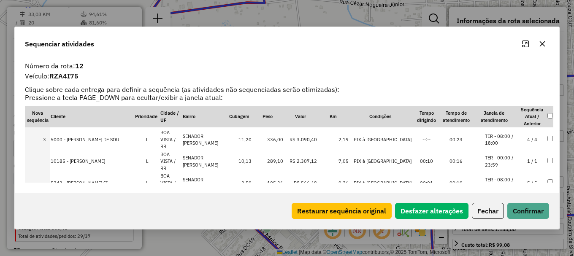
drag, startPoint x: 501, startPoint y: 147, endPoint x: 504, endPoint y: 157, distance: 10.8
click at [502, 176] on li "TER - 08:00 / 18:00" at bounding box center [501, 183] width 32 height 14
drag, startPoint x: 502, startPoint y: 166, endPoint x: 505, endPoint y: 170, distance: 4.8
click at [503, 198] on li "TER - 00:00 / 23:59" at bounding box center [501, 205] width 32 height 14
click at [520, 209] on button "Confirmar" at bounding box center [528, 211] width 42 height 16
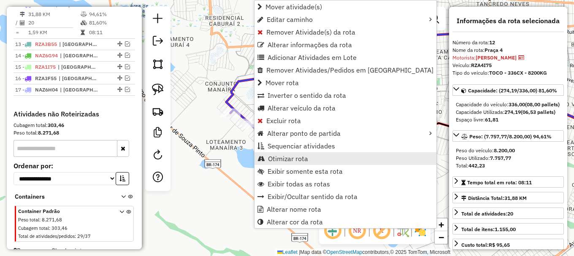
click at [306, 160] on span "Otimizar rota" at bounding box center [288, 158] width 40 height 7
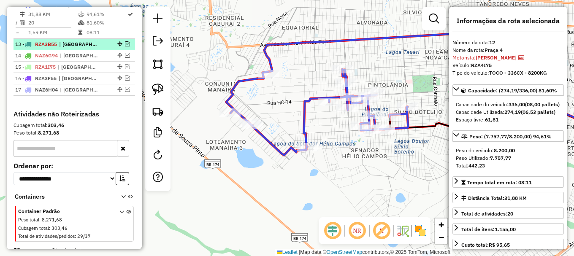
click at [126, 46] on em at bounding box center [127, 43] width 5 height 5
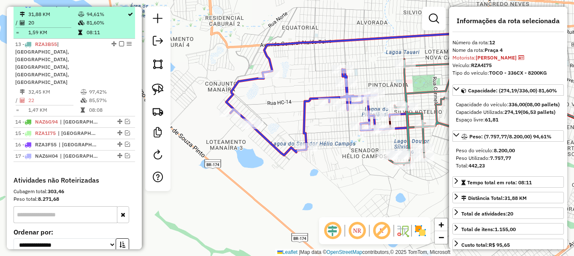
click at [120, 7] on em at bounding box center [121, 4] width 5 height 5
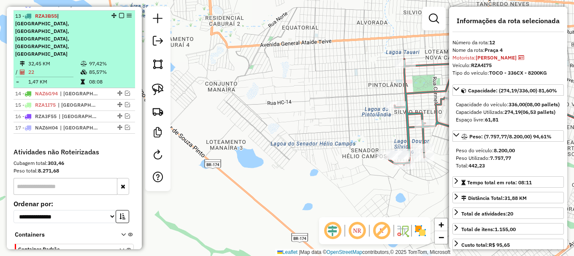
click at [111, 68] on td "85,57%" at bounding box center [110, 72] width 43 height 8
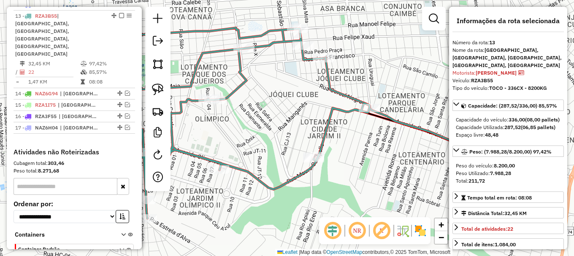
drag, startPoint x: 298, startPoint y: 130, endPoint x: 391, endPoint y: 82, distance: 105.3
click at [388, 83] on div "Janela de atendimento Grade de atendimento Capacidade Transportadoras Veículos …" at bounding box center [287, 128] width 574 height 256
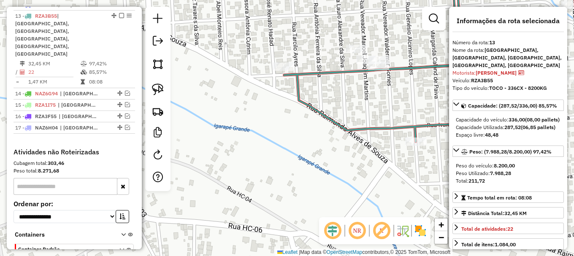
click at [335, 72] on icon at bounding box center [431, 58] width 295 height 168
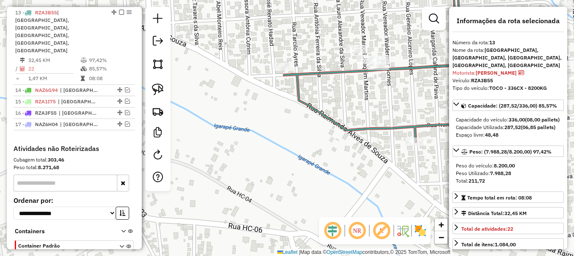
click at [335, 72] on icon at bounding box center [431, 58] width 295 height 168
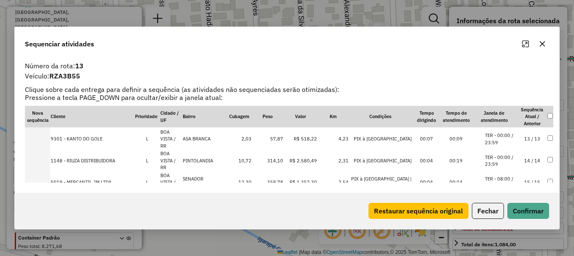
scroll to position [211, 0]
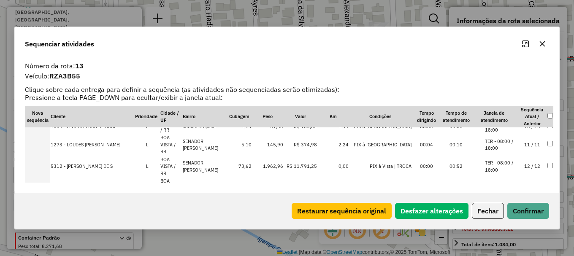
click at [506, 225] on li "TER - 08:00 / 18:00" at bounding box center [501, 232] width 32 height 14
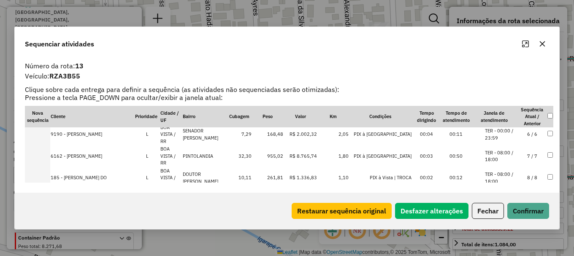
click at [503, 229] on li "TER - 08:00 / 18:00" at bounding box center [501, 236] width 32 height 14
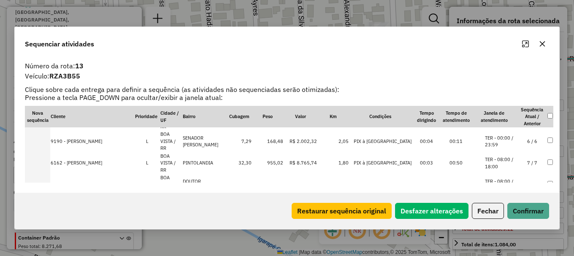
click at [504, 236] on li "TER - 08:00 / 18:00" at bounding box center [501, 243] width 32 height 14
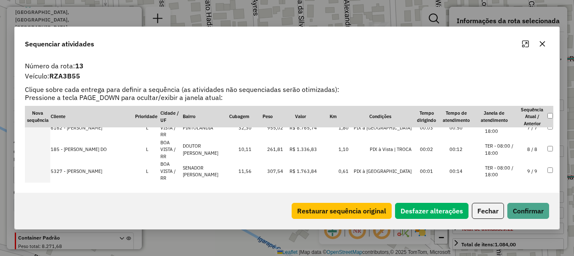
click at [511, 244] on li "TER - 08:00 / 18:00" at bounding box center [501, 251] width 32 height 14
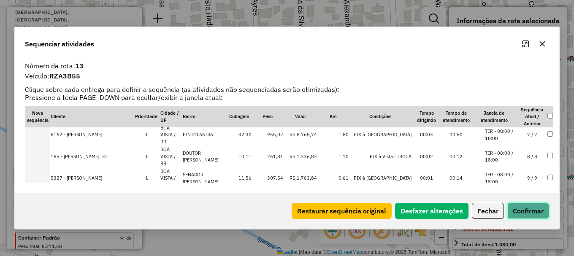
click at [533, 211] on button "Confirmar" at bounding box center [528, 211] width 42 height 16
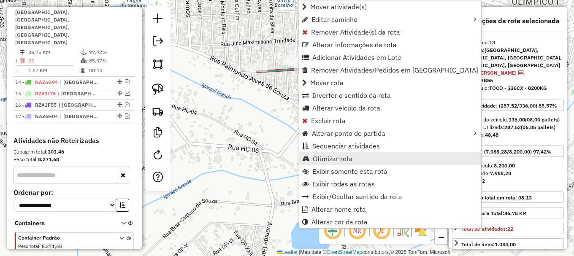
click at [331, 158] on span "Otimizar rota" at bounding box center [333, 158] width 40 height 7
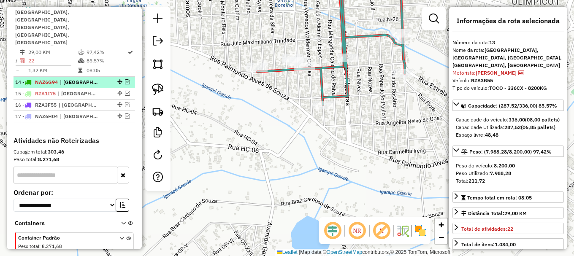
click at [125, 79] on em at bounding box center [127, 81] width 5 height 5
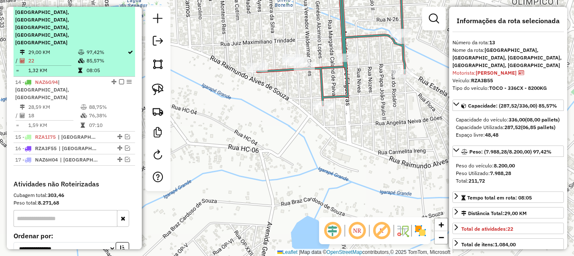
click at [119, 7] on em at bounding box center [121, 4] width 5 height 5
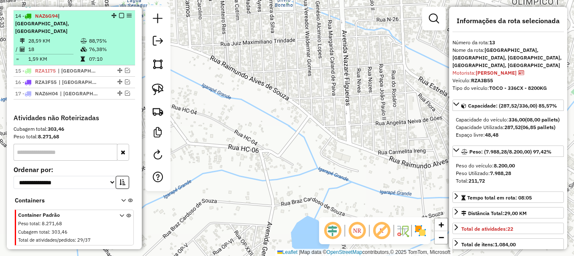
click at [114, 45] on td "76,38%" at bounding box center [110, 49] width 43 height 8
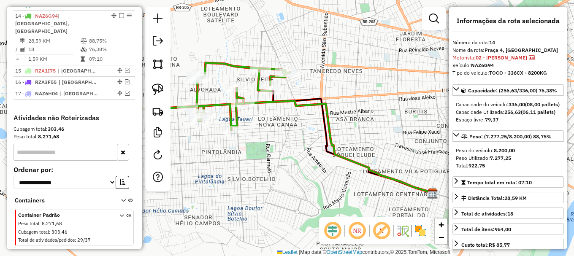
drag, startPoint x: 248, startPoint y: 128, endPoint x: 347, endPoint y: 100, distance: 103.7
click at [347, 101] on div "Rota 14 - Placa NAZ6G94 7072 - DISTRIBUIDORA DE BEB Janela de atendimento Grade…" at bounding box center [287, 128] width 574 height 256
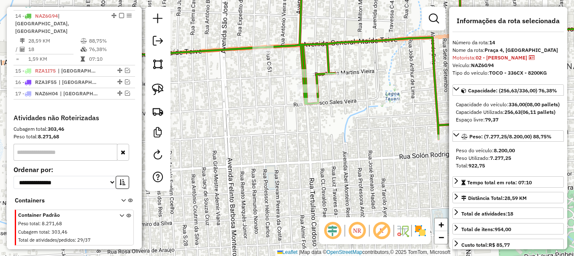
click at [302, 58] on icon at bounding box center [341, 56] width 511 height 165
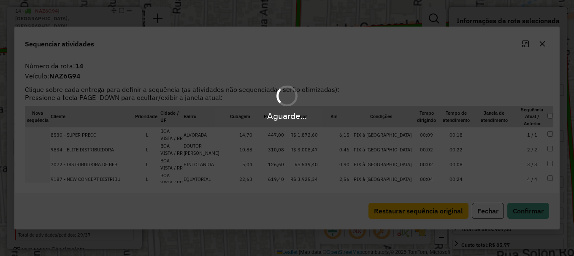
scroll to position [491, 0]
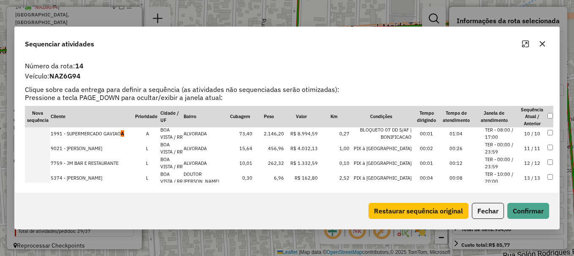
click at [510, 131] on li "TER - 08:00 / 17:00" at bounding box center [501, 134] width 32 height 14
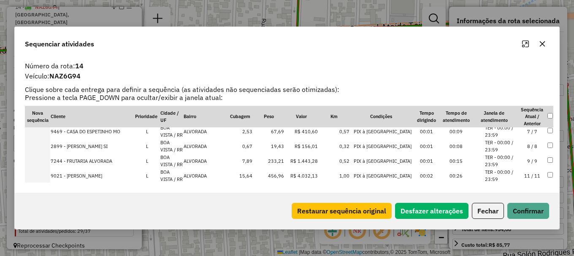
click at [514, 142] on li "TER - 00:00 / 23:59" at bounding box center [501, 146] width 32 height 14
click at [518, 130] on td "7 / 7" at bounding box center [533, 131] width 30 height 15
click at [518, 129] on td "9 / 9" at bounding box center [533, 131] width 30 height 15
click at [524, 211] on button "Confirmar" at bounding box center [528, 211] width 42 height 16
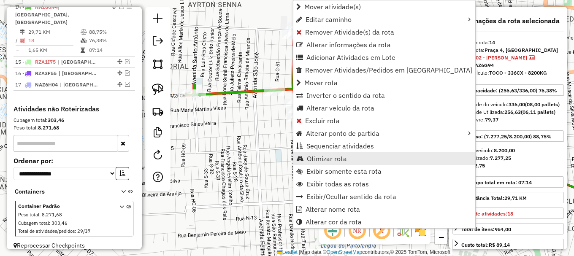
click at [339, 157] on span "Otimizar rota" at bounding box center [327, 158] width 40 height 7
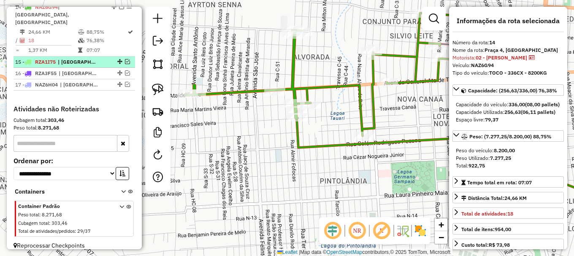
click at [126, 59] on em at bounding box center [127, 61] width 5 height 5
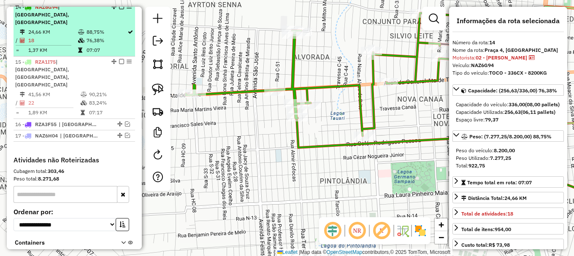
click at [120, 9] on em at bounding box center [121, 6] width 5 height 5
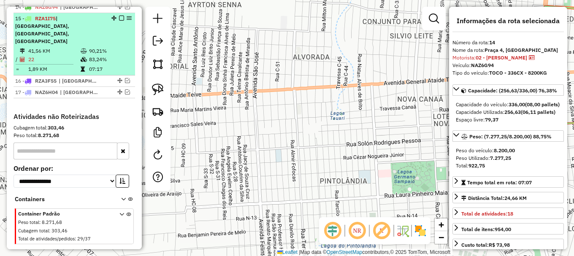
click at [110, 55] on td "83,24%" at bounding box center [110, 59] width 43 height 8
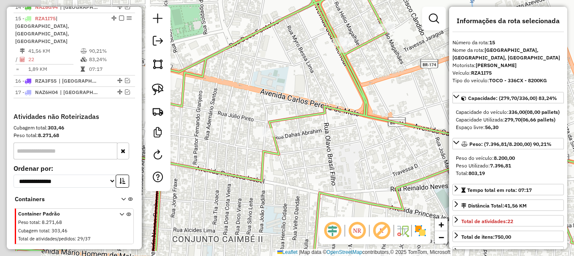
drag, startPoint x: 247, startPoint y: 89, endPoint x: 365, endPoint y: 19, distance: 137.6
click at [358, 26] on div "Janela de atendimento Grade de atendimento Capacidade Transportadoras Veículos …" at bounding box center [287, 128] width 574 height 256
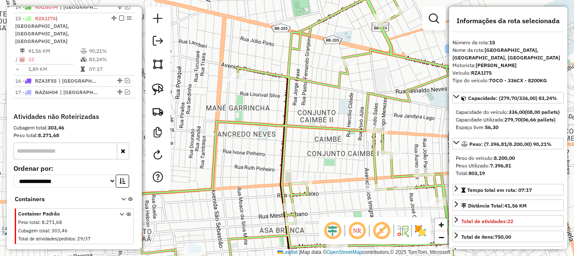
click at [358, 55] on icon at bounding box center [344, 134] width 411 height 295
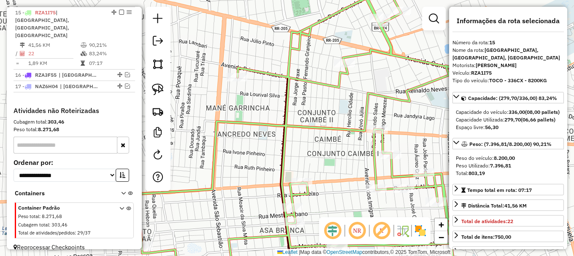
click at [358, 55] on icon at bounding box center [344, 134] width 411 height 295
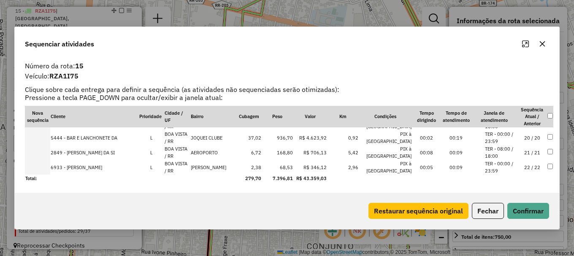
scroll to position [236, 0]
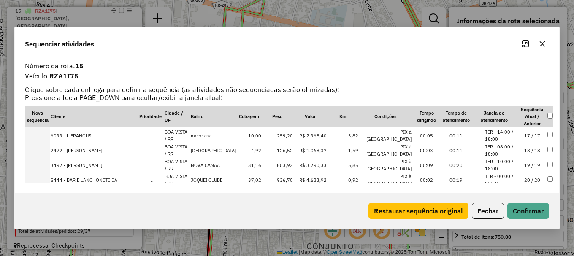
click at [509, 130] on li "TER - 14:00 / 18:00" at bounding box center [501, 136] width 32 height 14
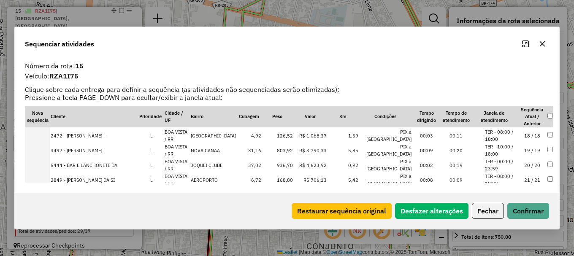
click at [508, 135] on li "TER - 08:00 / 18:00" at bounding box center [501, 136] width 32 height 14
click at [512, 164] on li "TER - 08:00 / 18:00" at bounding box center [501, 165] width 32 height 14
click at [507, 164] on li "TER - 00:00 / 23:59" at bounding box center [501, 165] width 32 height 14
click at [512, 147] on li "TER - 08:00 / 18:00" at bounding box center [501, 151] width 32 height 14
click at [507, 177] on li "TER - 00:00 / 23:59" at bounding box center [501, 180] width 32 height 14
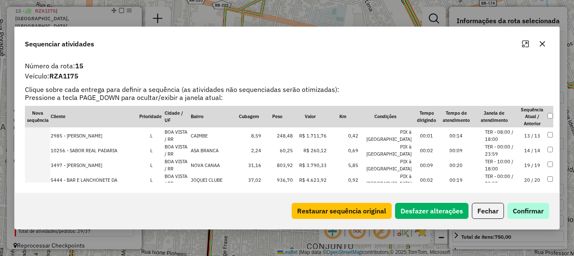
scroll to position [278, 0]
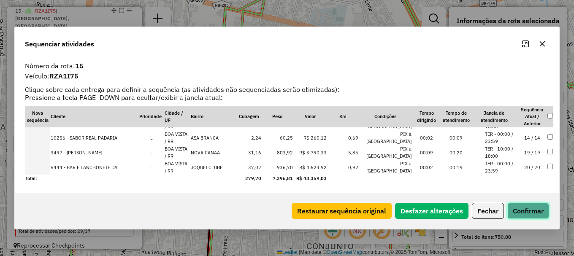
click at [525, 214] on button "Confirmar" at bounding box center [528, 211] width 42 height 16
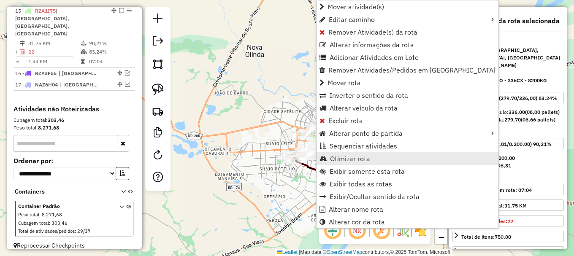
click at [351, 157] on span "Otimizar rota" at bounding box center [350, 158] width 40 height 7
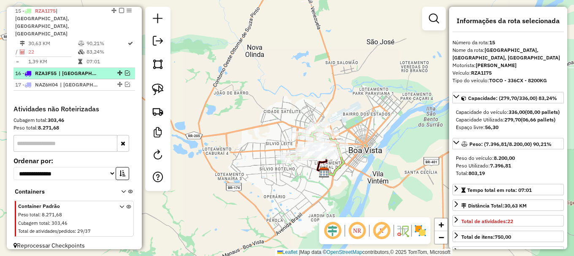
click at [125, 70] on em at bounding box center [127, 72] width 5 height 5
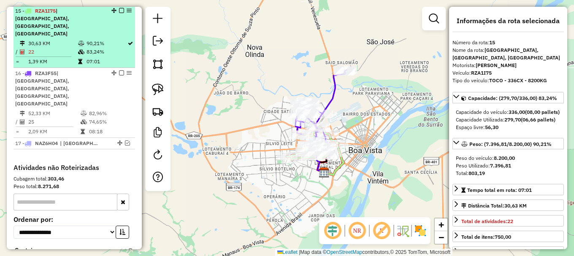
click at [119, 13] on em at bounding box center [121, 10] width 5 height 5
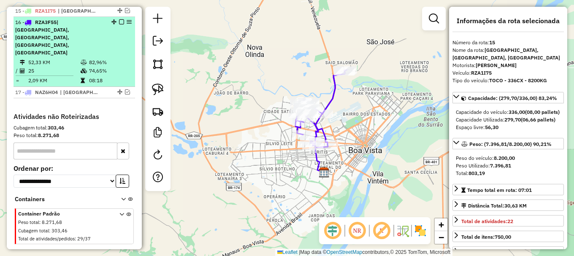
click at [114, 58] on td "82,96%" at bounding box center [110, 62] width 43 height 8
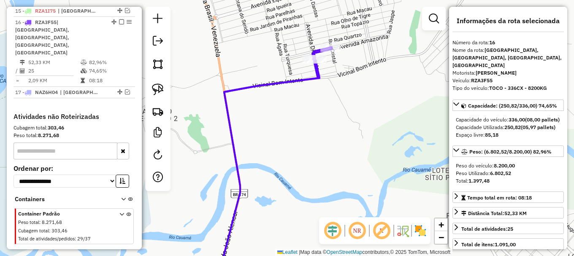
drag, startPoint x: 285, startPoint y: 166, endPoint x: 364, endPoint y: 0, distance: 184.3
click at [364, 6] on div "Janela de atendimento Grade de atendimento Capacidade Transportadoras Veículos …" at bounding box center [287, 128] width 574 height 256
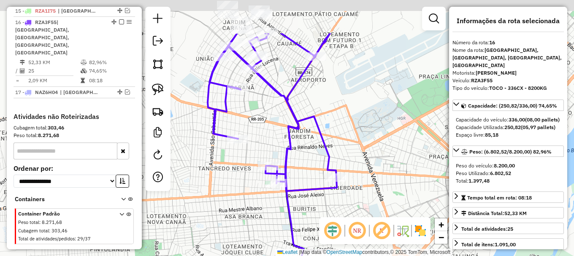
drag, startPoint x: 366, startPoint y: 27, endPoint x: 353, endPoint y: 165, distance: 138.7
click at [353, 165] on div "Janela de atendimento Grade de atendimento Capacidade Transportadoras Veículos …" at bounding box center [287, 128] width 574 height 256
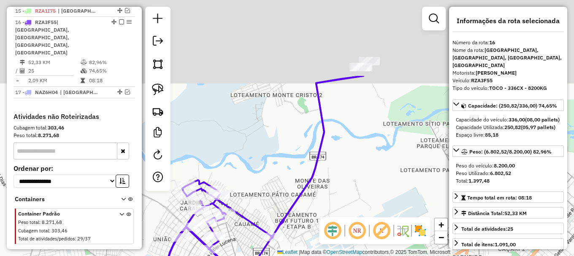
drag, startPoint x: 388, startPoint y: 68, endPoint x: 330, endPoint y: 227, distance: 169.6
click at [331, 224] on hb-router-mapa "Informações da Sessão 978281 - 12/08/2025 Criação: 11/08/2025 20:05 Depósito: A…" at bounding box center [287, 128] width 574 height 256
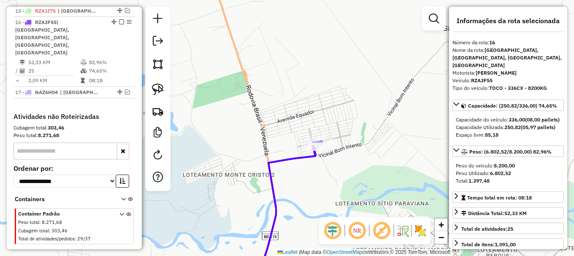
drag, startPoint x: 292, startPoint y: 195, endPoint x: 395, endPoint y: 13, distance: 209.1
click at [393, 16] on div "Janela de atendimento Grade de atendimento Capacidade Transportadoras Veículos …" at bounding box center [287, 128] width 574 height 256
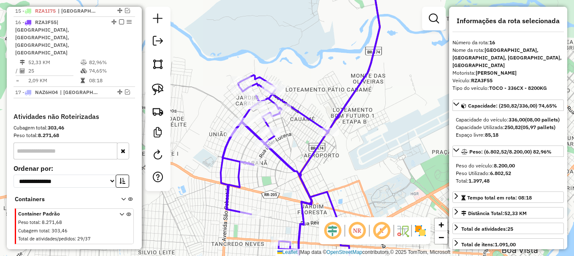
click at [346, 102] on icon at bounding box center [307, 120] width 173 height 293
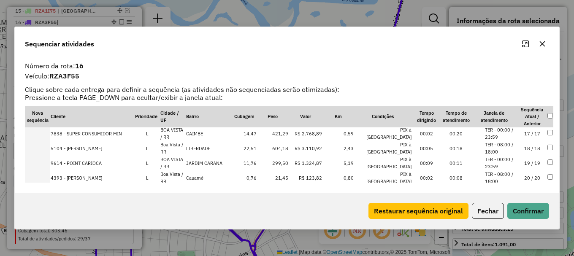
click at [508, 145] on li "TER - 08:00 / 18:00" at bounding box center [501, 148] width 32 height 14
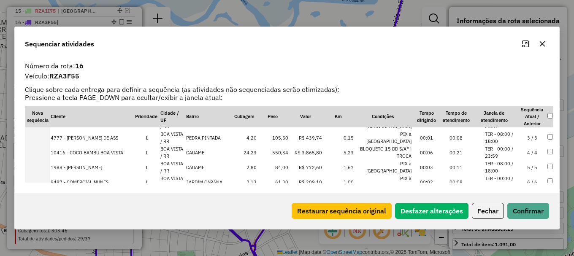
click at [505, 150] on li "TER - 00:00 / 23:59" at bounding box center [501, 153] width 32 height 14
click at [508, 136] on li "TER - 08:00 / 18:00" at bounding box center [501, 138] width 32 height 14
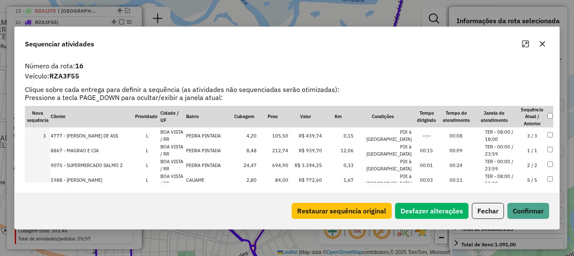
click at [510, 144] on li "TER - 00:00 / 23:59" at bounding box center [501, 151] width 32 height 14
click at [506, 161] on li "TER - 00:00 / 23:59" at bounding box center [501, 165] width 32 height 14
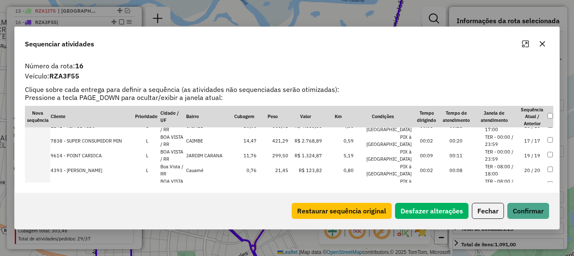
scroll to position [282, 0]
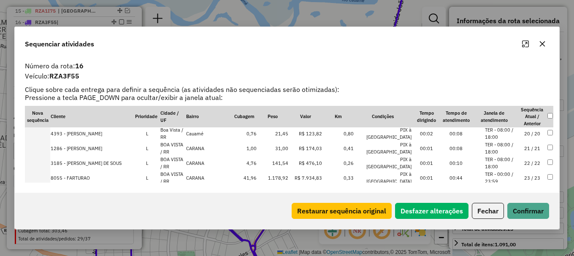
click at [506, 133] on li "TER - 08:00 / 18:00" at bounding box center [501, 134] width 32 height 14
drag, startPoint x: 529, startPoint y: 212, endPoint x: 520, endPoint y: 201, distance: 14.4
click at [529, 211] on button "Confirmar" at bounding box center [528, 211] width 42 height 16
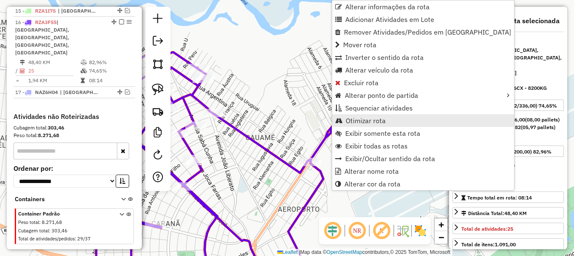
click at [389, 120] on link "Otimizar rota" at bounding box center [423, 120] width 182 height 13
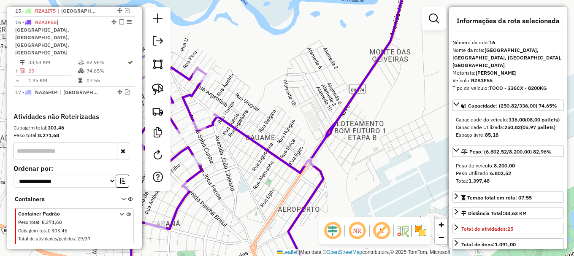
click at [228, 93] on div "Janela de atendimento Grade de atendimento Capacidade Transportadoras Veículos …" at bounding box center [287, 128] width 574 height 256
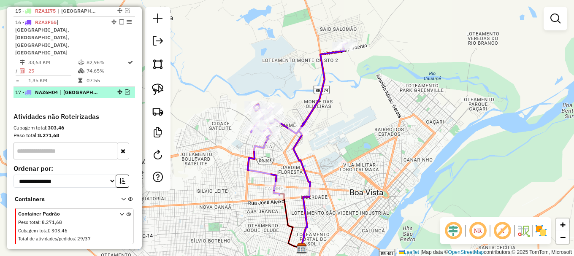
click at [125, 89] on em at bounding box center [127, 91] width 5 height 5
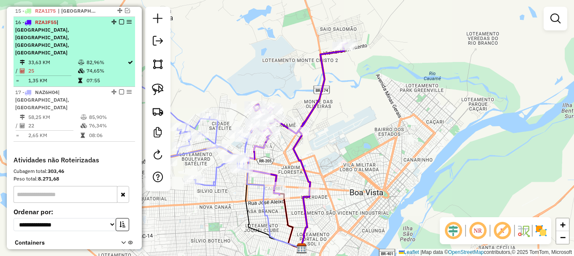
click at [119, 24] on em at bounding box center [121, 21] width 5 height 5
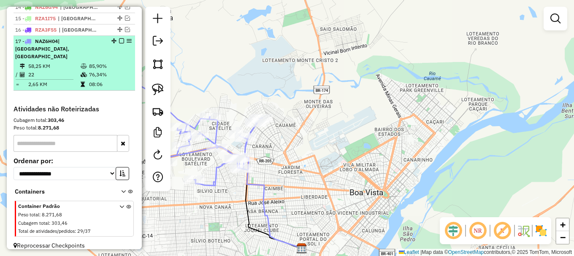
click at [112, 62] on td "85,90%" at bounding box center [110, 66] width 43 height 8
select select "**********"
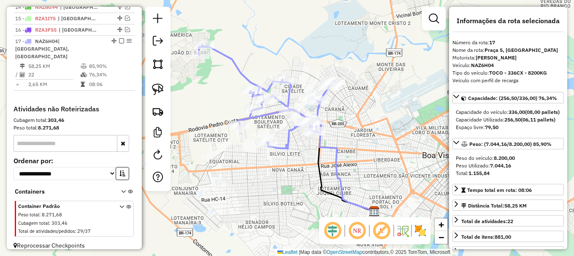
drag, startPoint x: 239, startPoint y: 59, endPoint x: 300, endPoint y: 54, distance: 61.4
click at [300, 54] on div "Janela de atendimento Grade de atendimento Capacidade Transportadoras Veículos …" at bounding box center [287, 128] width 574 height 256
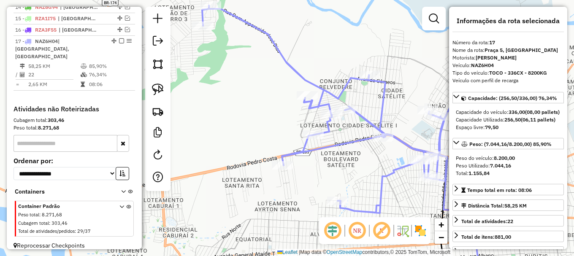
click at [325, 87] on icon at bounding box center [338, 109] width 272 height 208
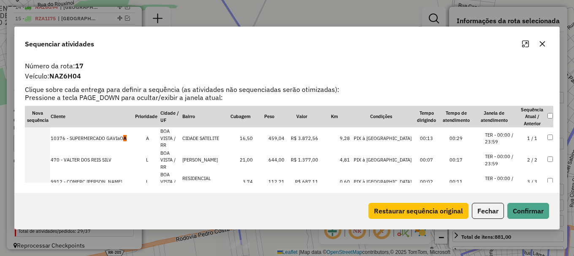
click at [504, 133] on li "TER - 00:00 / 23:59" at bounding box center [501, 139] width 32 height 14
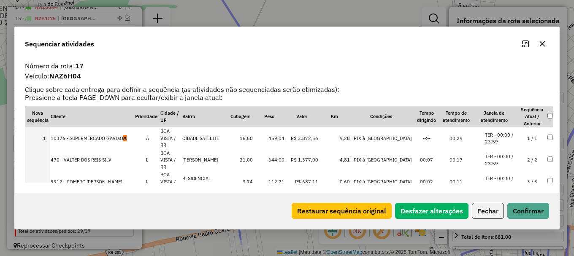
click at [500, 153] on li "TER - 00:00 / 23:59" at bounding box center [501, 160] width 32 height 14
drag, startPoint x: 500, startPoint y: 161, endPoint x: 501, endPoint y: 172, distance: 10.6
click at [500, 175] on li "TER - 00:00 / 23:59" at bounding box center [501, 182] width 32 height 14
click at [502, 197] on li "TER - 00:00 / 23:59" at bounding box center [501, 204] width 32 height 14
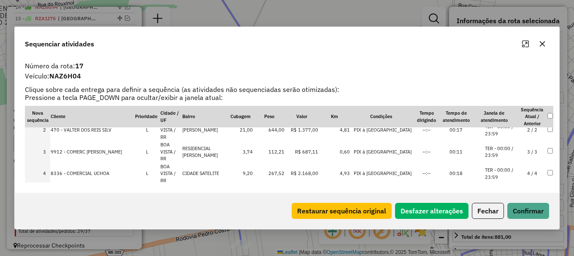
scroll to position [42, 0]
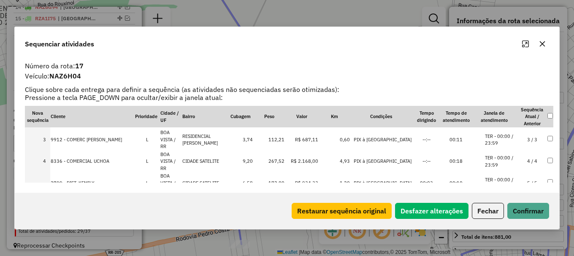
drag, startPoint x: 498, startPoint y: 149, endPoint x: 499, endPoint y: 159, distance: 10.6
click at [498, 176] on li "TER - 00:00 / 23:59" at bounding box center [501, 183] width 32 height 14
click at [500, 198] on li "TER - 00:00 / 23:59" at bounding box center [501, 205] width 32 height 14
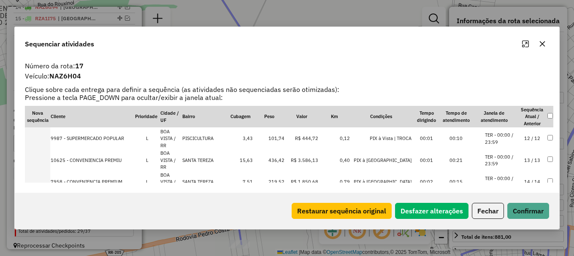
scroll to position [253, 0]
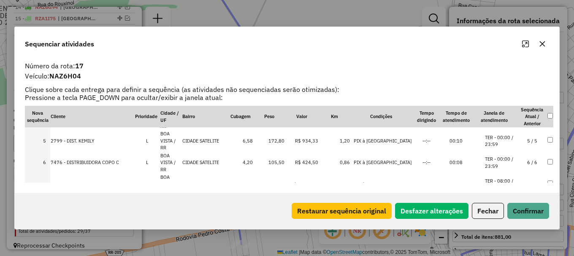
scroll to position [99, 0]
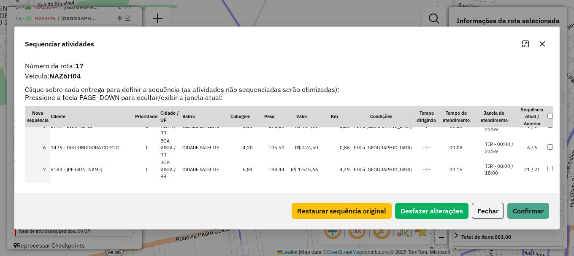
click at [507, 184] on li "TER - 00:00 / 23:59" at bounding box center [501, 191] width 32 height 14
drag, startPoint x: 530, startPoint y: 214, endPoint x: 518, endPoint y: 206, distance: 14.2
click at [530, 214] on button "Confirmar" at bounding box center [528, 211] width 42 height 16
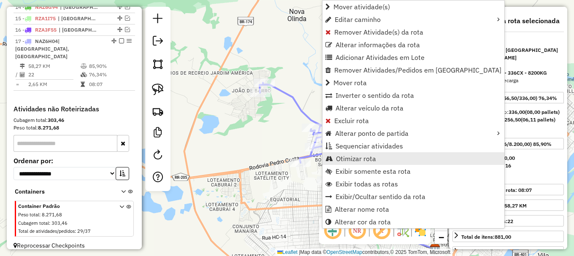
click at [384, 157] on link "Otimizar rota" at bounding box center [414, 158] width 182 height 13
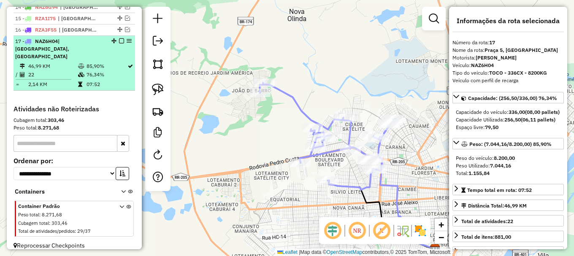
click at [119, 43] on em at bounding box center [121, 40] width 5 height 5
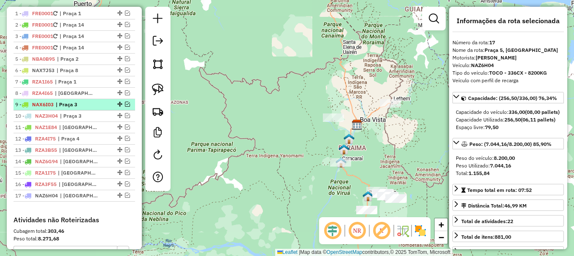
scroll to position [336, 0]
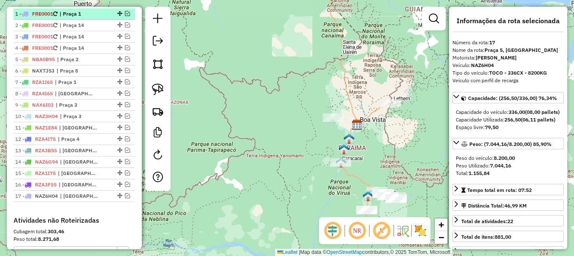
click at [125, 16] on em at bounding box center [127, 13] width 5 height 5
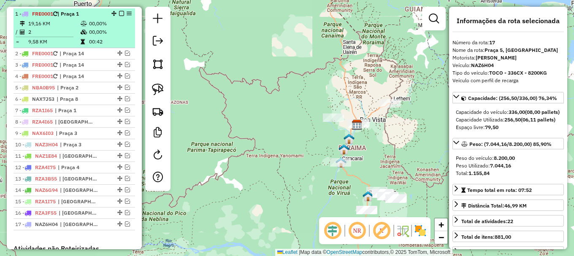
click at [119, 16] on em at bounding box center [121, 13] width 5 height 5
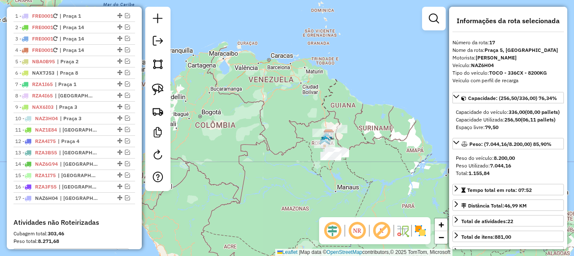
scroll to position [420, 0]
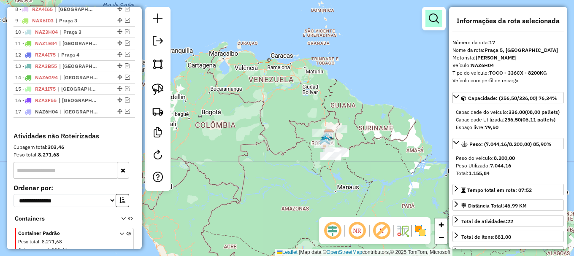
click at [429, 17] on em at bounding box center [434, 19] width 10 height 10
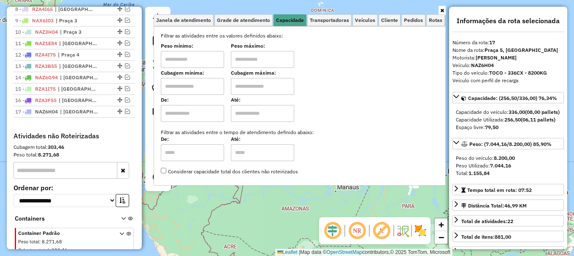
click at [274, 220] on div "Janela de atendimento Grade de atendimento Capacidade Transportadoras Veículos …" at bounding box center [287, 128] width 574 height 256
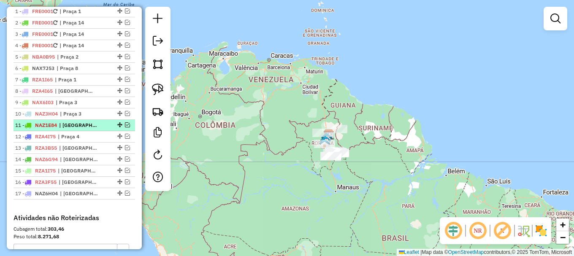
scroll to position [336, 0]
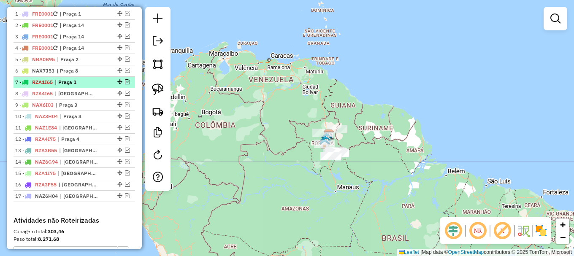
click at [125, 84] on em at bounding box center [127, 81] width 5 height 5
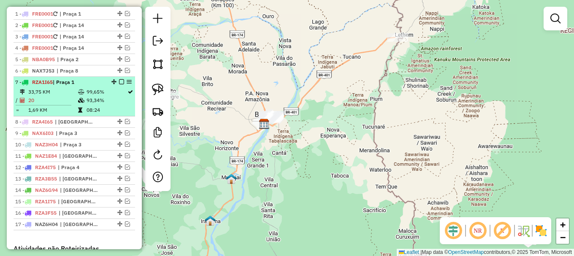
click at [120, 84] on em at bounding box center [121, 81] width 5 height 5
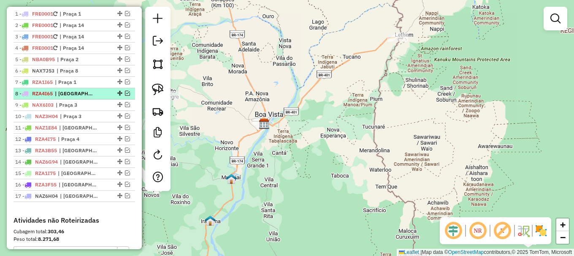
click at [125, 96] on em at bounding box center [127, 93] width 5 height 5
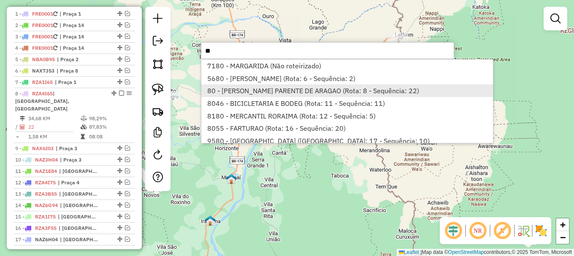
type input "**"
click at [235, 91] on li "80 - [PERSON_NAME] PARENTE DE ARAGAO (Rota: 8 - Sequência: 22)" at bounding box center [347, 90] width 292 height 13
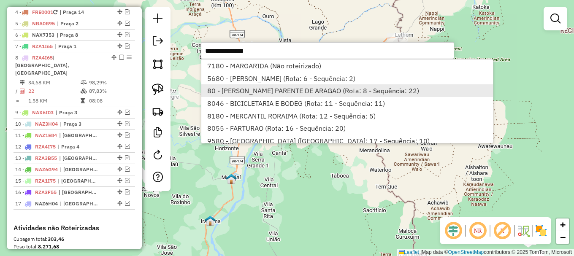
select select "**********"
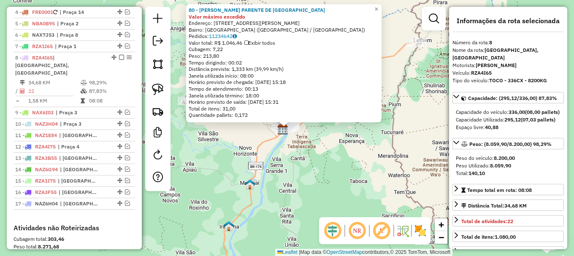
scroll to position [425, 0]
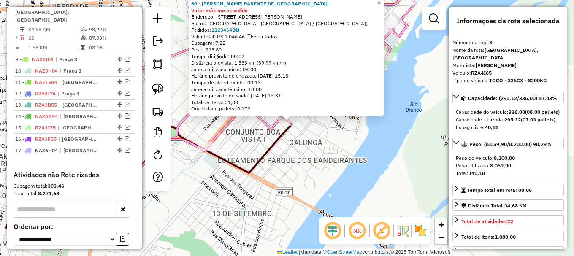
drag, startPoint x: 217, startPoint y: 16, endPoint x: 243, endPoint y: 24, distance: 27.1
click at [243, 24] on div "80 - J. PARENTE DE ARAGAO Valor máximo excedido Endereço: Rua José Bonifácio, 1…" at bounding box center [286, 56] width 190 height 112
copy div "Rua José Bonifácio, 1771 Bairro: São Francisco"
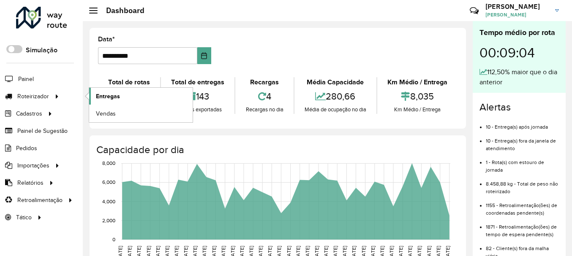
click at [105, 95] on span "Entregas" at bounding box center [108, 96] width 24 height 9
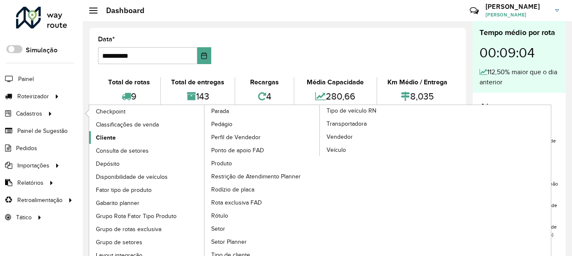
click at [110, 138] on span "Cliente" at bounding box center [106, 137] width 20 height 9
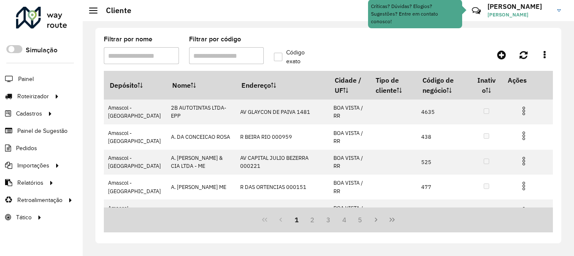
click at [277, 56] on label "Código exato" at bounding box center [297, 57] width 46 height 18
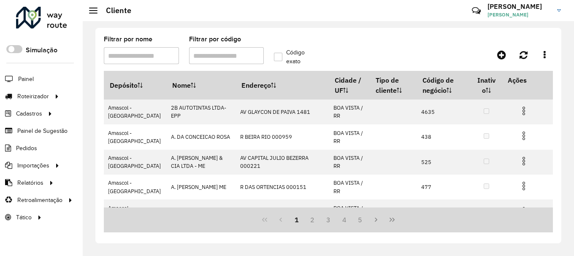
click at [217, 56] on input "Filtrar por código" at bounding box center [226, 55] width 75 height 17
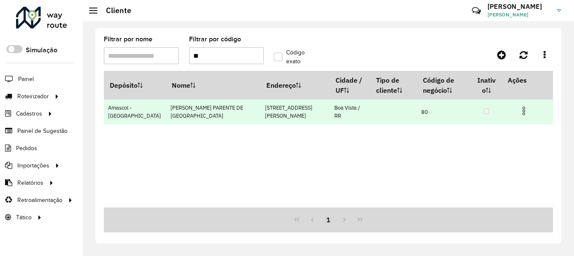
type input "**"
click at [526, 111] on img at bounding box center [524, 111] width 10 height 10
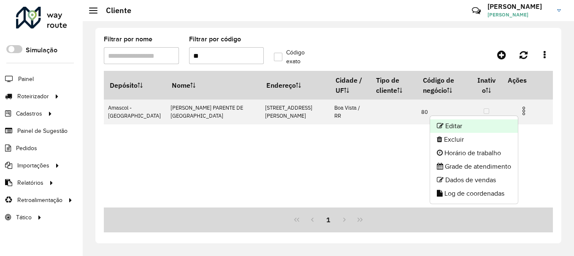
click at [482, 130] on li "Editar" at bounding box center [474, 126] width 88 height 14
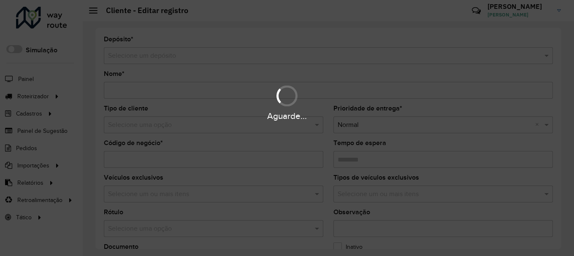
type input "**********"
type input "**"
type input "********"
type input "**********"
type input "*********"
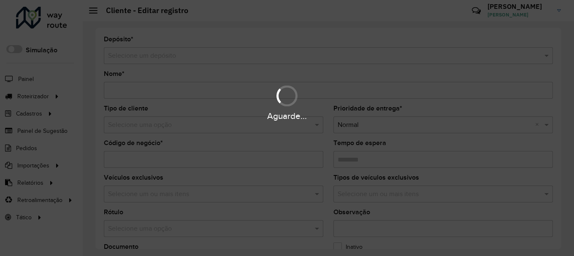
type input "**********"
type input "*********"
type input "********"
type input "**********"
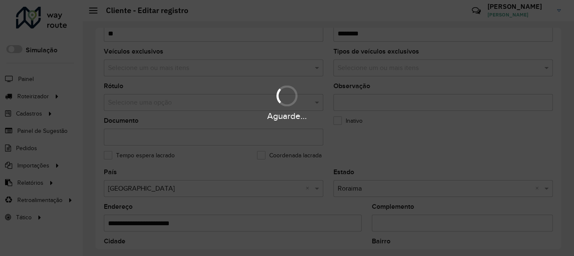
scroll to position [338, 0]
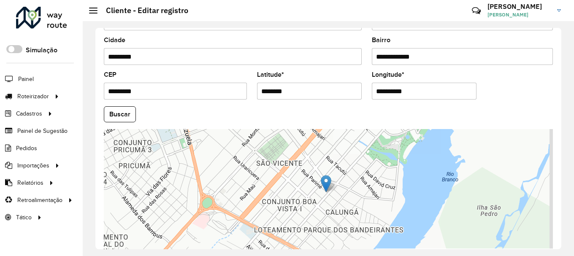
drag, startPoint x: 310, startPoint y: 92, endPoint x: 195, endPoint y: 101, distance: 115.2
click at [196, 101] on formly-group "**********" at bounding box center [328, 112] width 459 height 288
paste input "**********"
drag, startPoint x: 356, startPoint y: 91, endPoint x: 290, endPoint y: 92, distance: 65.9
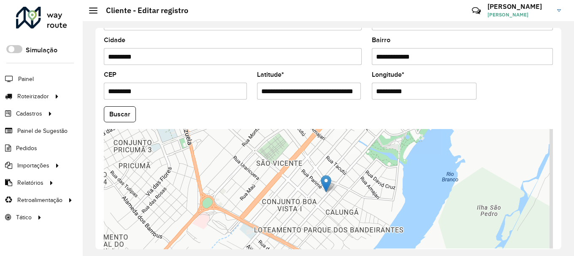
click at [290, 92] on input "**********" at bounding box center [309, 91] width 104 height 17
type input "**********"
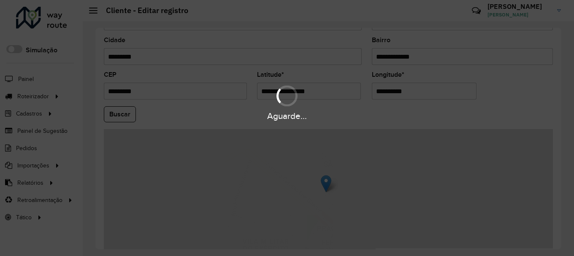
drag, startPoint x: 419, startPoint y: 92, endPoint x: 328, endPoint y: 93, distance: 90.8
click at [328, 93] on hb-app "Aguarde... Pop-up bloqueado! Seu navegador bloqueou automáticamente a abertura …" at bounding box center [287, 128] width 574 height 256
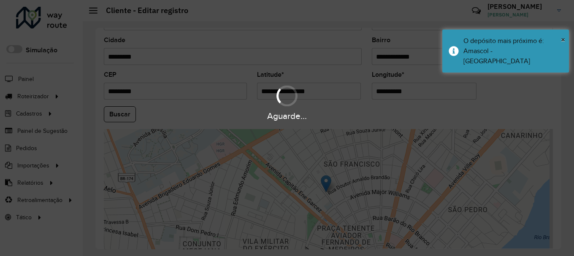
paste input "********"
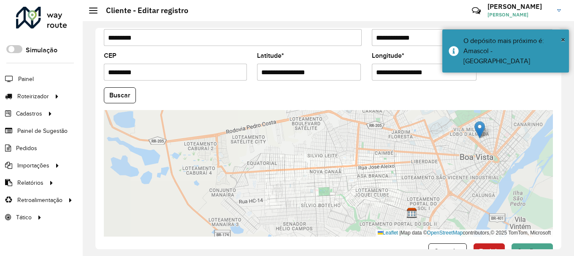
scroll to position [382, 0]
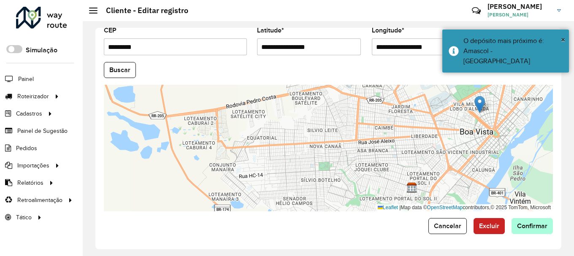
type input "**********"
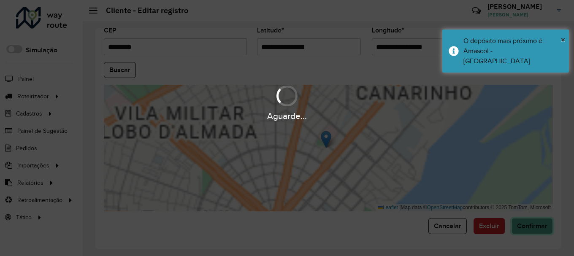
click at [532, 225] on hb-app "Aguarde... Pop-up bloqueado! Seu navegador bloqueou automáticamente a abertura …" at bounding box center [287, 128] width 574 height 256
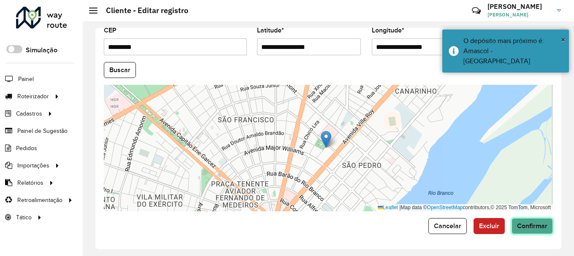
click at [535, 229] on span "Confirmar" at bounding box center [532, 225] width 30 height 7
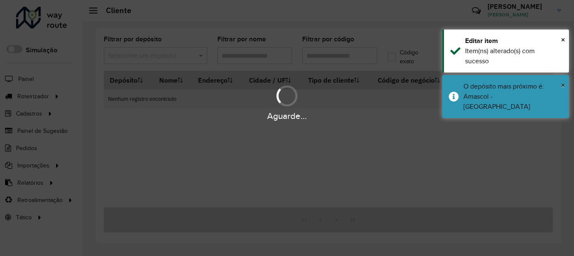
type input "**"
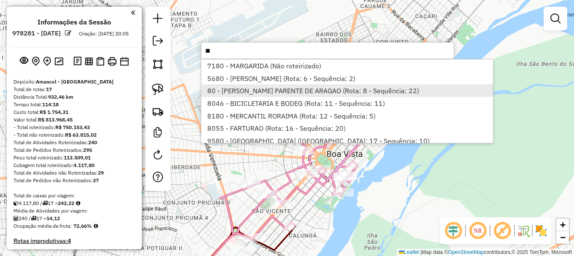
type input "**"
click at [236, 89] on li "80 - [PERSON_NAME] PARENTE DE ARAGAO (Rota: 8 - Sequência: 22)" at bounding box center [347, 90] width 292 height 13
select select "**********"
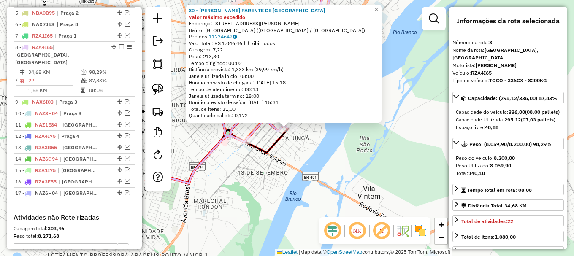
scroll to position [425, 0]
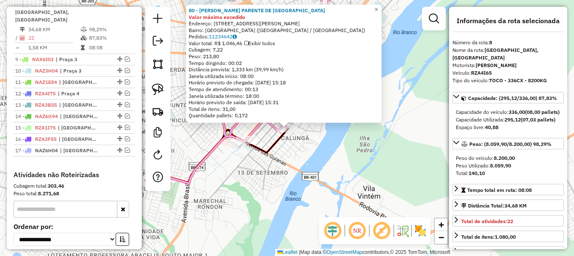
click at [296, 139] on div "80 - [PERSON_NAME] PARENTE DE ARAGAO Valor máximo excedido Endereço: [STREET_AD…" at bounding box center [287, 128] width 574 height 256
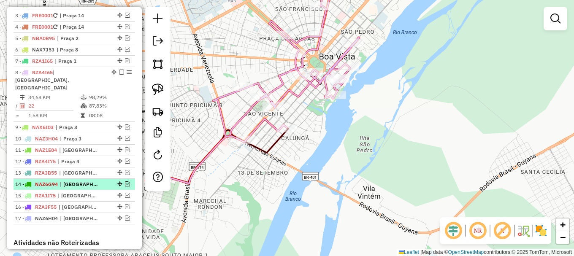
scroll to position [340, 0]
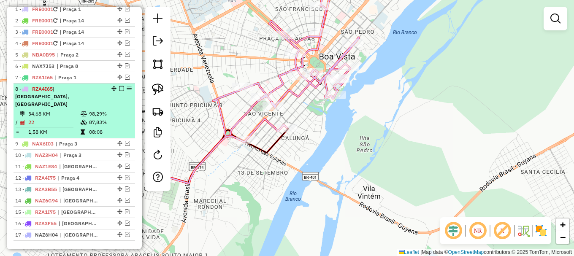
click at [120, 91] on em at bounding box center [121, 88] width 5 height 5
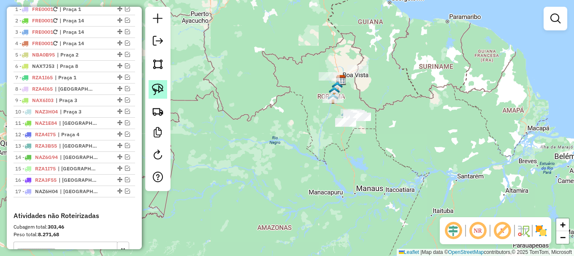
click at [159, 89] on img at bounding box center [158, 90] width 12 height 12
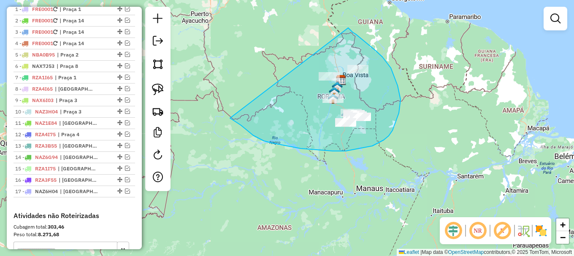
drag, startPoint x: 253, startPoint y: 136, endPoint x: 332, endPoint y: 23, distance: 137.0
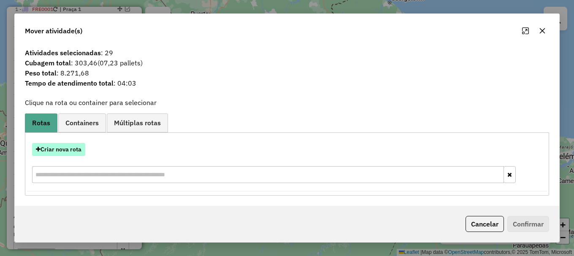
click at [64, 151] on button "Criar nova rota" at bounding box center [58, 149] width 53 height 13
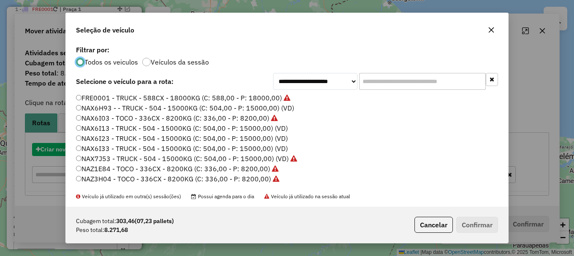
scroll to position [5, 3]
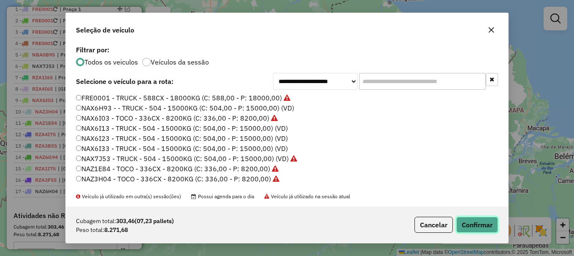
click at [477, 227] on button "Confirmar" at bounding box center [477, 225] width 42 height 16
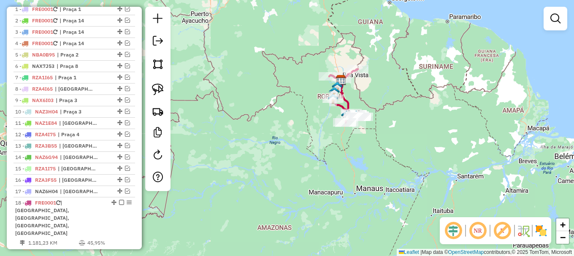
click at [345, 101] on icon at bounding box center [344, 96] width 31 height 54
select select "**********"
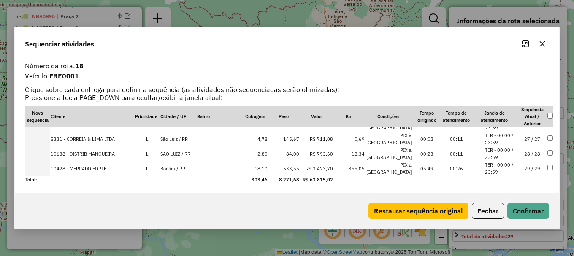
scroll to position [381, 0]
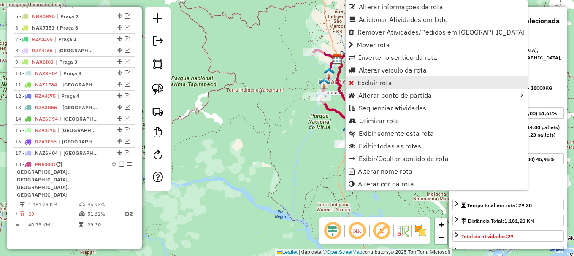
click at [372, 80] on span "Excluir rota" at bounding box center [375, 82] width 35 height 7
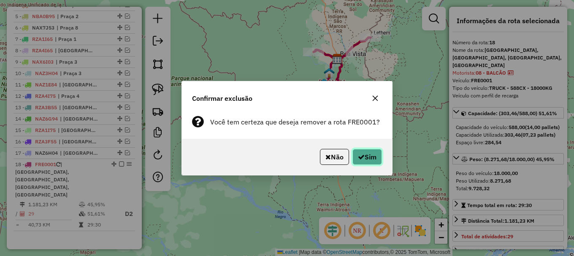
click at [369, 152] on button "Sim" at bounding box center [367, 157] width 30 height 16
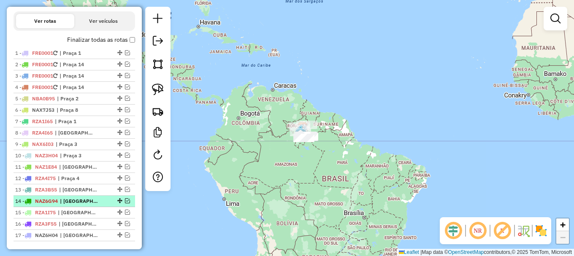
scroll to position [294, 0]
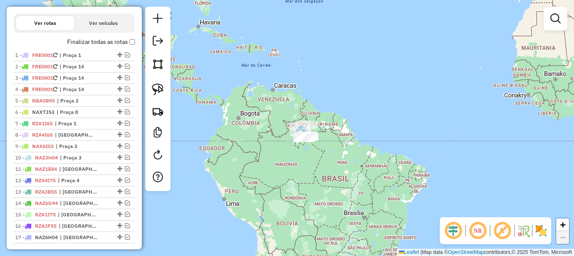
click at [219, 112] on div "Janela de atendimento Grade de atendimento Capacidade Transportadoras Veículos …" at bounding box center [287, 128] width 574 height 256
click at [158, 44] on em at bounding box center [158, 41] width 10 height 10
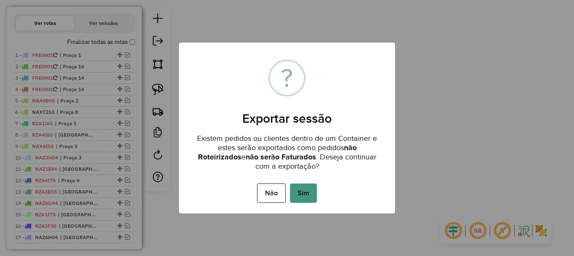
click at [305, 195] on button "Sim" at bounding box center [303, 193] width 27 height 19
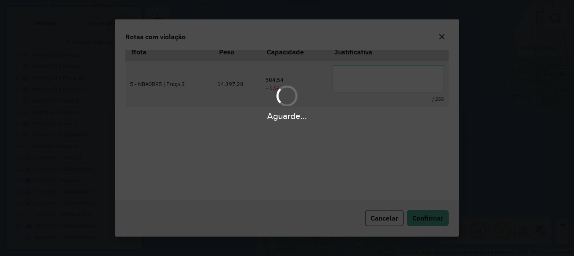
scroll to position [28, 0]
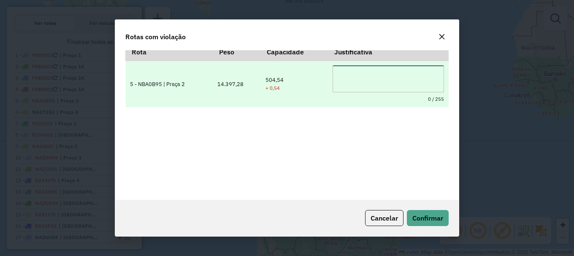
click at [370, 78] on textarea at bounding box center [388, 78] width 111 height 27
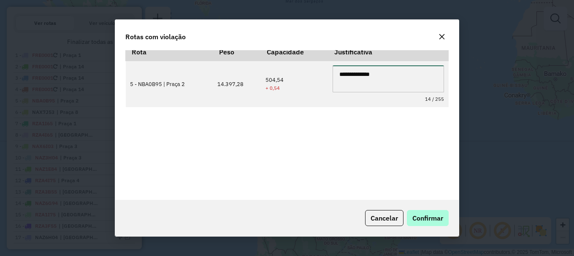
type textarea "**********"
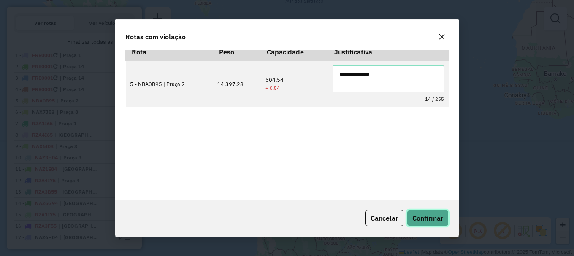
click at [426, 216] on span "Confirmar" at bounding box center [427, 218] width 31 height 8
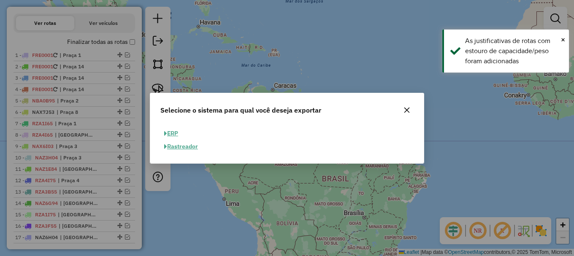
click at [173, 132] on button "ERP" at bounding box center [171, 133] width 22 height 13
select select "**"
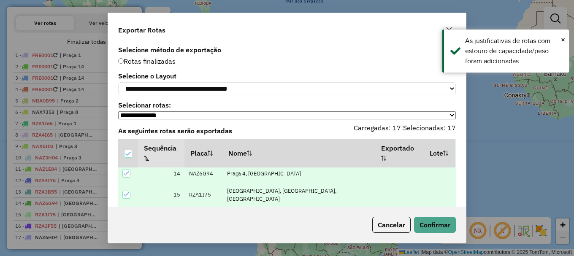
scroll to position [41, 0]
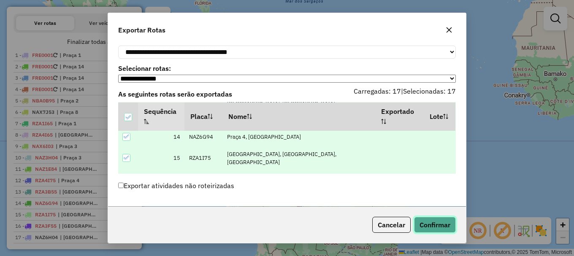
click at [442, 225] on button "Confirmar" at bounding box center [435, 225] width 42 height 16
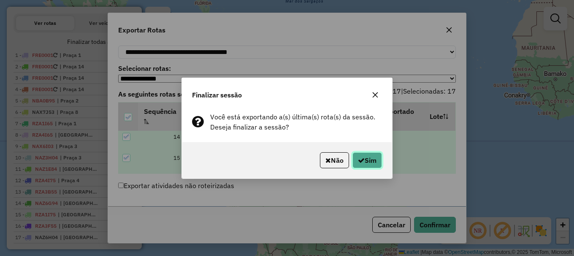
click at [367, 165] on button "Sim" at bounding box center [367, 160] width 30 height 16
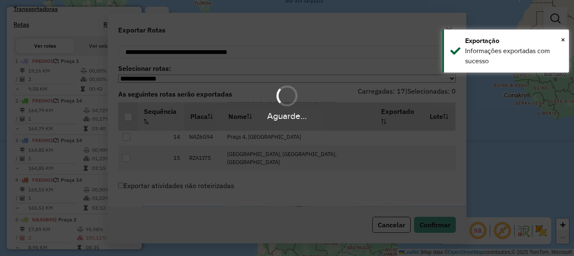
scroll to position [317, 0]
